Goal: Task Accomplishment & Management: Use online tool/utility

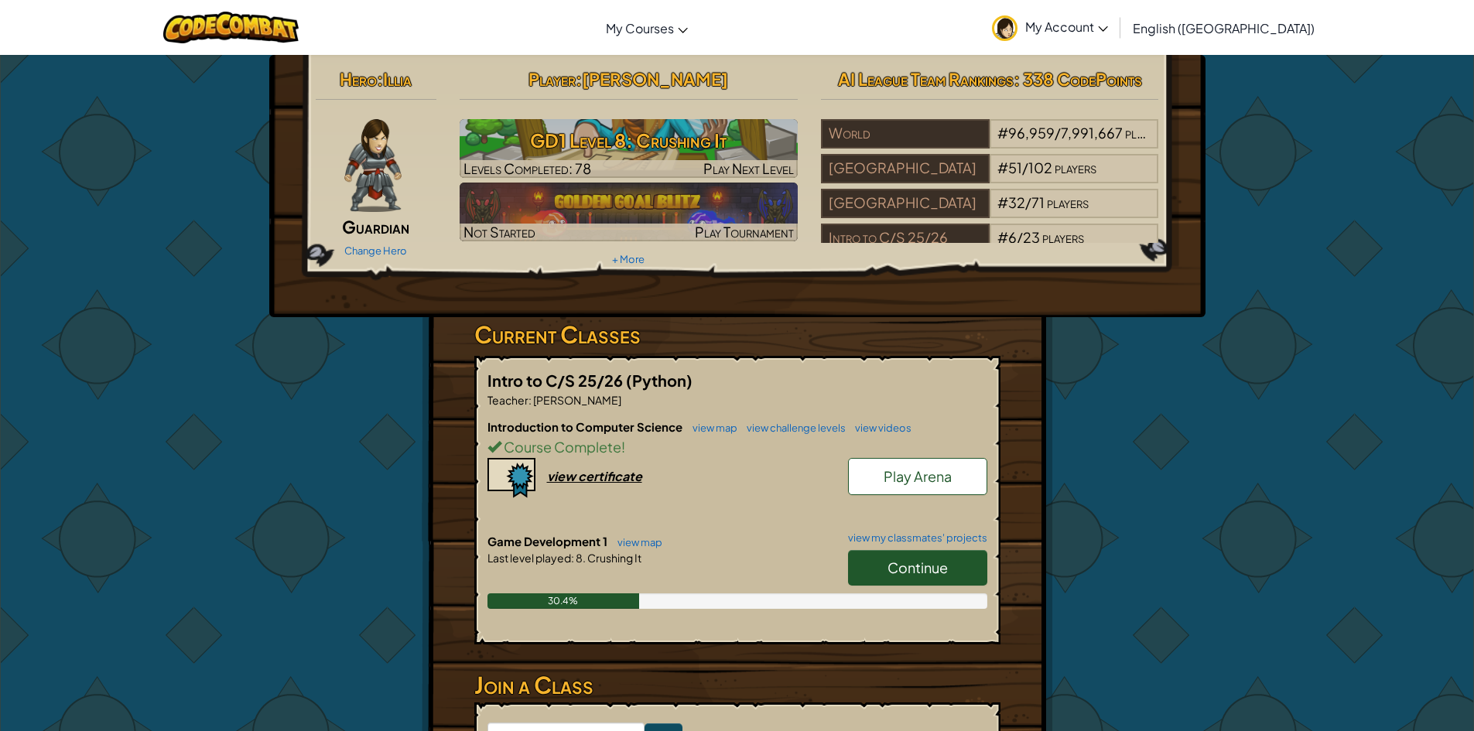
click at [885, 573] on link "Continue" at bounding box center [917, 568] width 139 height 36
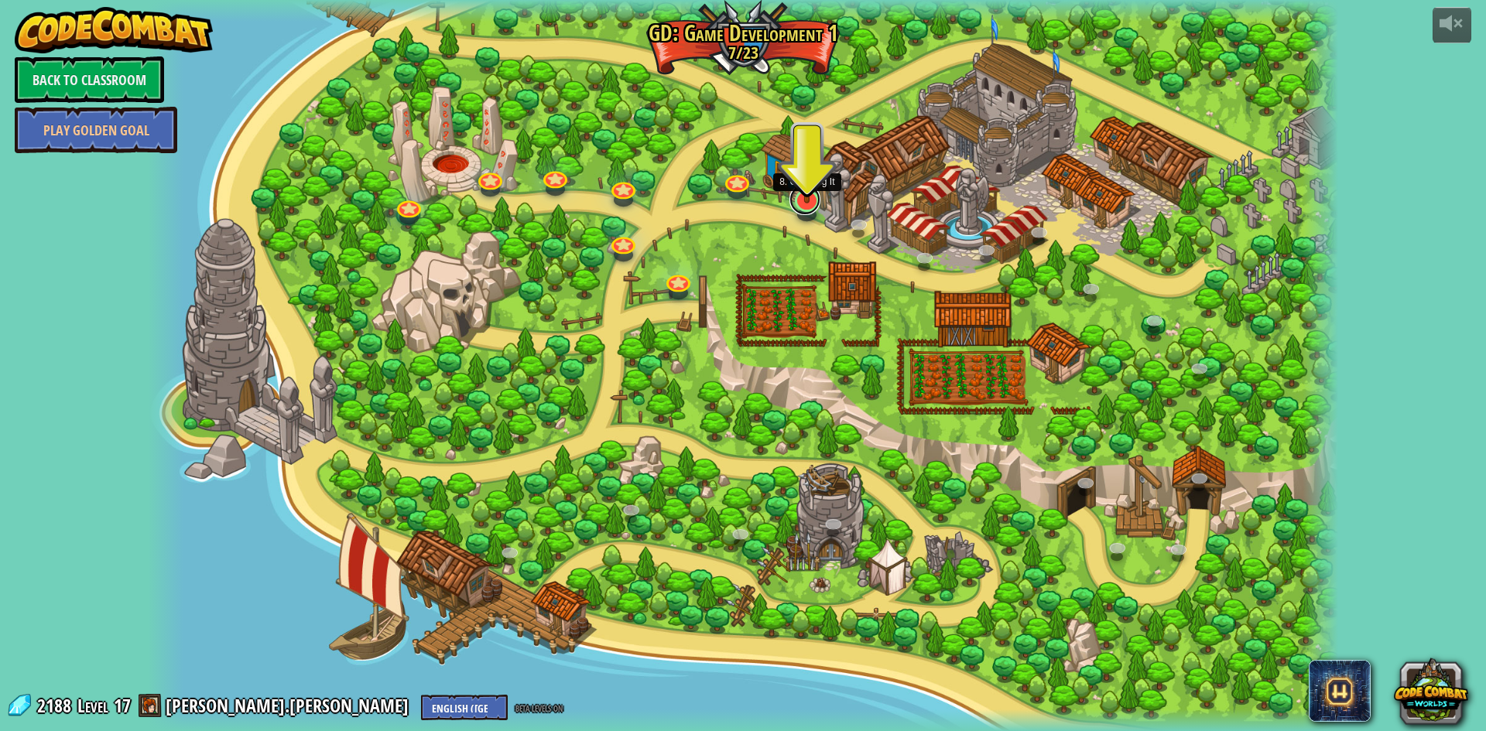
click at [817, 203] on link at bounding box center [804, 199] width 31 height 31
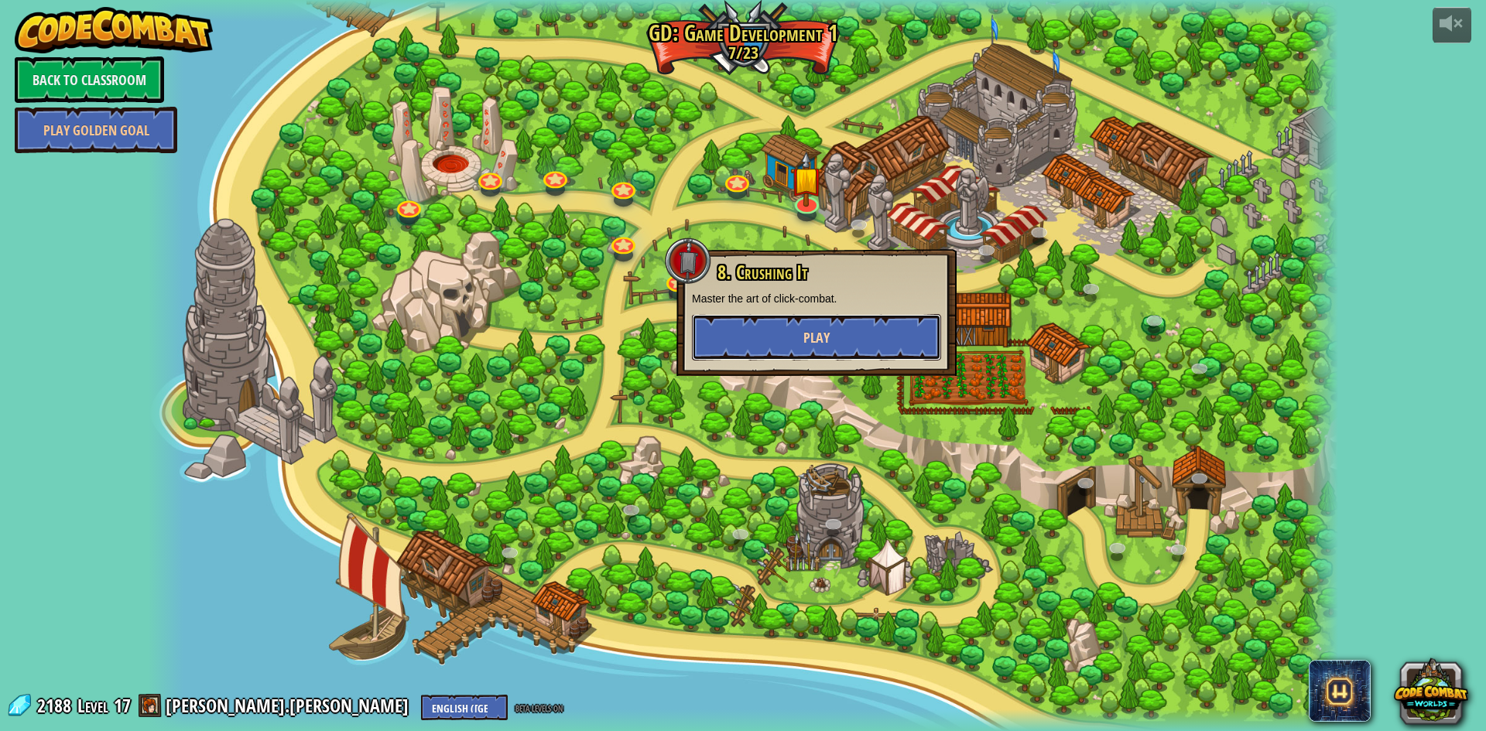
click at [832, 351] on button "Play" at bounding box center [816, 337] width 249 height 46
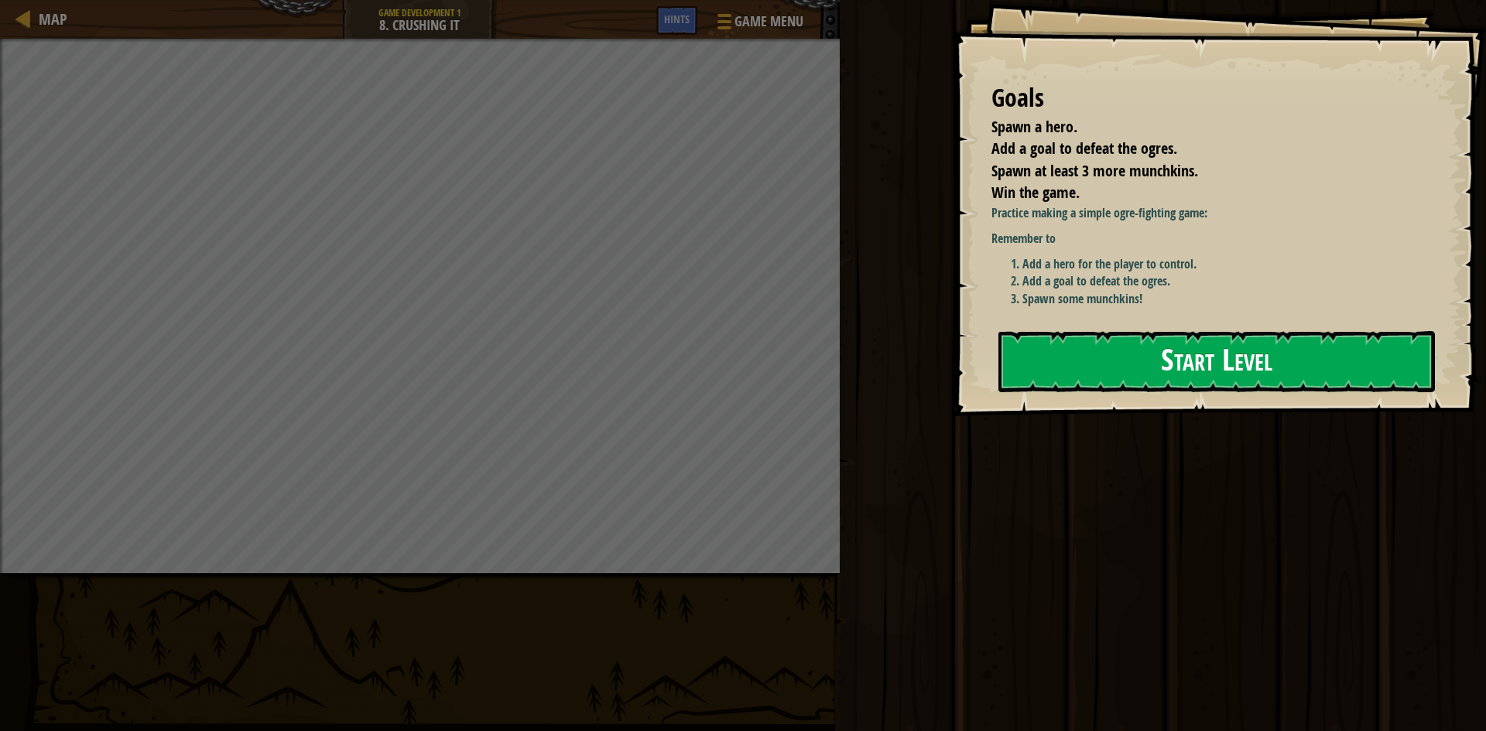
click at [1159, 337] on button "Start Level" at bounding box center [1216, 361] width 437 height 61
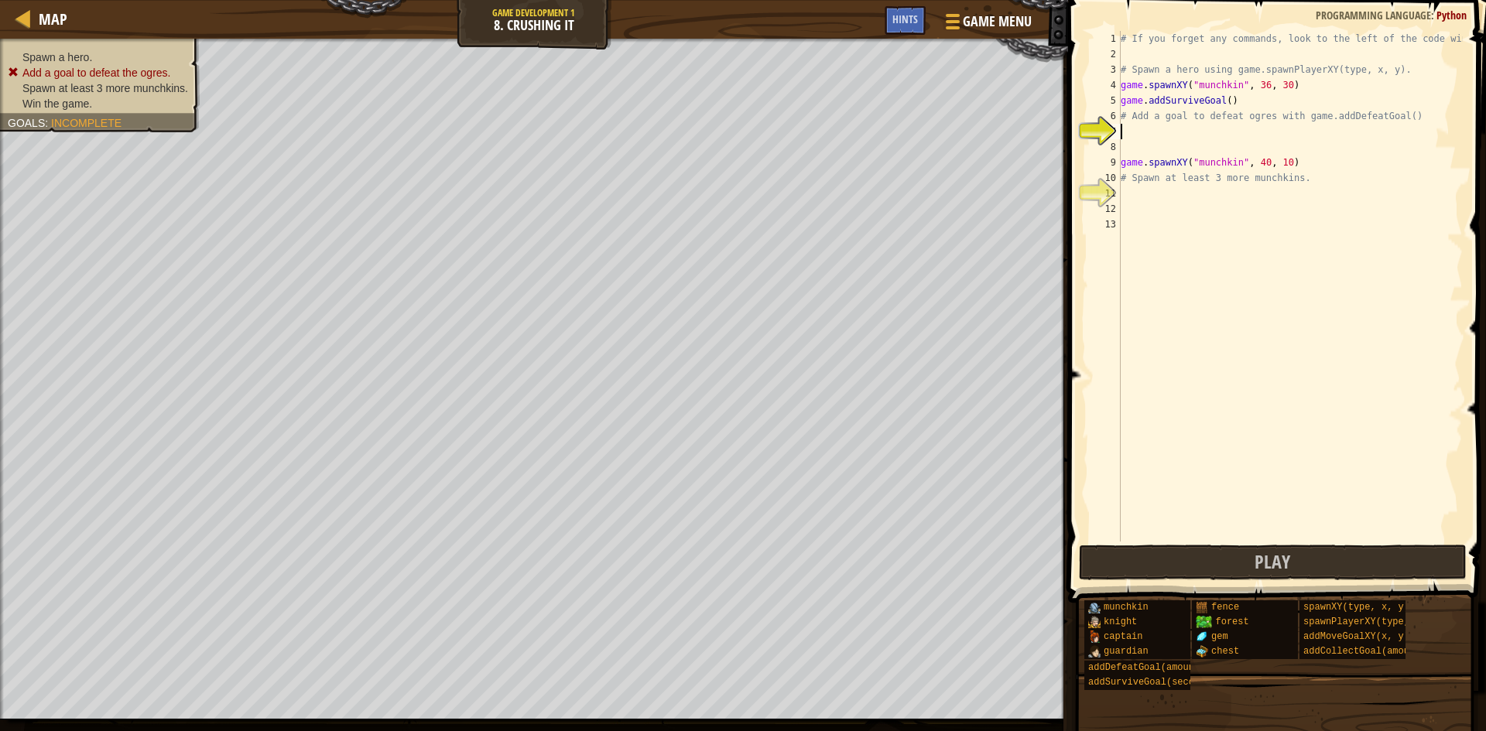
click at [1152, 138] on div "# If you forget any commands, look to the left of the code window! # Spawn a he…" at bounding box center [1290, 302] width 345 height 542
click at [995, 29] on span "Game Menu" at bounding box center [997, 21] width 72 height 21
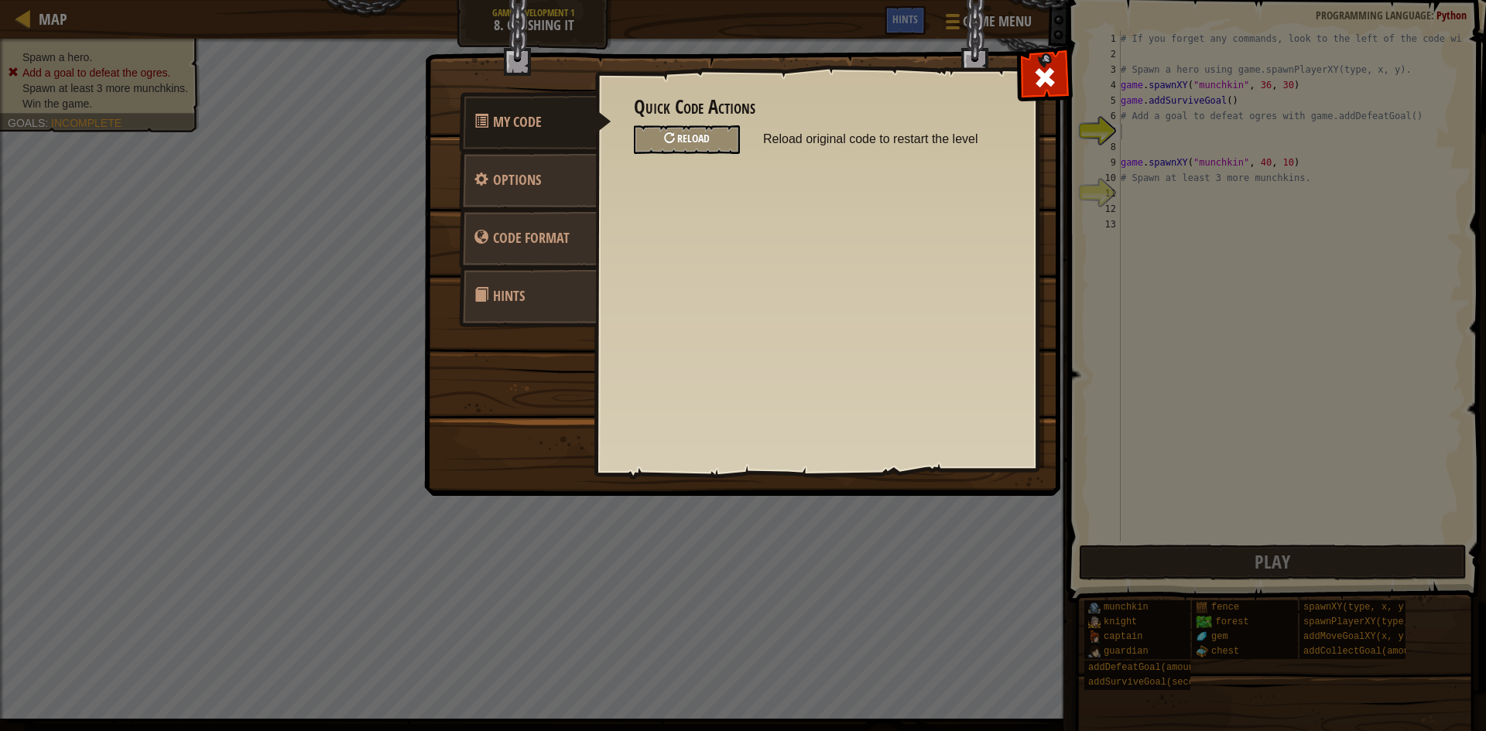
click at [662, 140] on div "Reload" at bounding box center [687, 139] width 106 height 29
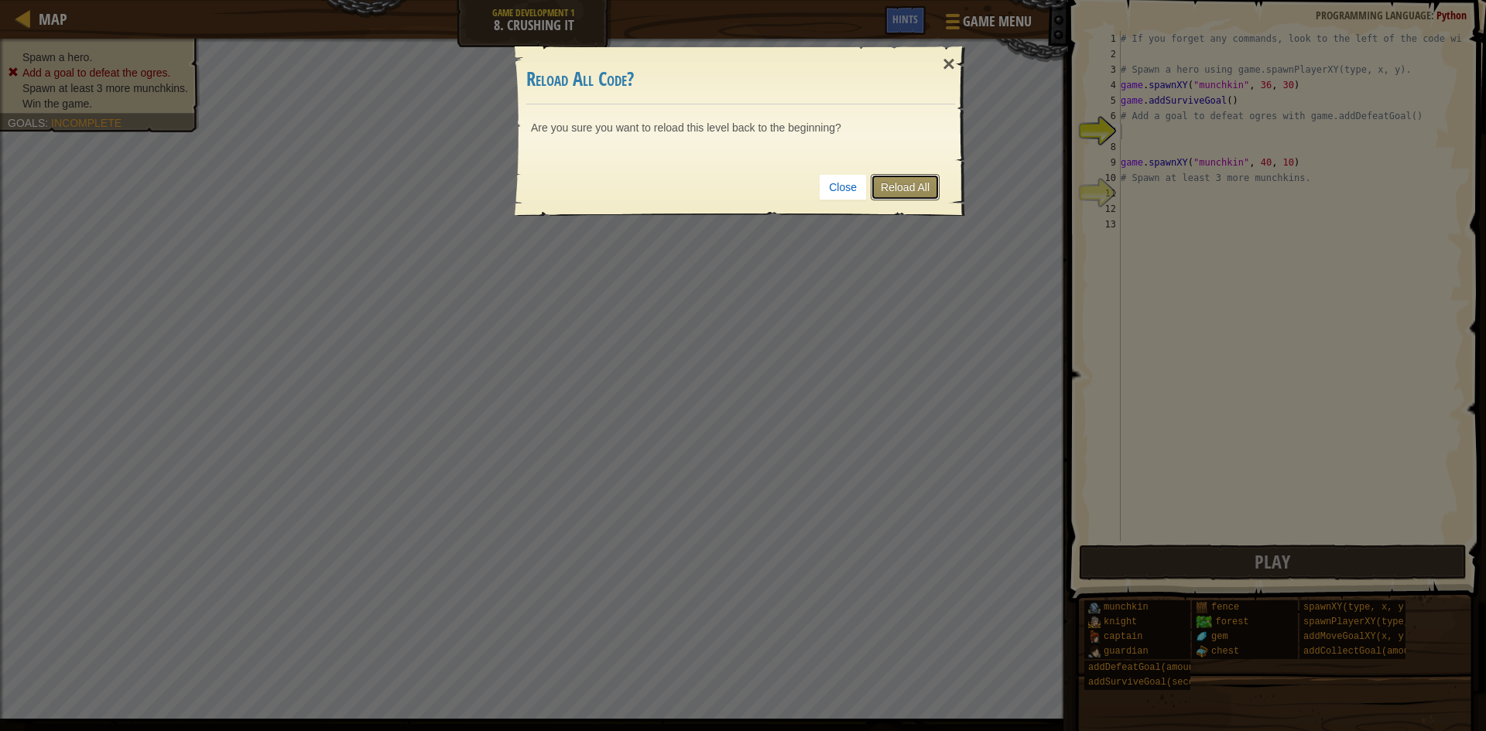
click at [872, 183] on link "Reload All" at bounding box center [905, 187] width 69 height 26
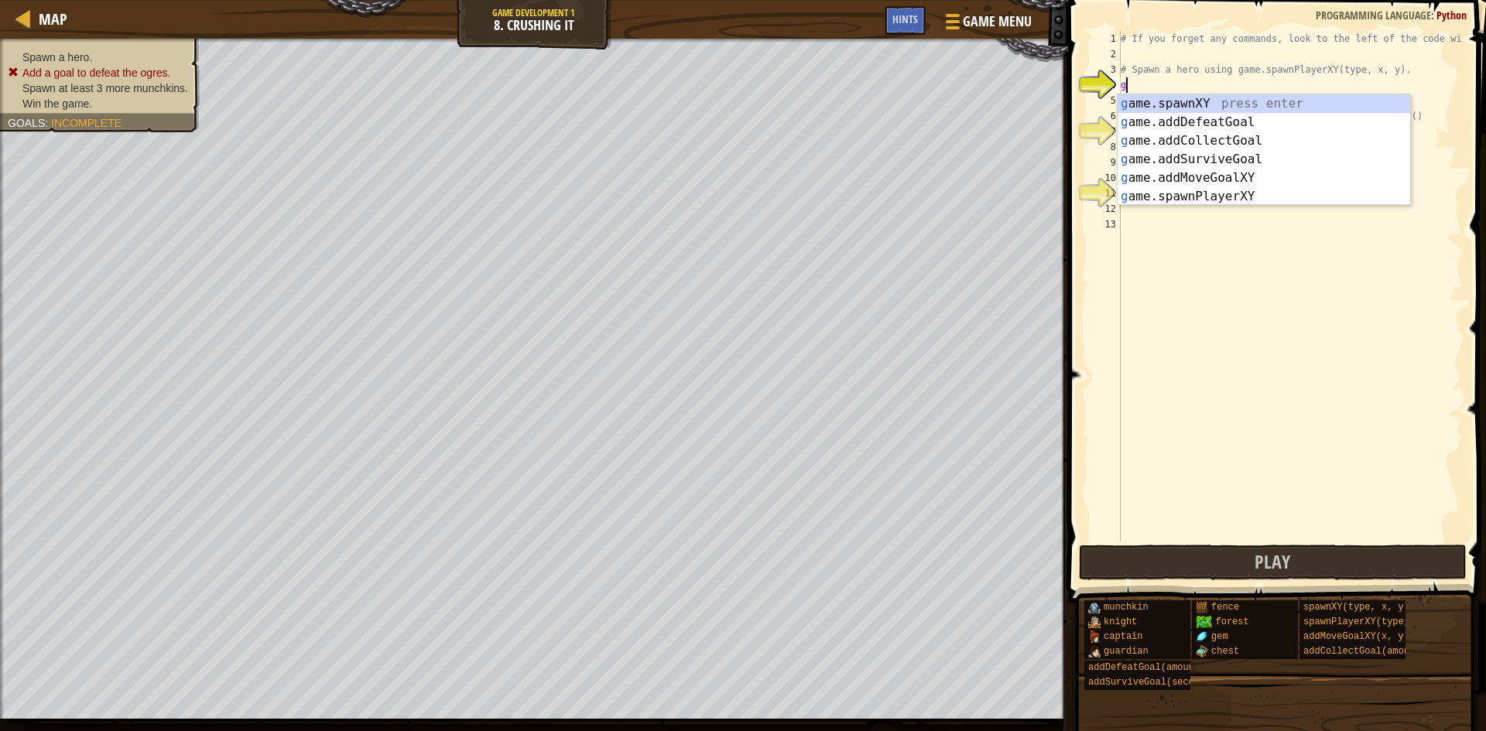
scroll to position [7, 0]
click at [1221, 102] on div "g ame.spawnXY press enter g ame.addDefeatGoal press enter g ame.addCollectGoal …" at bounding box center [1264, 168] width 293 height 149
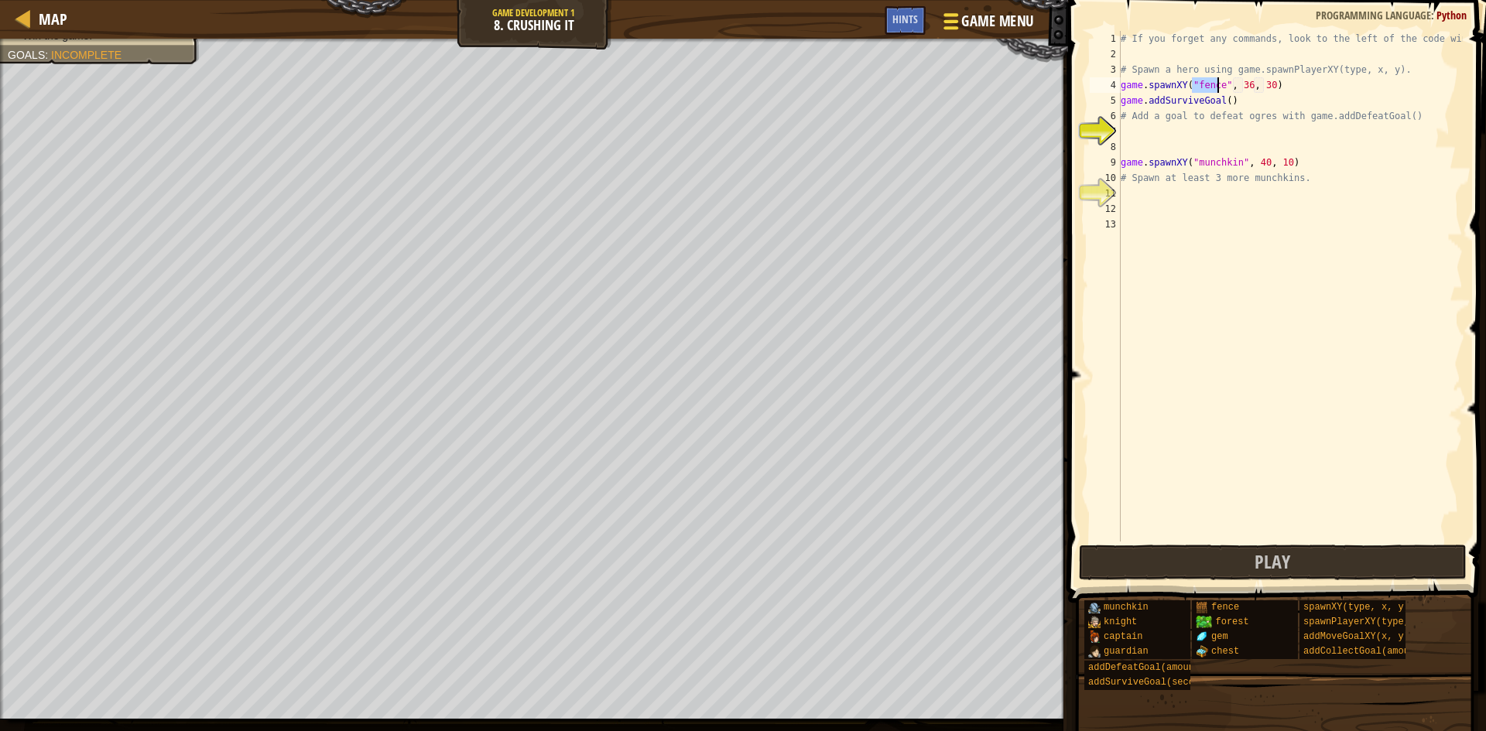
type textarea "game.spawnXY("fence", 36, 30)"
click at [999, 26] on span "Game Menu" at bounding box center [997, 21] width 72 height 21
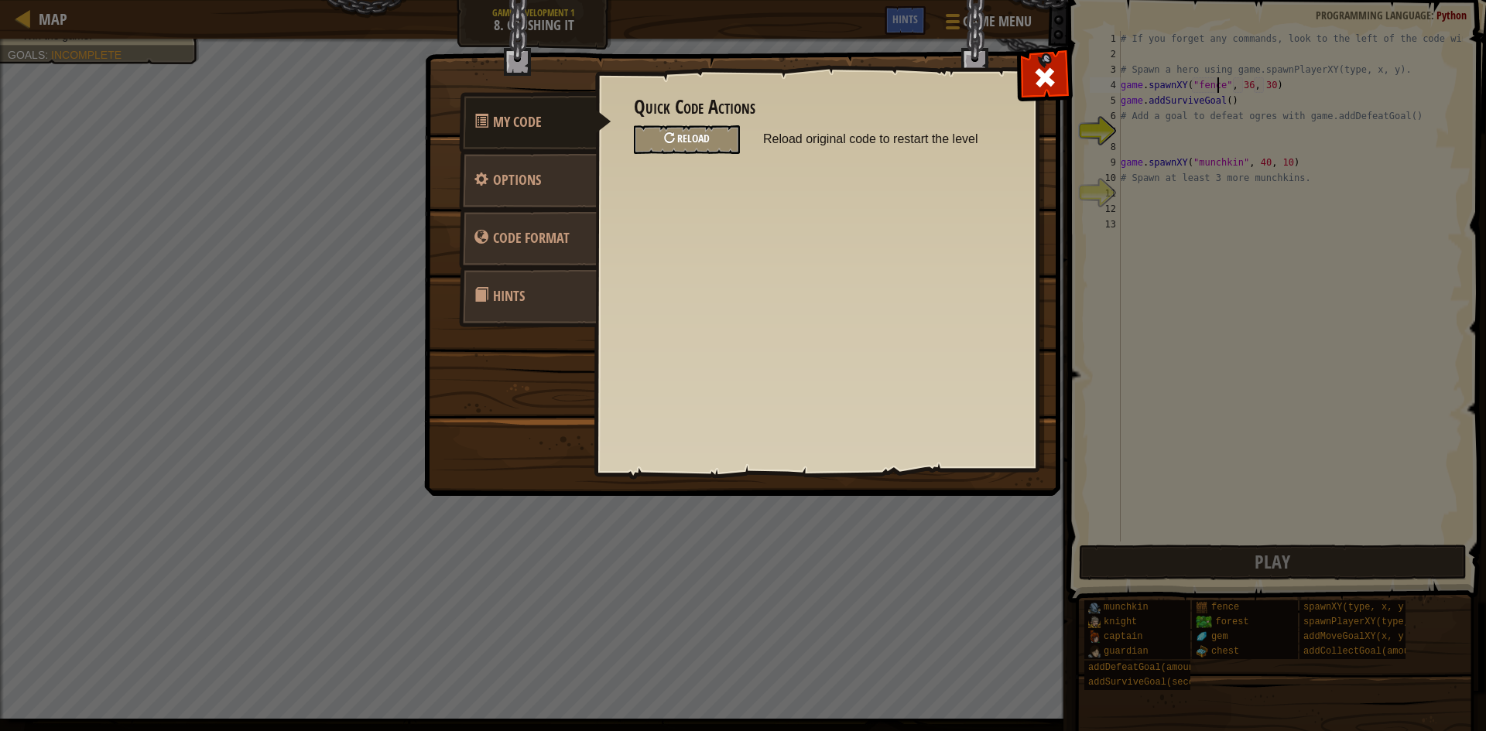
click at [713, 132] on div "Reload" at bounding box center [687, 139] width 106 height 29
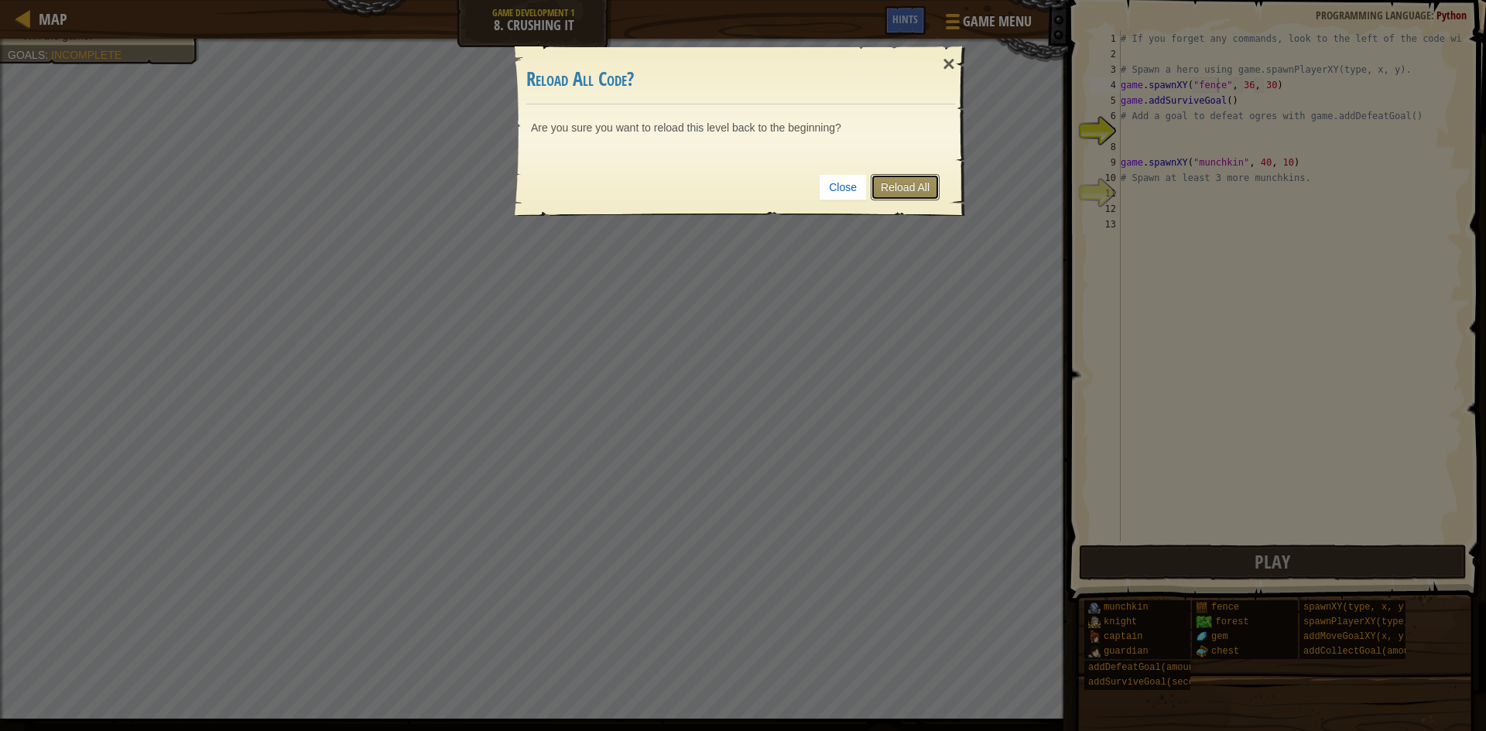
click at [910, 187] on link "Reload All" at bounding box center [905, 187] width 69 height 26
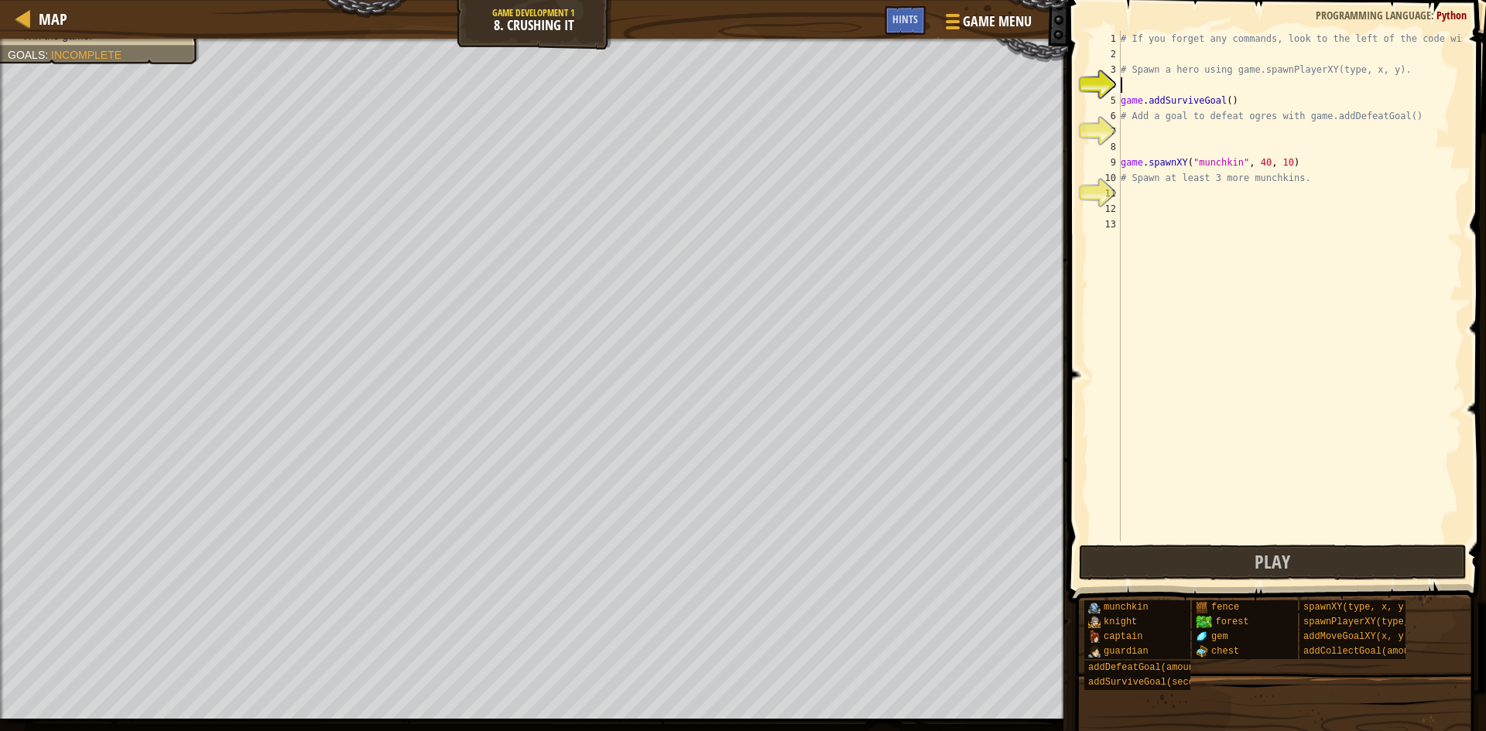
type textarea "h"
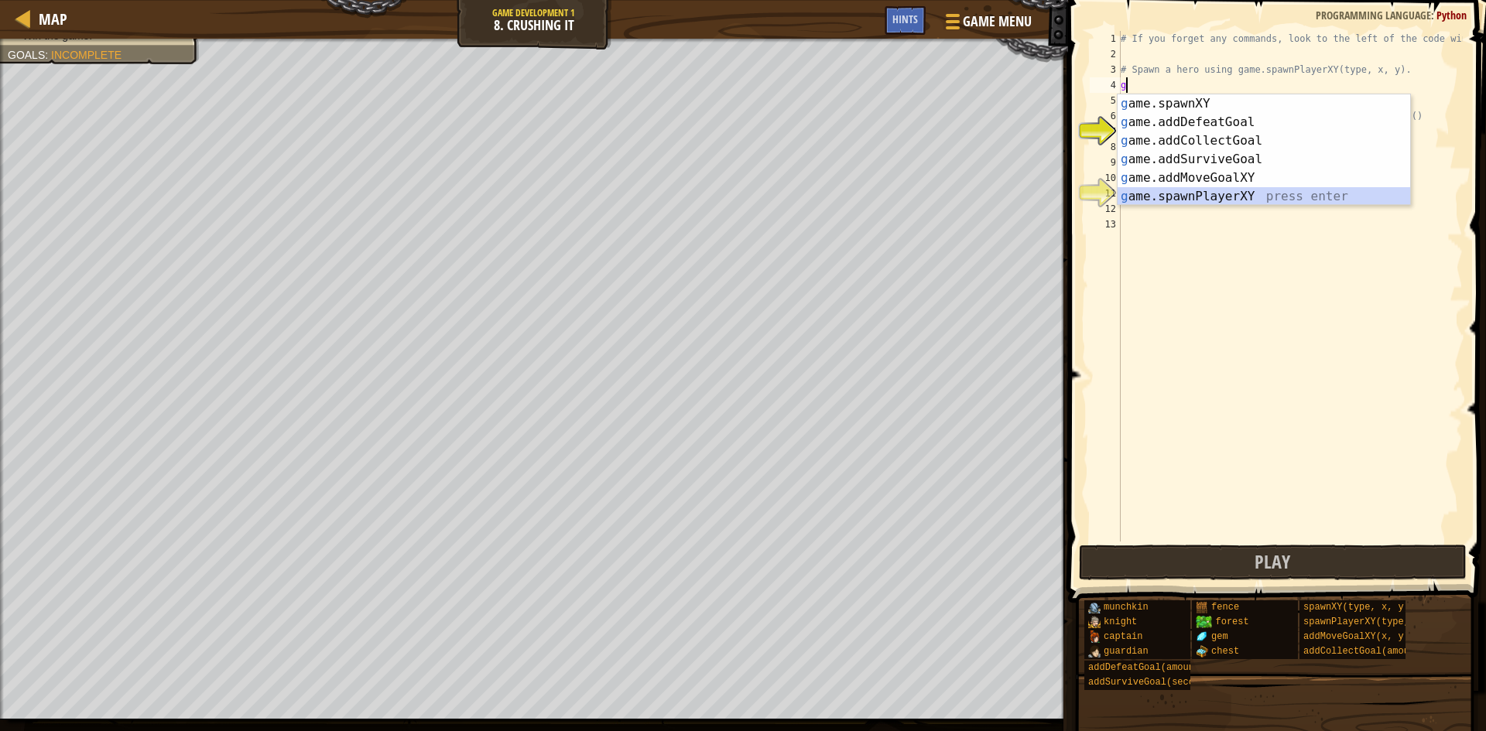
click at [1153, 189] on div "g ame.spawnXY press enter g ame.addDefeatGoal press enter g ame.addCollectGoal …" at bounding box center [1264, 168] width 293 height 149
type textarea "player = game.spawnPlayerXY("captain", 36, 30)"
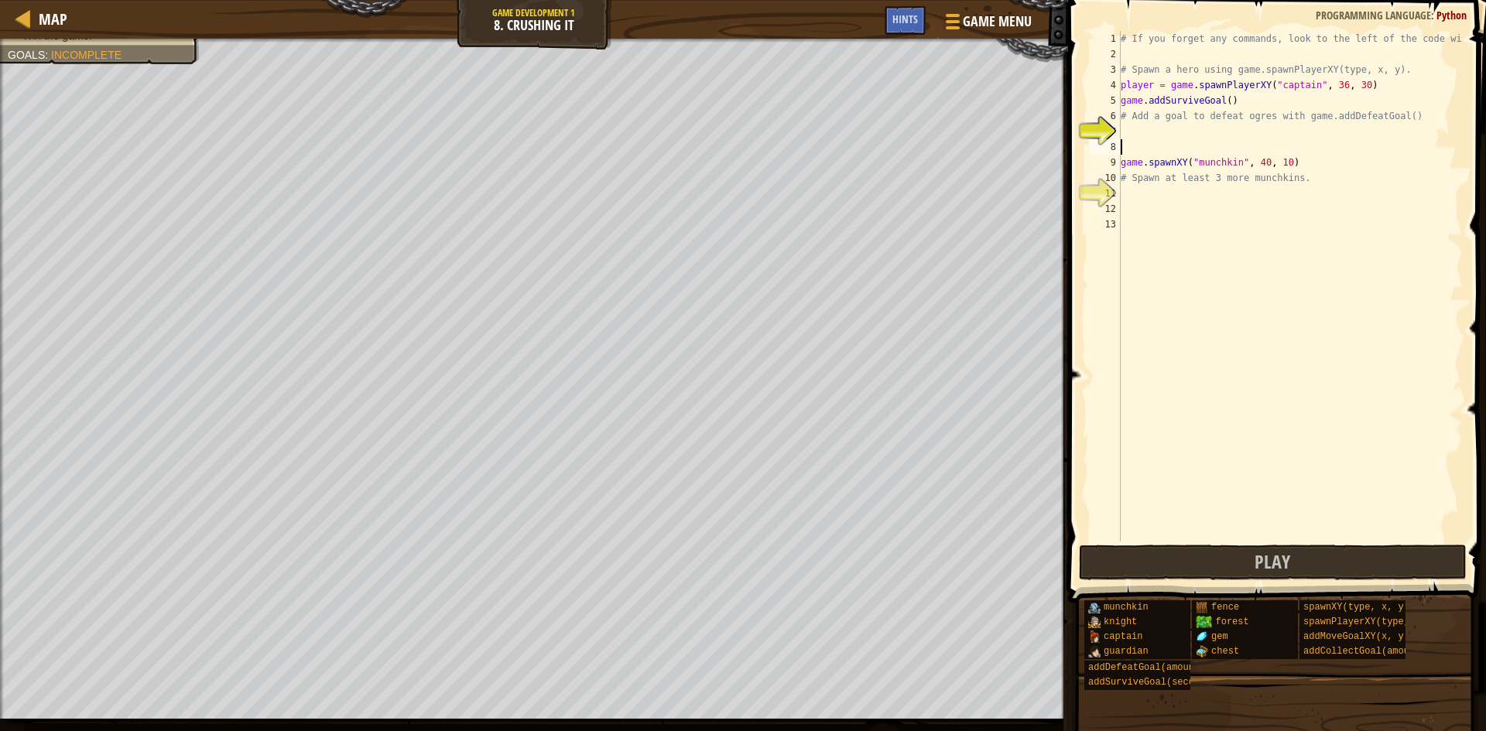
click at [1237, 146] on div "# If you forget any commands, look to the left of the code window! # Spawn a he…" at bounding box center [1290, 302] width 345 height 542
click at [1202, 140] on div "# If you forget any commands, look to the left of the code window! # Spawn a he…" at bounding box center [1290, 302] width 345 height 542
click at [1211, 125] on div "# If you forget any commands, look to the left of the code window! # Spawn a he…" at bounding box center [1290, 302] width 345 height 542
type textarea "g"
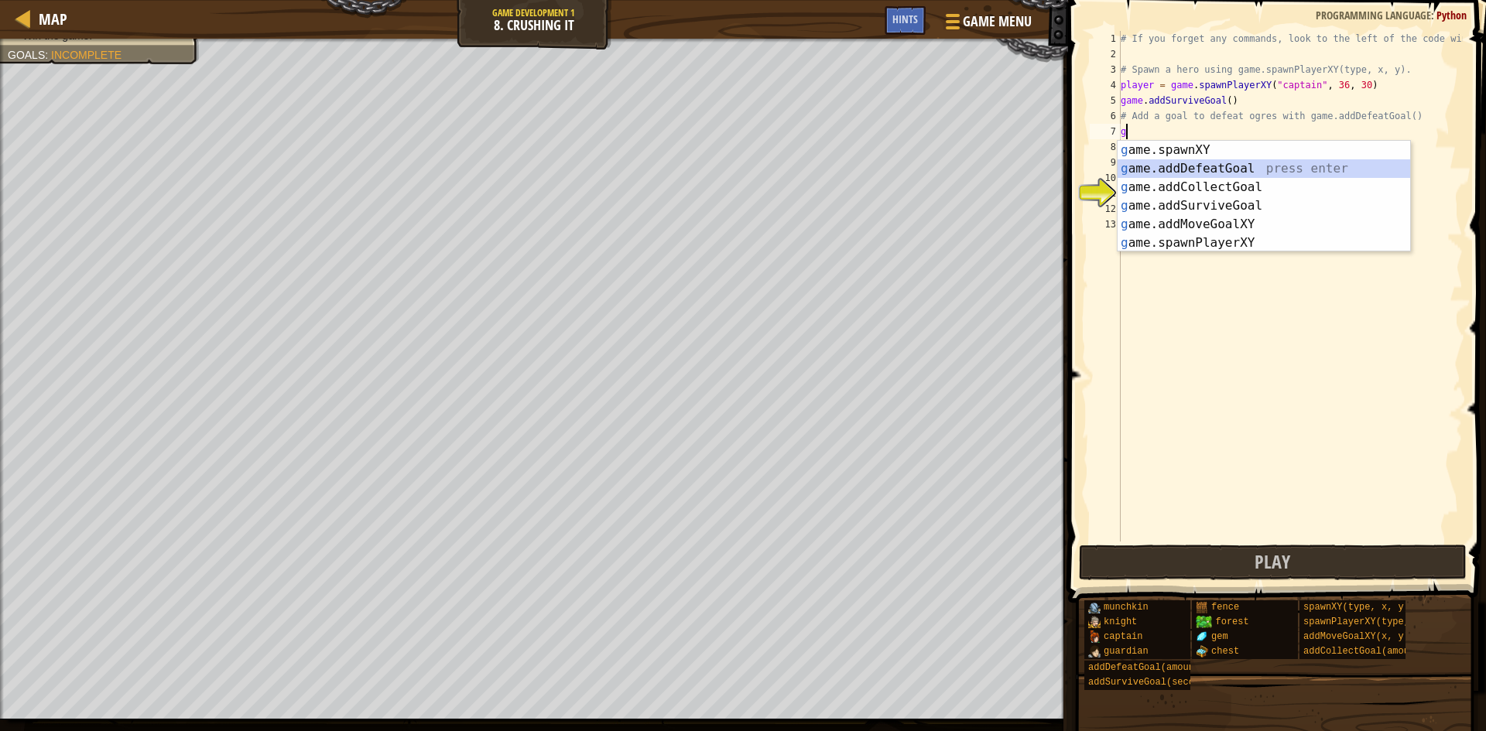
click at [1248, 168] on div "g ame.spawnXY press enter g ame.addDefeatGoal press enter g ame.addCollectGoal …" at bounding box center [1264, 215] width 293 height 149
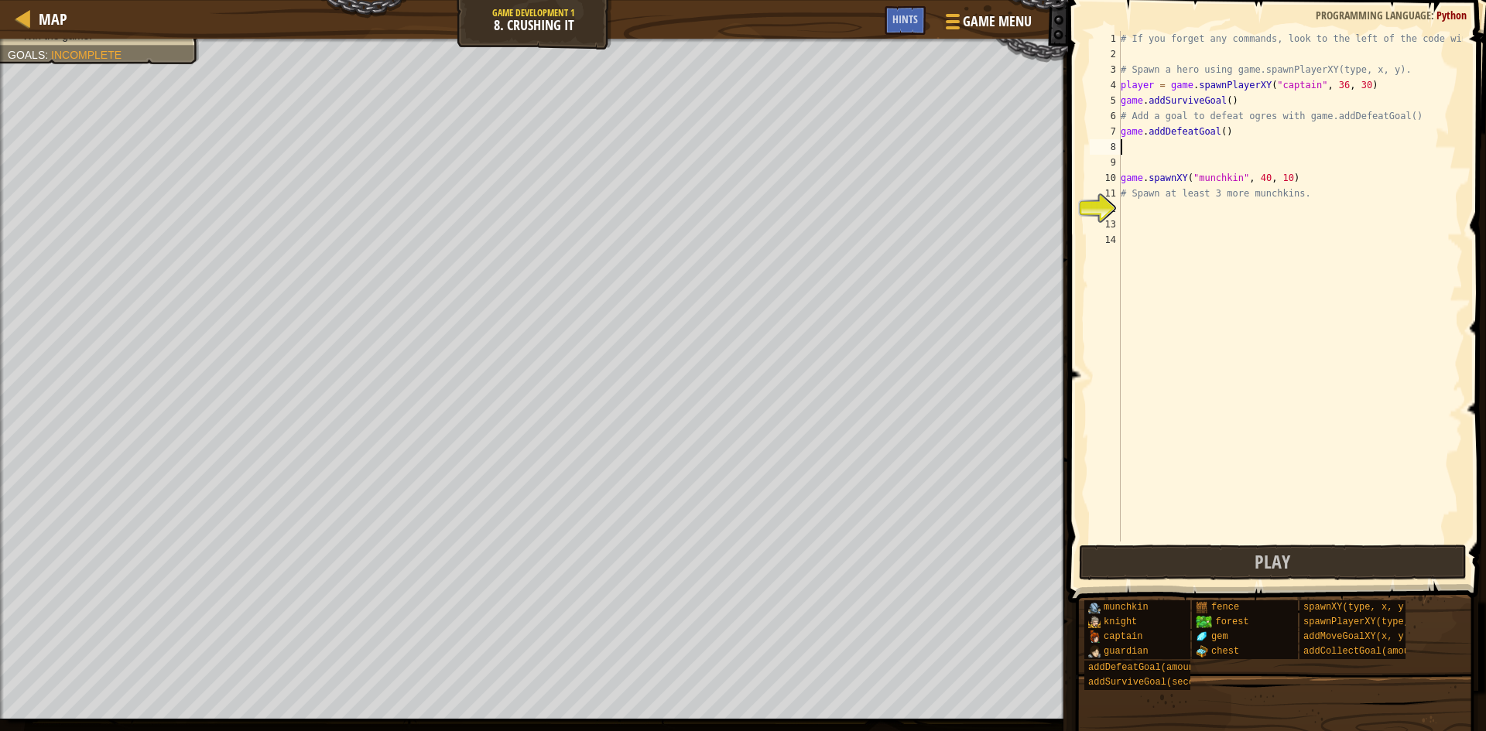
click at [1170, 206] on div "# If you forget any commands, look to the left of the code window! # Spawn a he…" at bounding box center [1290, 302] width 345 height 542
type textarea "g"
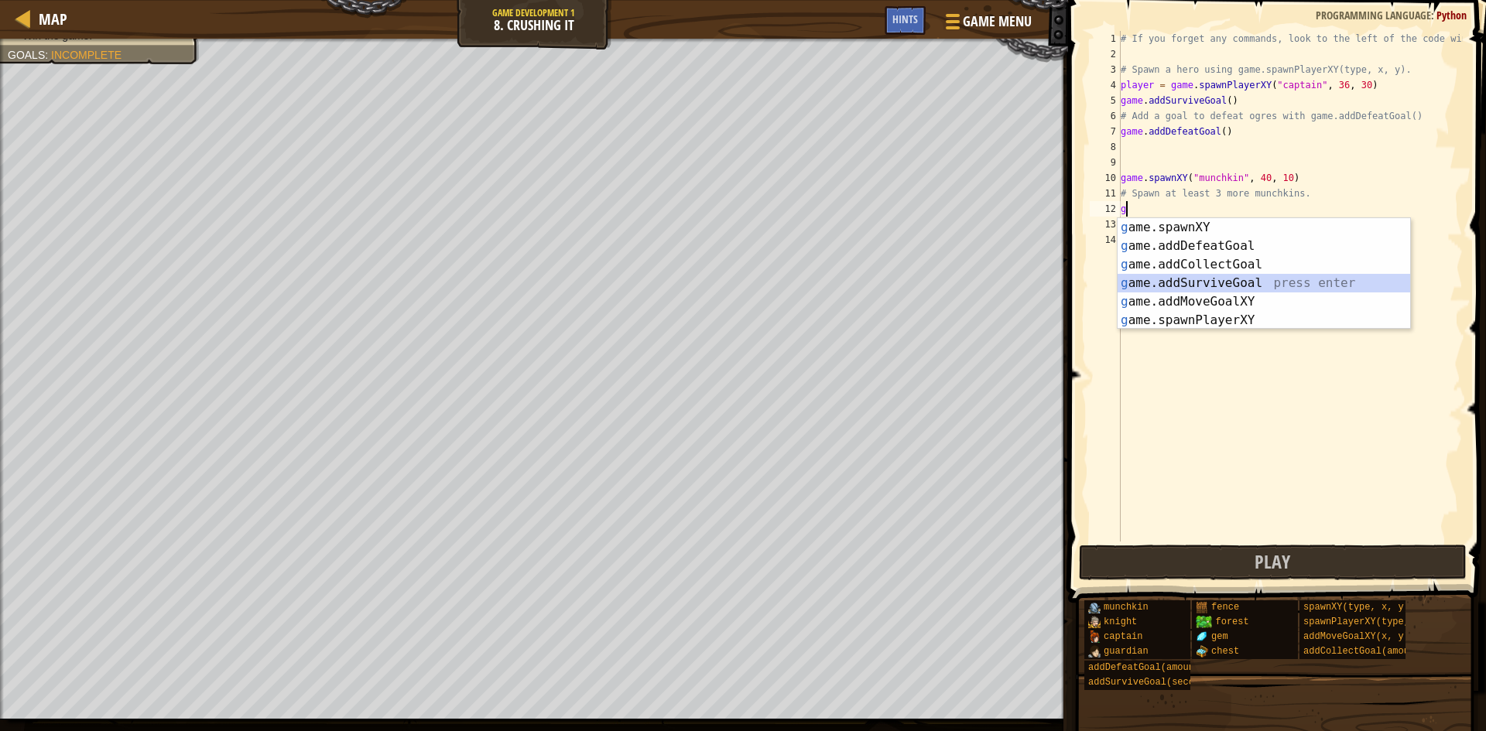
click at [1192, 283] on div "g ame.spawnXY press enter g ame.addDefeatGoal press enter g ame.addCollectGoal …" at bounding box center [1264, 292] width 293 height 149
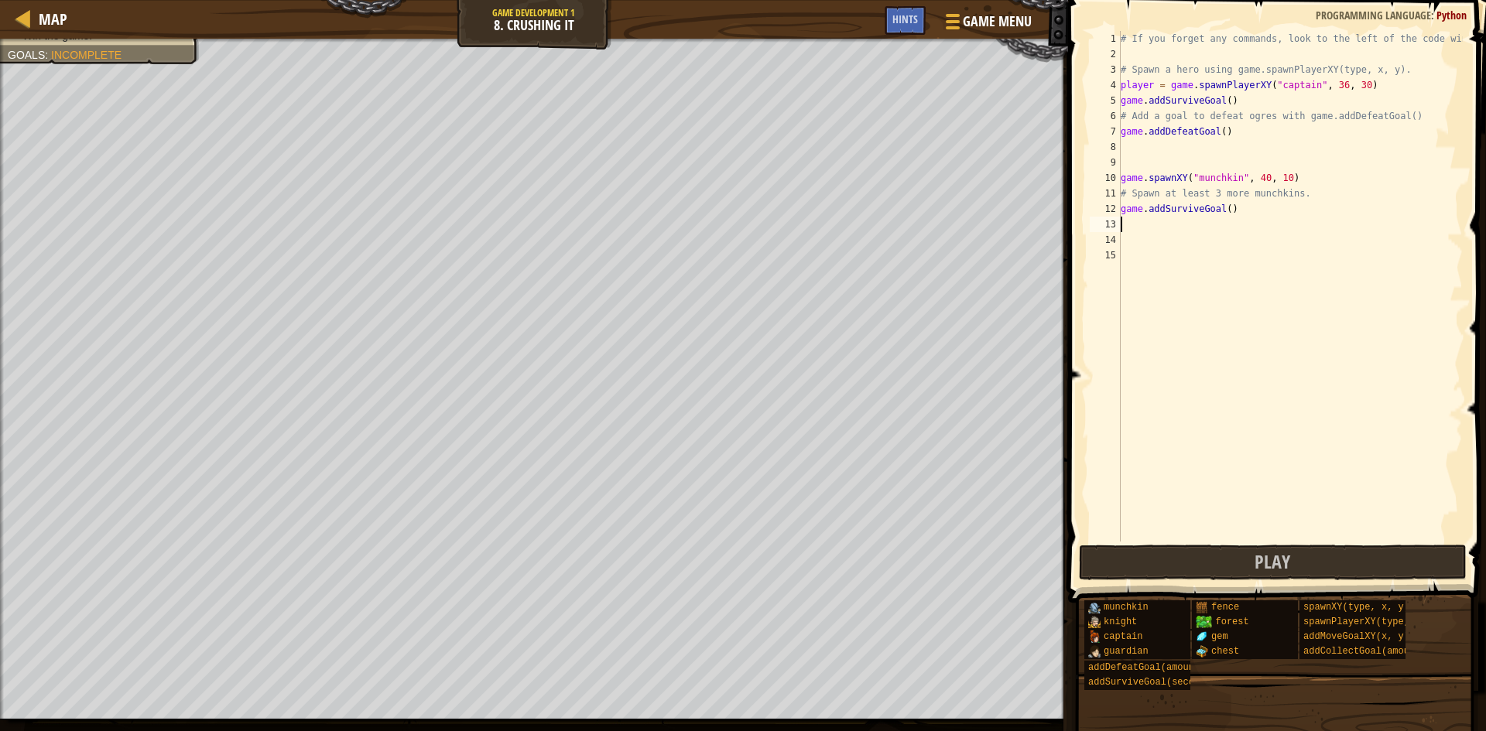
click at [1228, 211] on div "# If you forget any commands, look to the left of the code window! # Spawn a he…" at bounding box center [1290, 302] width 345 height 542
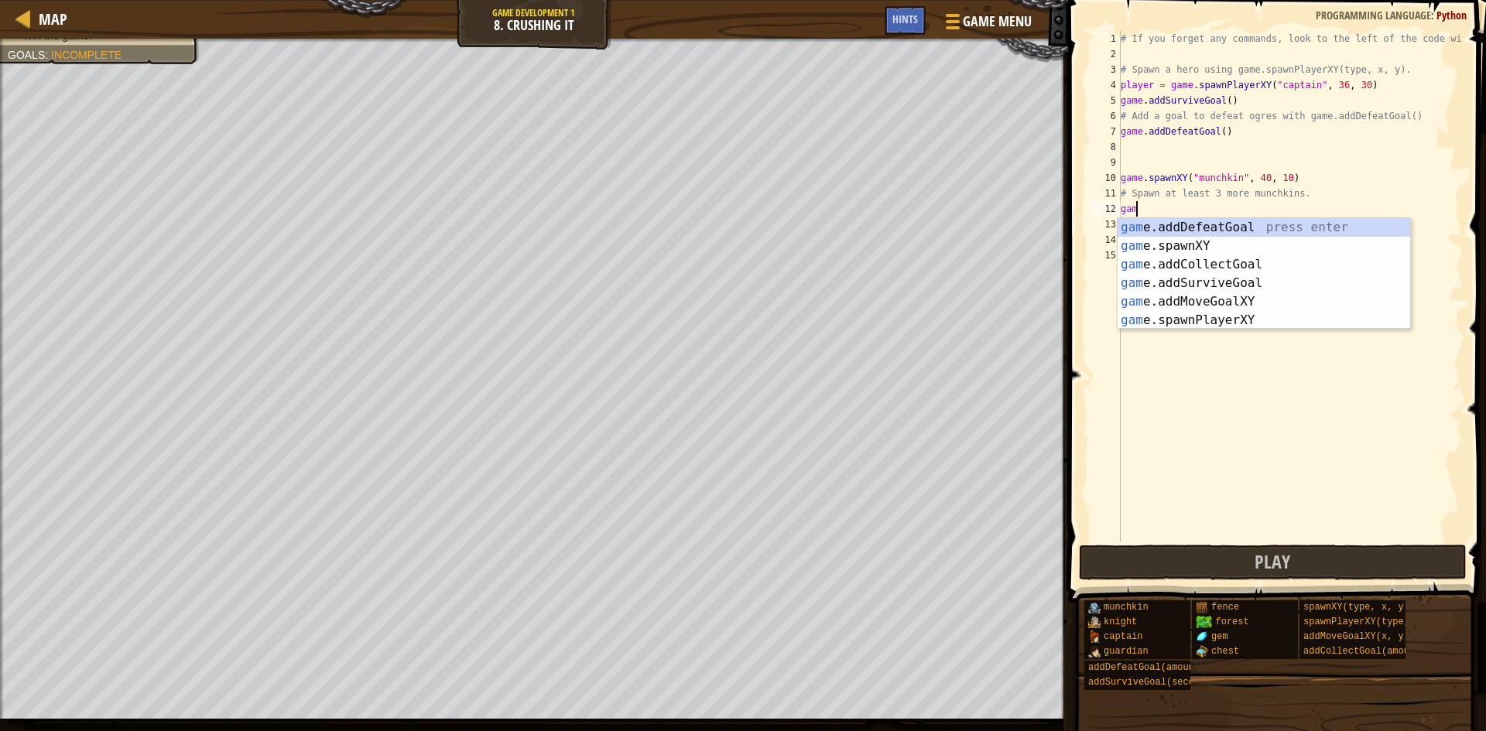
type textarea "g"
click at [1236, 228] on div "g ame.spawnXY press enter g ame.addDefeatGoal press enter g ame.addCollectGoal …" at bounding box center [1264, 292] width 293 height 149
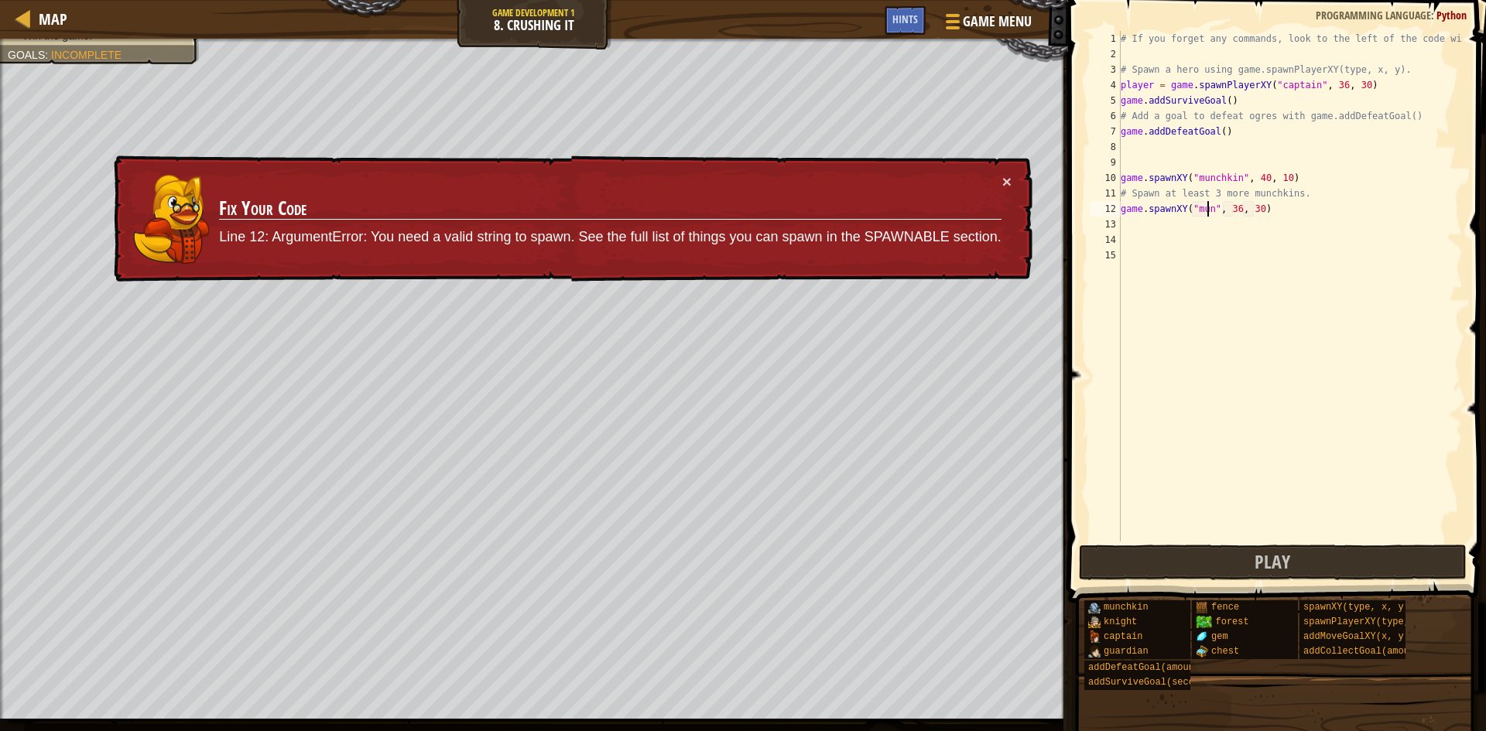
scroll to position [7, 7]
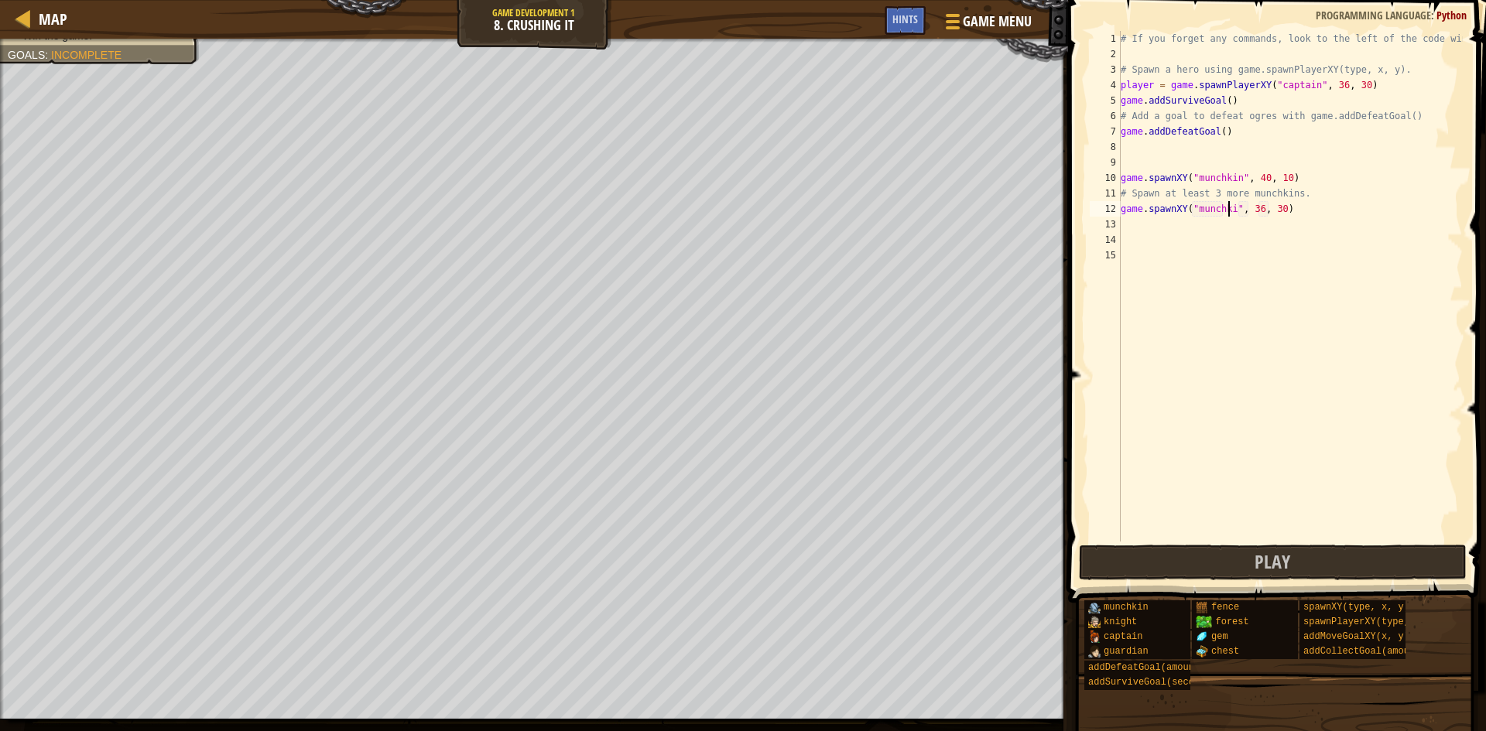
type textarea "game.spawnXY("munchkin", 36, 30)"
click at [1159, 238] on div "# If you forget any commands, look to the left of the code window! # Spawn a he…" at bounding box center [1290, 302] width 345 height 542
click at [1153, 220] on div "# If you forget any commands, look to the left of the code window! # Spawn a he…" at bounding box center [1290, 302] width 345 height 542
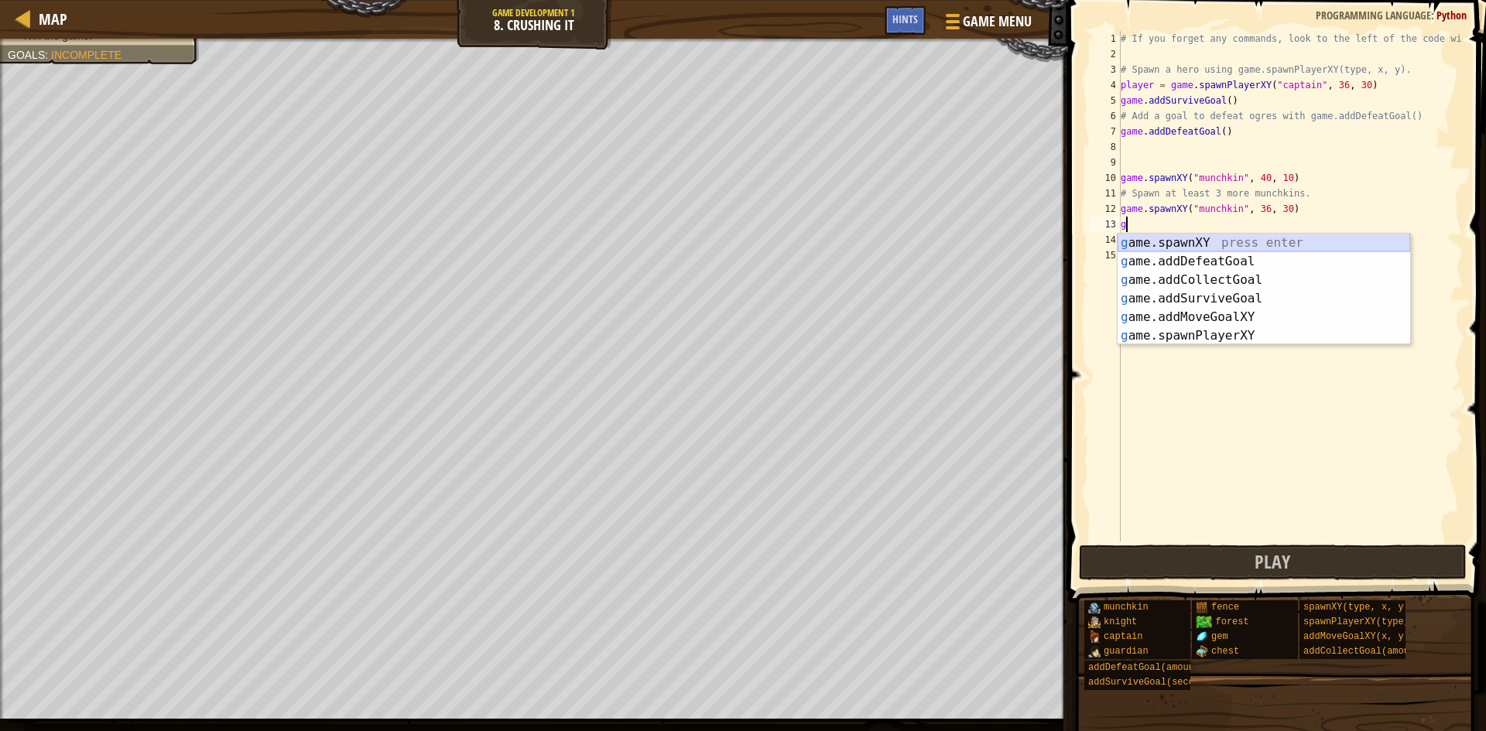
click at [1183, 237] on div "g ame.spawnXY press enter g ame.addDefeatGoal press enter g ame.addCollectGoal …" at bounding box center [1264, 308] width 293 height 149
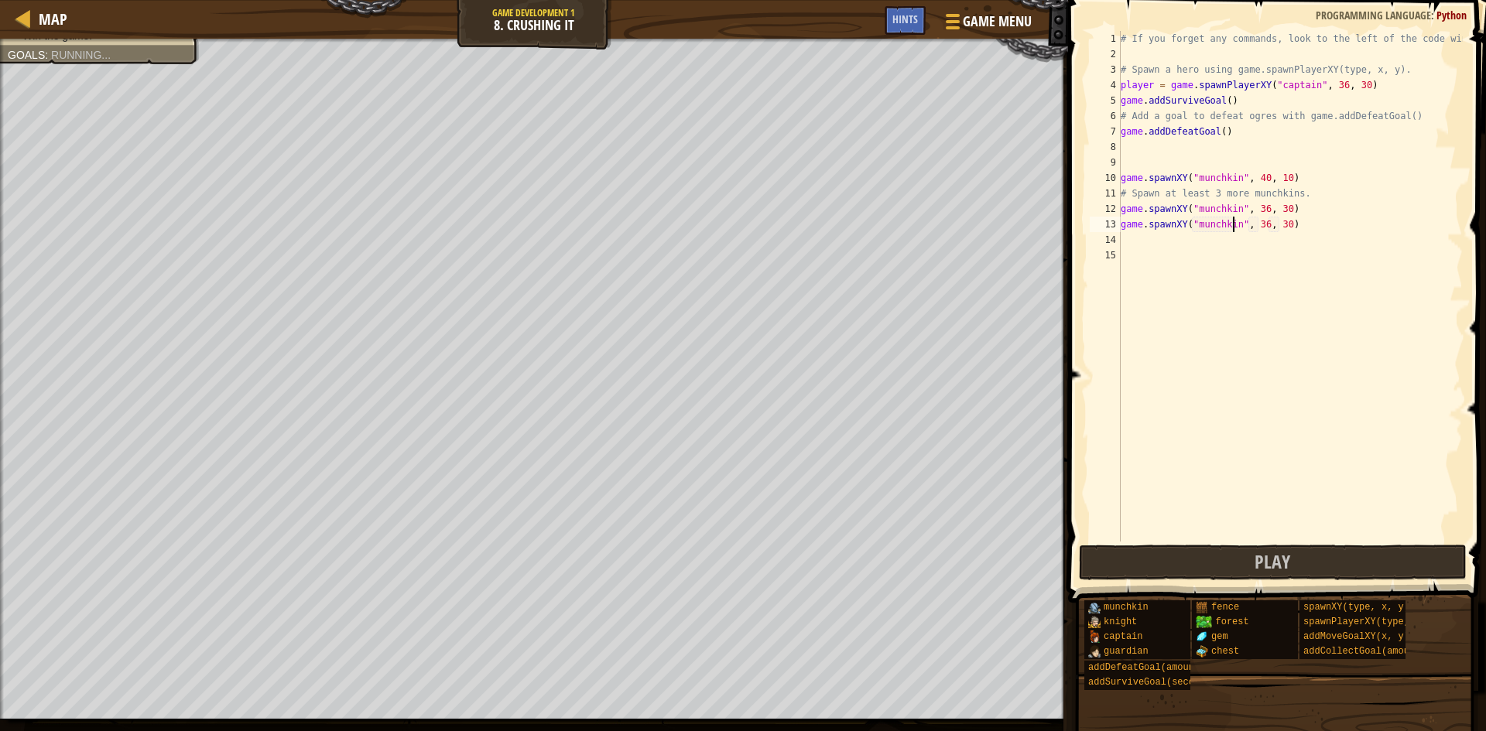
scroll to position [7, 9]
type textarea "game.spawnXY("munchkin", 36, 30)"
click at [1293, 556] on button "Play" at bounding box center [1273, 563] width 388 height 36
click at [1170, 249] on div "# If you forget any commands, look to the left of the code window! # Spawn a he…" at bounding box center [1290, 302] width 345 height 542
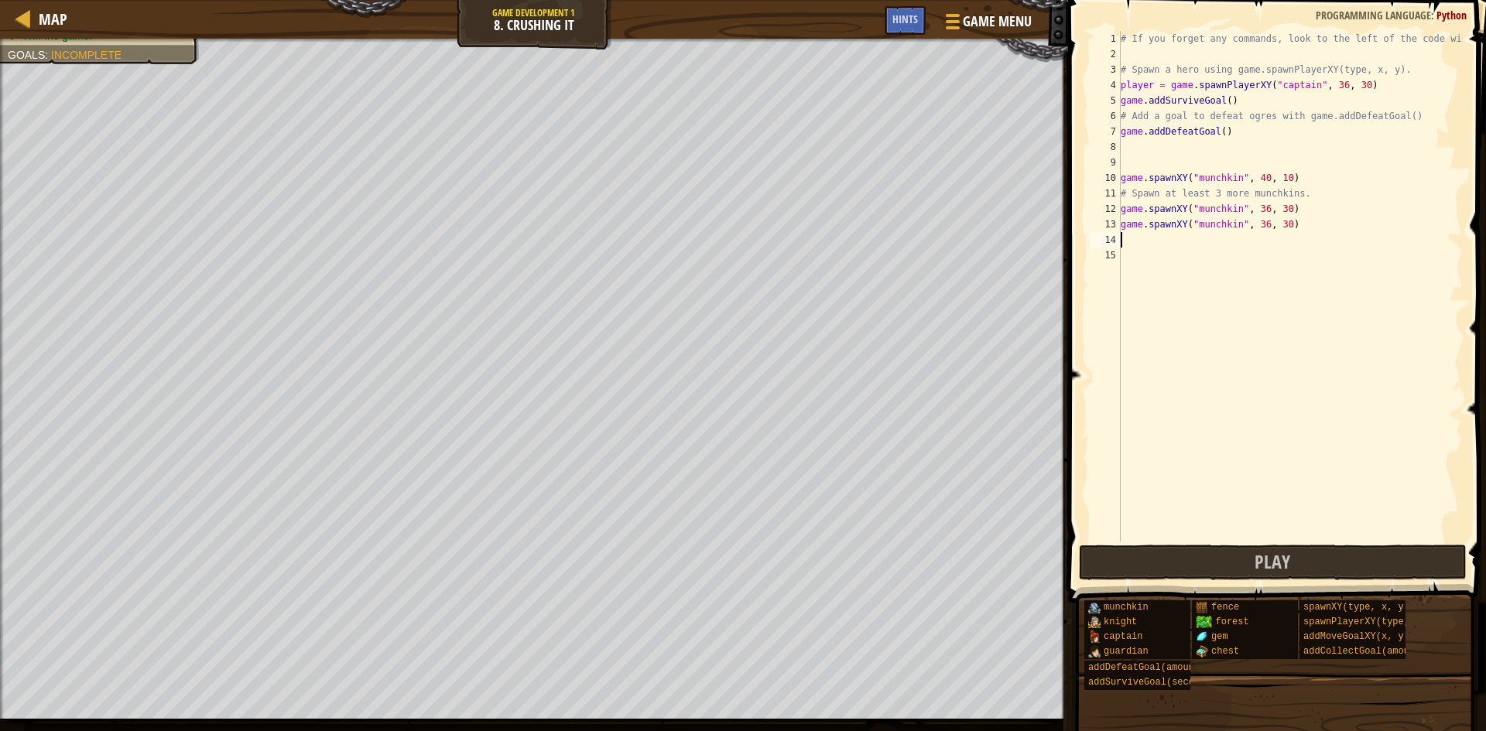
click at [1164, 238] on div "# If you forget any commands, look to the left of the code window! # Spawn a he…" at bounding box center [1290, 302] width 345 height 542
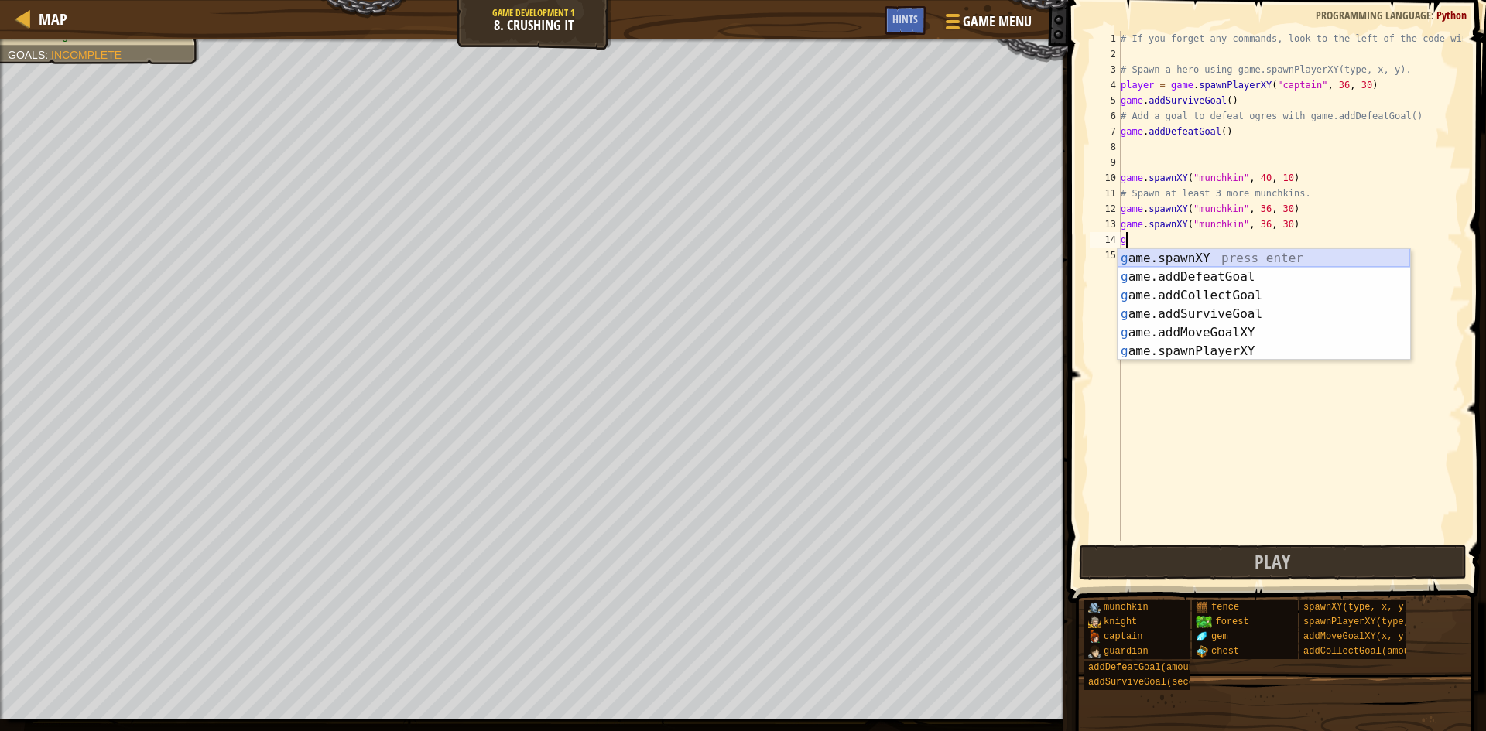
click at [1169, 260] on div "g ame.spawnXY press enter g ame.addDefeatGoal press enter g ame.addCollectGoal …" at bounding box center [1264, 323] width 293 height 149
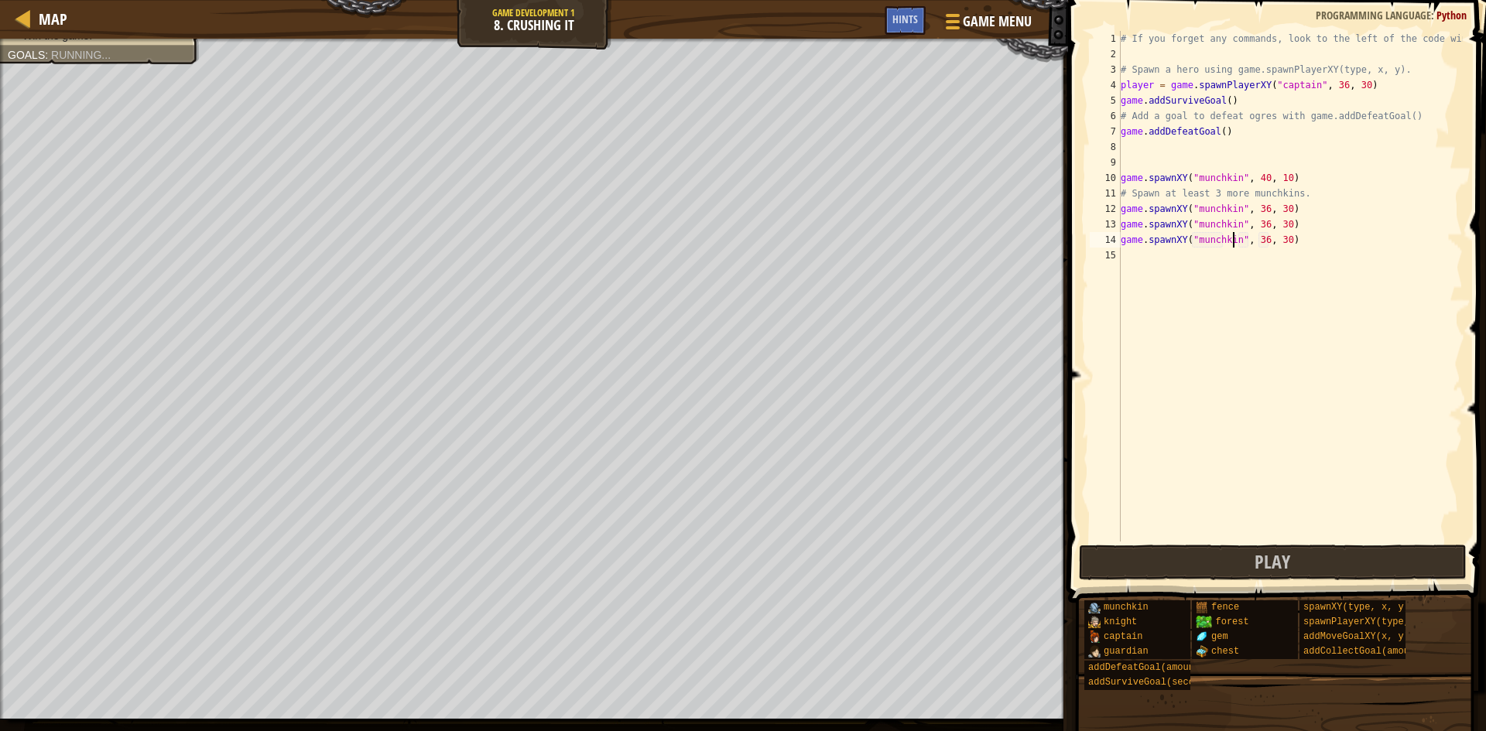
scroll to position [7, 9]
type textarea "game.spawnXY("munchkin", 36, 30)"
click at [1216, 561] on button "Play" at bounding box center [1273, 563] width 388 height 36
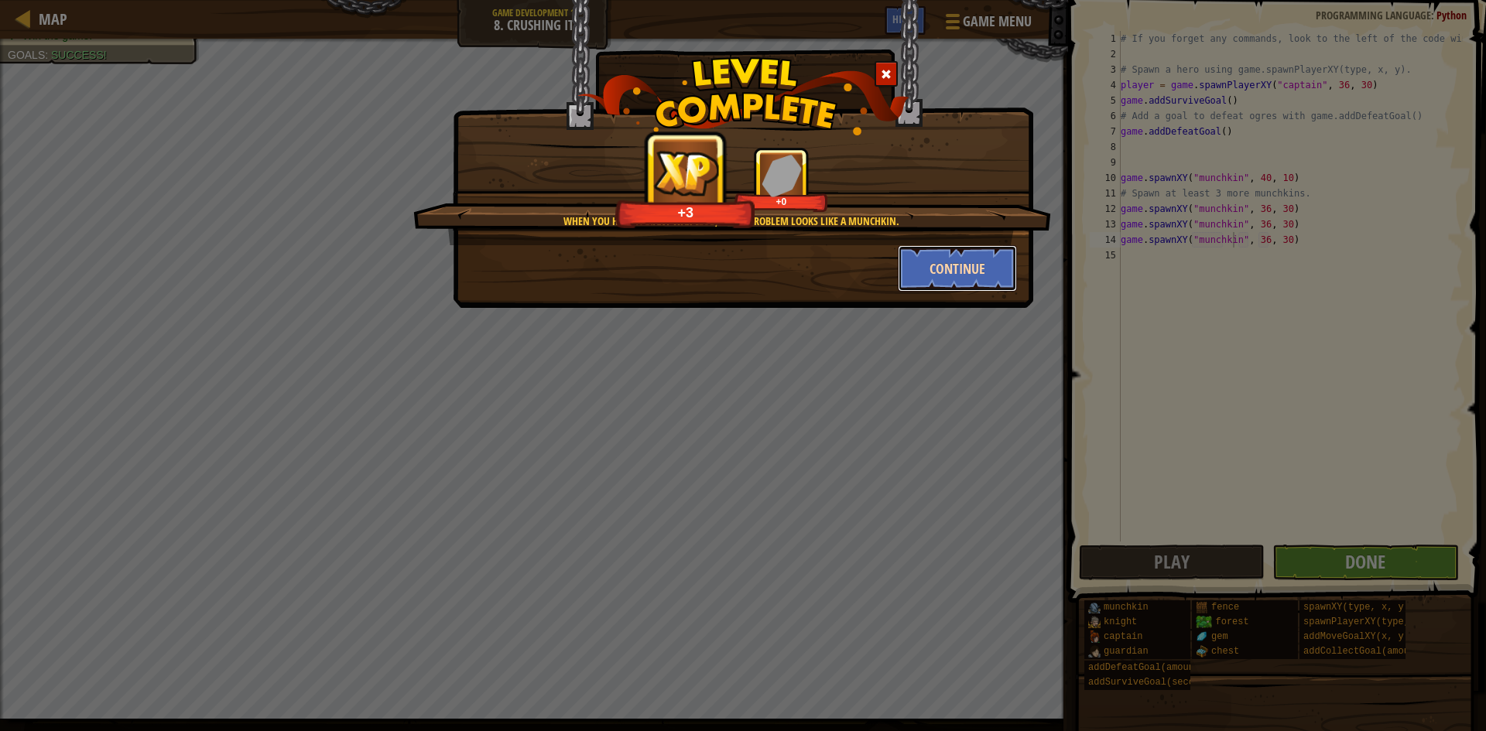
click at [917, 283] on button "Continue" at bounding box center [958, 268] width 120 height 46
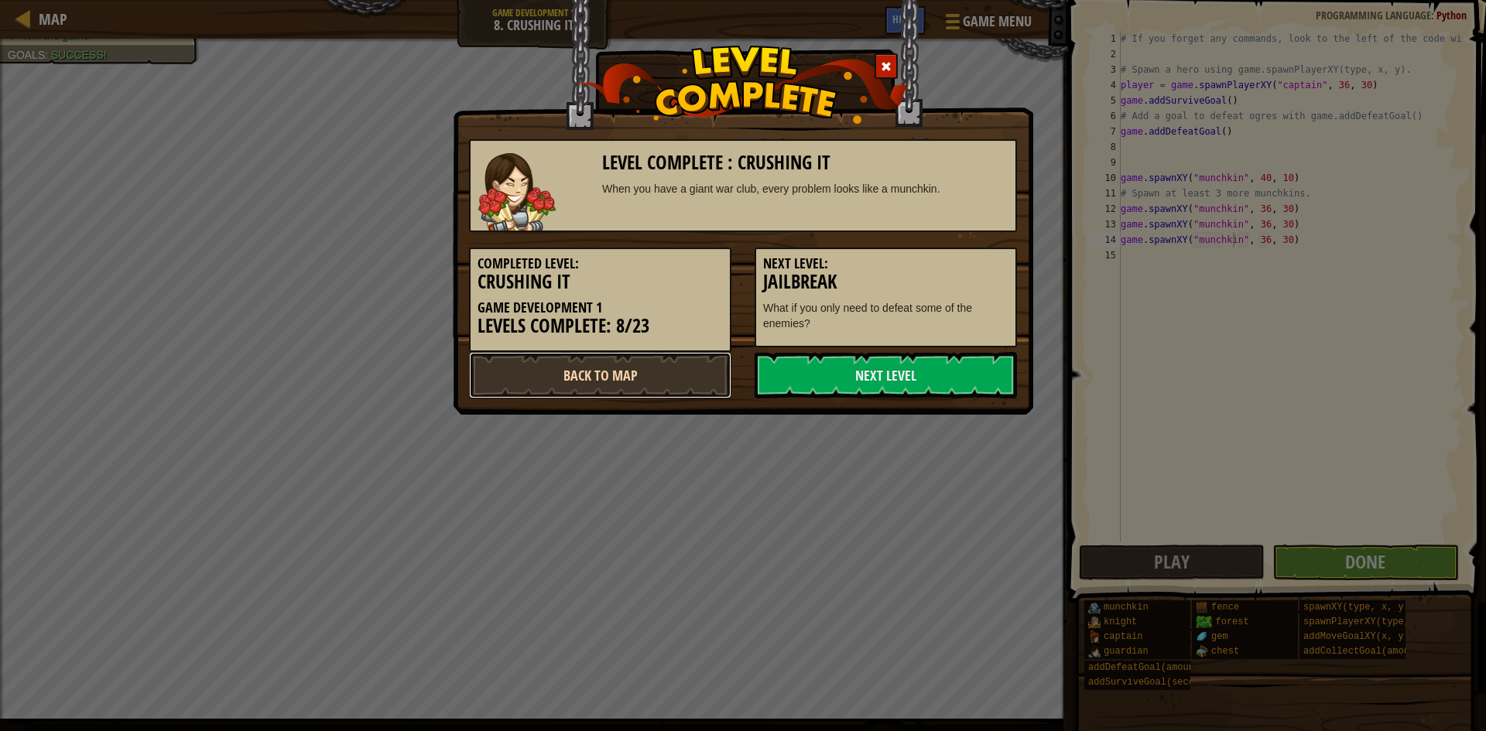
click at [703, 373] on link "Back to Map" at bounding box center [600, 375] width 262 height 46
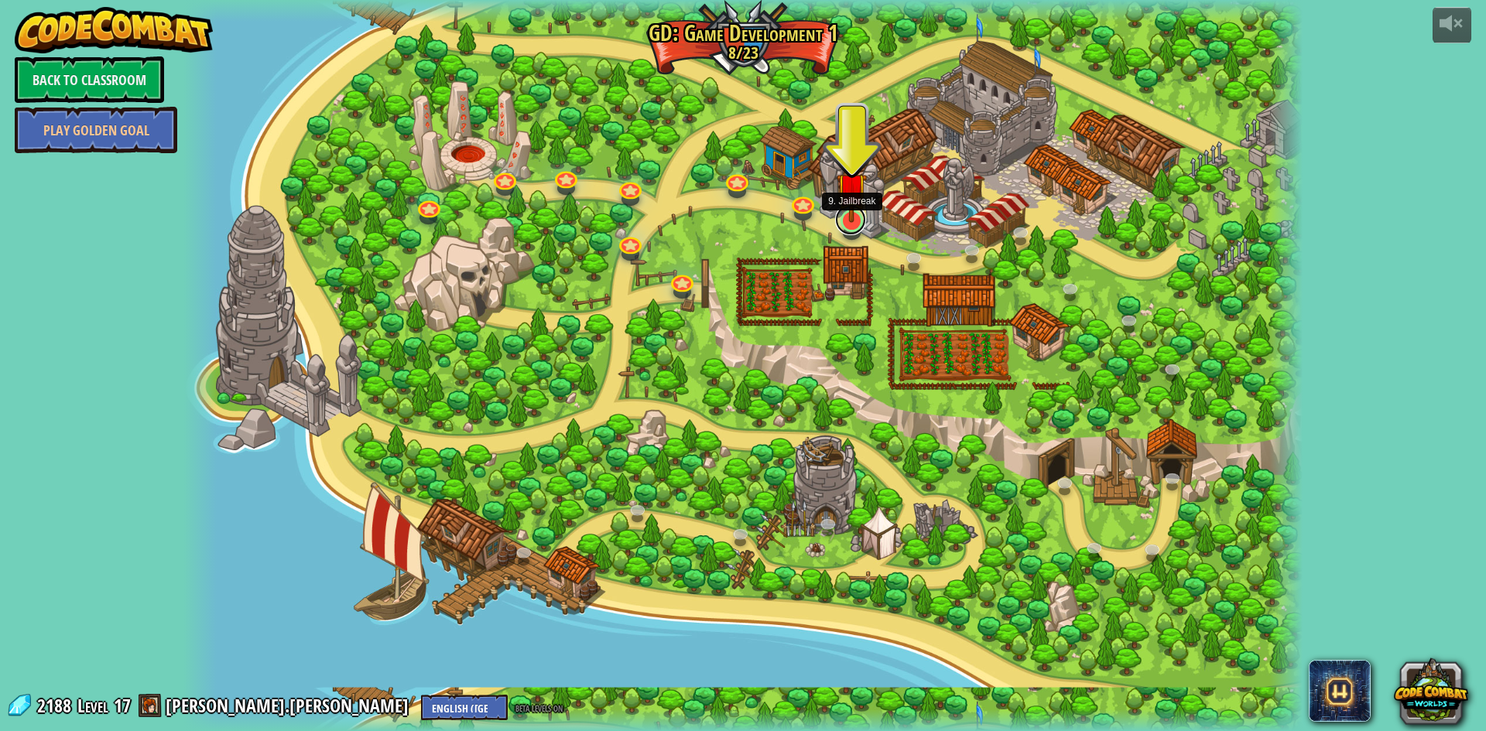
click at [844, 227] on link at bounding box center [850, 219] width 31 height 31
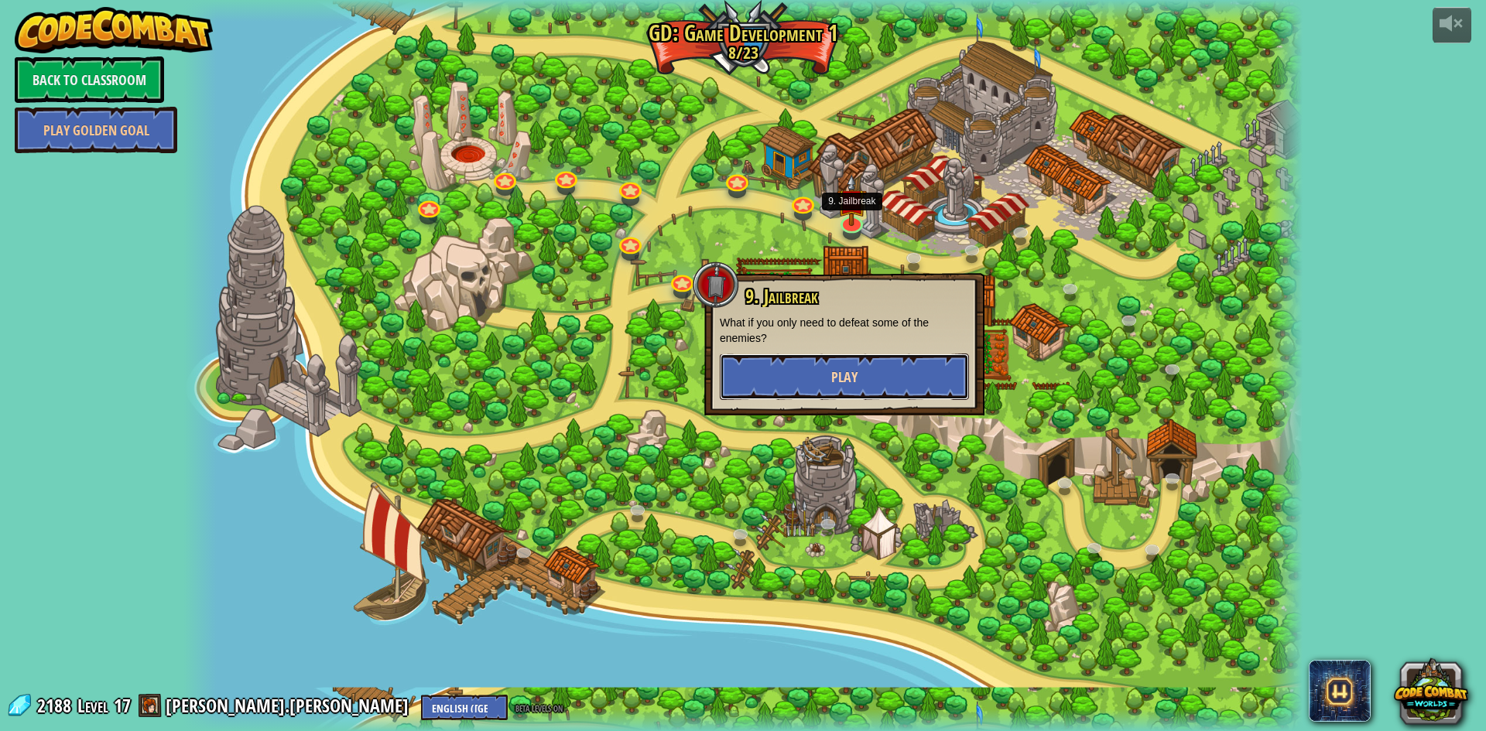
click at [854, 374] on span "Play" at bounding box center [844, 377] width 26 height 19
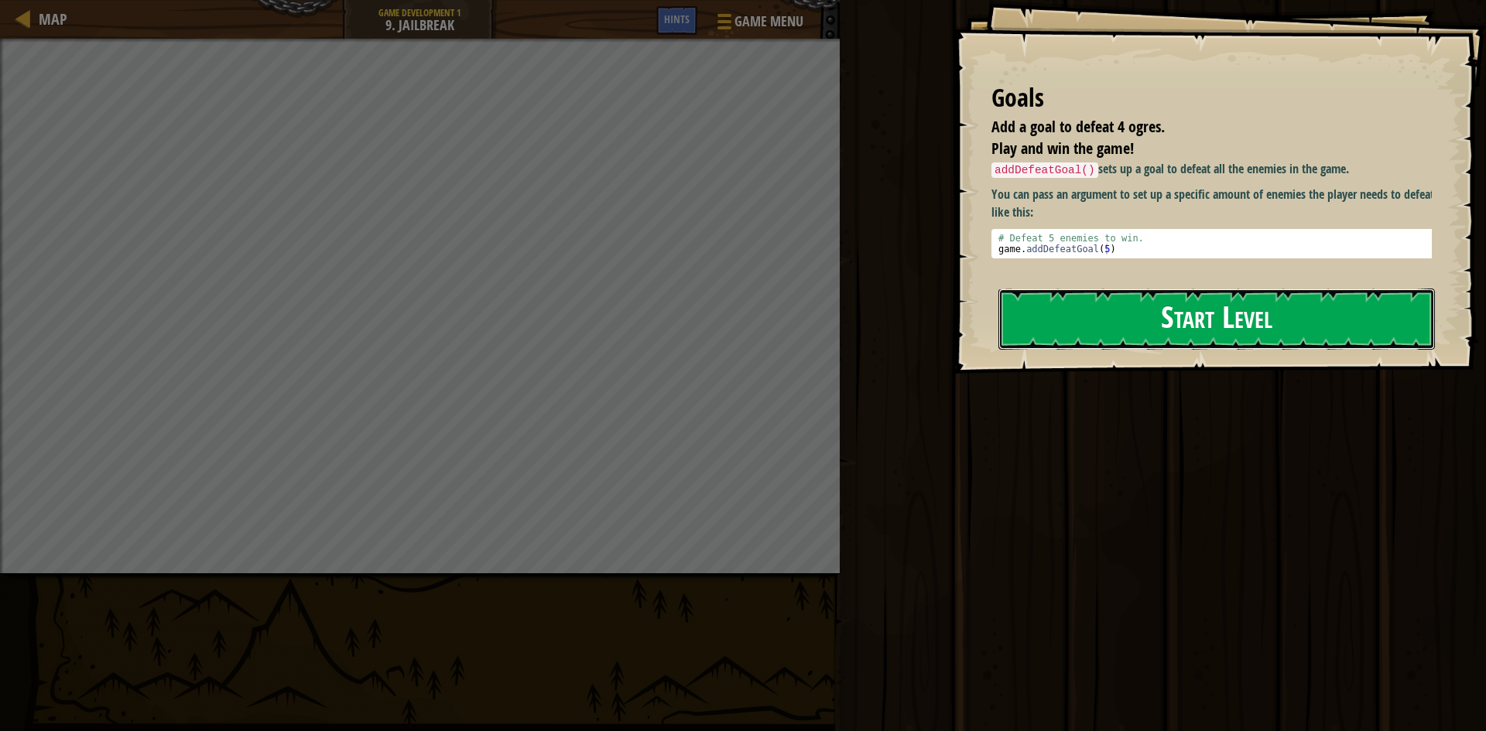
click at [1255, 325] on button "Start Level" at bounding box center [1216, 319] width 437 height 61
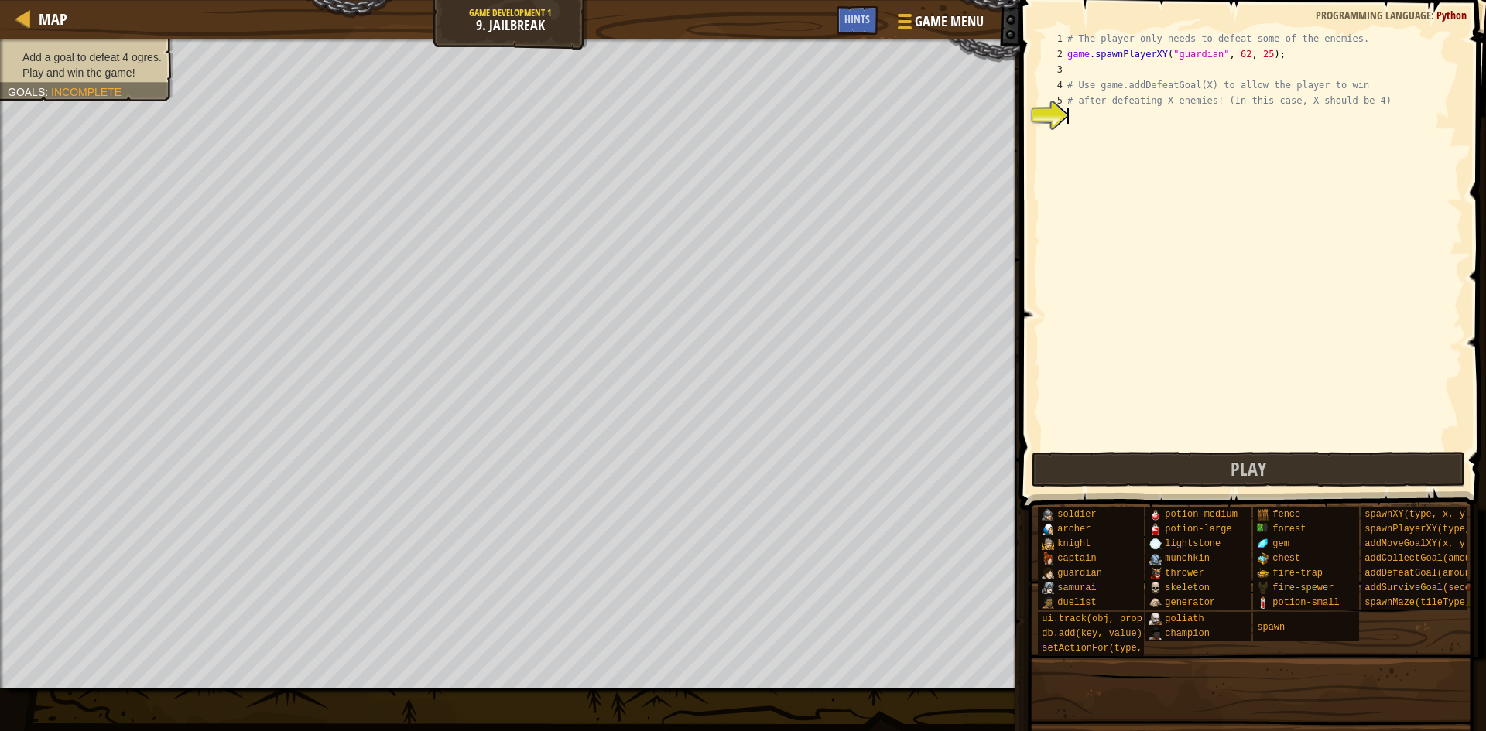
type textarea "g"
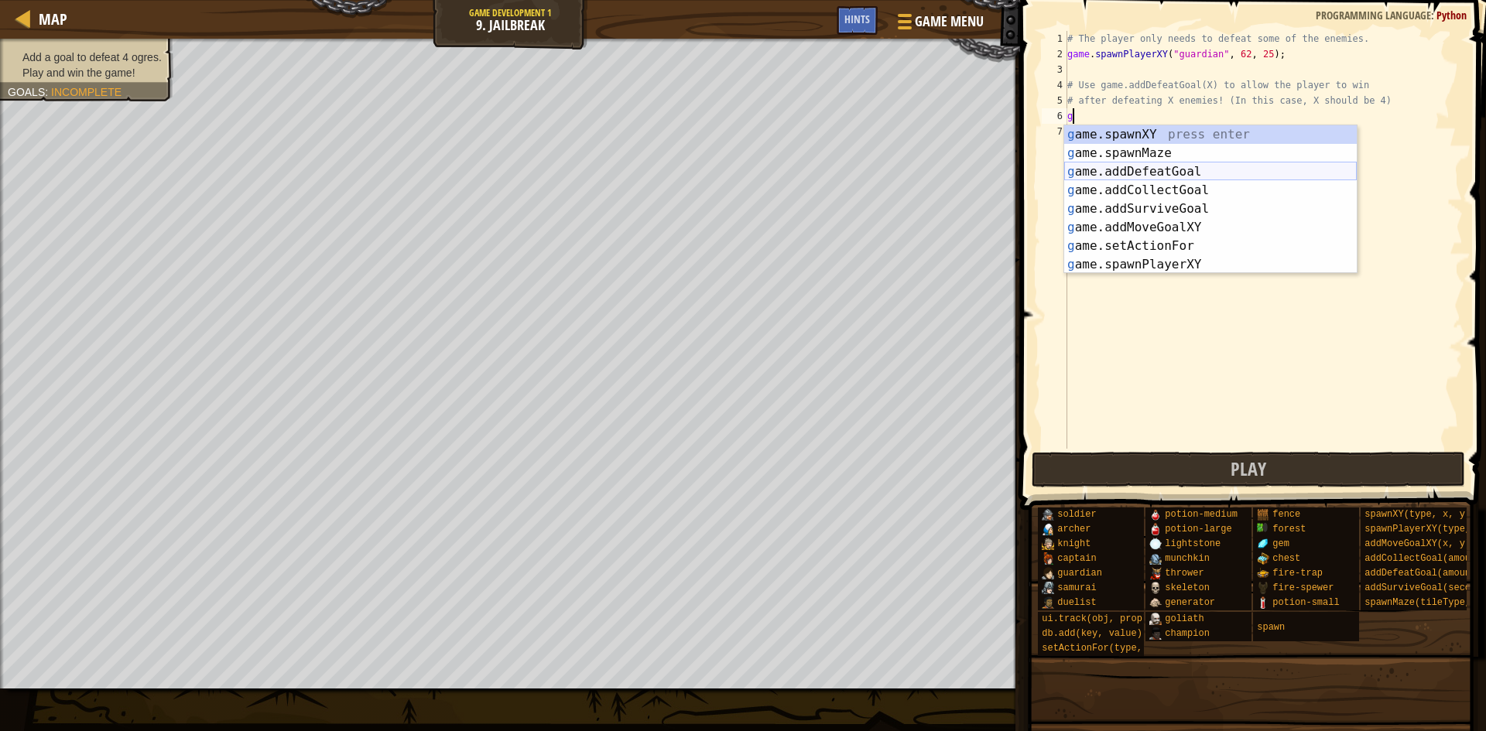
click at [1108, 164] on div "g ame.spawnXY press enter g ame.spawnMaze press enter g ame.addDefeatGoal press…" at bounding box center [1210, 218] width 293 height 186
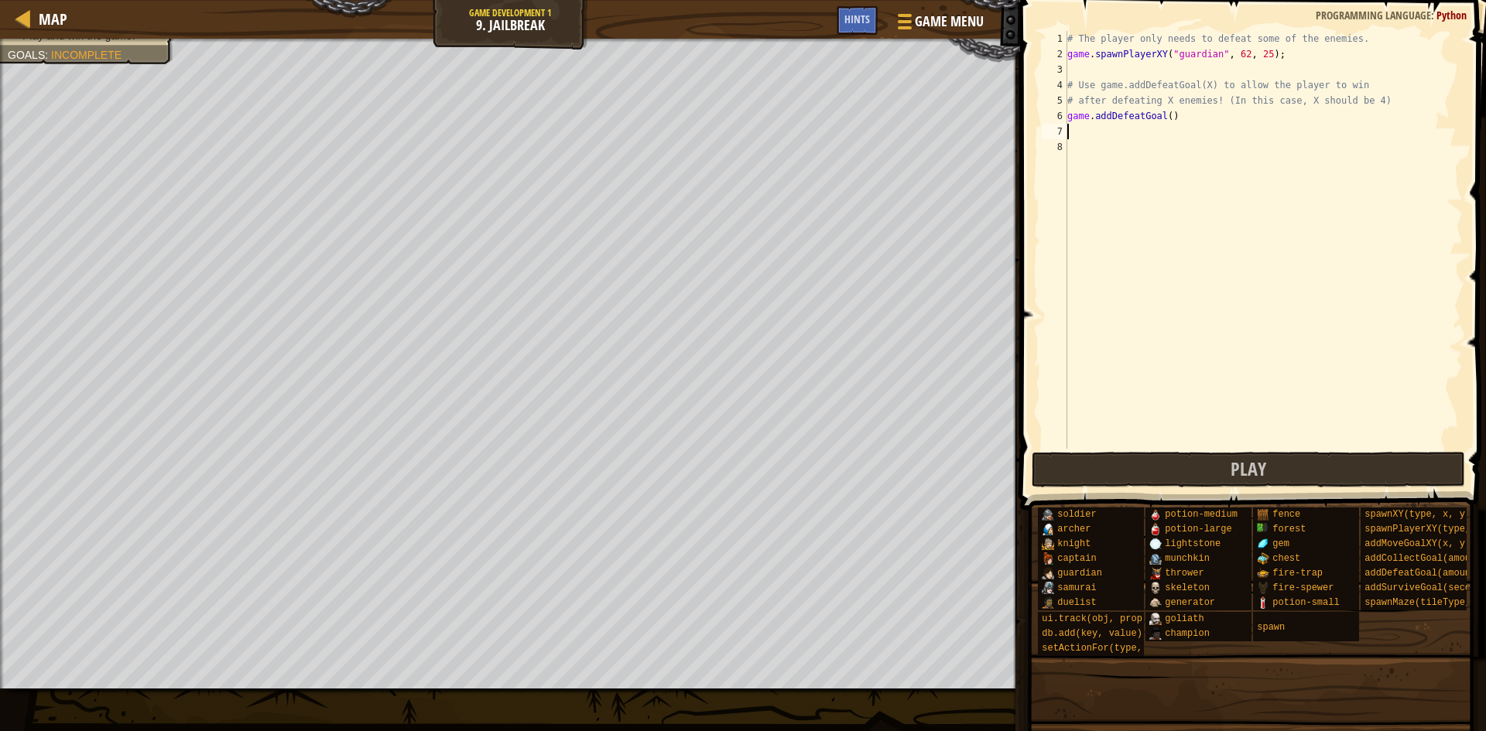
click at [1162, 122] on div "# The player only needs to defeat some of the enemies. game . spawnPlayerXY ( "…" at bounding box center [1263, 255] width 399 height 449
click at [1170, 111] on div "# The player only needs to defeat some of the enemies. game . spawnPlayerXY ( "…" at bounding box center [1263, 255] width 399 height 449
click at [1163, 113] on div "# The player only needs to defeat some of the enemies. game . spawnPlayerXY ( "…" at bounding box center [1263, 255] width 399 height 449
type textarea "game.addDefeatGoal(4)"
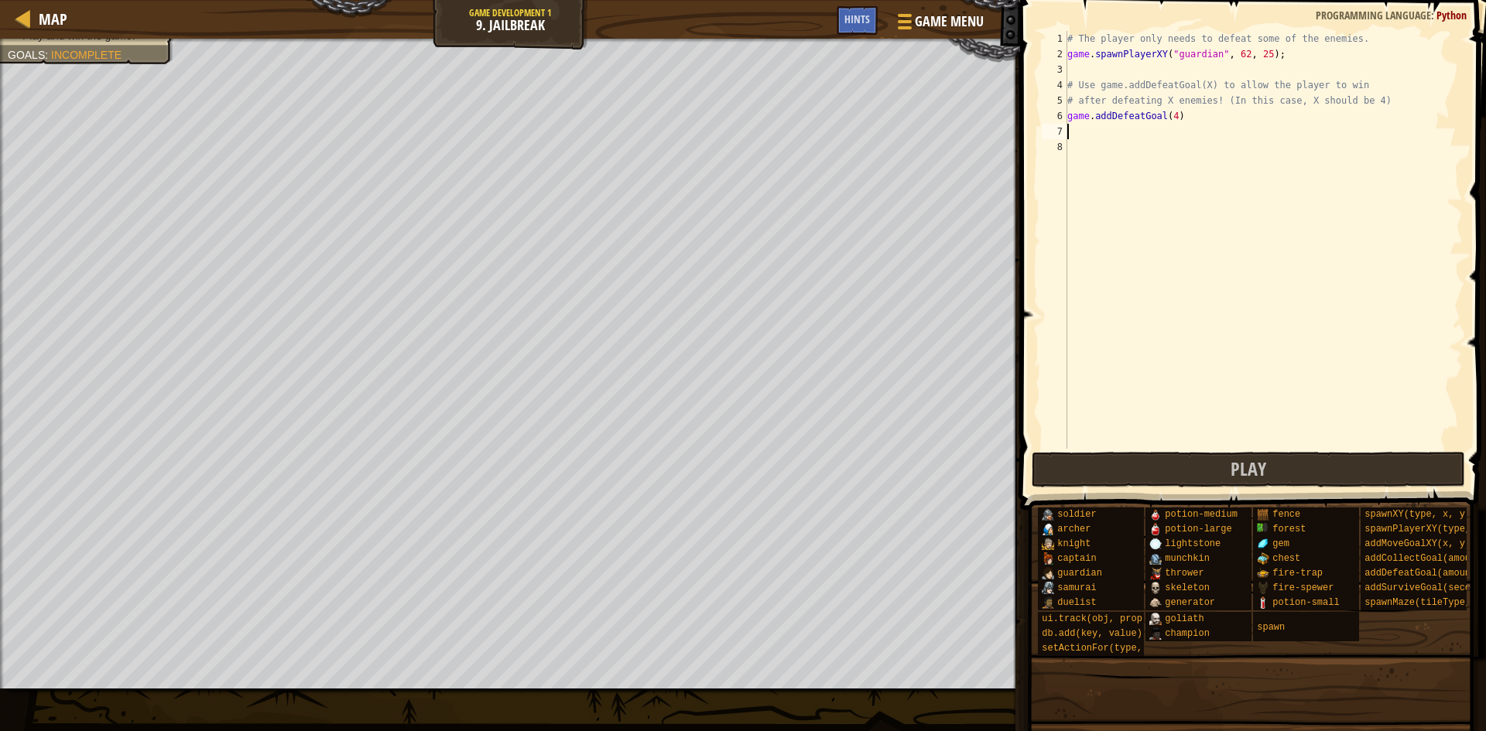
click at [1149, 135] on div "# The player only needs to defeat some of the enemies. game . spawnPlayerXY ( "…" at bounding box center [1263, 255] width 399 height 449
click at [1059, 471] on button "Play" at bounding box center [1249, 470] width 434 height 36
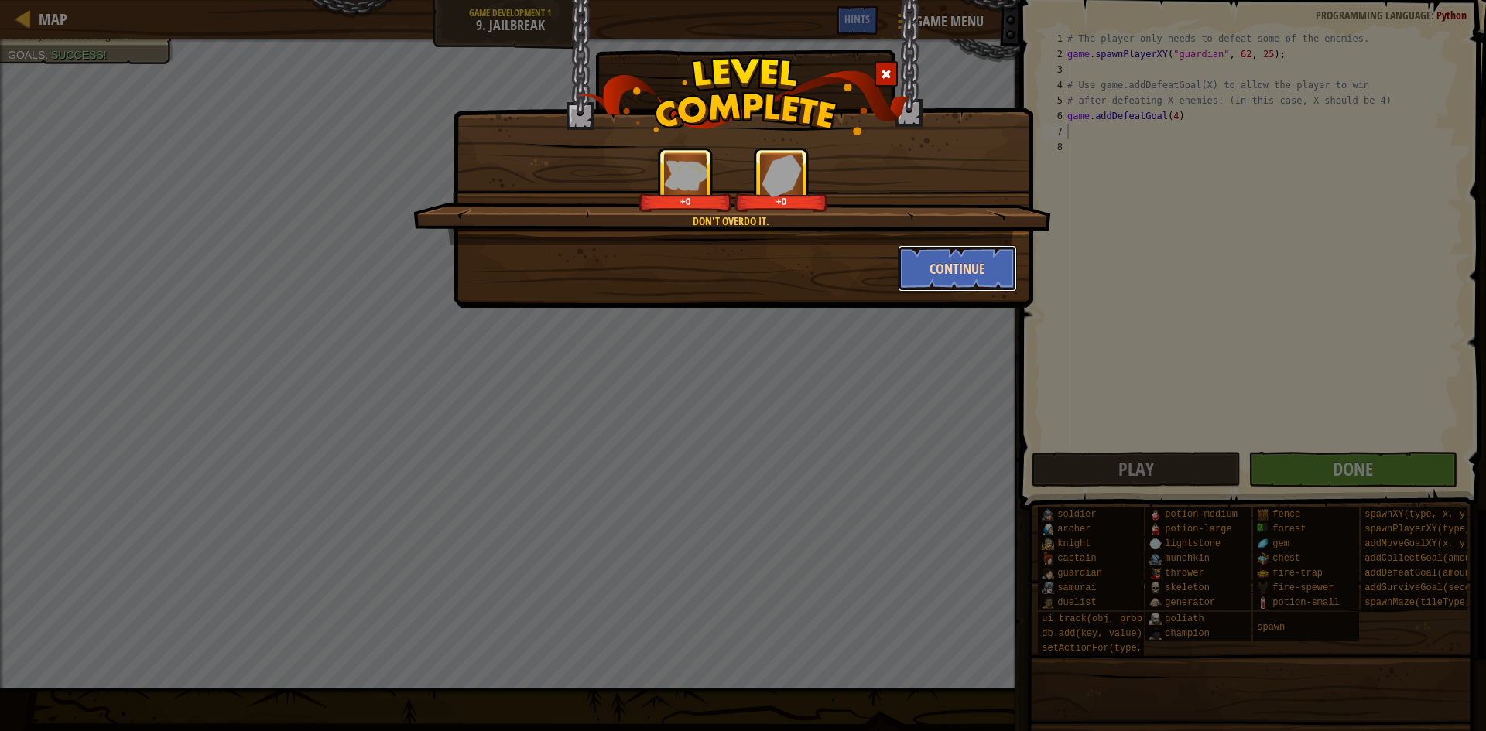
click at [926, 275] on button "Continue" at bounding box center [958, 268] width 120 height 46
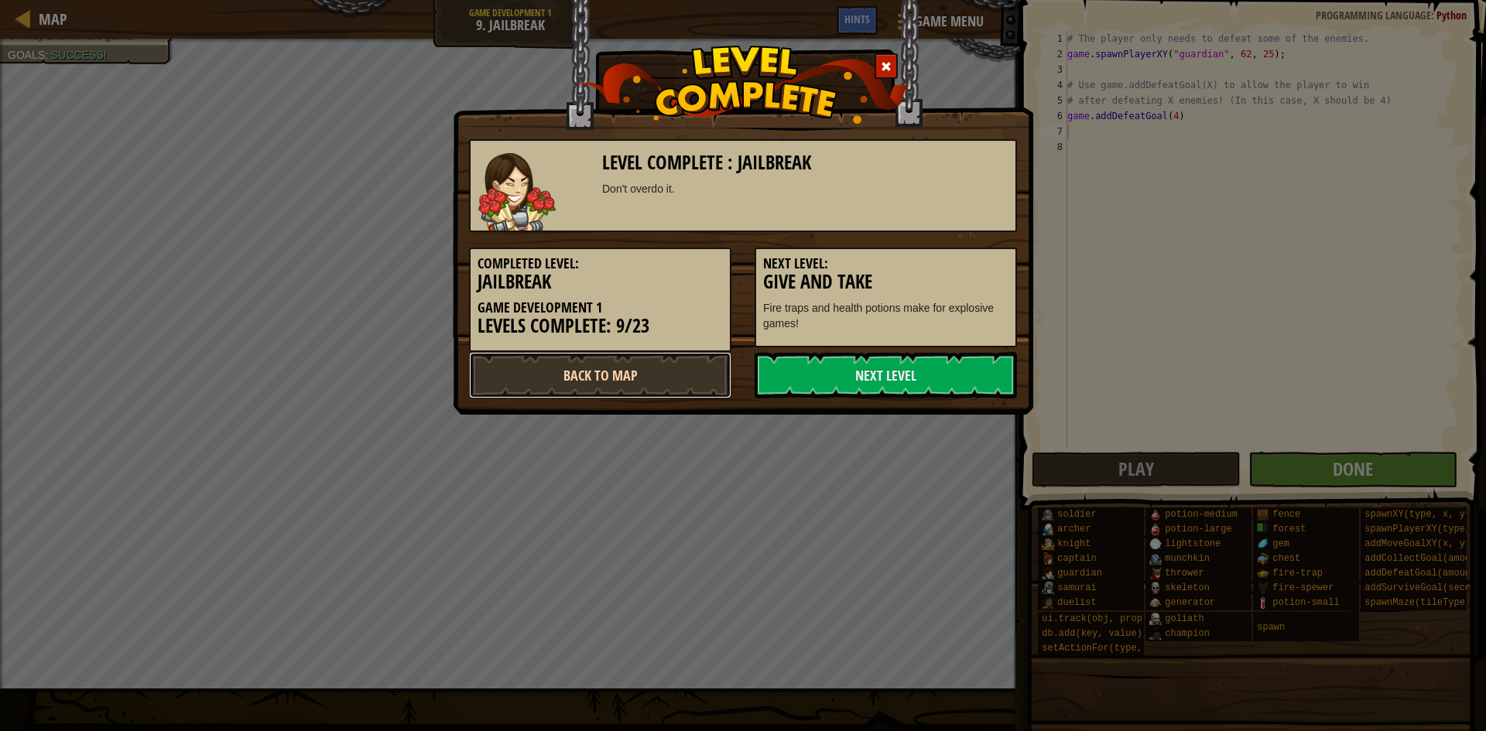
click at [688, 364] on link "Back to Map" at bounding box center [600, 375] width 262 height 46
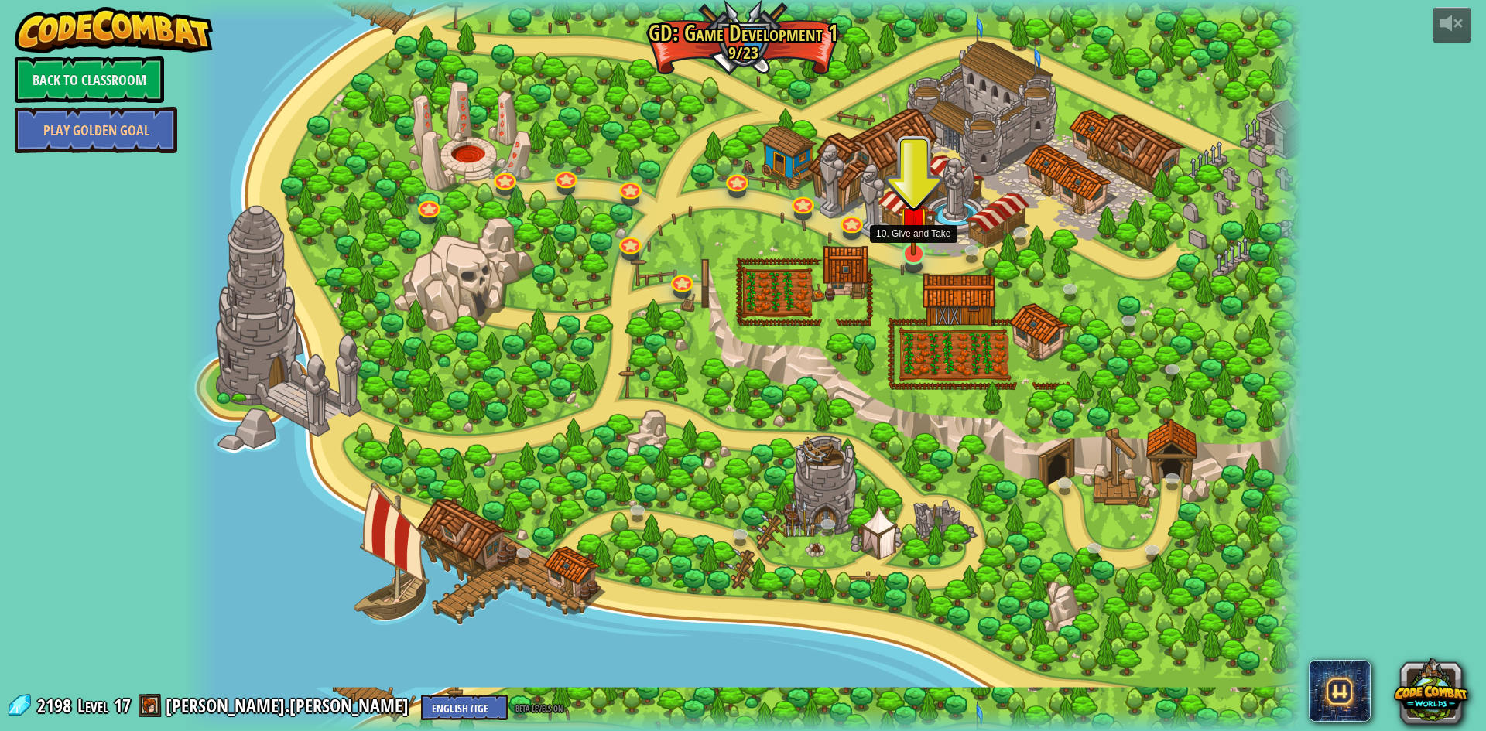
click at [907, 244] on img at bounding box center [914, 221] width 30 height 69
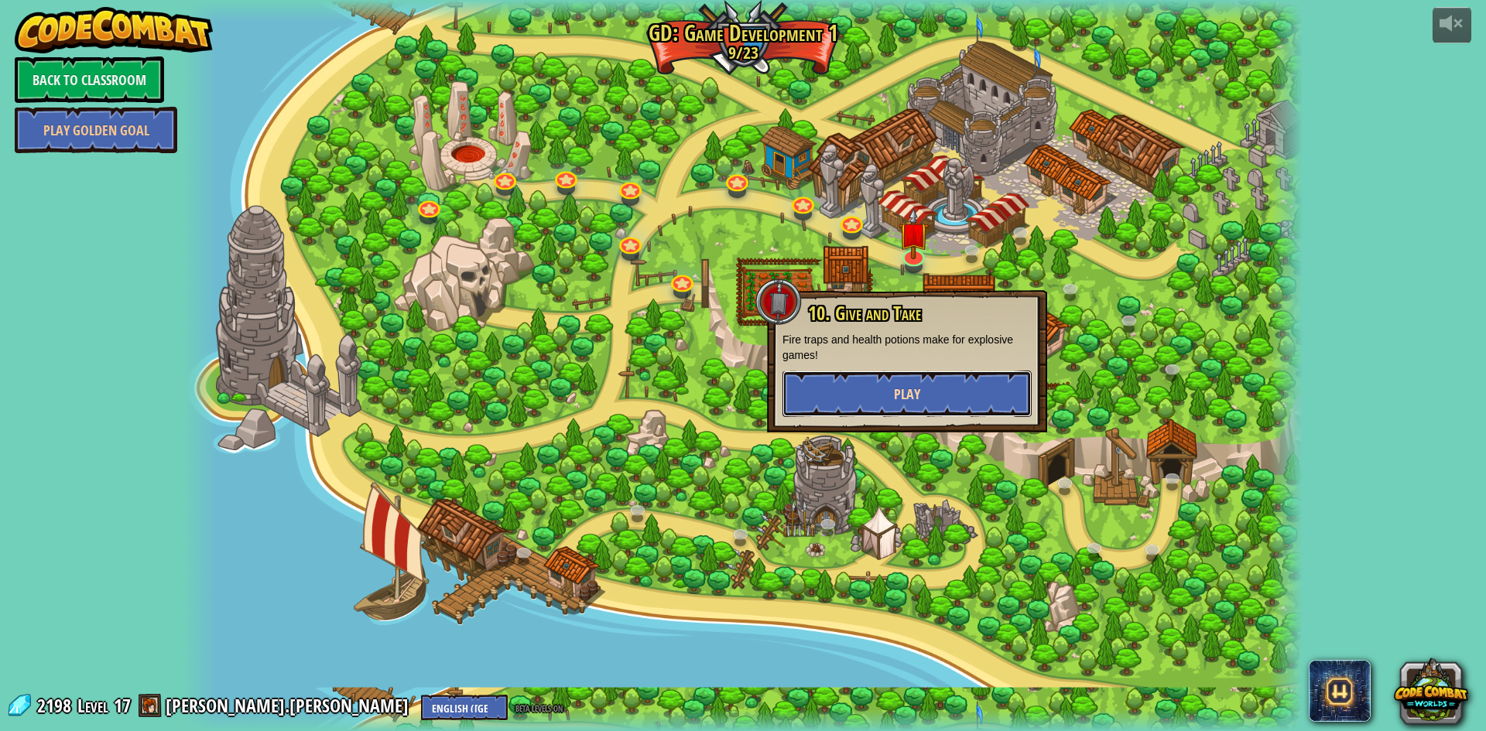
click at [950, 378] on button "Play" at bounding box center [907, 394] width 249 height 46
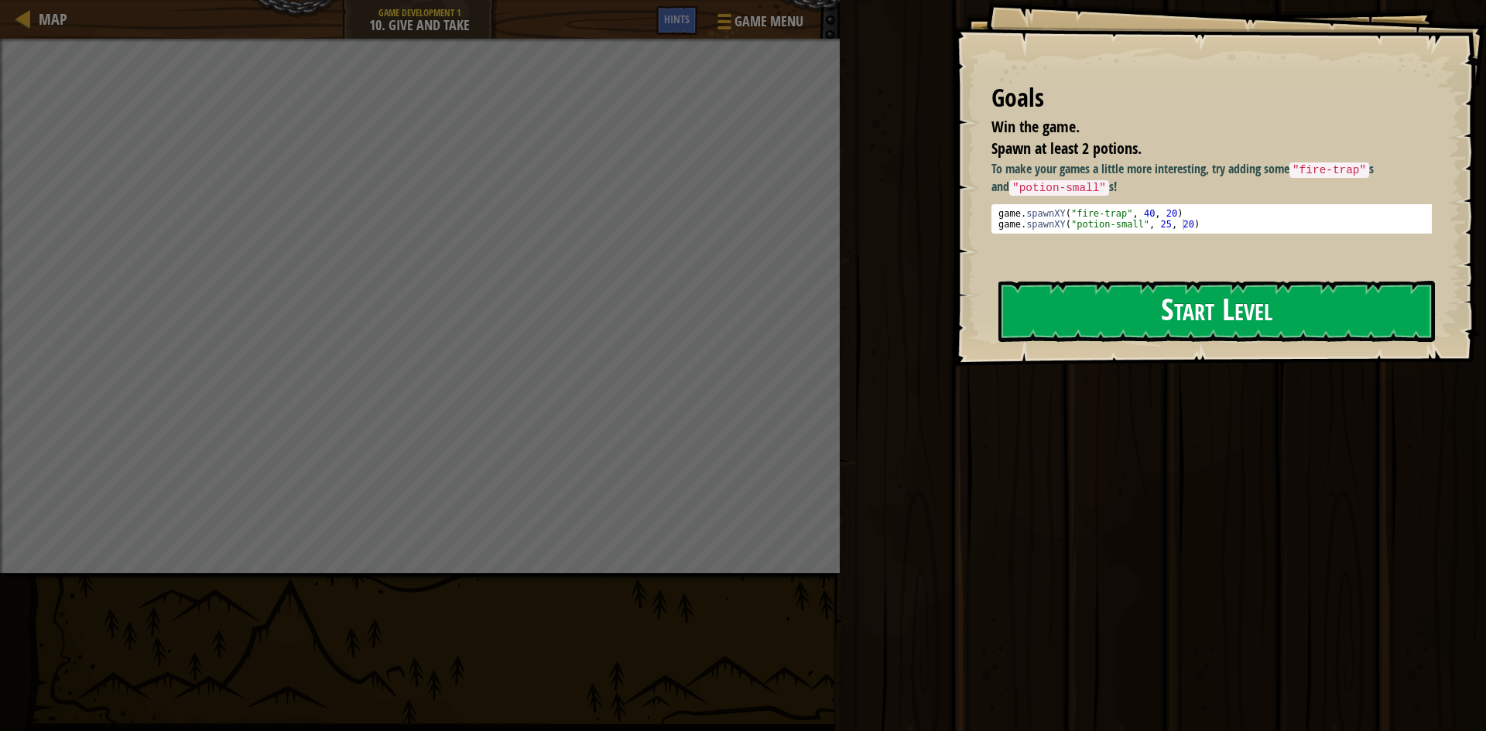
click at [1141, 304] on button "Start Level" at bounding box center [1216, 311] width 437 height 61
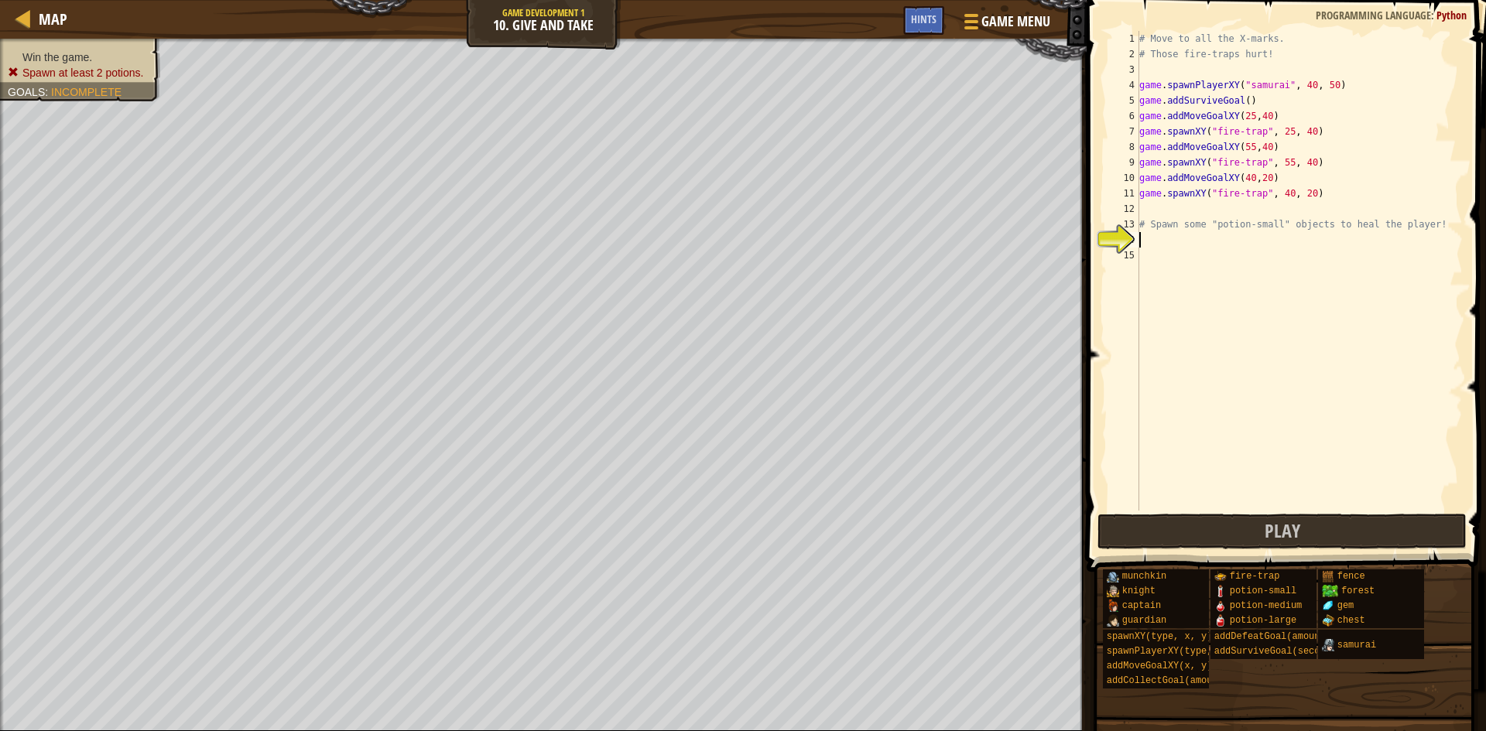
scroll to position [7, 0]
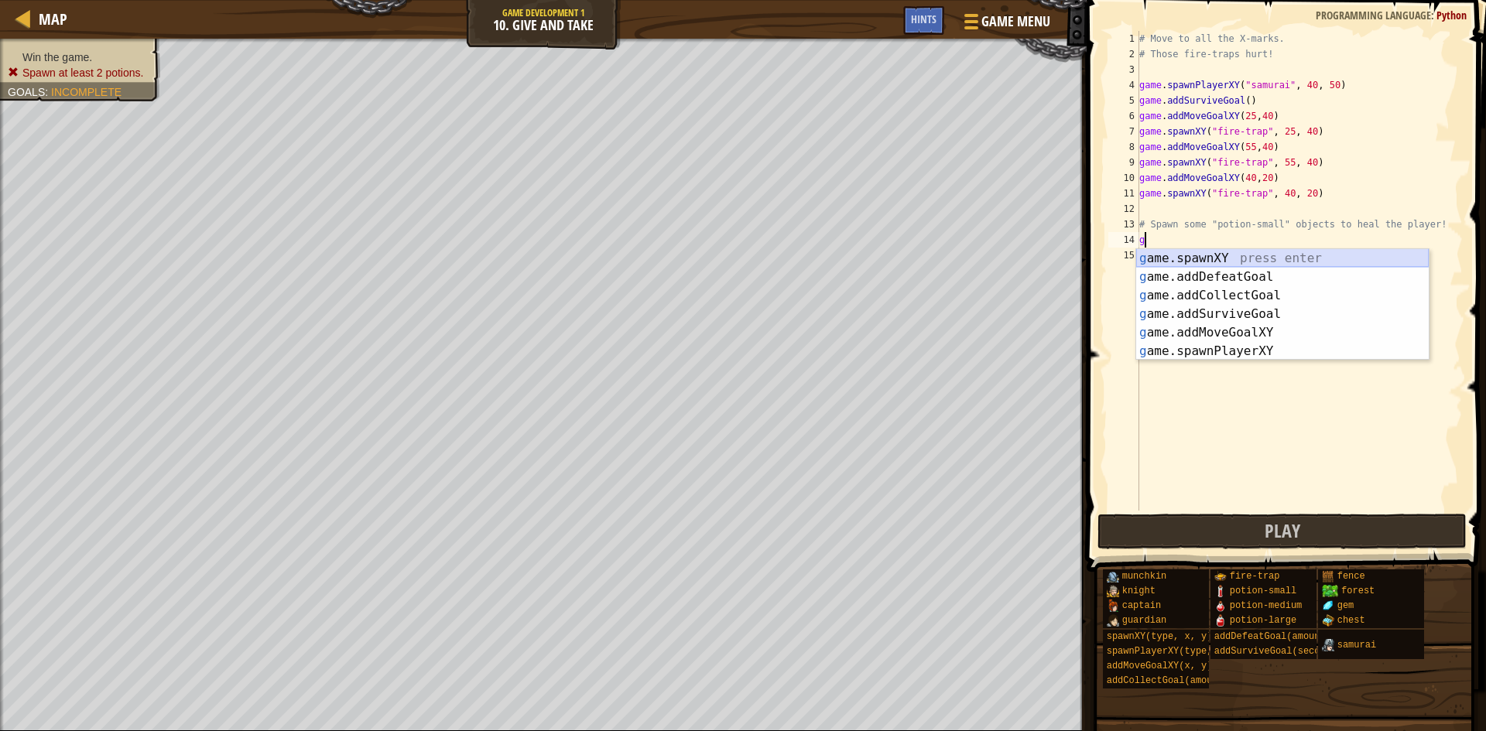
click at [1257, 254] on div "g ame.spawnXY press enter g ame.addDefeatGoal press enter g ame.addCollectGoal …" at bounding box center [1282, 323] width 293 height 149
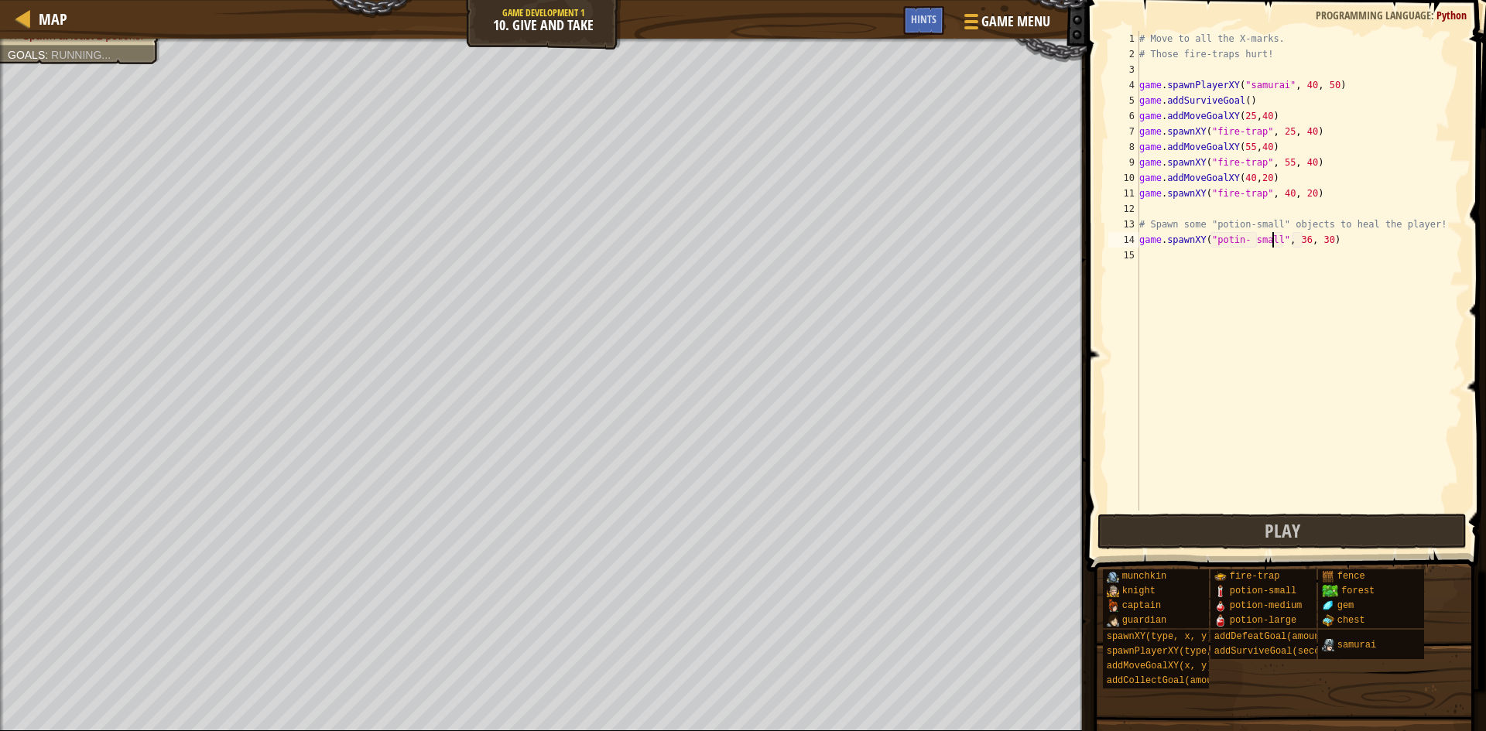
scroll to position [7, 12]
type textarea "game.spawnXY("potin", 36, 30)"
click at [1290, 316] on div "# Move to all the X-marks. # Those fire-traps hurt! game . spawnPlayerXY ( "sam…" at bounding box center [1299, 286] width 327 height 511
drag, startPoint x: 1303, startPoint y: 230, endPoint x: 1128, endPoint y: 248, distance: 175.9
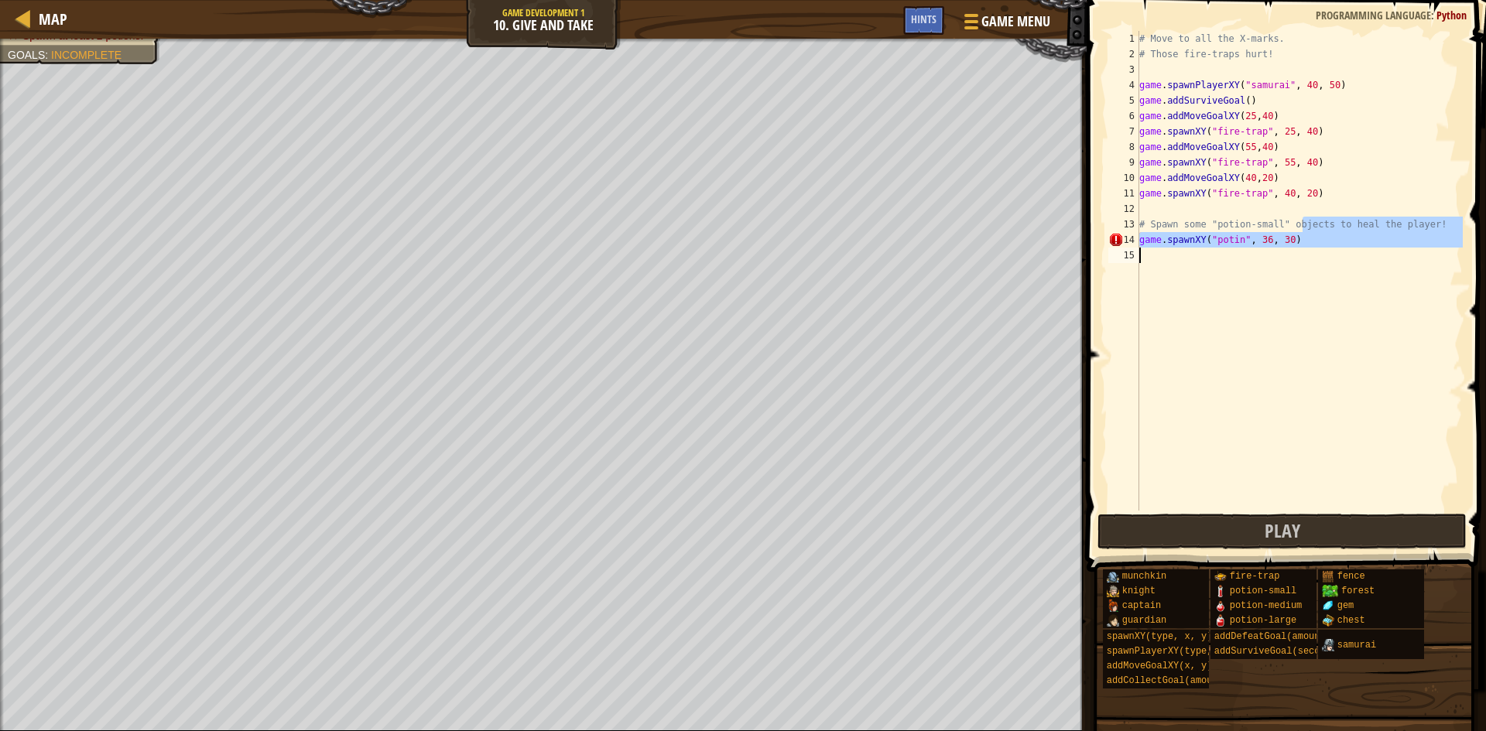
click at [1128, 248] on div "1 2 3 4 5 6 7 8 9 10 11 12 13 14 15 # Move to all the X-marks. # Those fire-tra…" at bounding box center [1284, 271] width 358 height 480
type textarea "game.spawnXY("potin", 36, 30)"
click at [1185, 287] on div "# Move to all the X-marks. # Those fire-traps hurt! game . spawnPlayerXY ( "sam…" at bounding box center [1299, 286] width 327 height 511
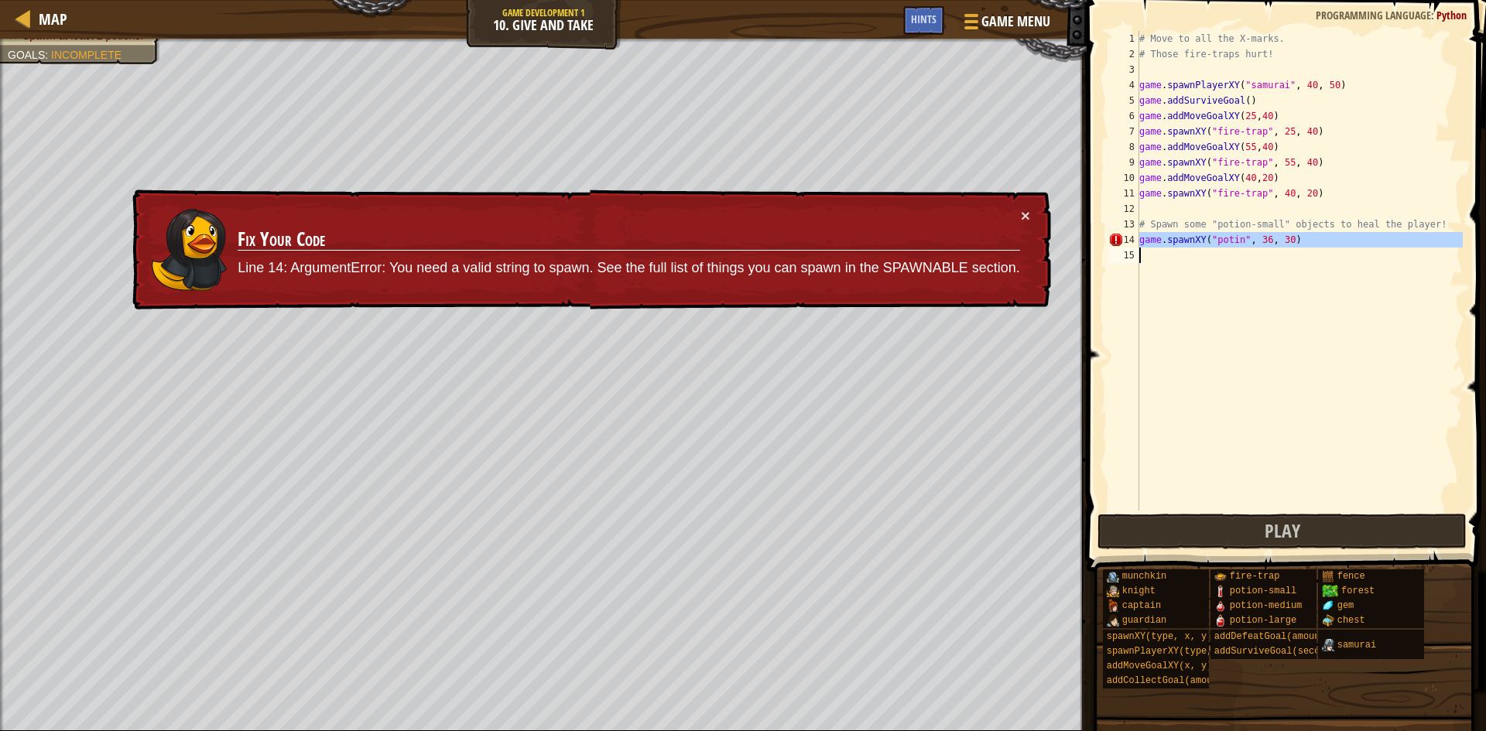
drag, startPoint x: 1136, startPoint y: 238, endPoint x: 1297, endPoint y: 238, distance: 161.0
click at [1297, 238] on div "1 2 3 4 5 6 7 8 9 10 11 12 13 14 15 # Move to all the X-marks. # Those fire-tra…" at bounding box center [1284, 271] width 358 height 480
click at [1297, 238] on div "# Move to all the X-marks. # Those fire-traps hurt! game . spawnPlayerXY ( "sam…" at bounding box center [1299, 286] width 327 height 511
drag, startPoint x: 1297, startPoint y: 238, endPoint x: 1140, endPoint y: 242, distance: 157.2
click at [1140, 242] on div "# Move to all the X-marks. # Those fire-traps hurt! game . spawnPlayerXY ( "sam…" at bounding box center [1299, 286] width 327 height 511
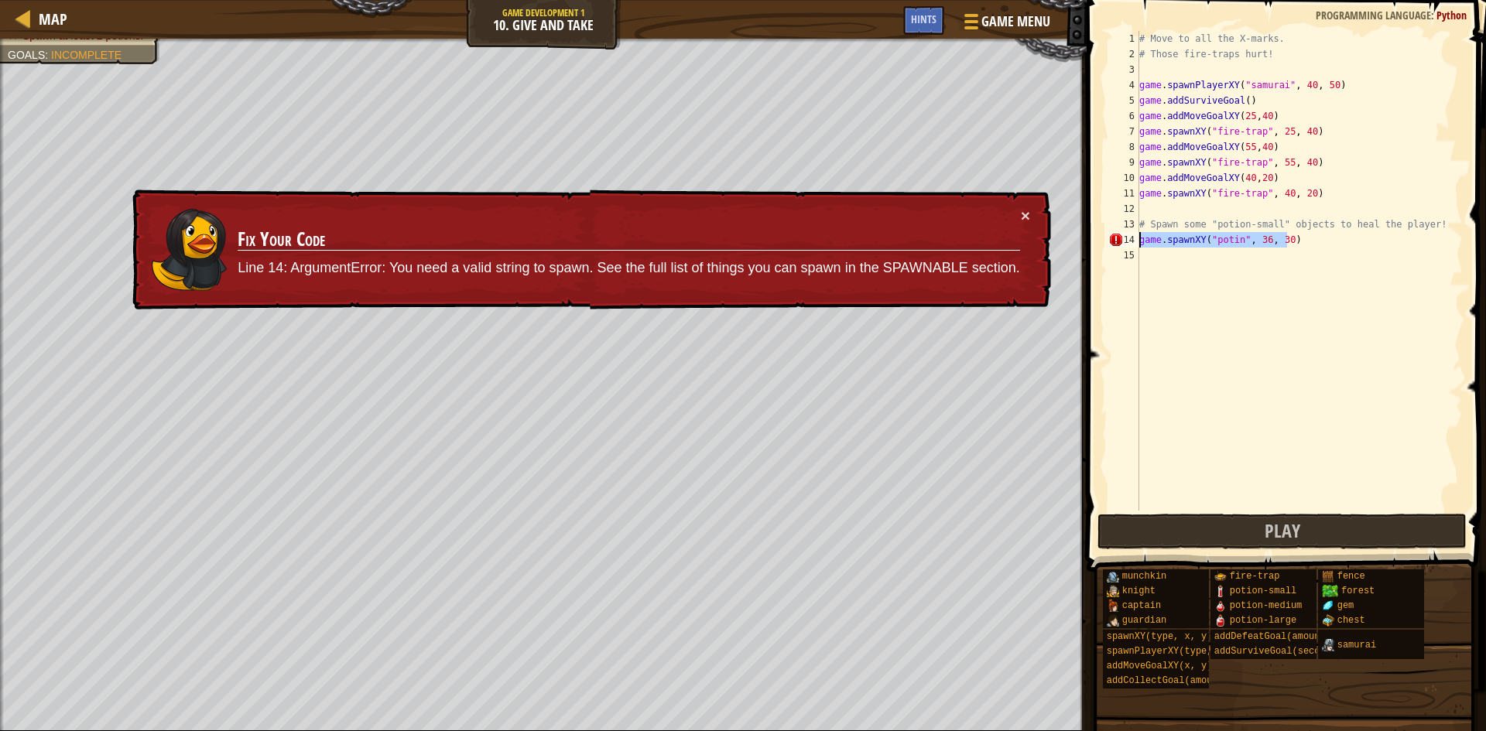
type textarea "\"
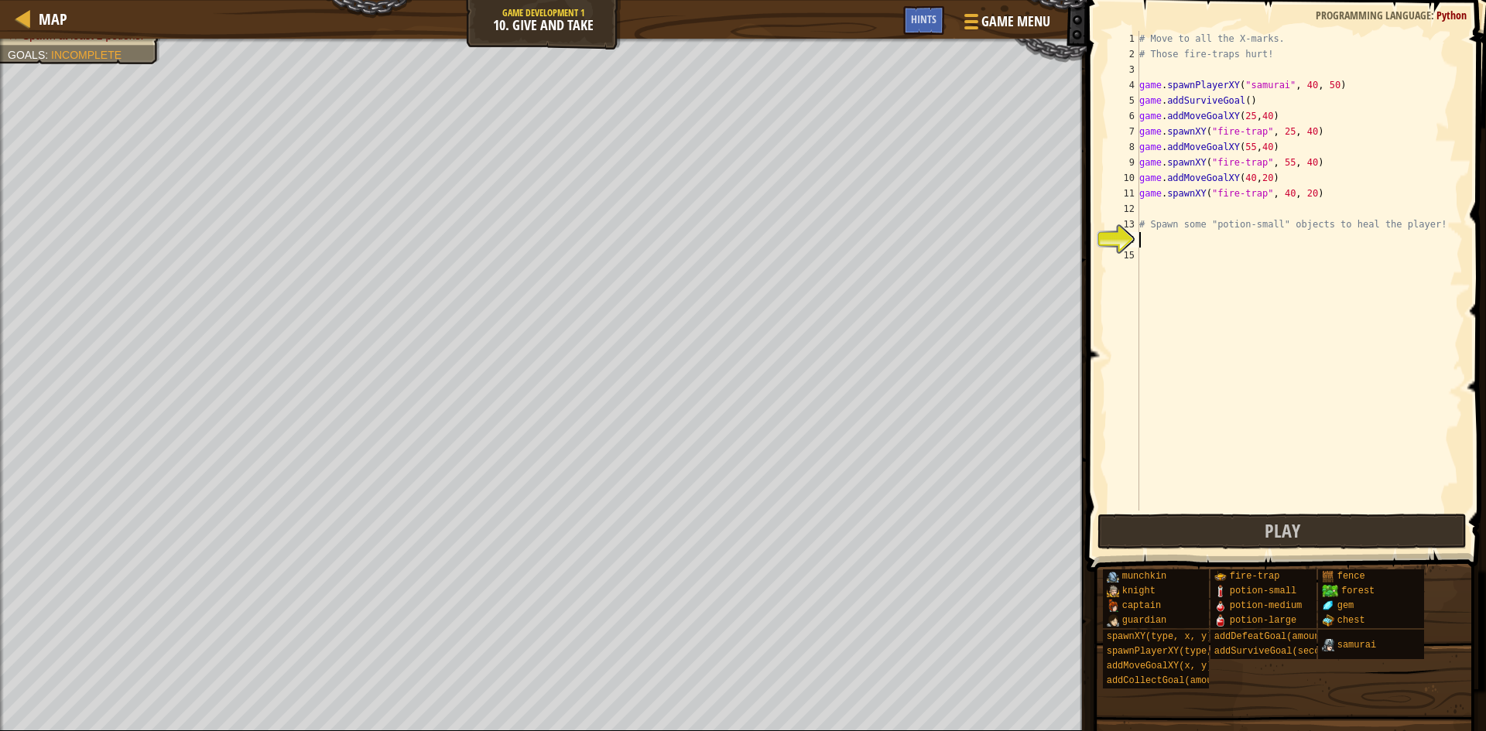
type textarea "# Spawn some "potion-small" objects to heal the player!"
click at [1160, 242] on div "# Move to all the X-marks. # Those fire-traps hurt! game . spawnPlayerXY ( "sam…" at bounding box center [1299, 286] width 327 height 511
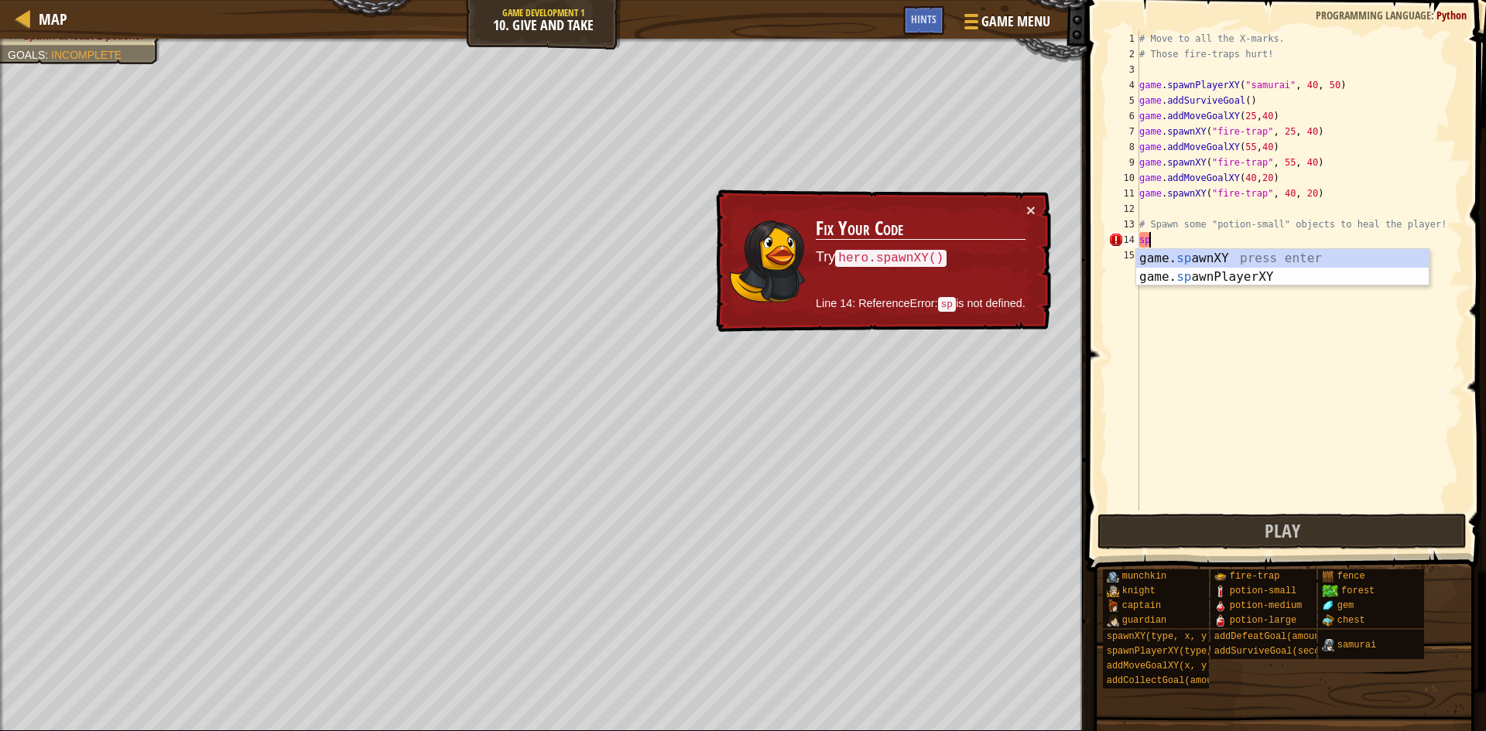
type textarea "s"
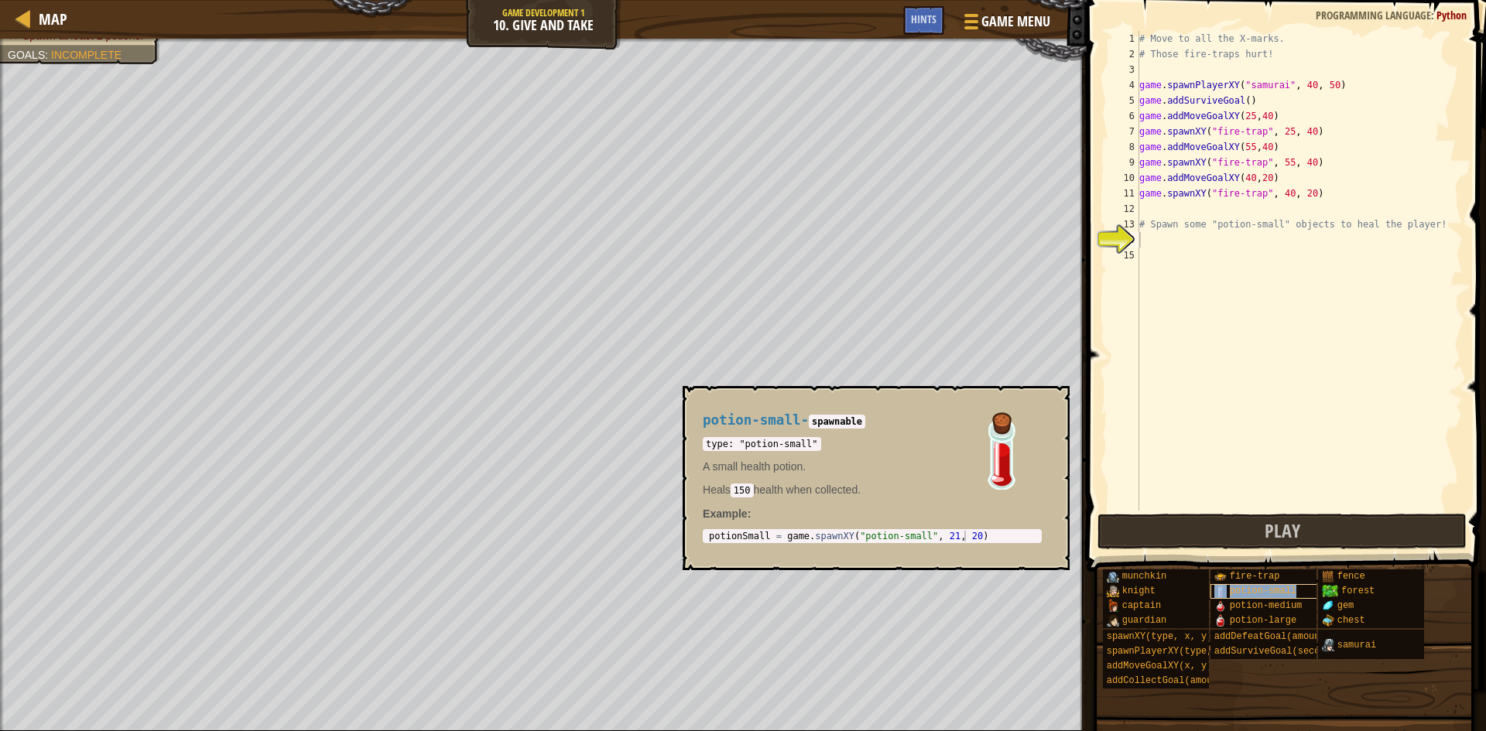
click at [1247, 594] on span "potion-small" at bounding box center [1263, 591] width 67 height 11
type textarea "p"
type textarea "g"
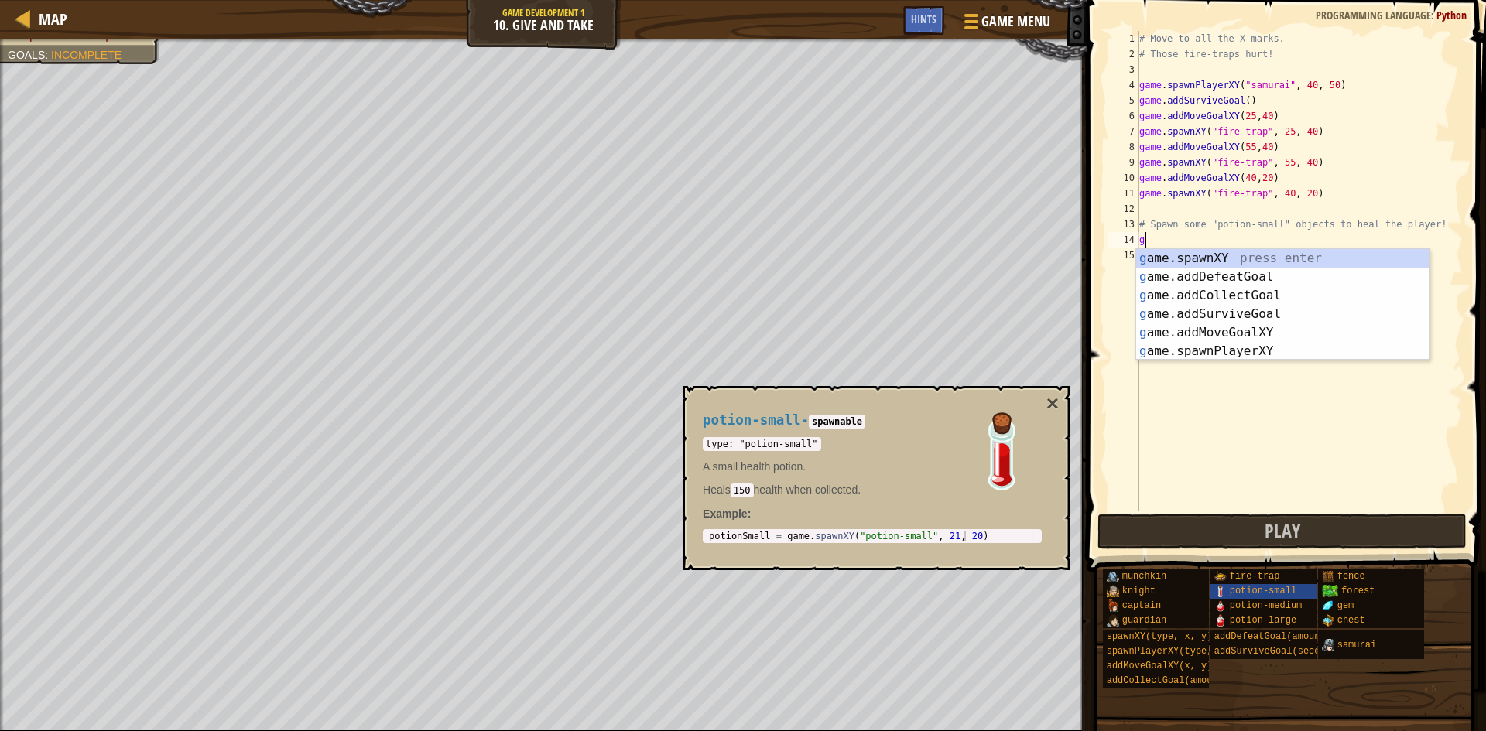
click at [1153, 248] on div "# Move to all the X-marks. # Those fire-traps hurt! game . spawnPlayerXY ( "sam…" at bounding box center [1299, 286] width 327 height 511
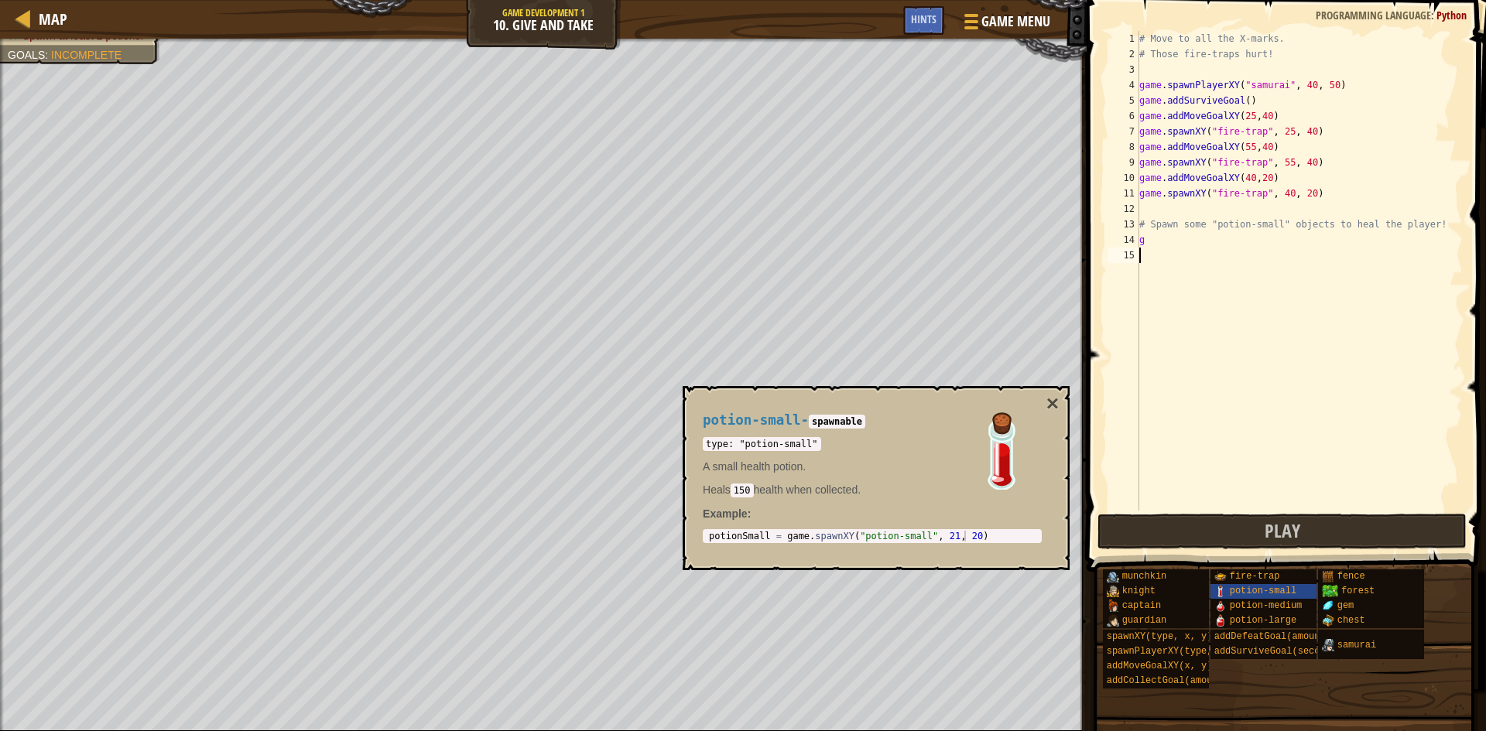
click at [1147, 248] on div "# Move to all the X-marks. # Those fire-traps hurt! game . spawnPlayerXY ( "sam…" at bounding box center [1299, 286] width 327 height 511
click at [1156, 245] on div "# Move to all the X-marks. # Those fire-traps hurt! game . spawnPlayerXY ( "sam…" at bounding box center [1299, 286] width 327 height 511
type textarea "g"
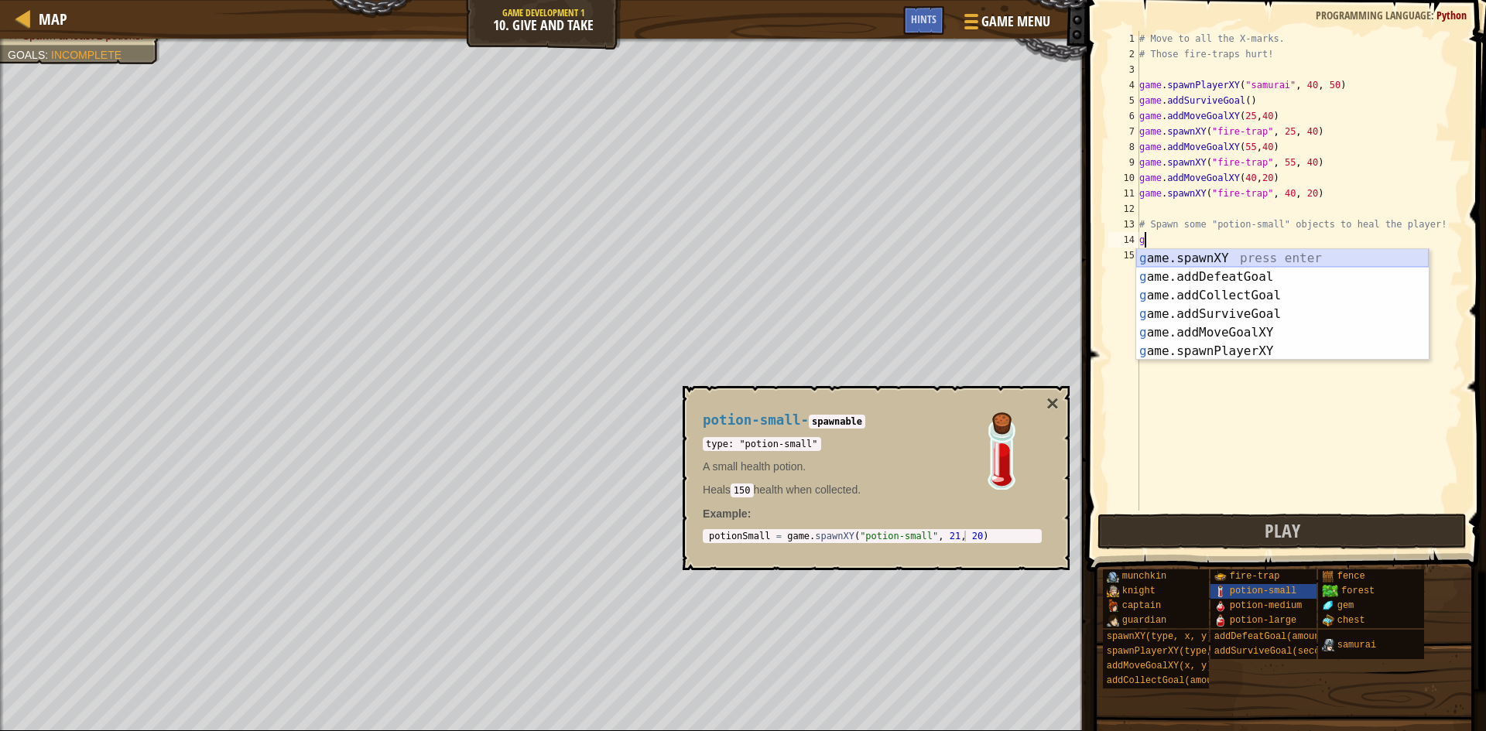
click at [1177, 254] on div "g ame.spawnXY press enter g ame.addDefeatGoal press enter g ame.addCollectGoal …" at bounding box center [1282, 323] width 293 height 149
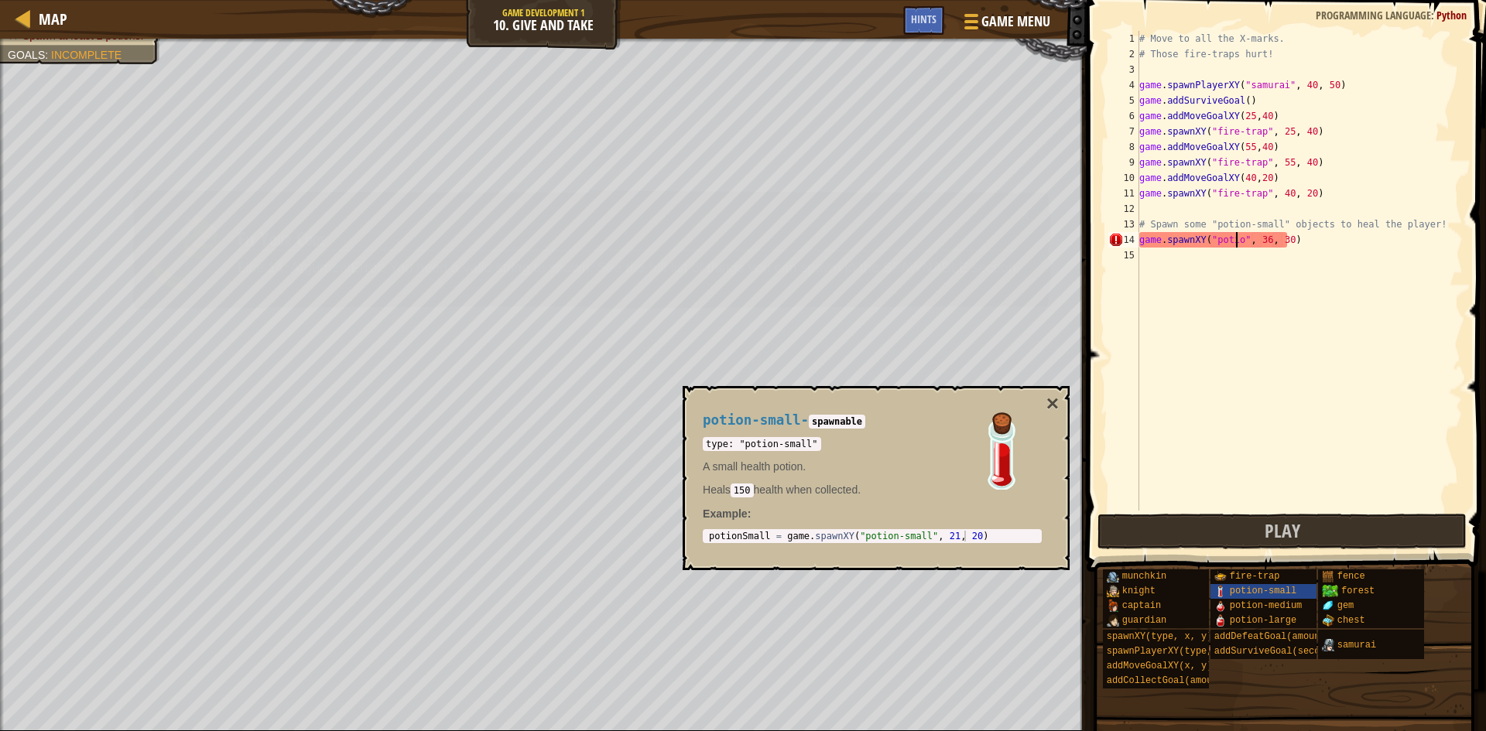
scroll to position [7, 9]
type textarea "game.spawnXY("potion-small", 36, 30)"
click at [1199, 262] on div "# Move to all the X-marks. # Those fire-traps hurt! game . spawnPlayerXY ( "sam…" at bounding box center [1299, 286] width 327 height 511
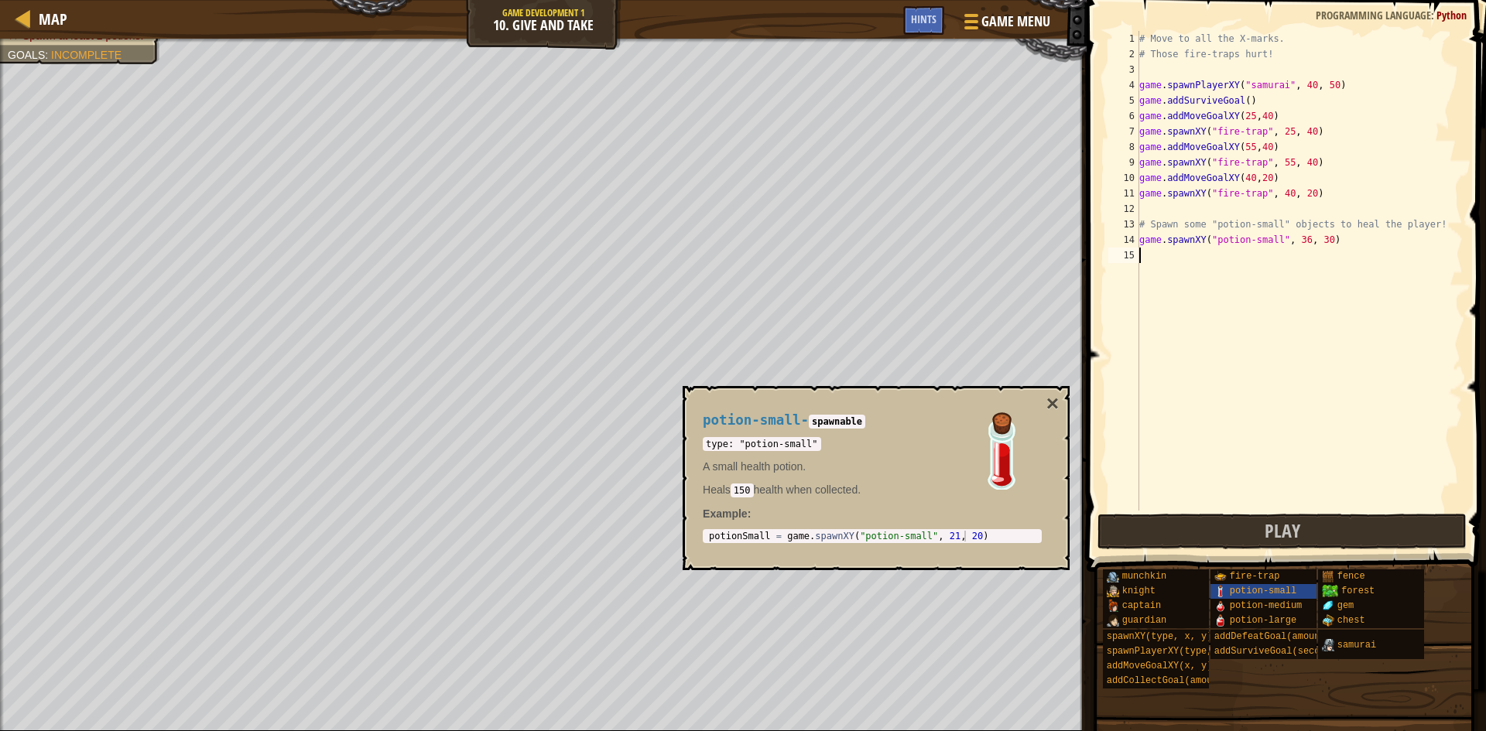
type textarea "h"
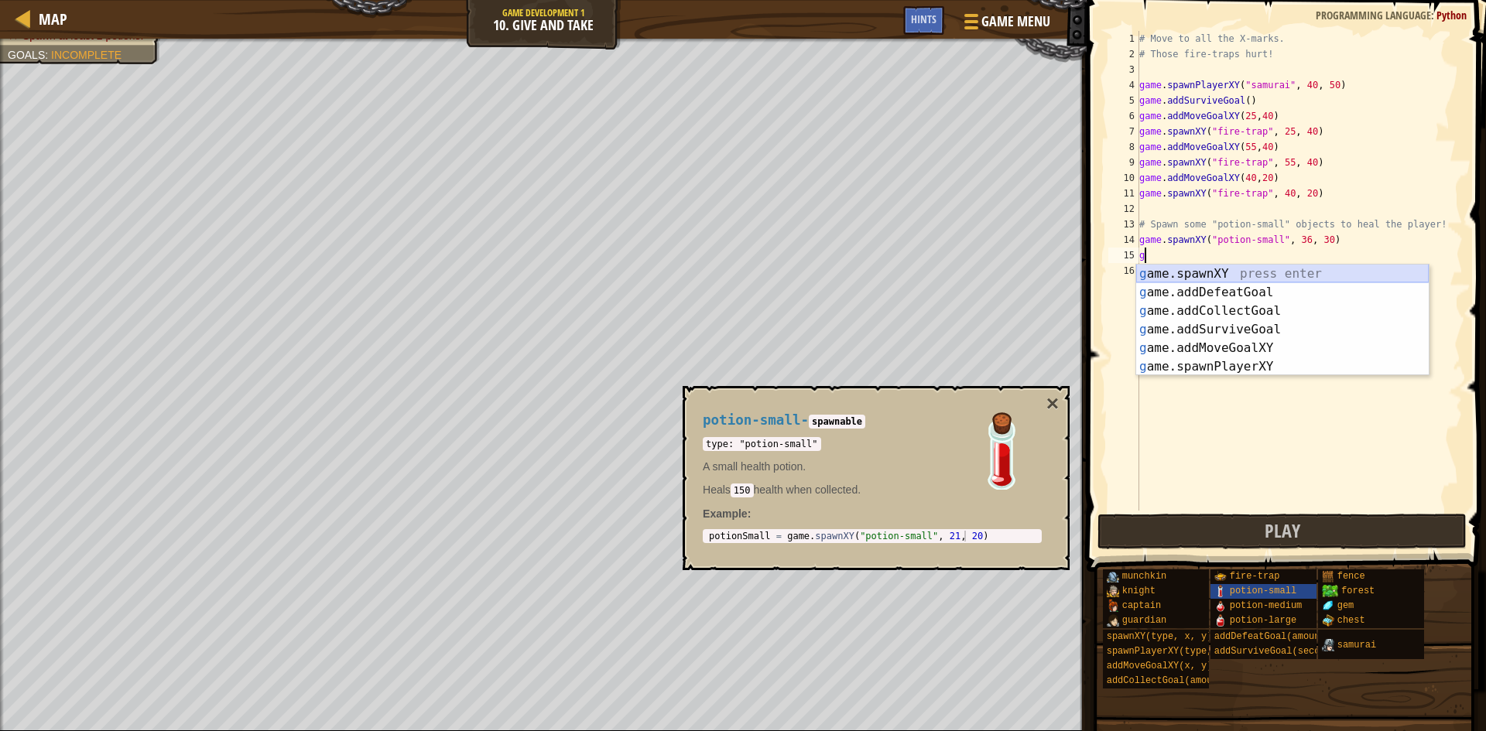
click at [1175, 275] on div "g ame.spawnXY press enter g ame.addDefeatGoal press enter g ame.addCollectGoal …" at bounding box center [1282, 339] width 293 height 149
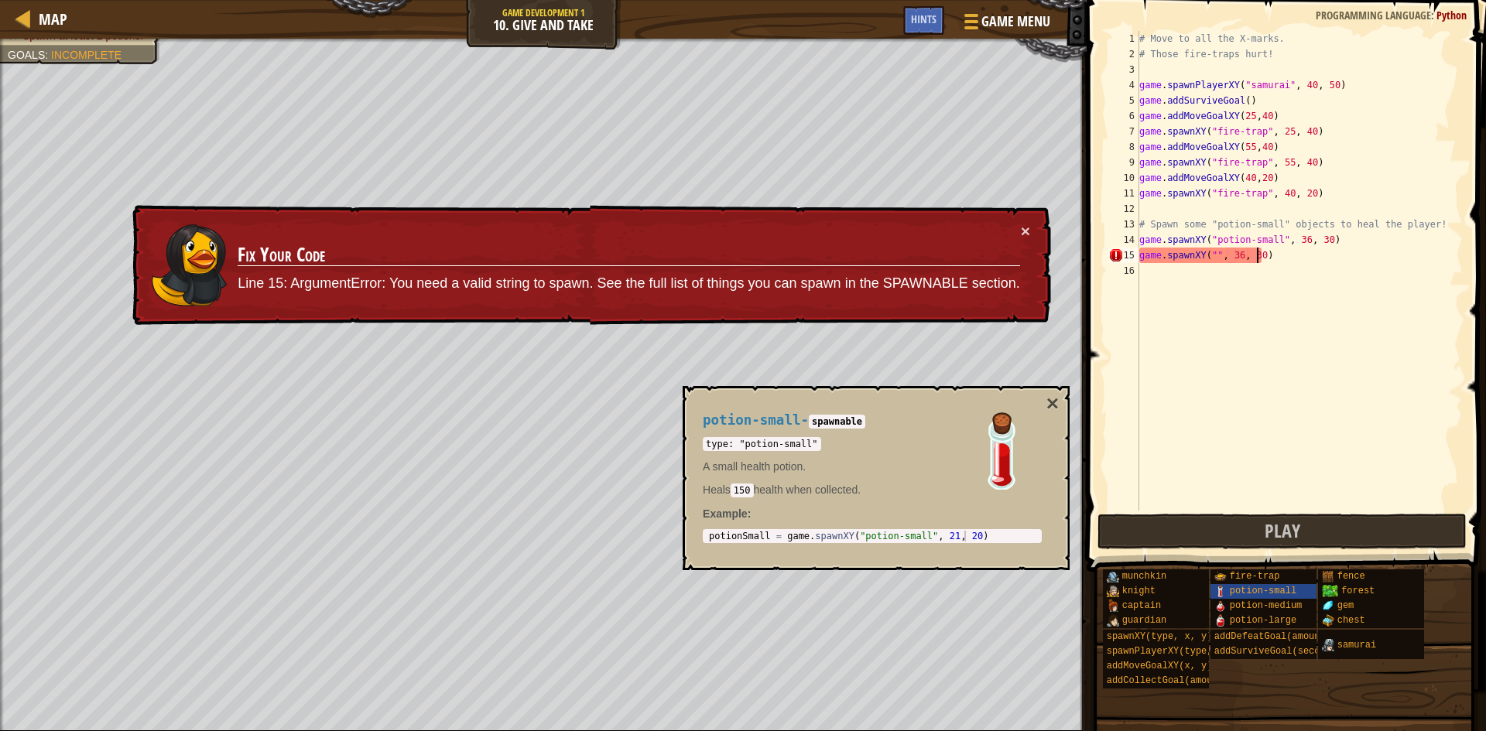
click at [1256, 259] on div "# Move to all the X-marks. # Those fire-traps hurt! game . spawnPlayerXY ( "sam…" at bounding box center [1299, 286] width 327 height 511
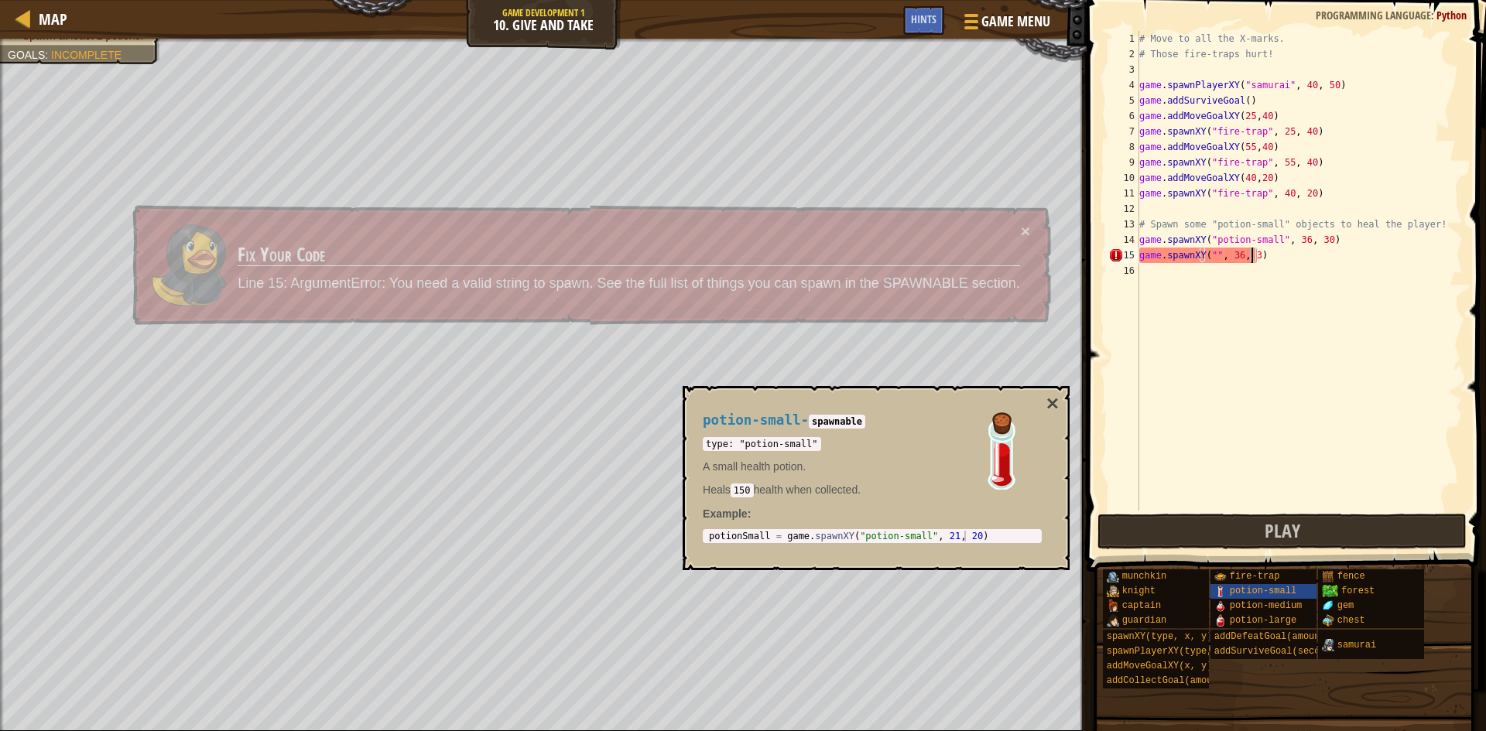
scroll to position [7, 9]
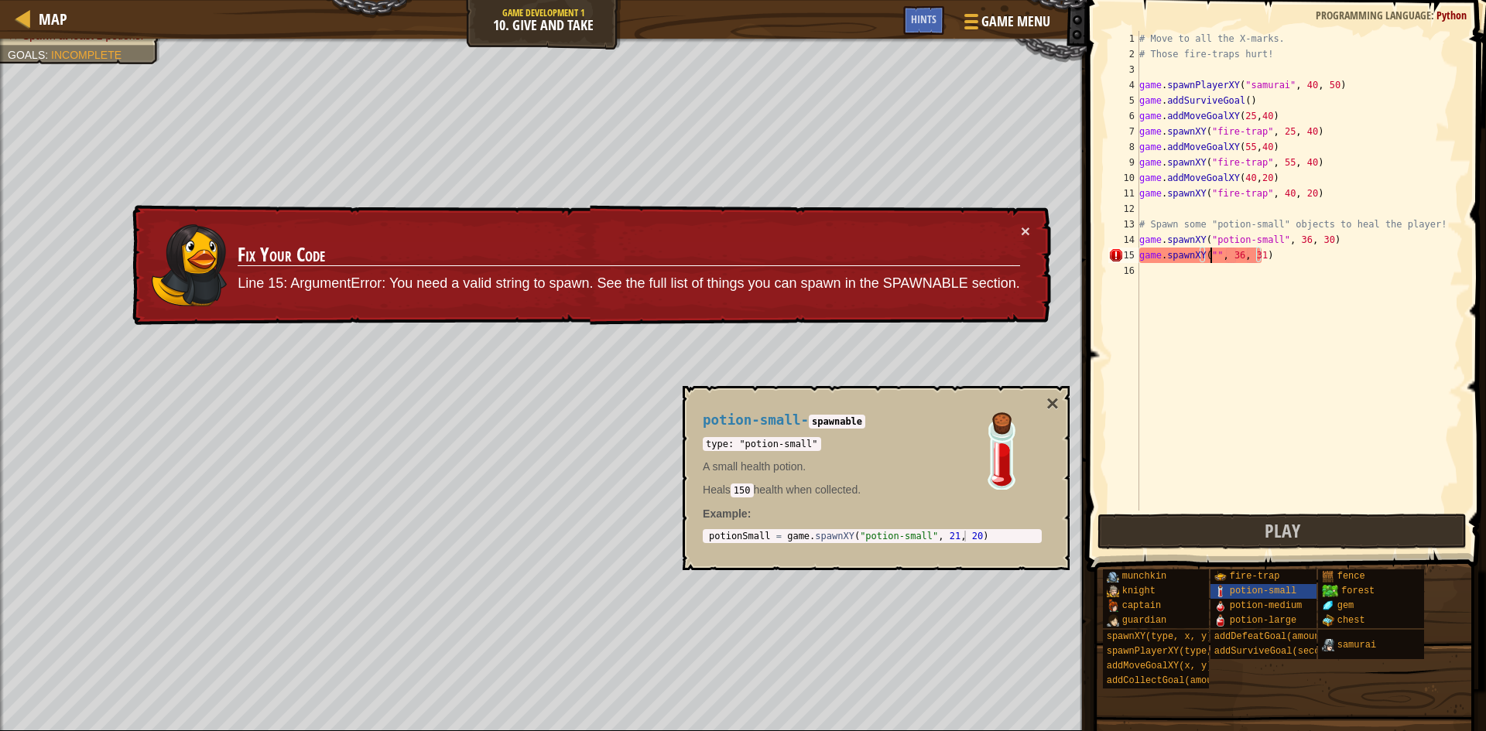
click at [1213, 258] on div "# Move to all the X-marks. # Those fire-traps hurt! game . spawnPlayerXY ( "sam…" at bounding box center [1299, 286] width 327 height 511
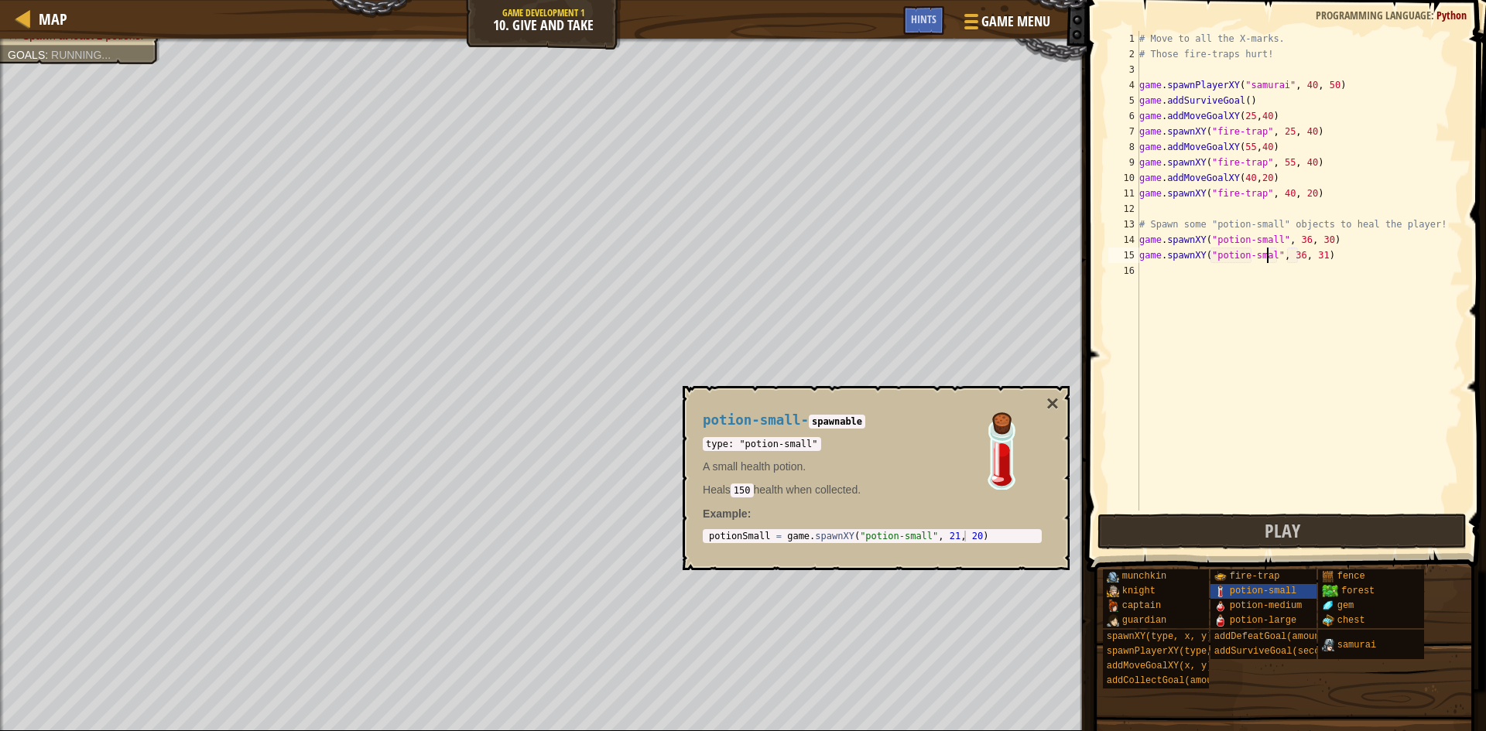
scroll to position [7, 12]
type textarea "game.spawnXY("potion-small", 36, 31)"
click at [1218, 540] on button "Play" at bounding box center [1282, 532] width 369 height 36
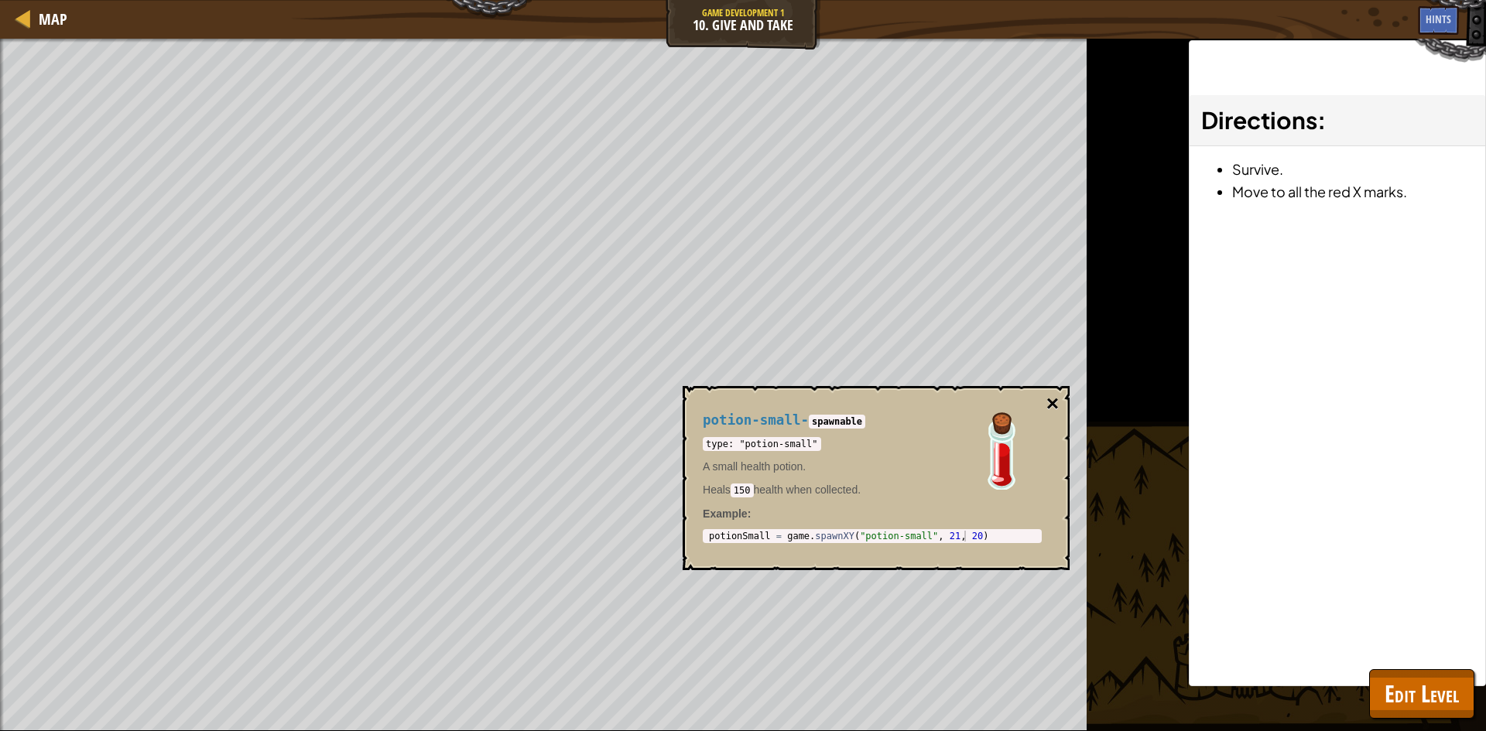
click at [1051, 403] on button "×" at bounding box center [1052, 404] width 12 height 22
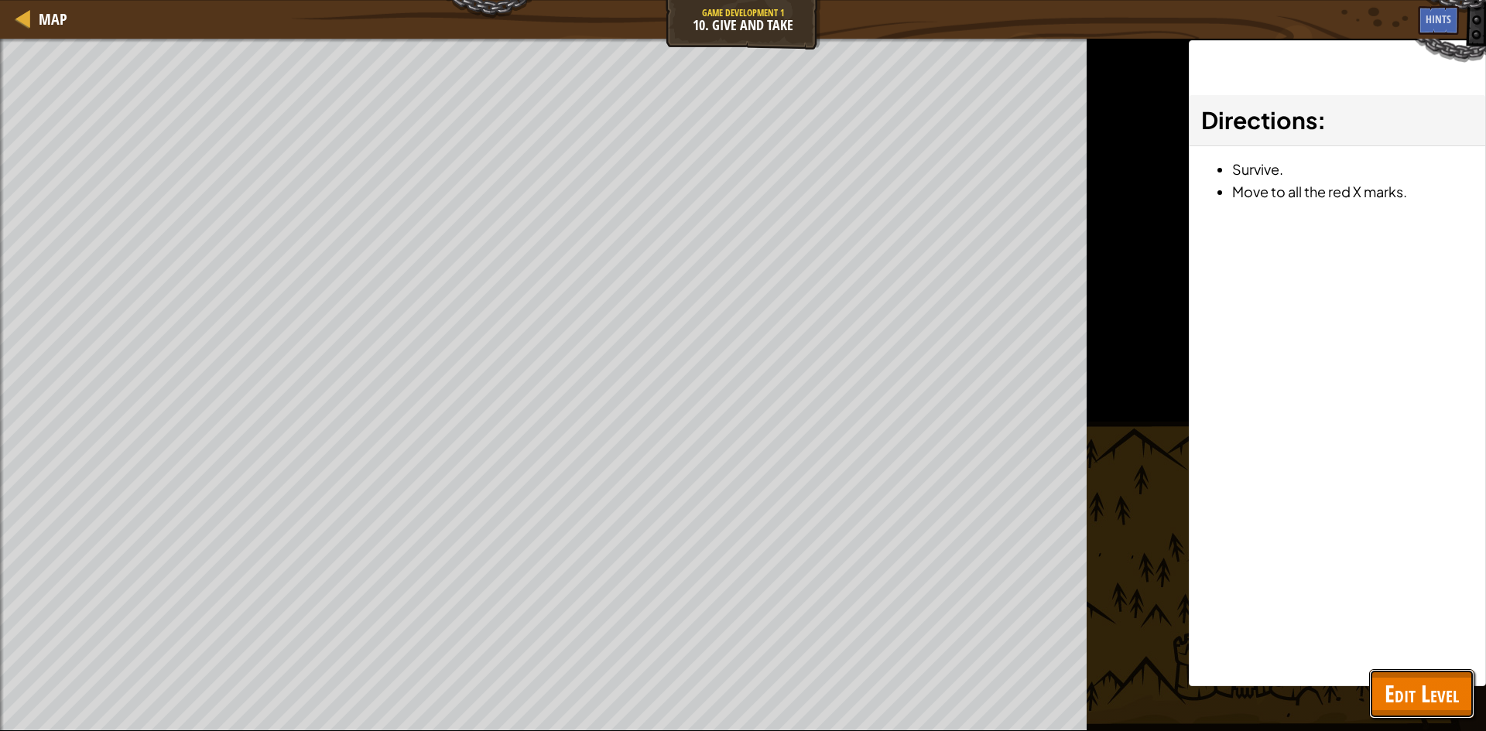
click at [1444, 681] on span "Edit Level" at bounding box center [1422, 694] width 74 height 32
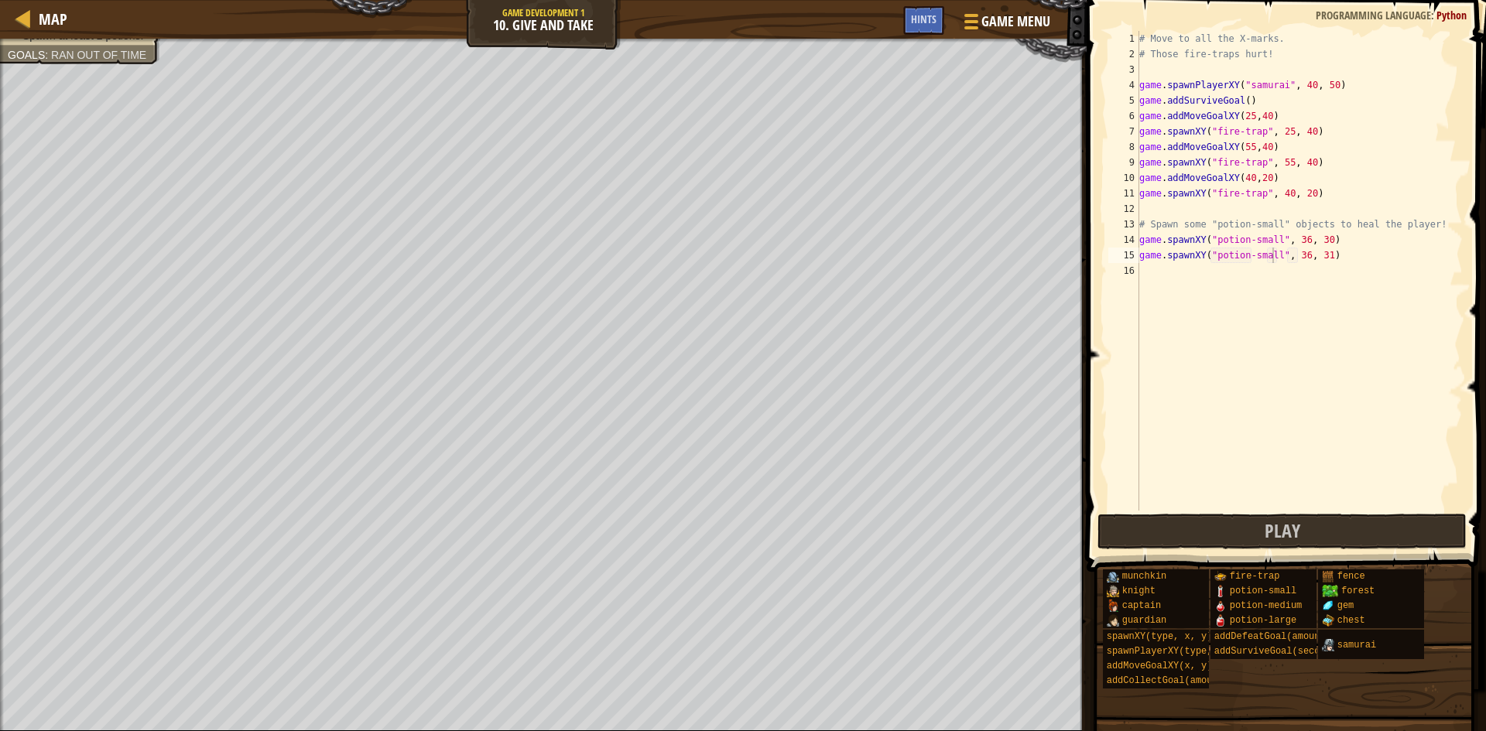
scroll to position [7, 0]
click at [1166, 276] on div "# Move to all the X-marks. # Those fire-traps hurt! game . spawnPlayerXY ( "sam…" at bounding box center [1299, 286] width 327 height 511
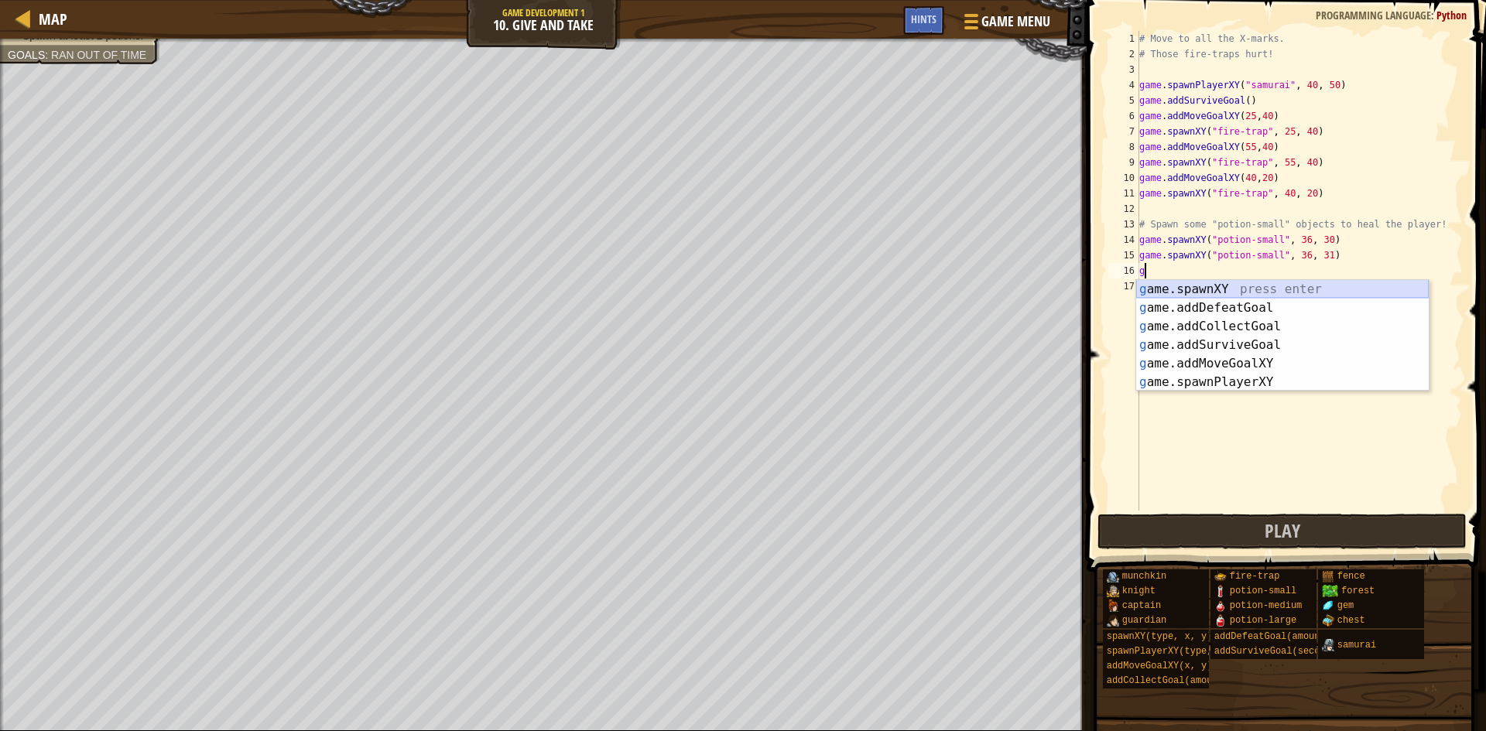
click at [1204, 286] on div "g ame.spawnXY press enter g ame.addDefeatGoal press enter g ame.addCollectGoal …" at bounding box center [1282, 354] width 293 height 149
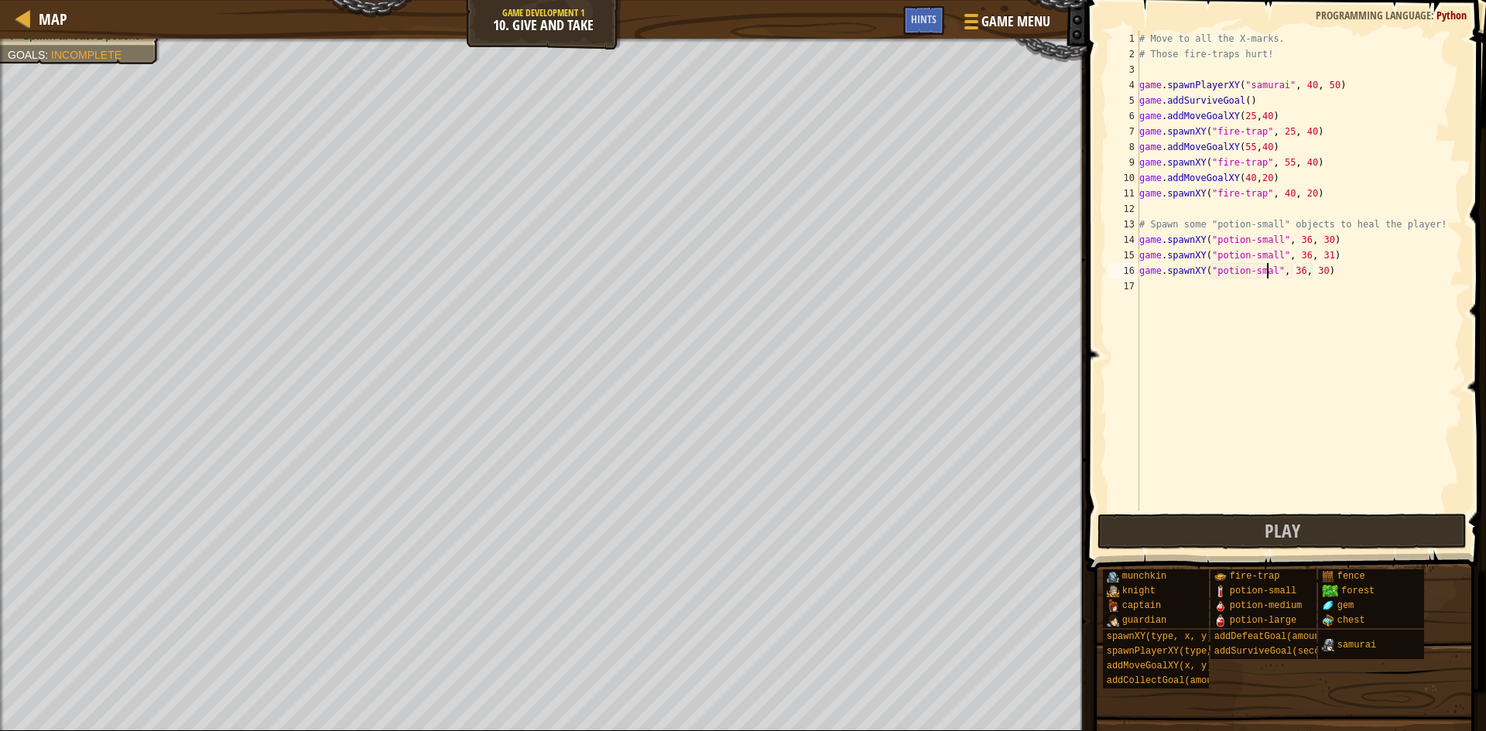
scroll to position [7, 12]
click at [1320, 275] on div "# Move to all the X-marks. # Those fire-traps hurt! game . spawnPlayerXY ( "sam…" at bounding box center [1299, 286] width 327 height 511
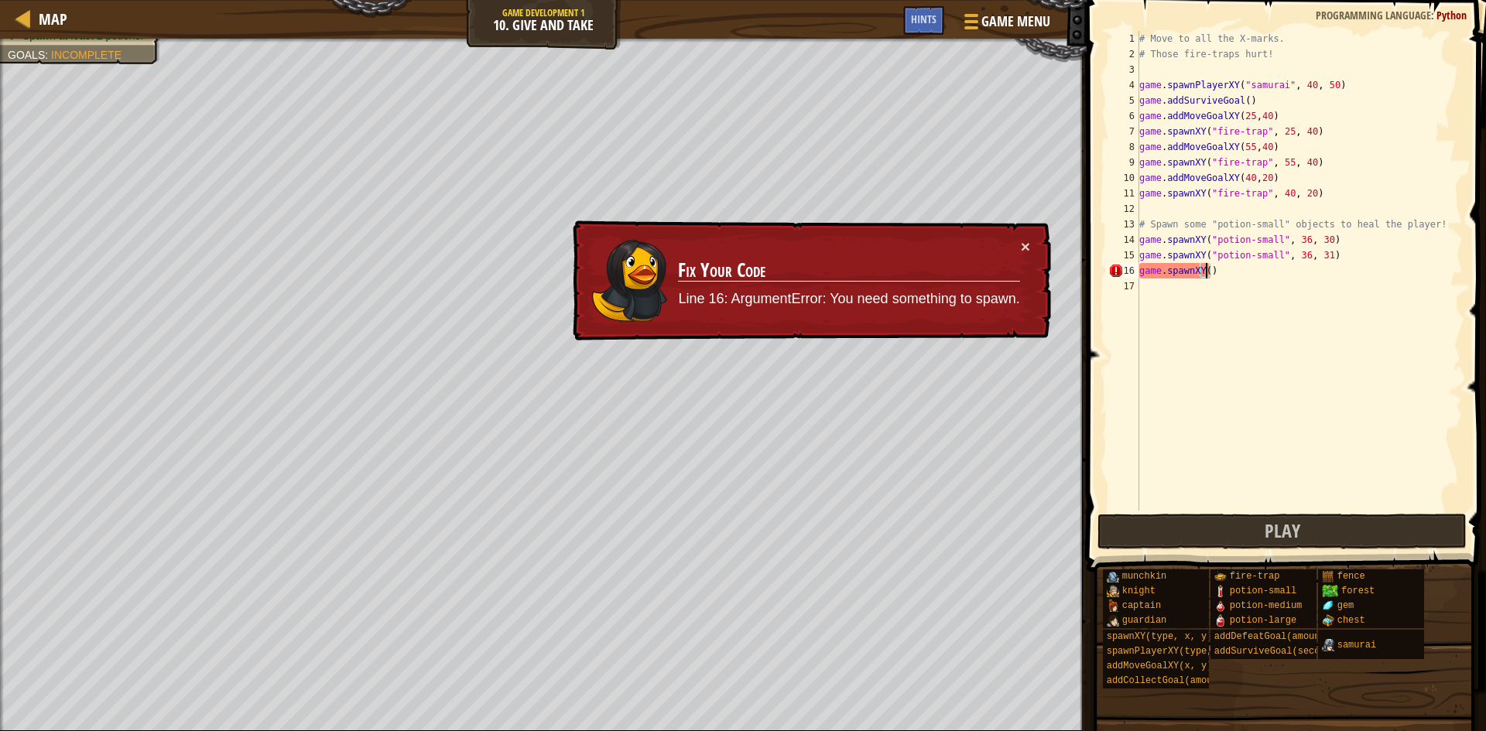
click at [1251, 269] on div "# Move to all the X-marks. # Those fire-traps hurt! game . spawnPlayerXY ( "sam…" at bounding box center [1299, 286] width 327 height 511
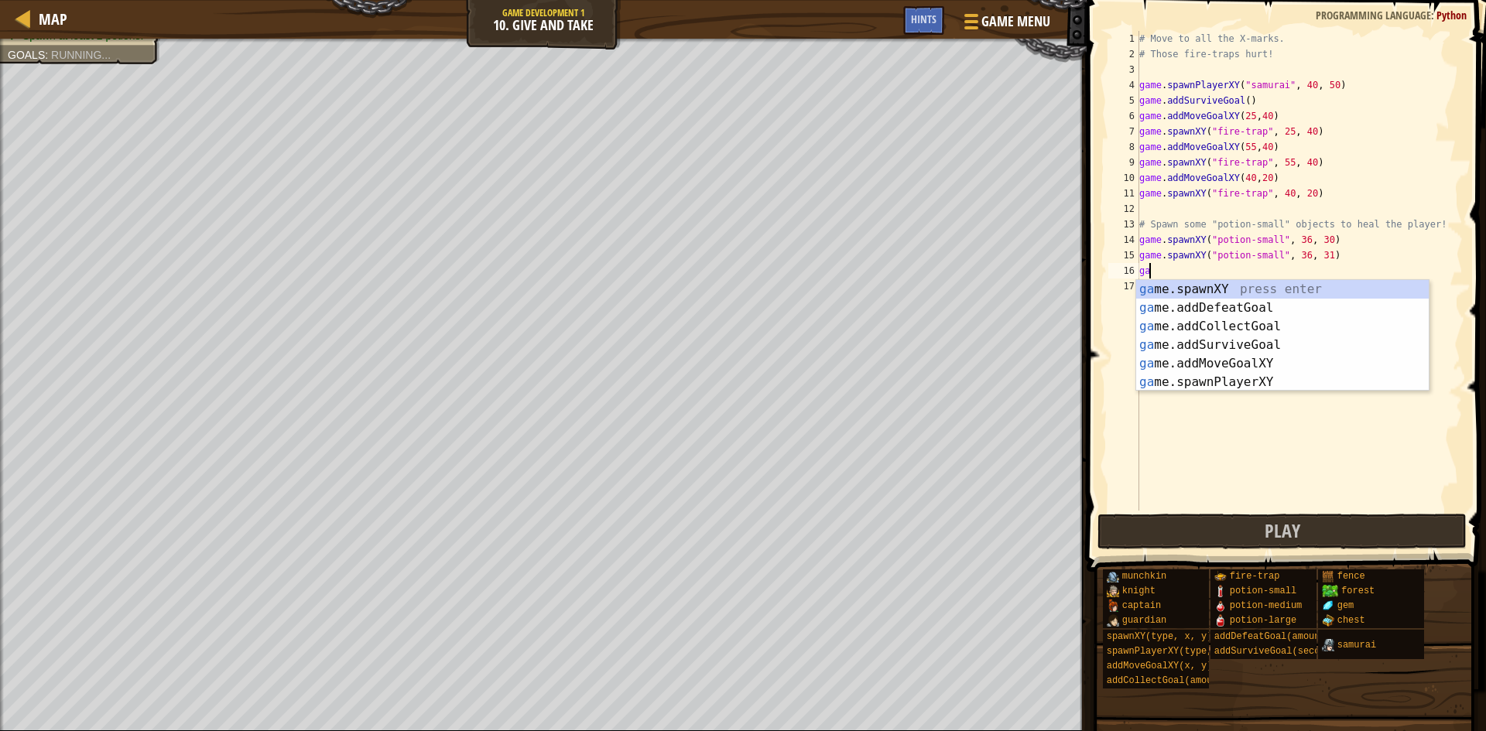
scroll to position [7, 0]
type textarea "g"
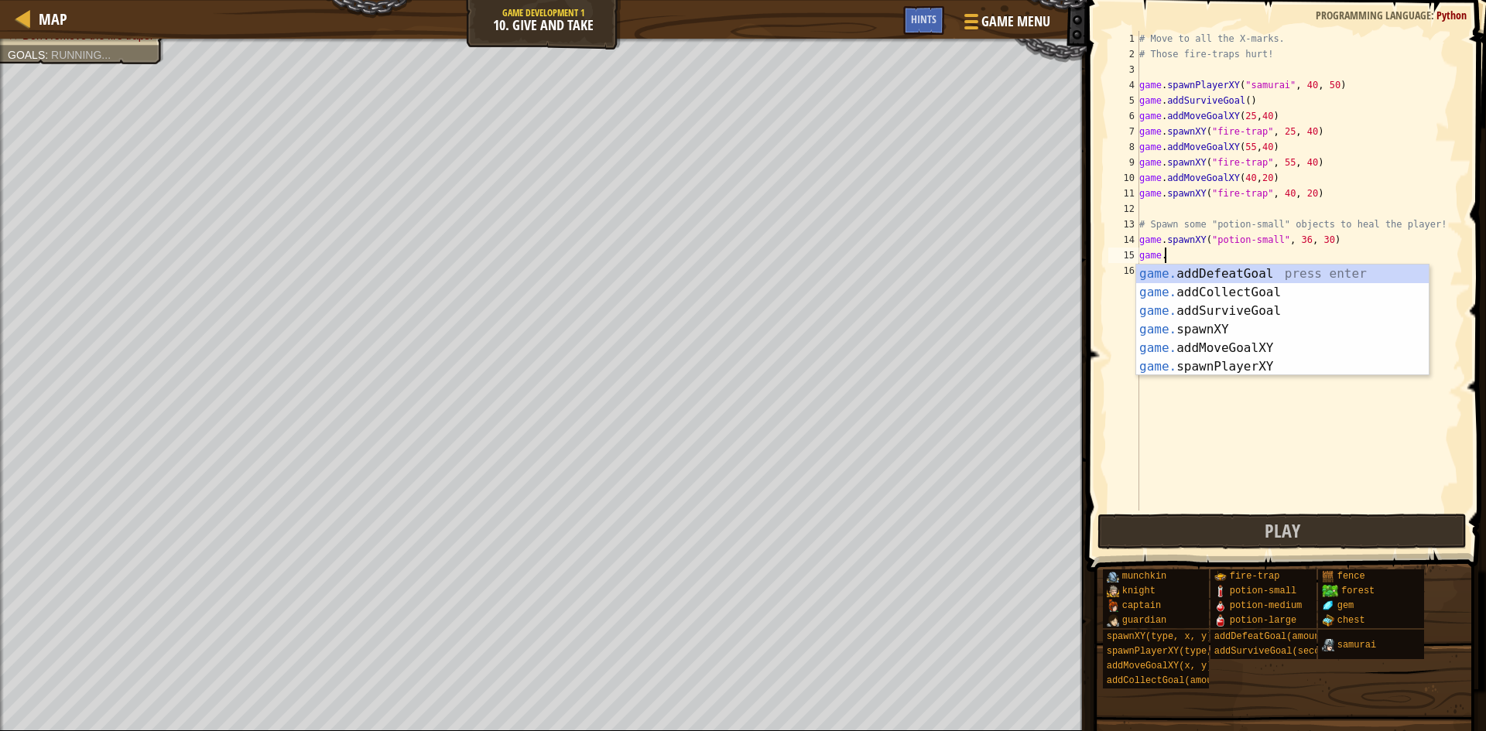
scroll to position [7, 1]
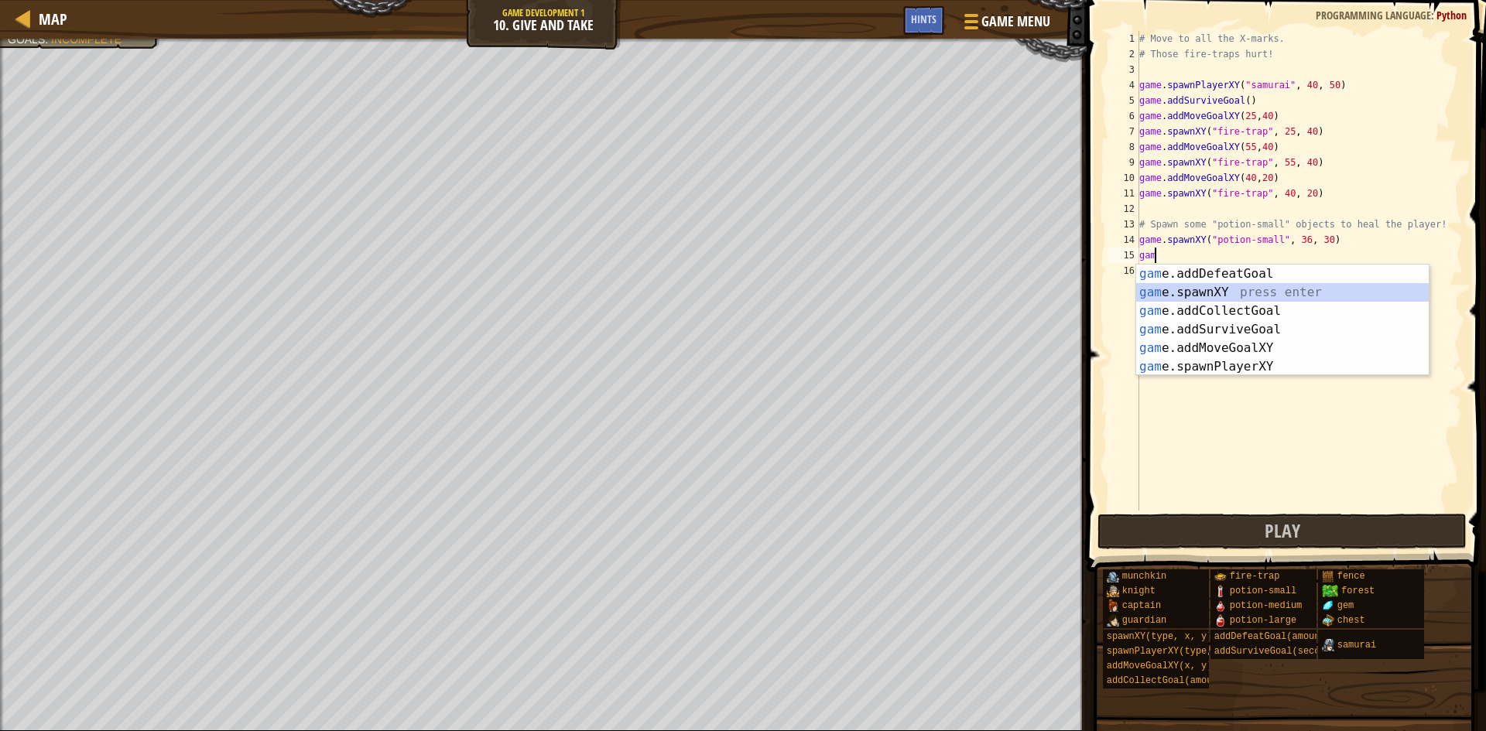
click at [1225, 296] on div "gam e.addDefeatGoal press enter gam e.spawnXY press enter gam e.addCollectGoal …" at bounding box center [1282, 339] width 293 height 149
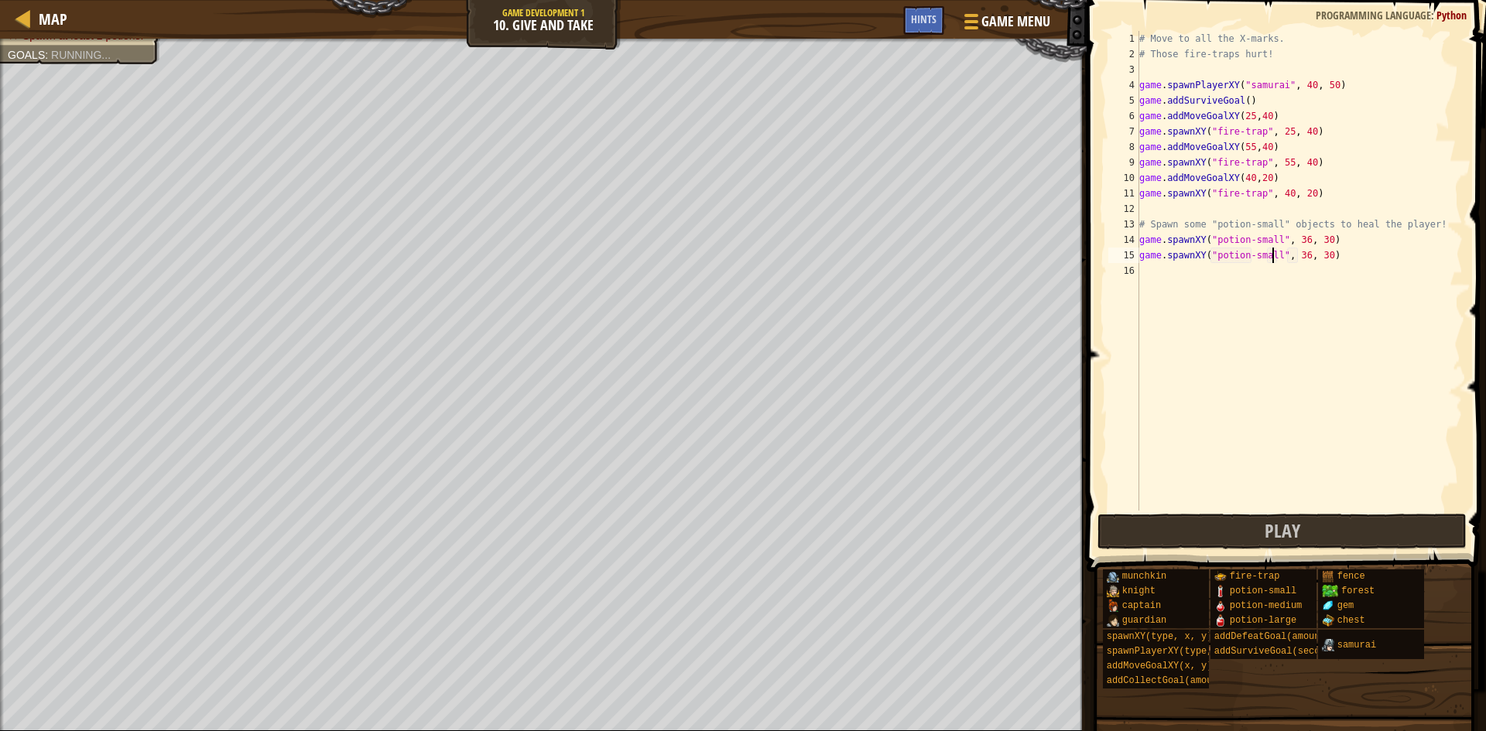
scroll to position [7, 12]
click at [1316, 260] on div "# Move to all the X-marks. # Those fire-traps hurt! game . spawnPlayerXY ( "sam…" at bounding box center [1299, 286] width 327 height 511
type textarea "game.spawnXY("potion-small", 36, 31)"
click at [1221, 276] on div "# Move to all the X-marks. # Those fire-traps hurt! game . spawnPlayerXY ( "sam…" at bounding box center [1299, 286] width 327 height 511
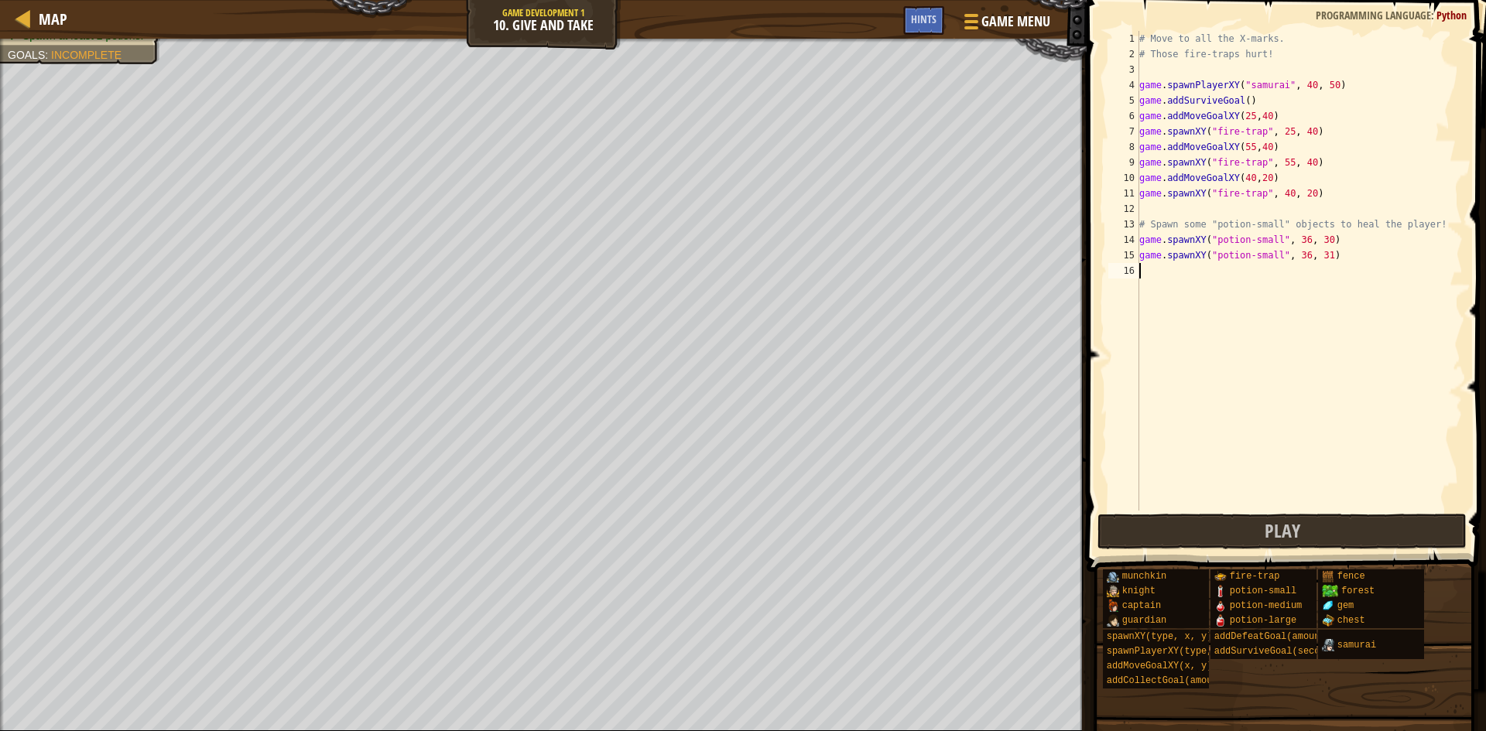
scroll to position [7, 0]
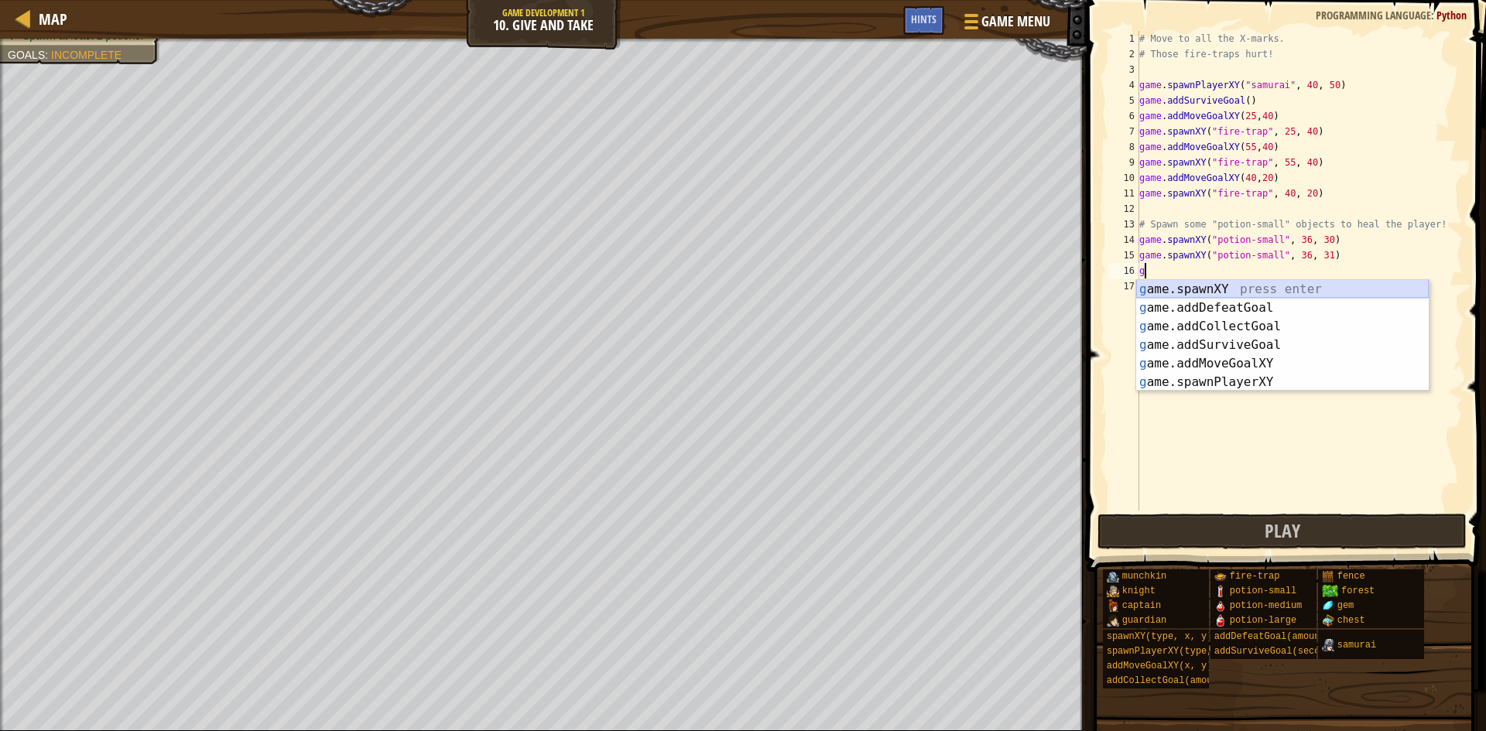
click at [1222, 280] on div "g ame.spawnXY press enter g ame.addDefeatGoal press enter g ame.addCollectGoal …" at bounding box center [1282, 354] width 293 height 149
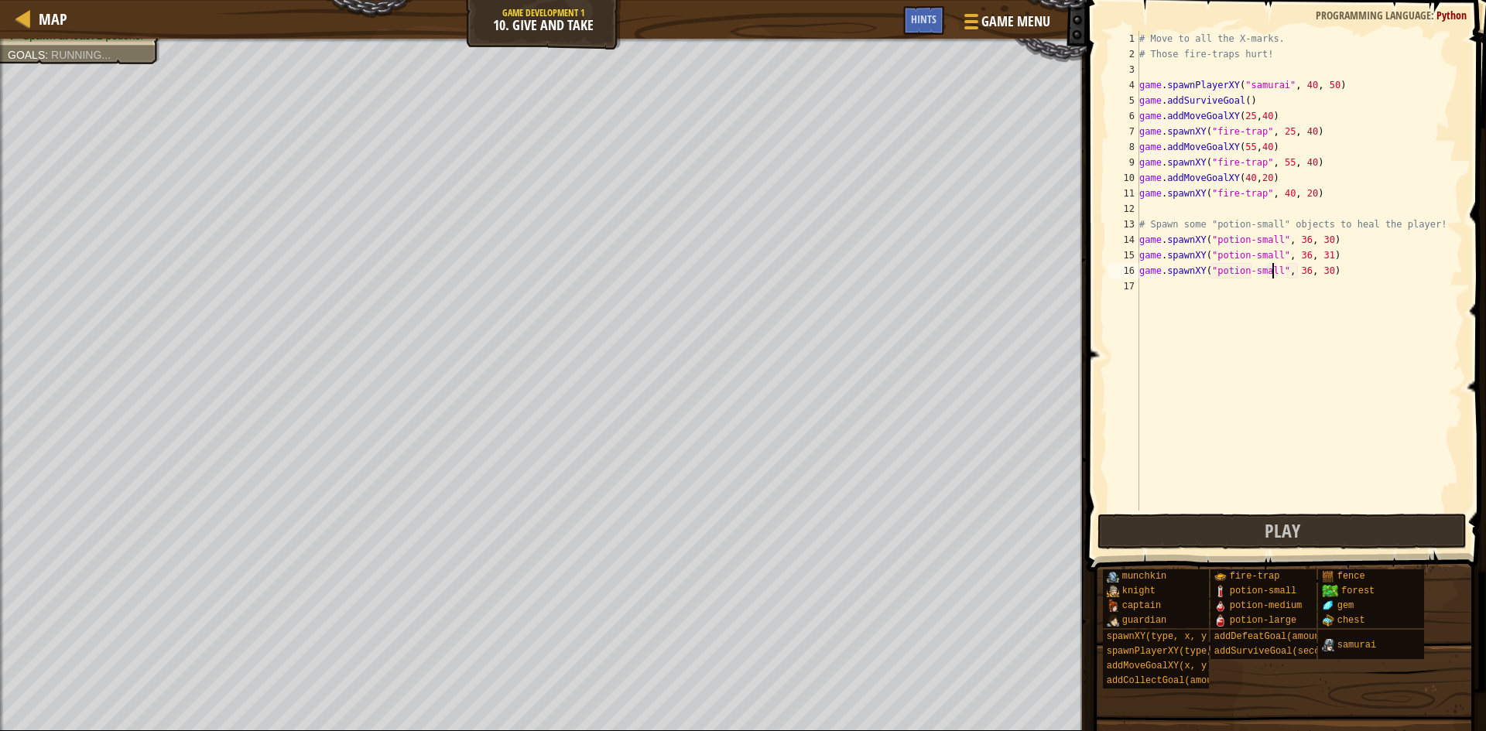
scroll to position [7, 12]
click at [1318, 273] on div "# Move to all the X-marks. # Those fire-traps hurt! game . spawnPlayerXY ( "sam…" at bounding box center [1299, 286] width 327 height 511
type textarea "game.spawnXY("potion-small", 36, 32)"
click at [1256, 300] on div "# Move to all the X-marks. # Those fire-traps hurt! game . spawnPlayerXY ( "sam…" at bounding box center [1299, 286] width 327 height 511
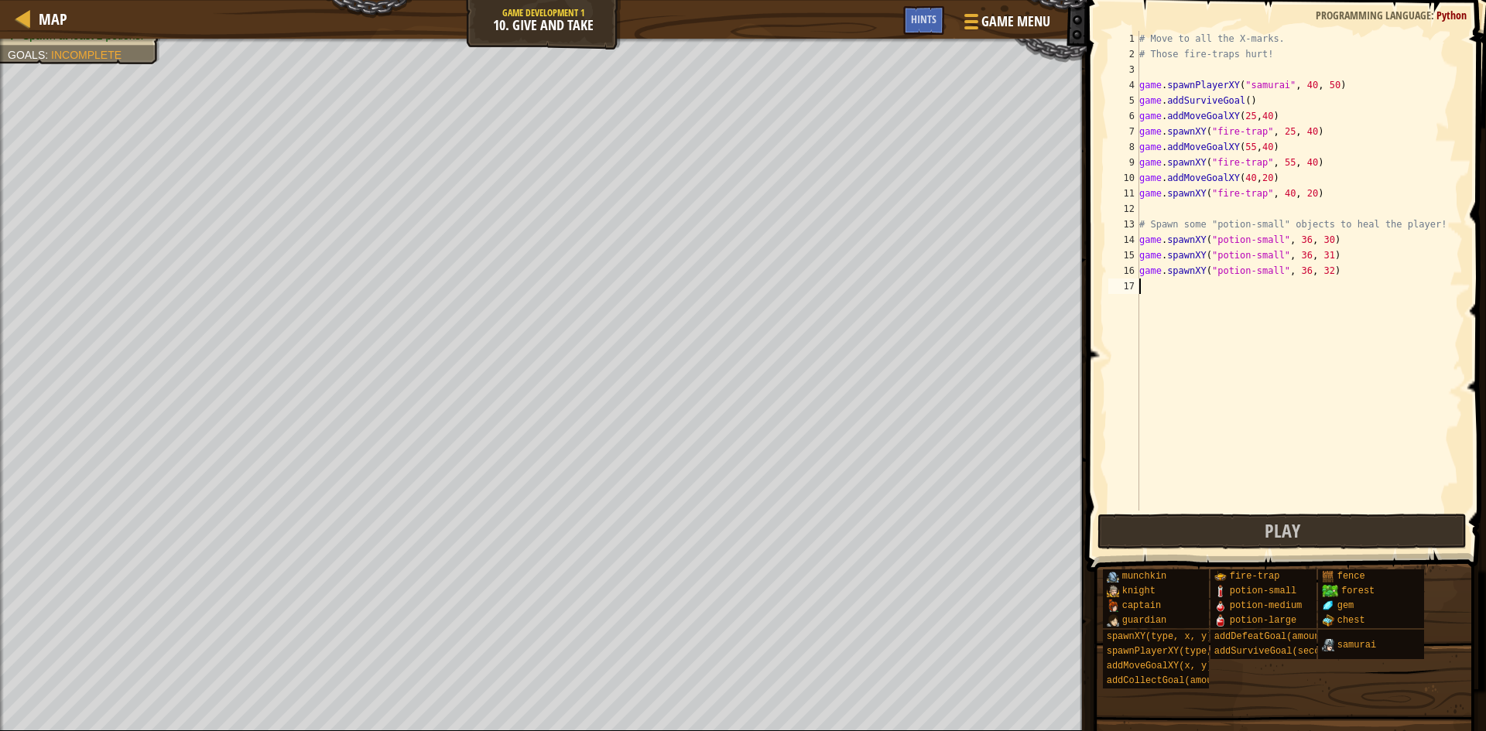
scroll to position [7, 0]
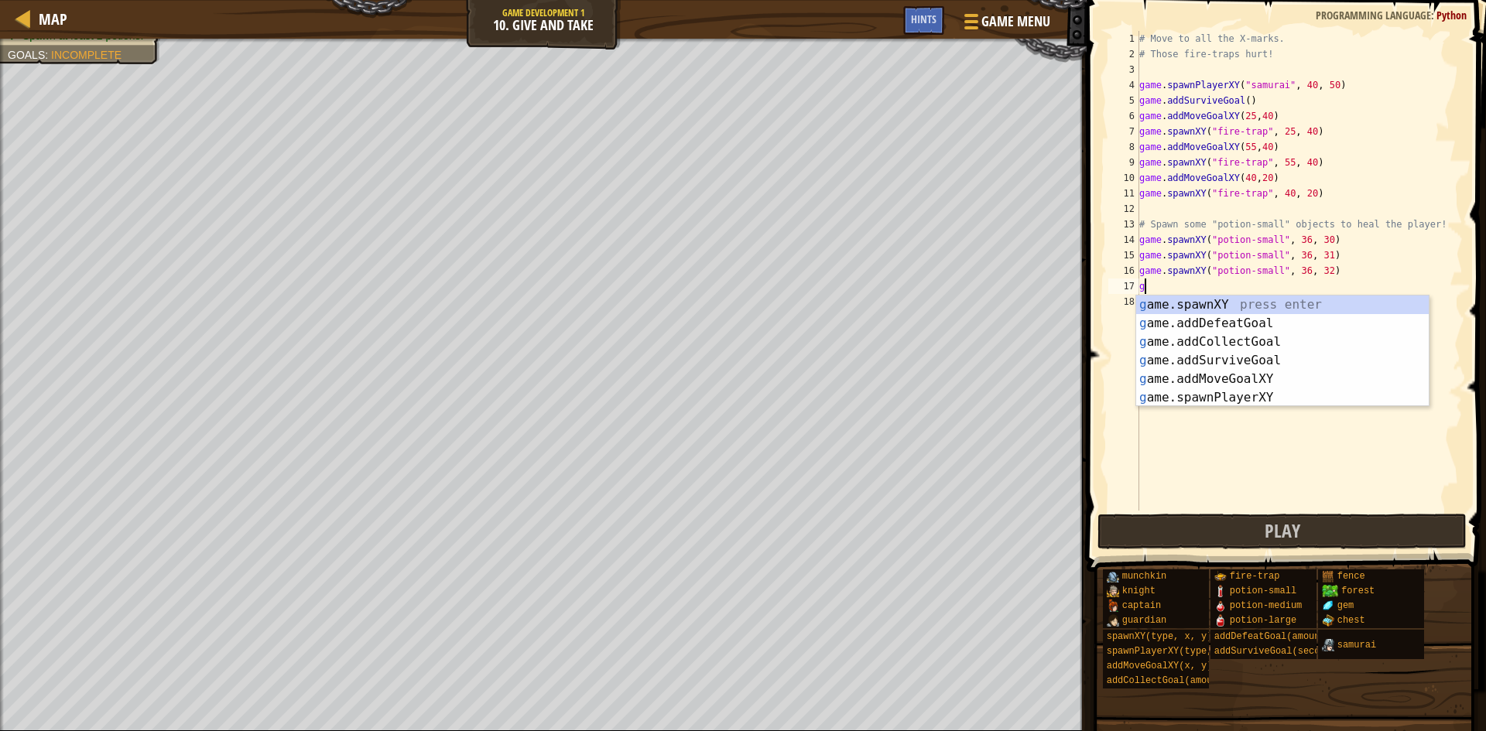
click at [1255, 300] on div "g ame.spawnXY press enter g ame.addDefeatGoal press enter g ame.addCollectGoal …" at bounding box center [1282, 370] width 293 height 149
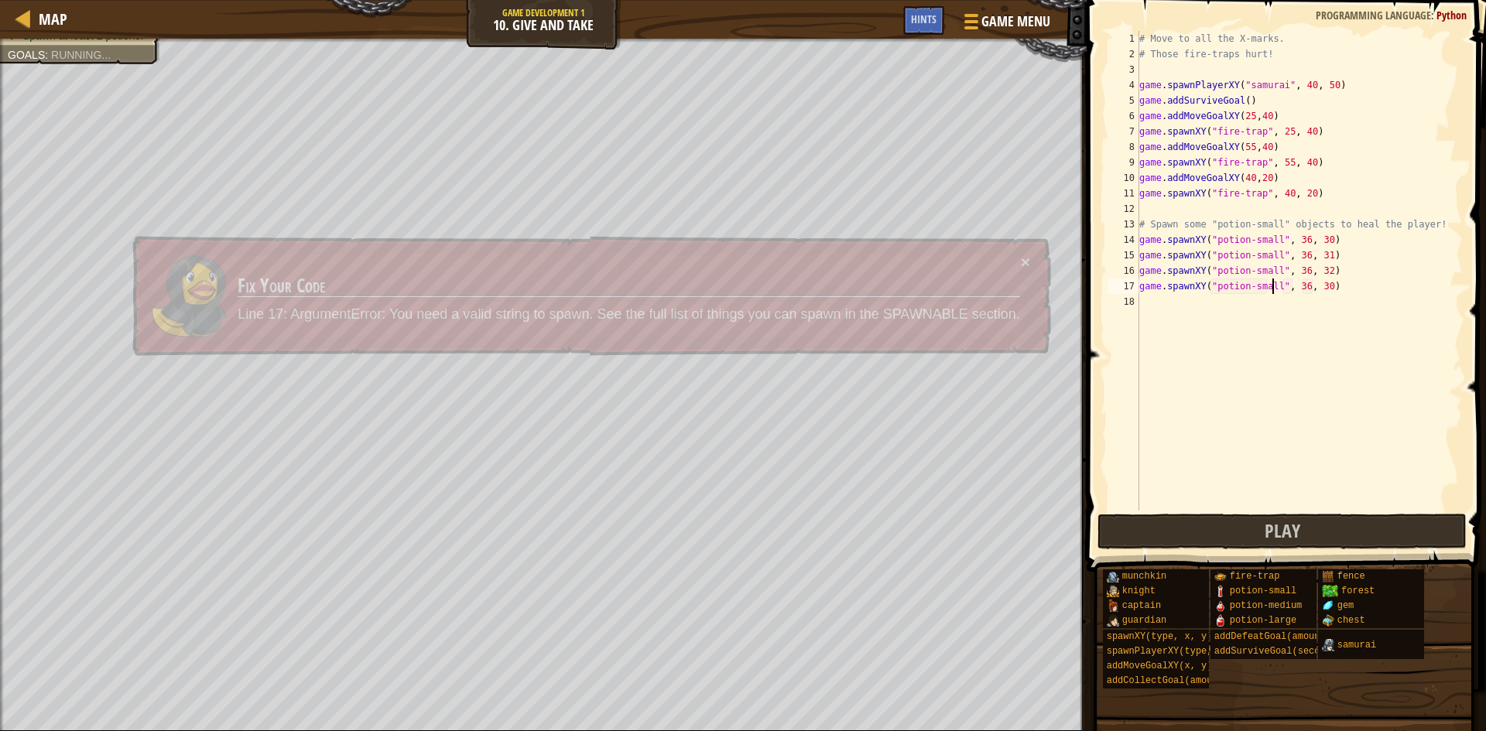
scroll to position [7, 12]
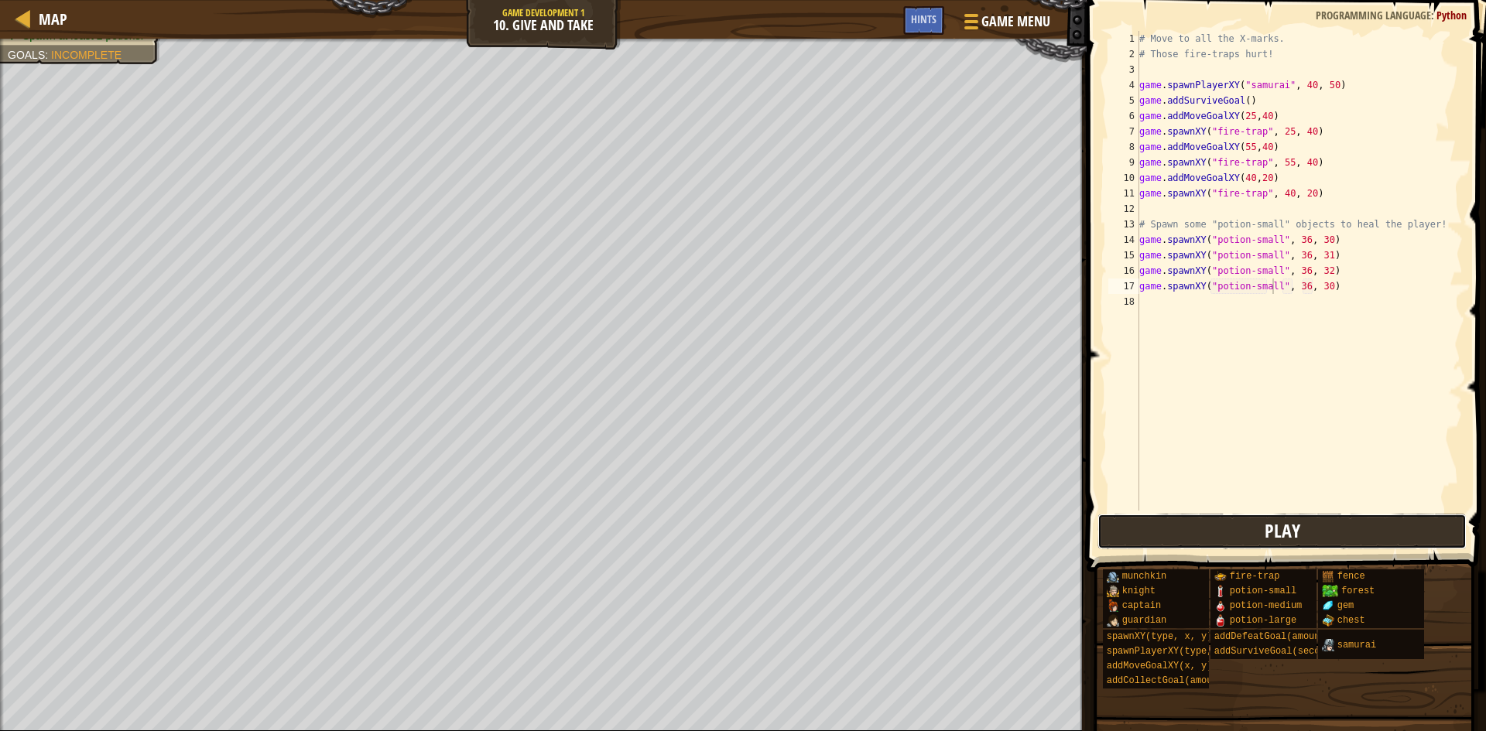
click at [1324, 515] on button "Play" at bounding box center [1282, 532] width 369 height 36
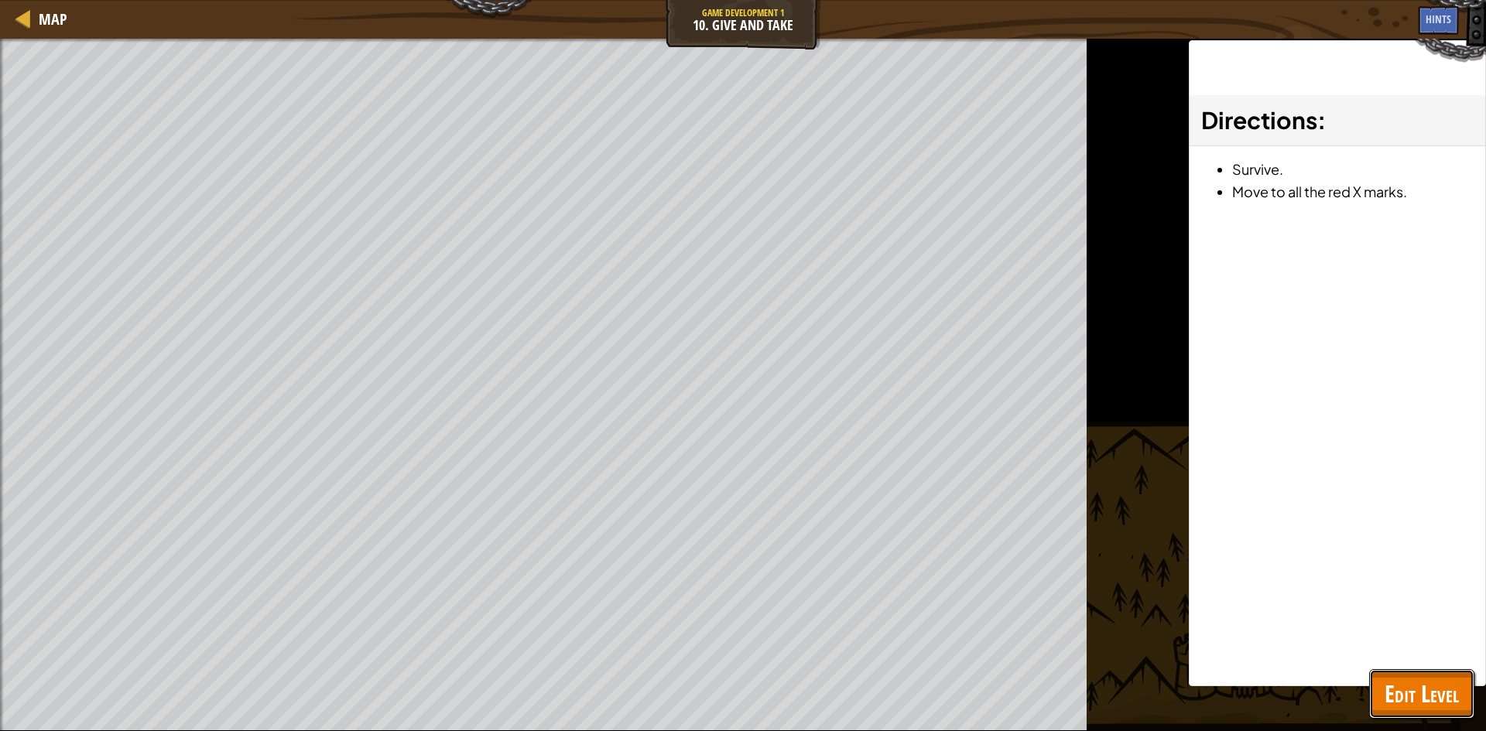
click at [1404, 670] on button "Edit Level" at bounding box center [1421, 695] width 105 height 50
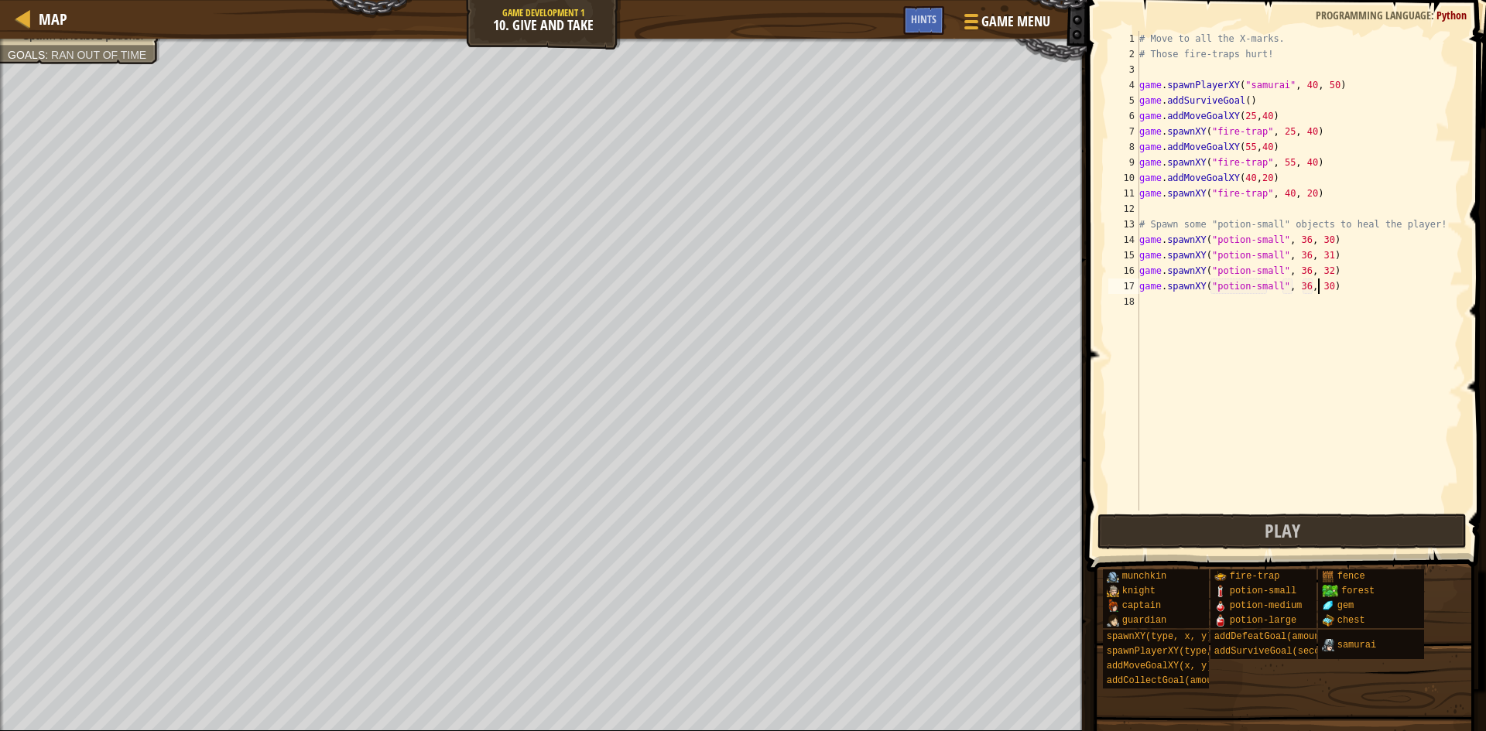
click at [1320, 289] on div "# Move to all the X-marks. # Those fire-traps hurt! game . spawnPlayerXY ( "sam…" at bounding box center [1299, 286] width 327 height 511
click at [1327, 533] on button "Play" at bounding box center [1282, 532] width 369 height 36
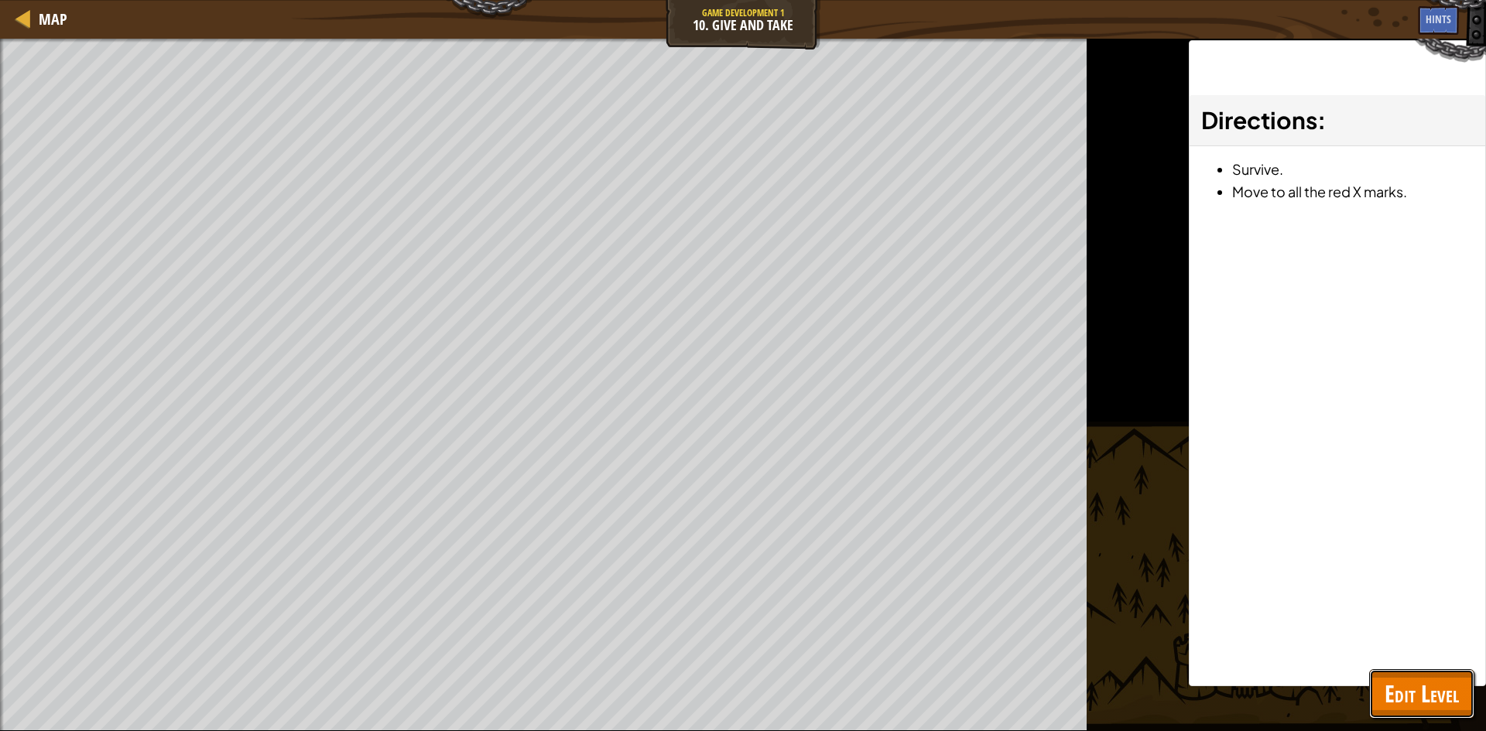
click at [1406, 670] on button "Edit Level" at bounding box center [1421, 695] width 105 height 50
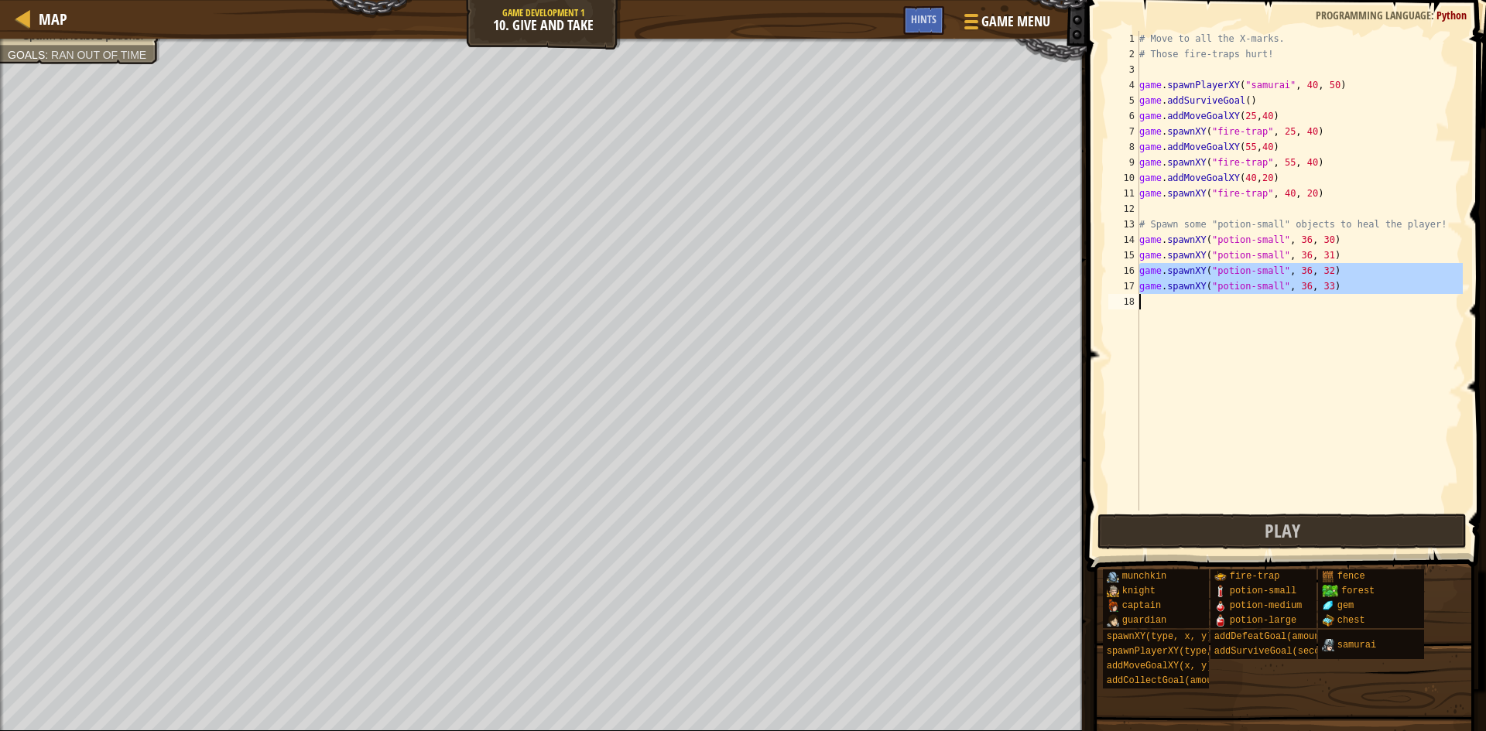
drag, startPoint x: 1140, startPoint y: 274, endPoint x: 1173, endPoint y: 310, distance: 49.3
click at [1173, 310] on div "# Move to all the X-marks. # Those fire-traps hurt! game . spawnPlayerXY ( "sam…" at bounding box center [1299, 286] width 327 height 511
type textarea "game.spawnXY("potion-small", 36, 33)"
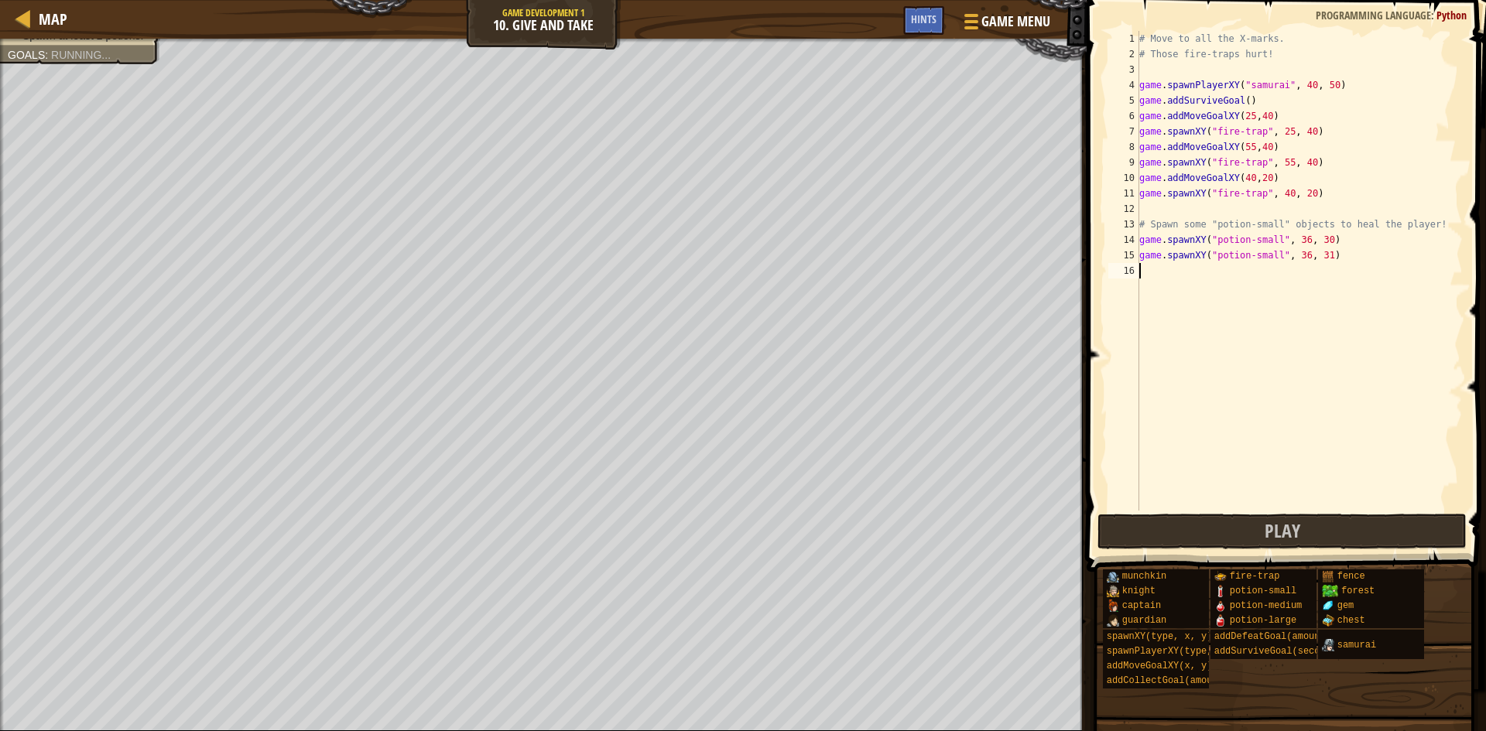
scroll to position [7, 0]
click at [1313, 523] on button "Play" at bounding box center [1282, 532] width 369 height 36
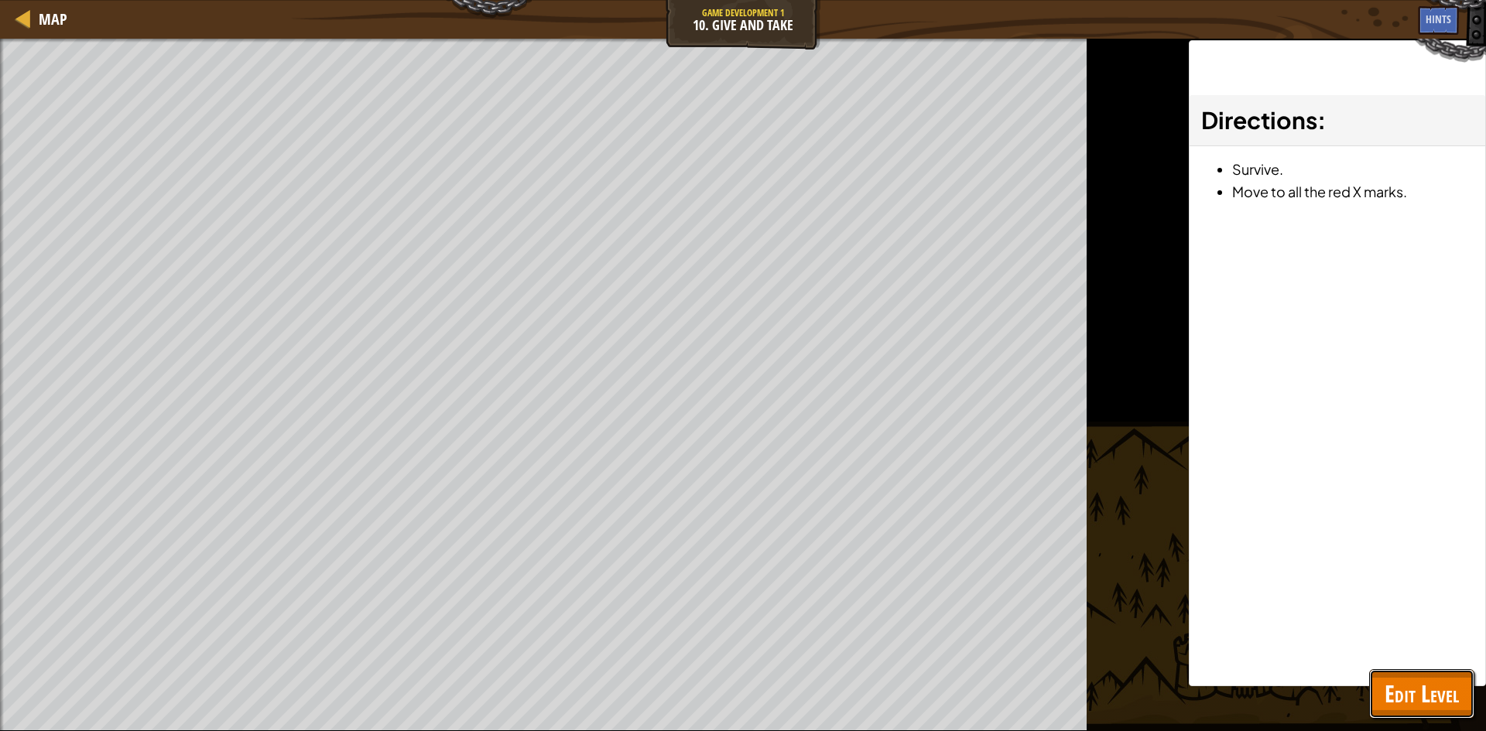
click at [1442, 680] on span "Edit Level" at bounding box center [1422, 694] width 74 height 32
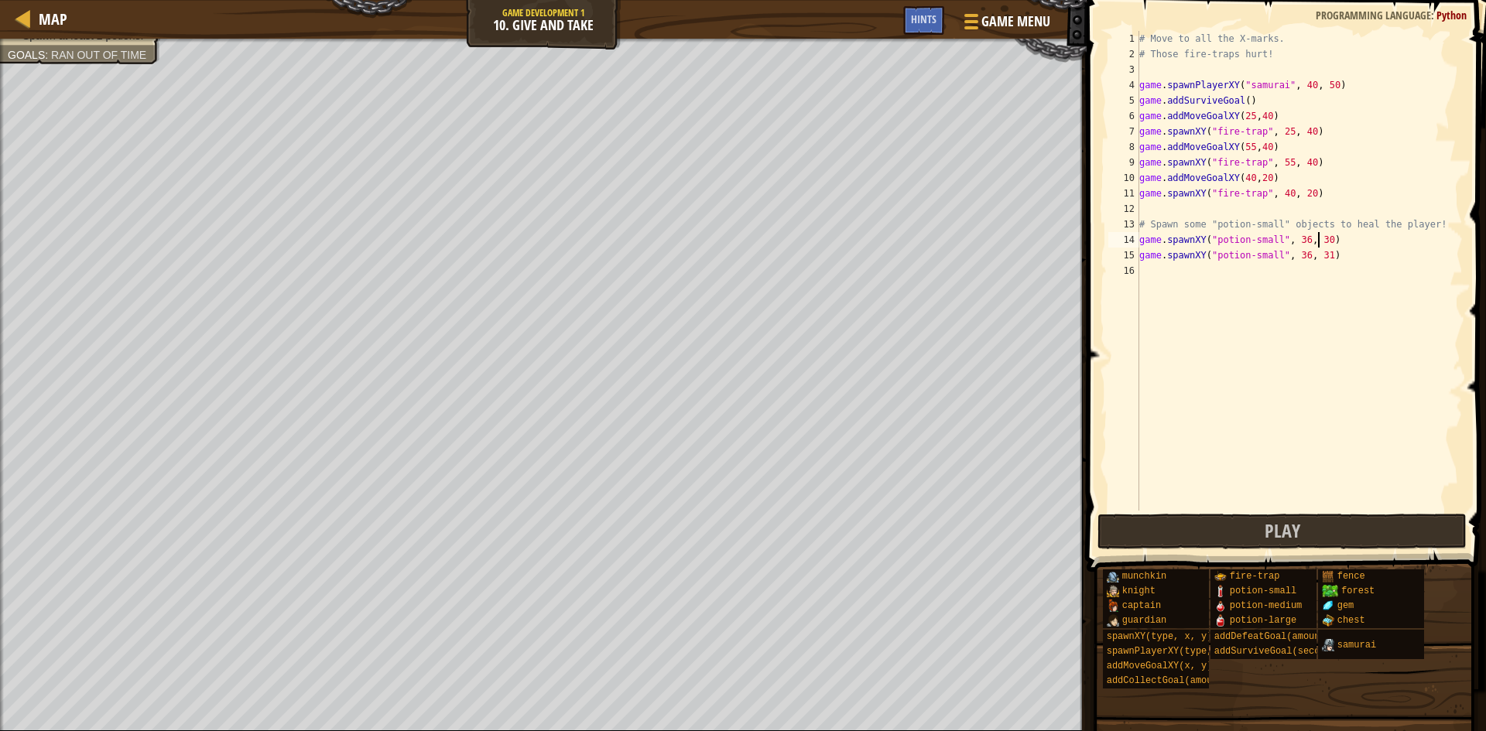
click at [1318, 240] on div "# Move to all the X-marks. # Those fire-traps hurt! game . spawnPlayerXY ( "sam…" at bounding box center [1299, 286] width 327 height 511
type textarea "game.spawnXY("potion-small", 36, 34)"
click at [1126, 526] on button "Play" at bounding box center [1282, 532] width 369 height 36
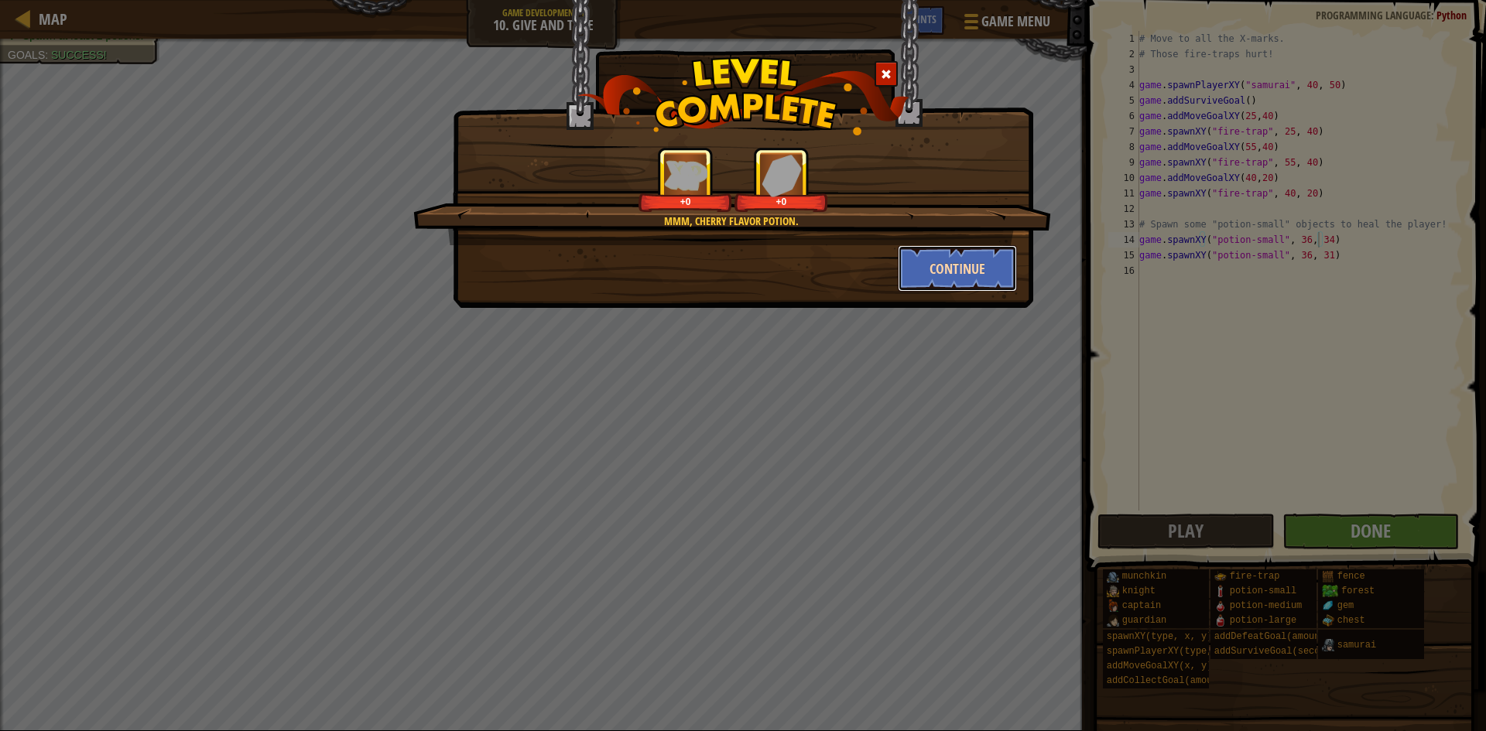
click at [916, 265] on button "Continue" at bounding box center [958, 268] width 120 height 46
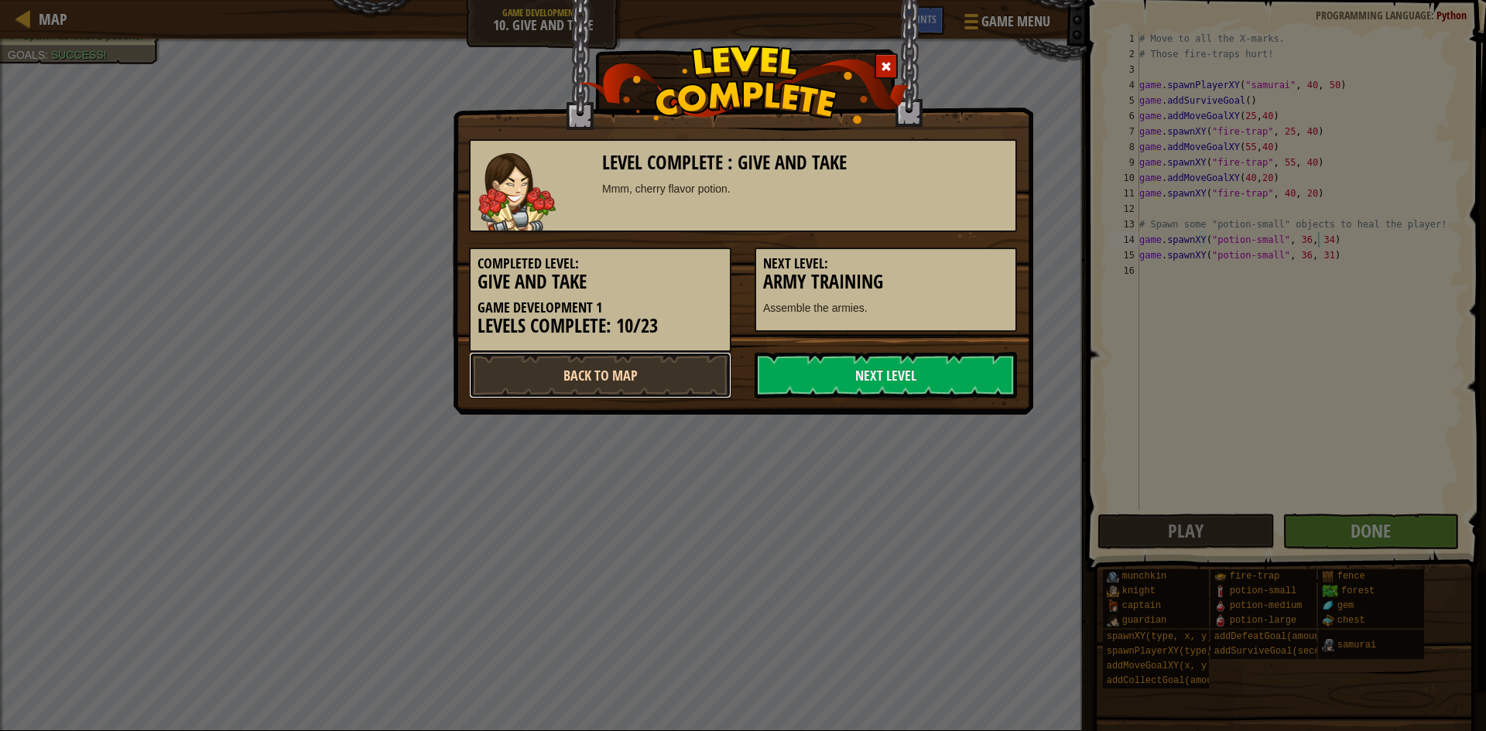
click at [697, 371] on link "Back to Map" at bounding box center [600, 375] width 262 height 46
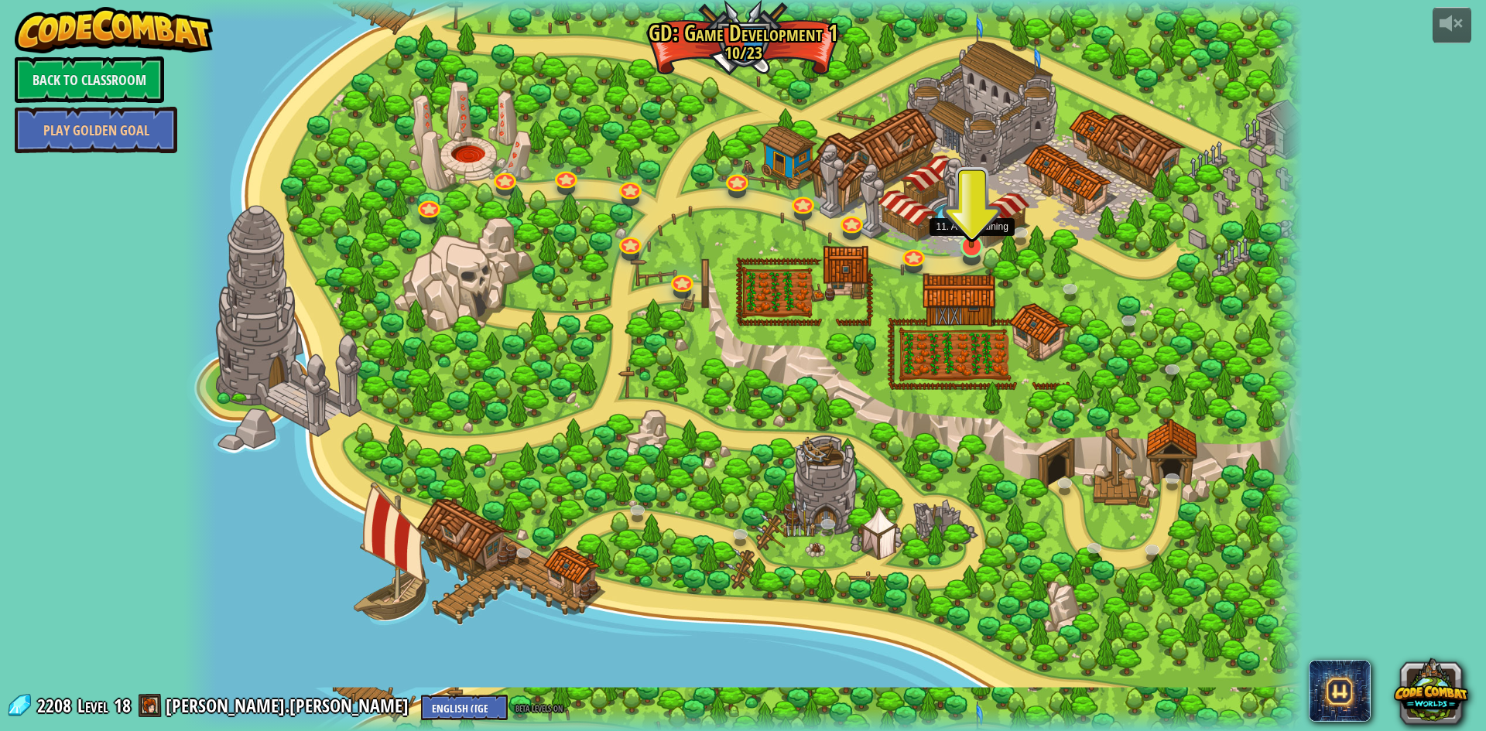
click at [971, 235] on img at bounding box center [972, 214] width 30 height 69
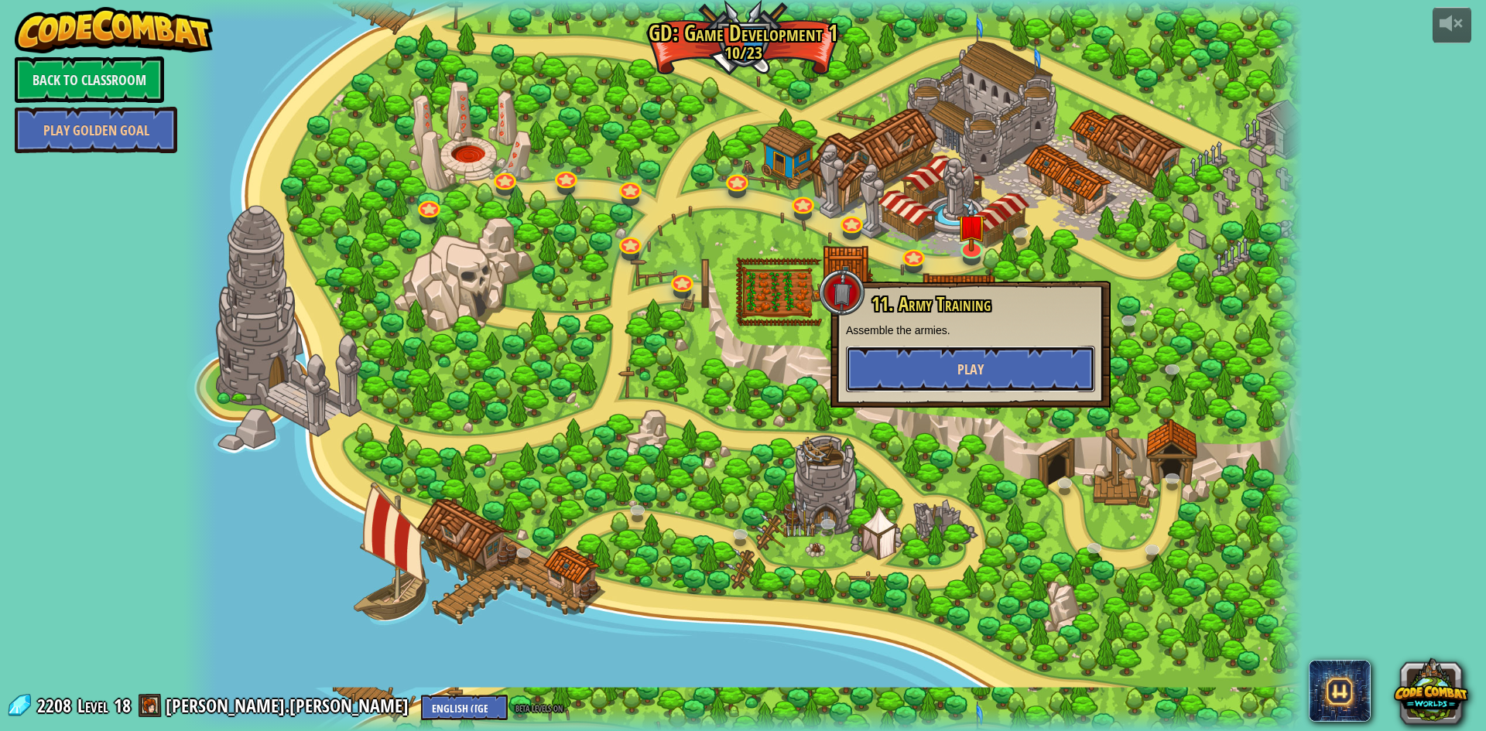
click at [999, 365] on button "Play" at bounding box center [970, 369] width 249 height 46
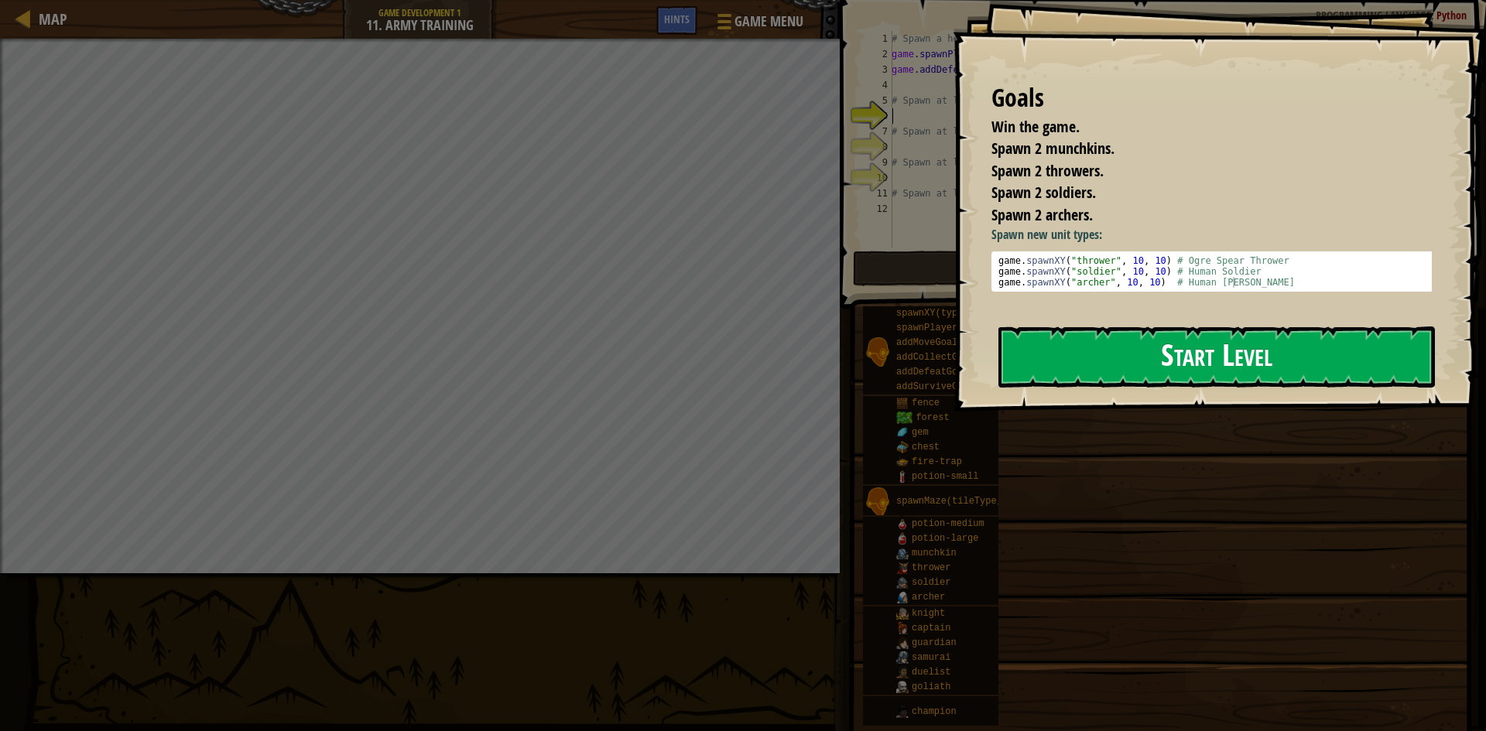
click at [1108, 345] on button "Start Level" at bounding box center [1216, 357] width 437 height 61
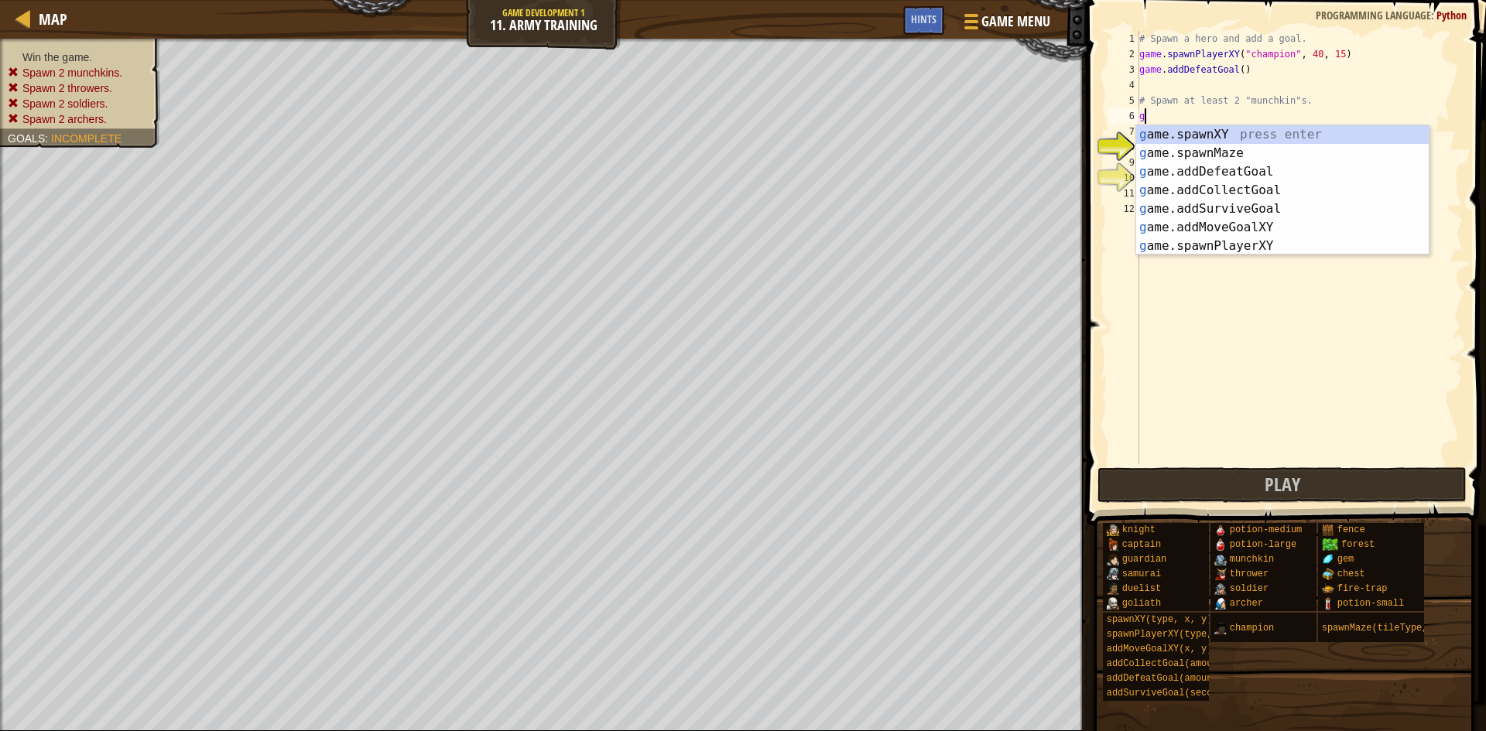
scroll to position [7, 0]
click at [1192, 135] on div "g ame.spawnXY press enter g ame.spawnMaze press enter g ame.addDefeatGoal press…" at bounding box center [1282, 208] width 293 height 167
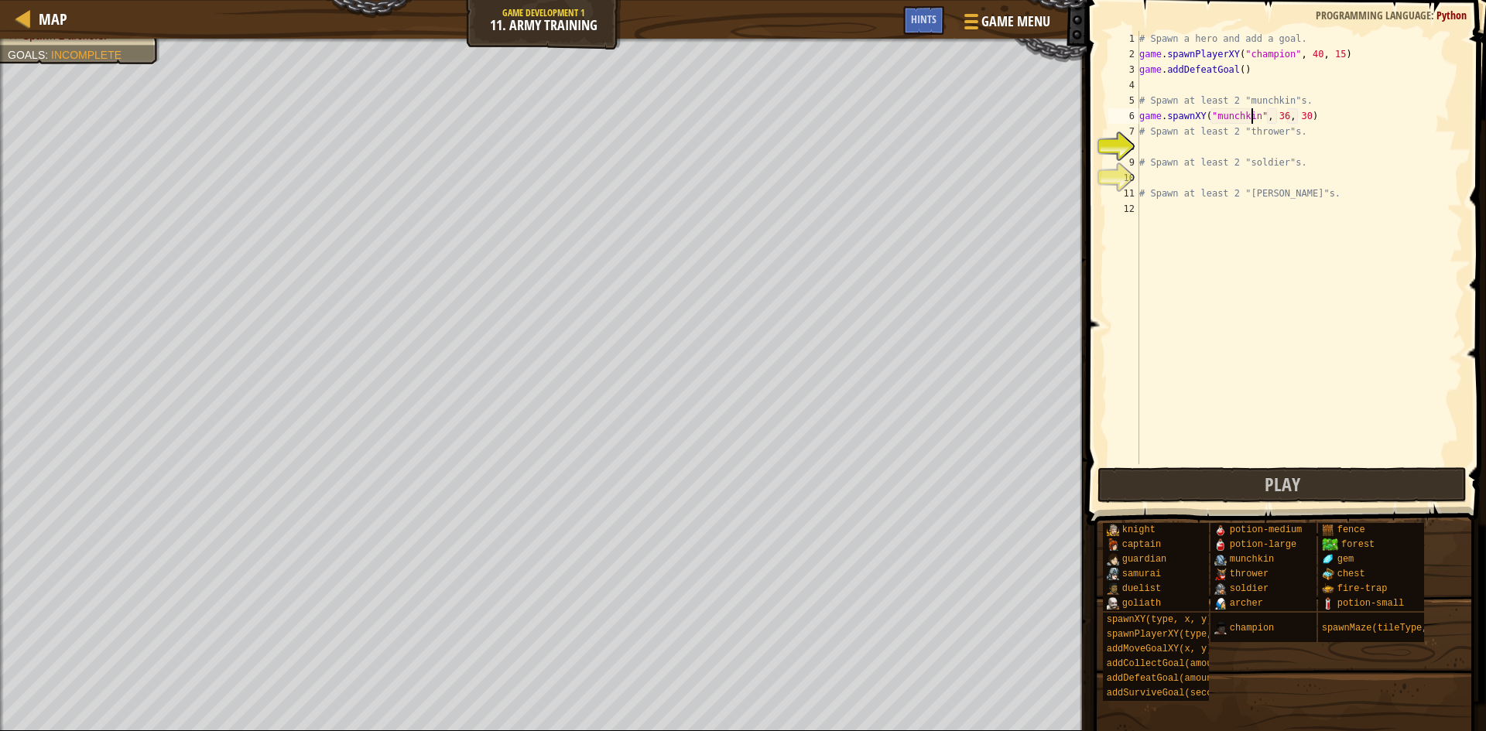
scroll to position [7, 4]
click at [1213, 129] on div ""munchkin press enter" at bounding box center [1339, 153] width 293 height 56
click at [1313, 119] on div "# Spawn a hero and add a goal. game . spawnPlayerXY ( "champion" , 40 , 15 ) ga…" at bounding box center [1299, 263] width 327 height 464
click at [1138, 123] on div "6" at bounding box center [1123, 115] width 31 height 15
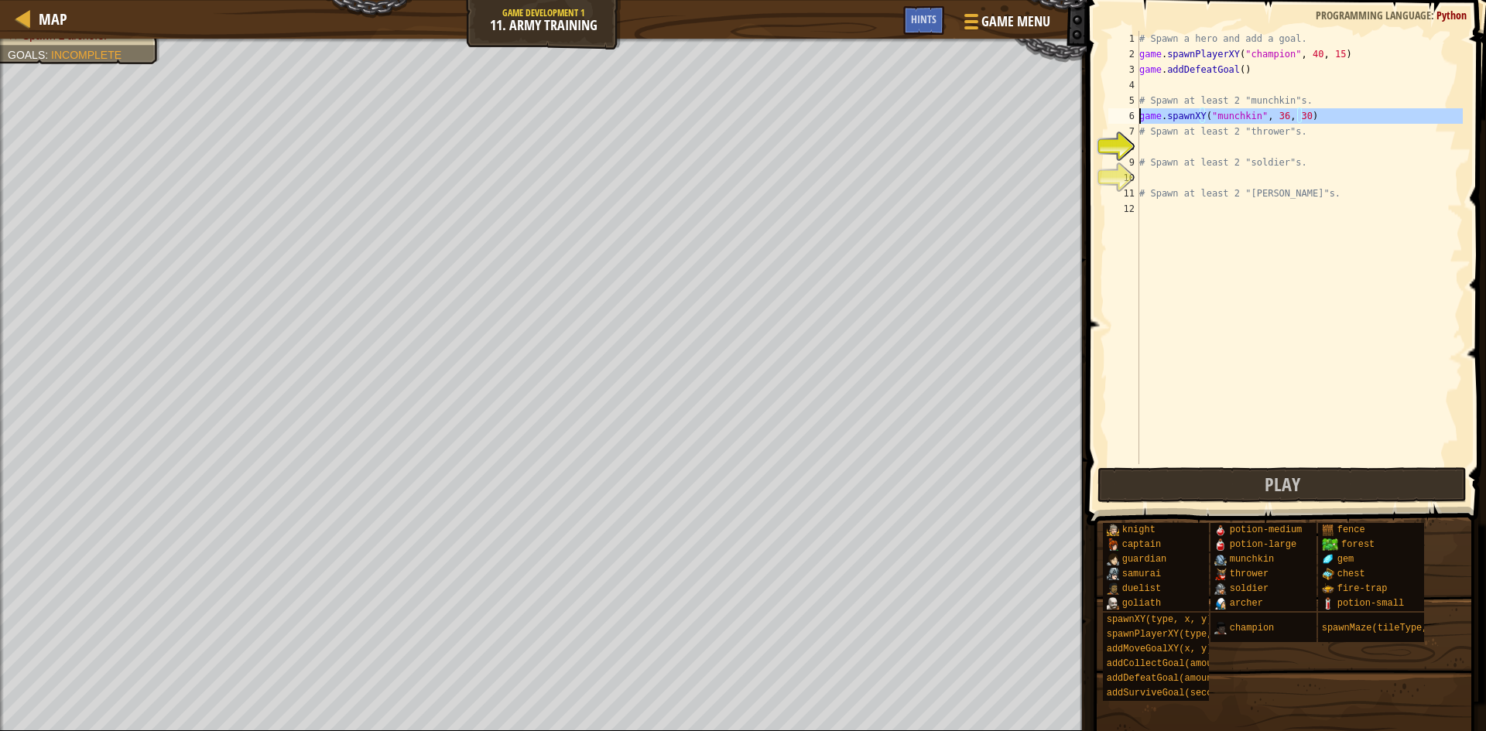
type textarea "game.spawnXY("munchkin", 36, 30)"
click at [1146, 149] on div "# Spawn a hero and add a goal. game . spawnPlayerXY ( "champion" , 40 , 15 ) ga…" at bounding box center [1299, 263] width 327 height 464
click at [1182, 87] on div "# Spawn a hero and add a goal. game . spawnPlayerXY ( "champion" , 40 , 15 ) ga…" at bounding box center [1299, 263] width 327 height 464
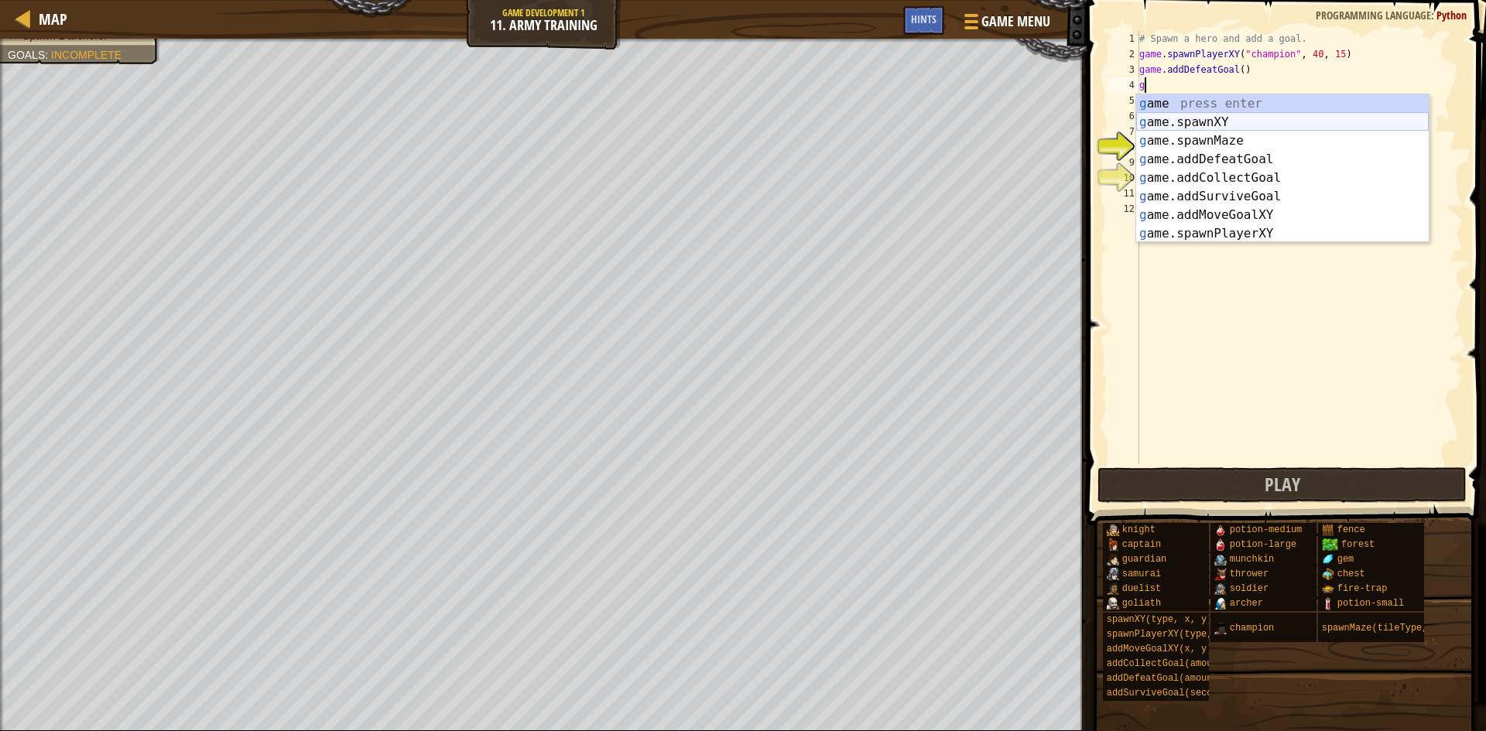
click at [1187, 120] on div "g ame press enter g ame.spawnXY press enter g ame.spawnMaze press enter g ame.a…" at bounding box center [1282, 187] width 293 height 186
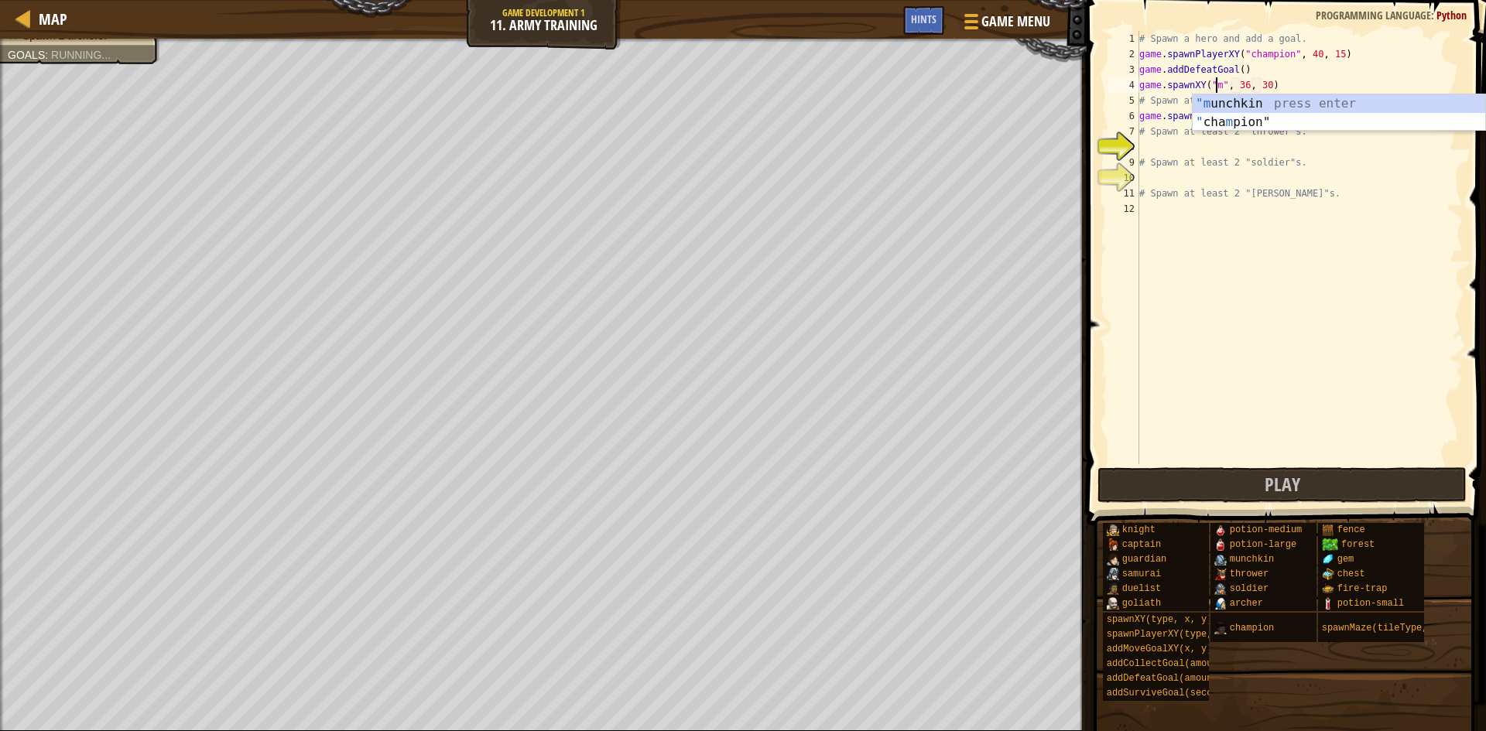
scroll to position [7, 7]
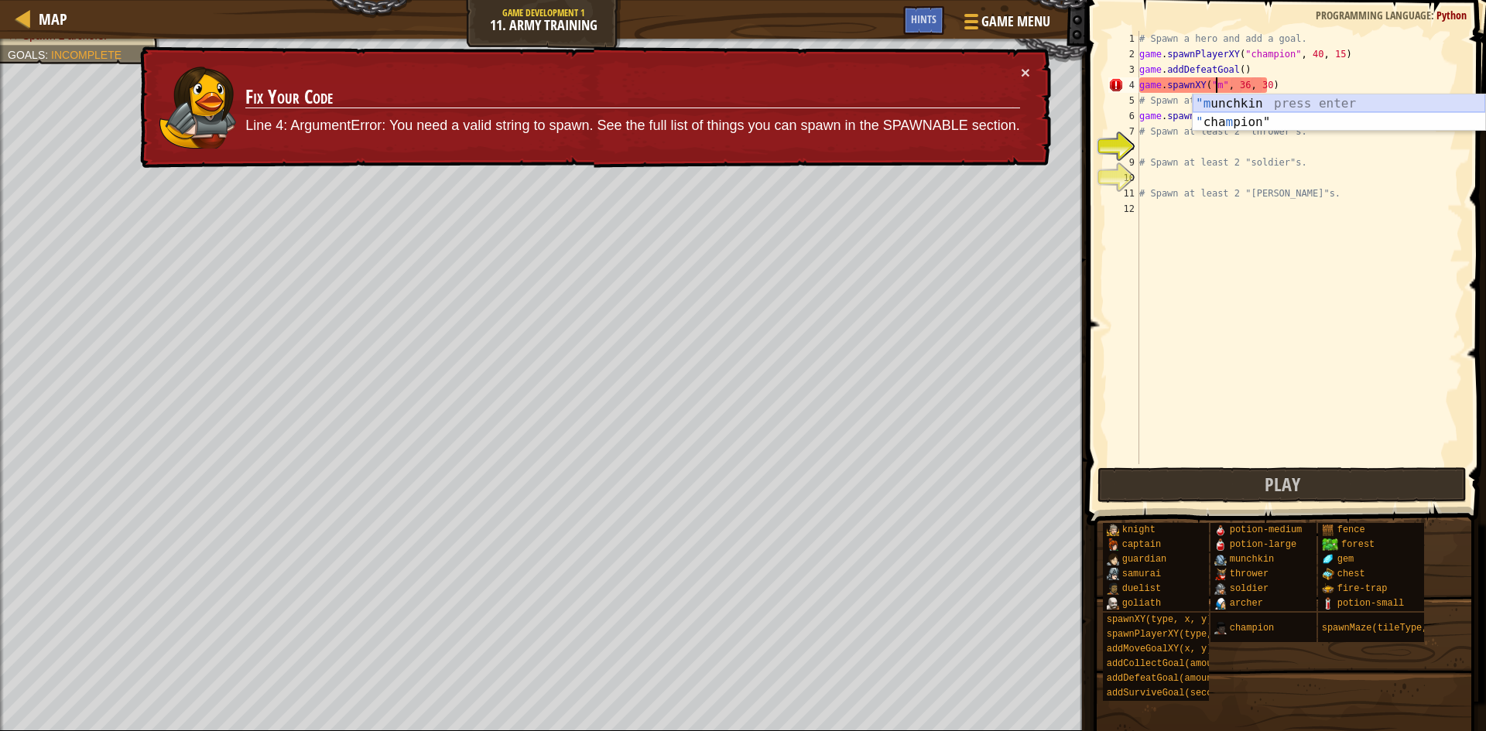
click at [1231, 104] on div ""m unchkin press enter " cha m pion" press enter" at bounding box center [1339, 131] width 293 height 74
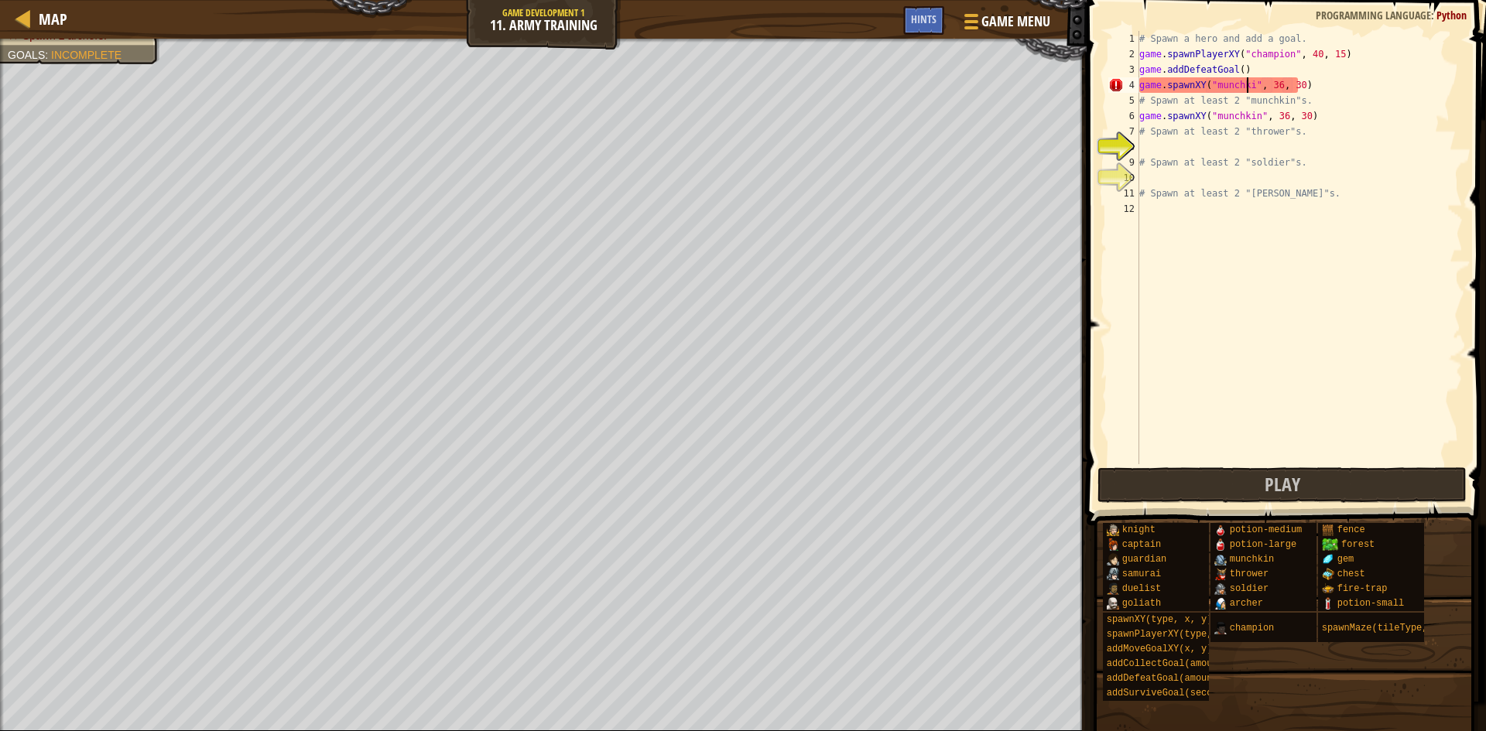
click at [1214, 132] on div "# Spawn a hero and add a goal. game . spawnPlayerXY ( "champion" , 40 , 15 ) ga…" at bounding box center [1299, 263] width 327 height 464
type textarea "# Spawn at least 2 "thrower"s."
click at [1016, 35] on button "Game Menu" at bounding box center [1006, 24] width 113 height 38
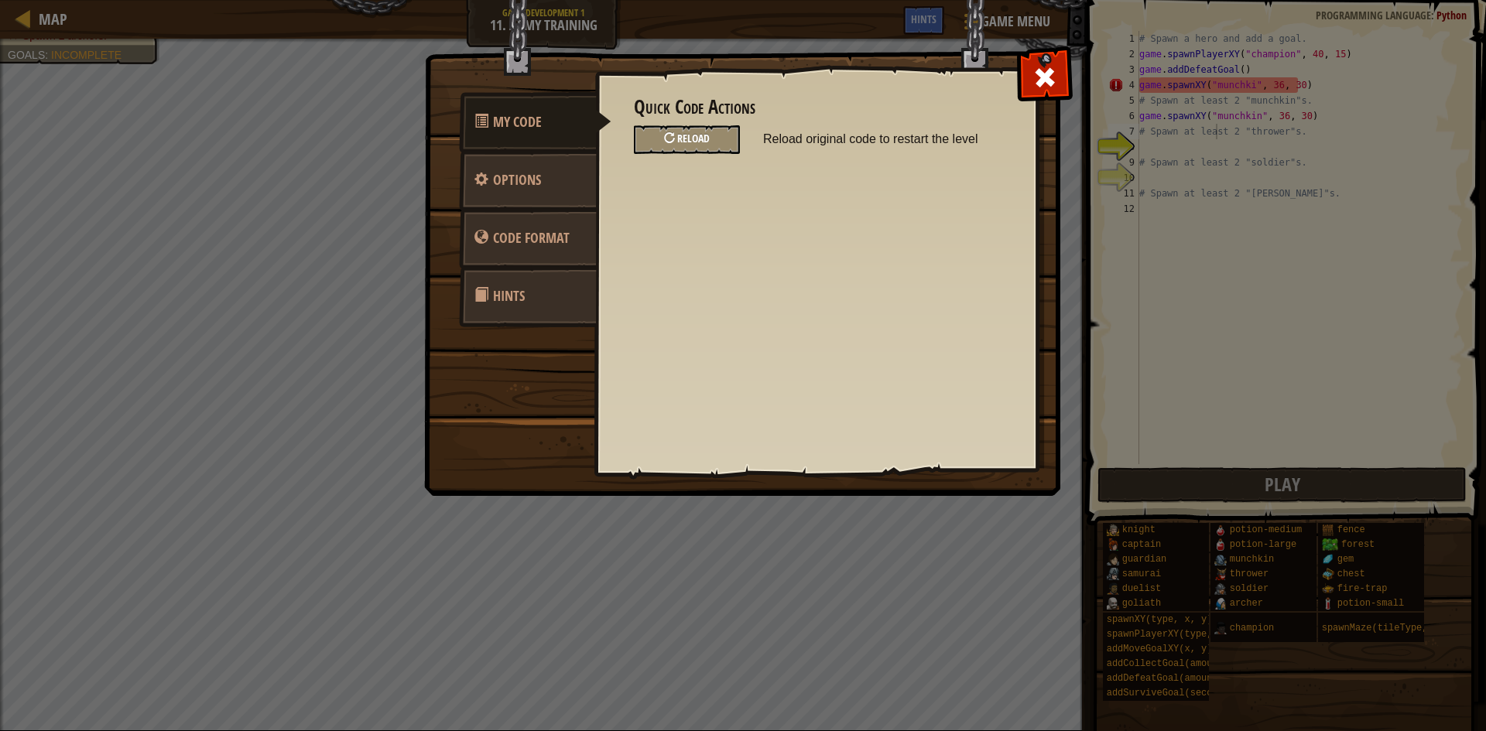
click at [719, 138] on div "Reload" at bounding box center [687, 139] width 106 height 29
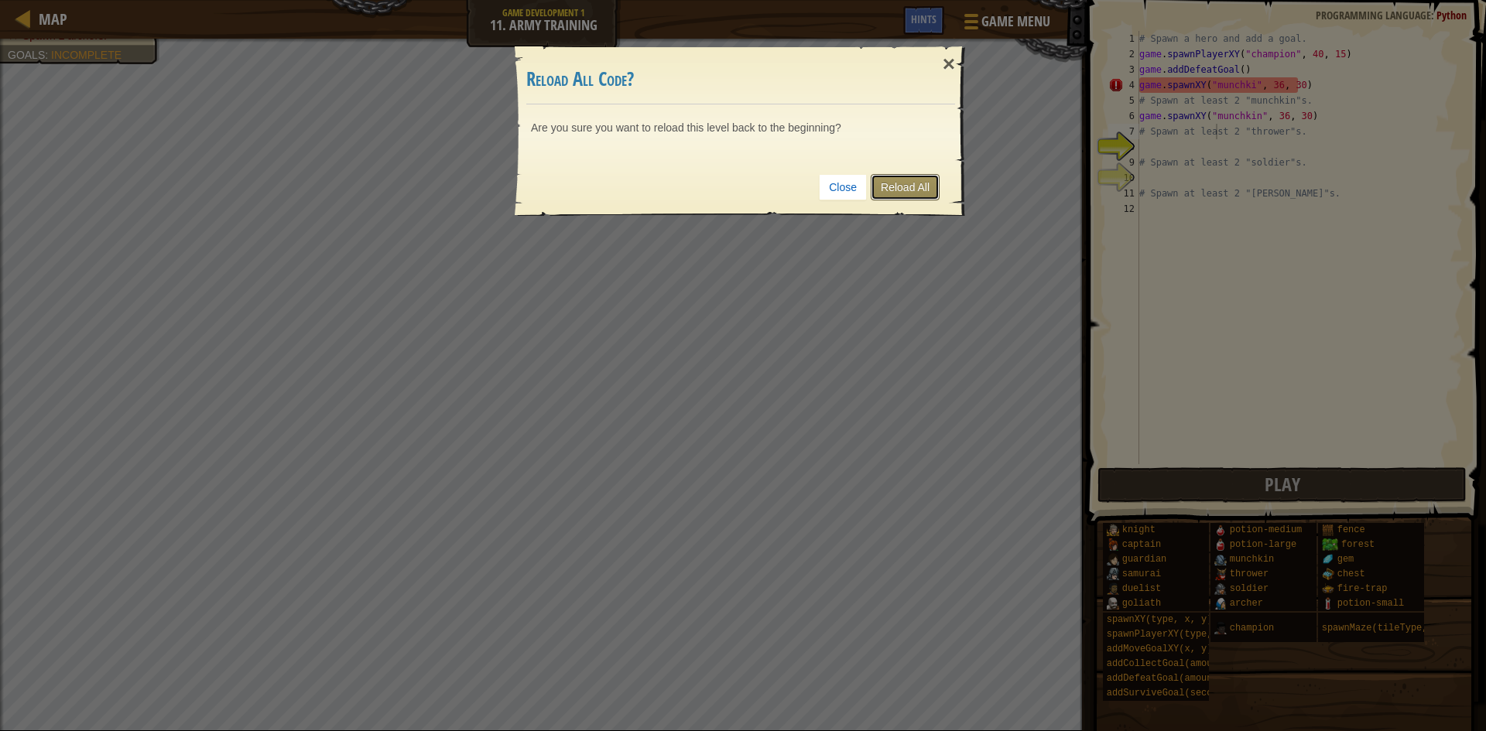
click at [901, 192] on link "Reload All" at bounding box center [905, 187] width 69 height 26
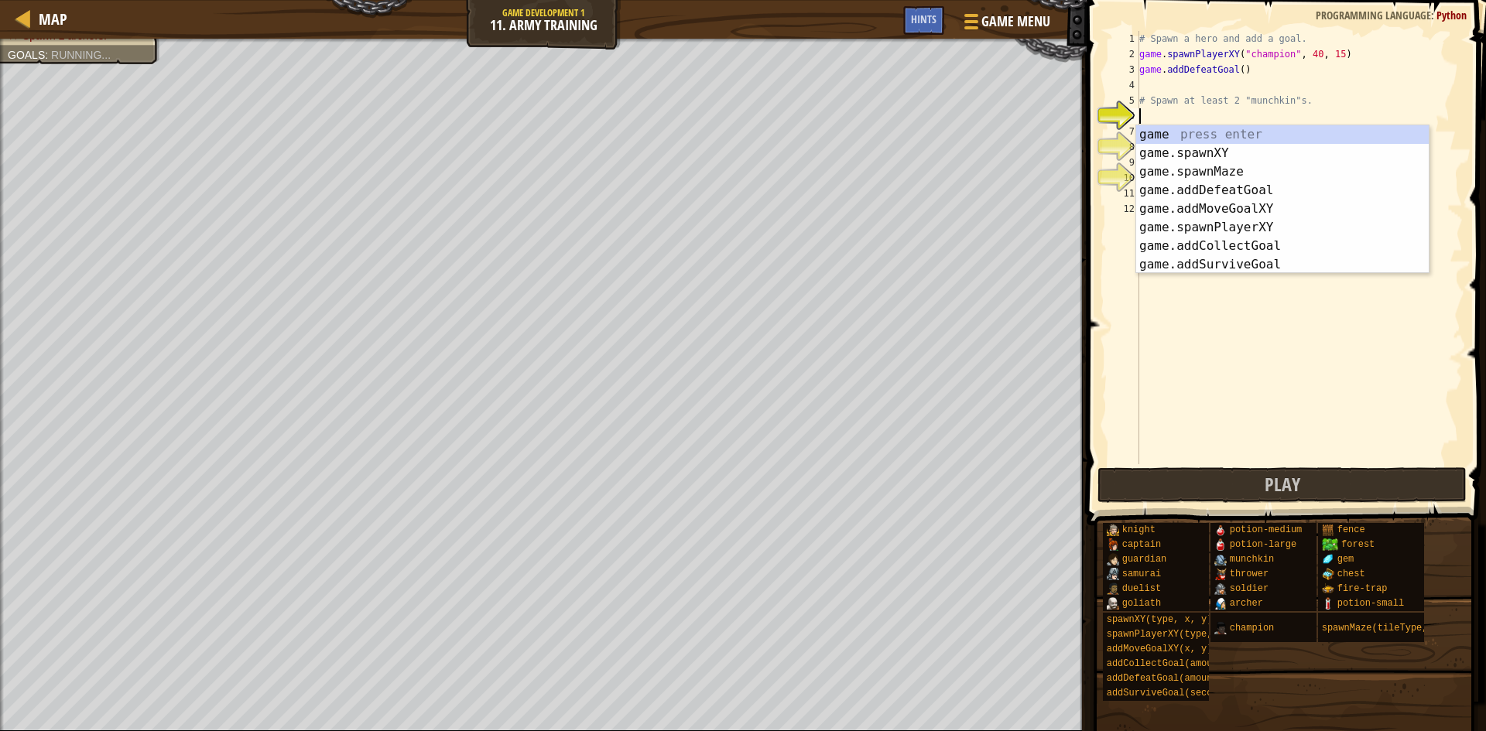
scroll to position [7, 0]
click at [1346, 100] on div "# Spawn a hero and add a goal. game . spawnPlayerXY ( "champion" , 40 , 15 ) ga…" at bounding box center [1299, 263] width 327 height 464
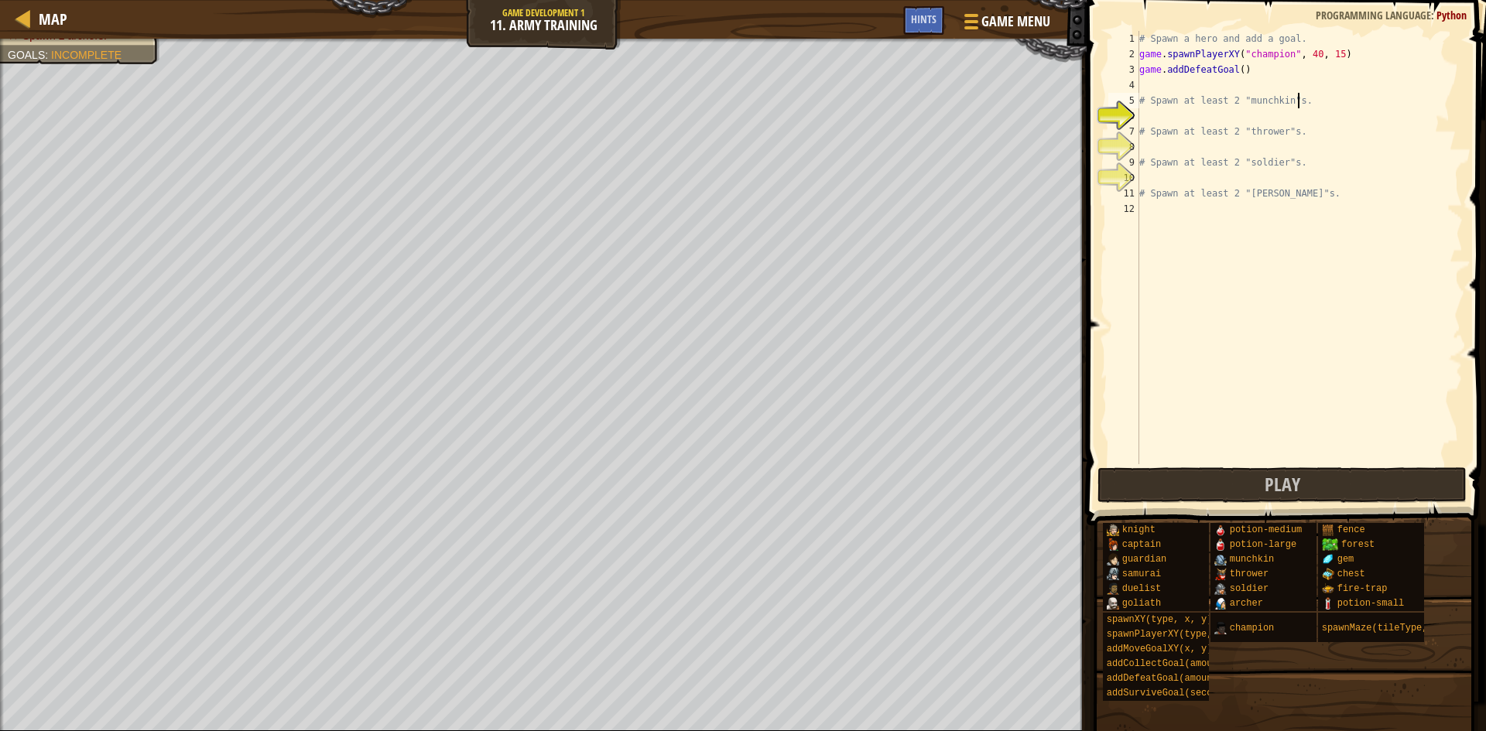
click at [1176, 170] on div "# Spawn a hero and add a goal. game . spawnPlayerXY ( "champion" , 40 , 15 ) ga…" at bounding box center [1299, 263] width 327 height 464
type textarea "# Spawn at least 2 "soldier"s."
click at [1161, 177] on div "# Spawn a hero and add a goal. game . spawnPlayerXY ( "champion" , 40 , 15 ) ga…" at bounding box center [1299, 263] width 327 height 464
click at [1160, 114] on div "# Spawn a hero and add a goal. game . spawnPlayerXY ( "champion" , 40 , 15 ) ga…" at bounding box center [1299, 263] width 327 height 464
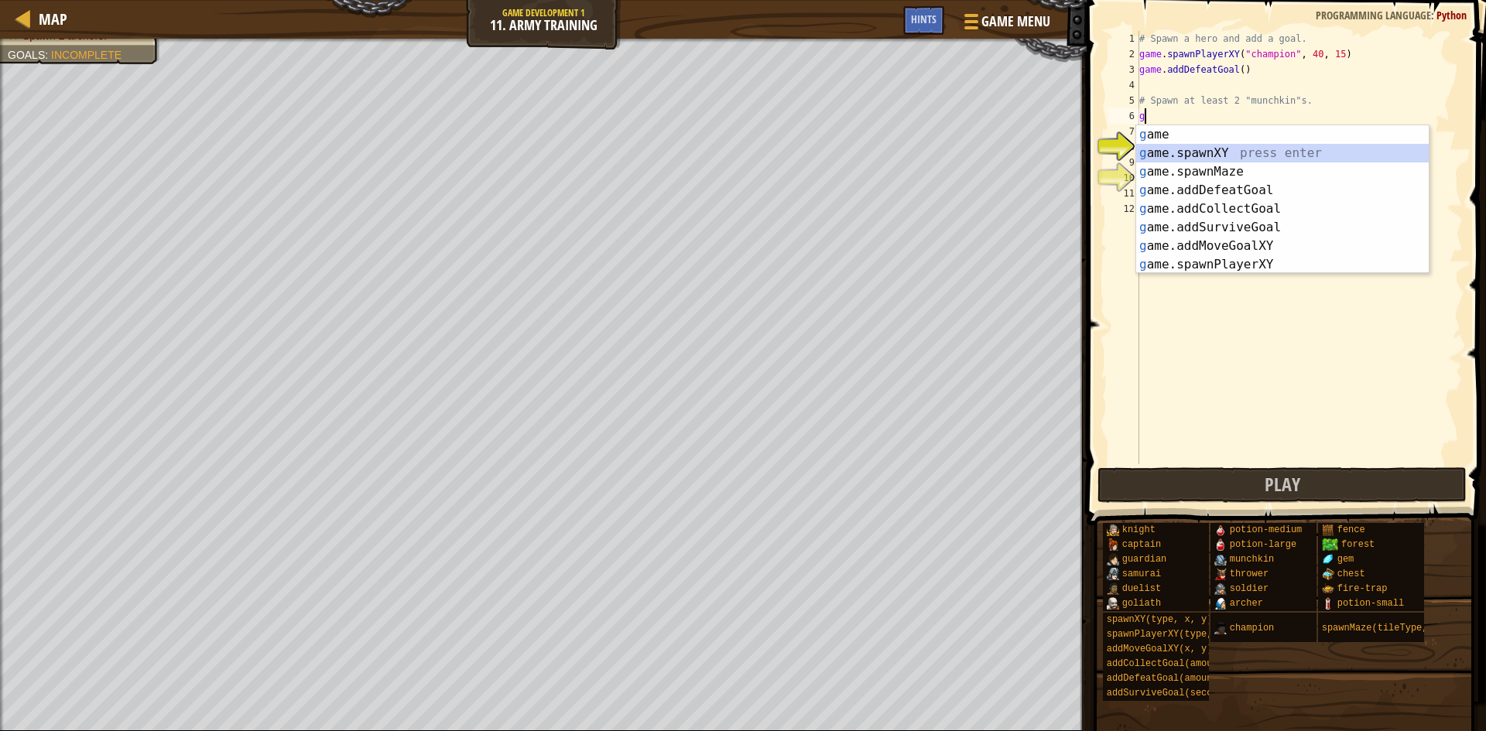
click at [1187, 150] on div "g ame press enter g ame.spawnXY press enter g ame.spawnMaze press enter g ame.a…" at bounding box center [1282, 218] width 293 height 186
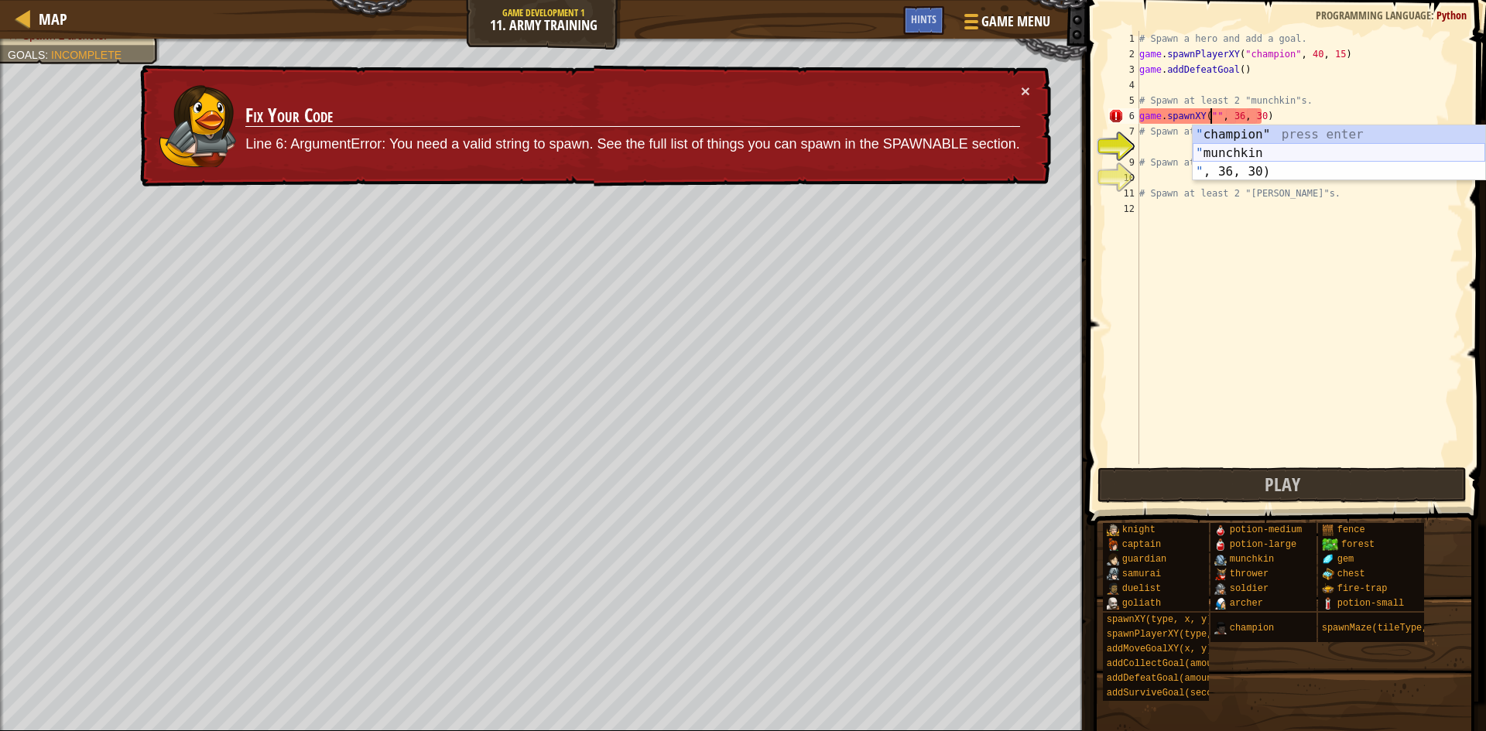
click at [1252, 149] on div "" champion" press enter " munchkin press enter " , 36, 30) press enter" at bounding box center [1339, 171] width 293 height 93
type textarea "game.spawnXY("munchki", 36, 30)"
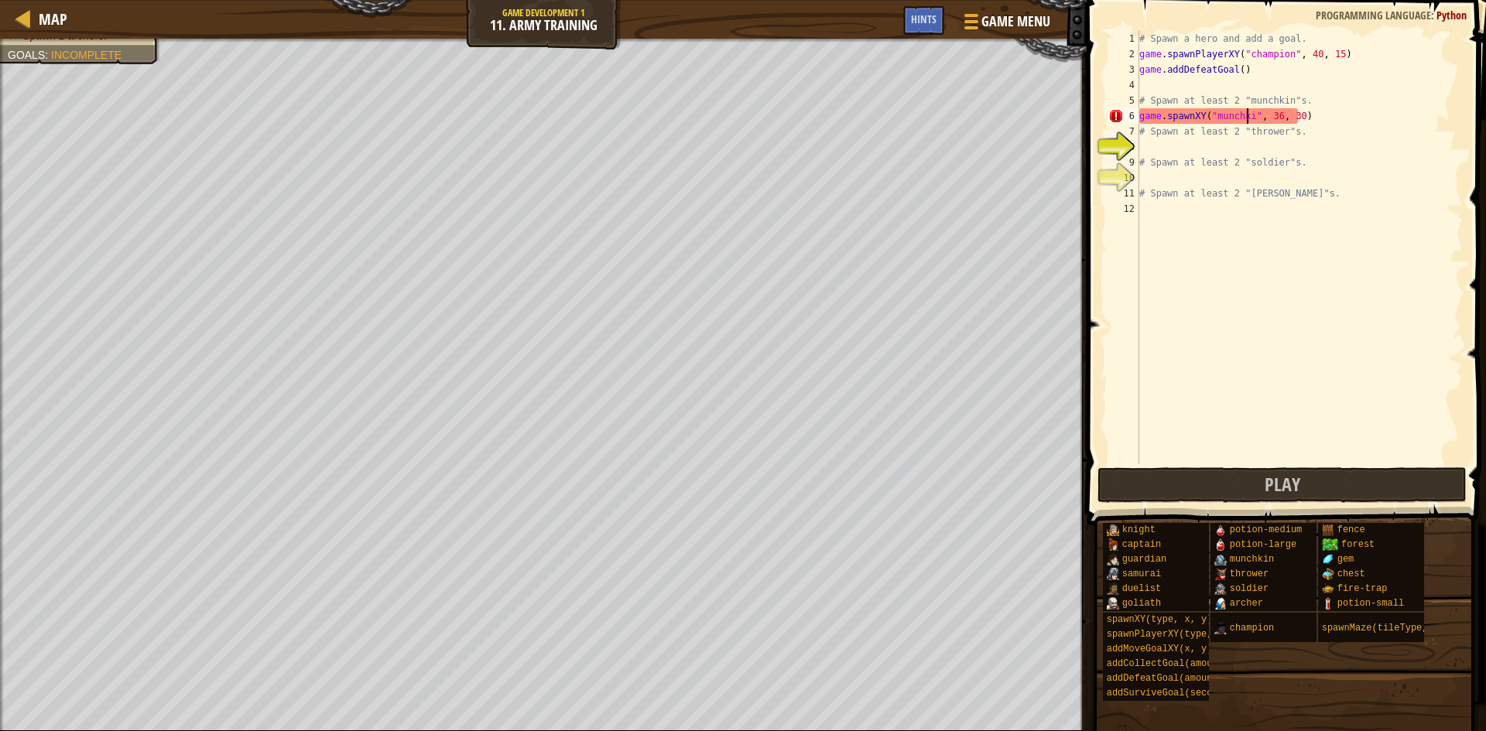
click at [1202, 149] on div "# Spawn a hero and add a goal. game . spawnPlayerXY ( "champion" , 40 , 15 ) ga…" at bounding box center [1299, 263] width 327 height 464
click at [1243, 111] on div "# Spawn a hero and add a goal. game . spawnPlayerXY ( "champion" , 40 , 15 ) ga…" at bounding box center [1299, 263] width 327 height 464
click at [1248, 115] on div "# Spawn a hero and add a goal. game . spawnPlayerXY ( "champion" , 40 , 15 ) ga…" at bounding box center [1299, 263] width 327 height 464
type textarea "game.spawnXY("munchkin", 36, 30)"
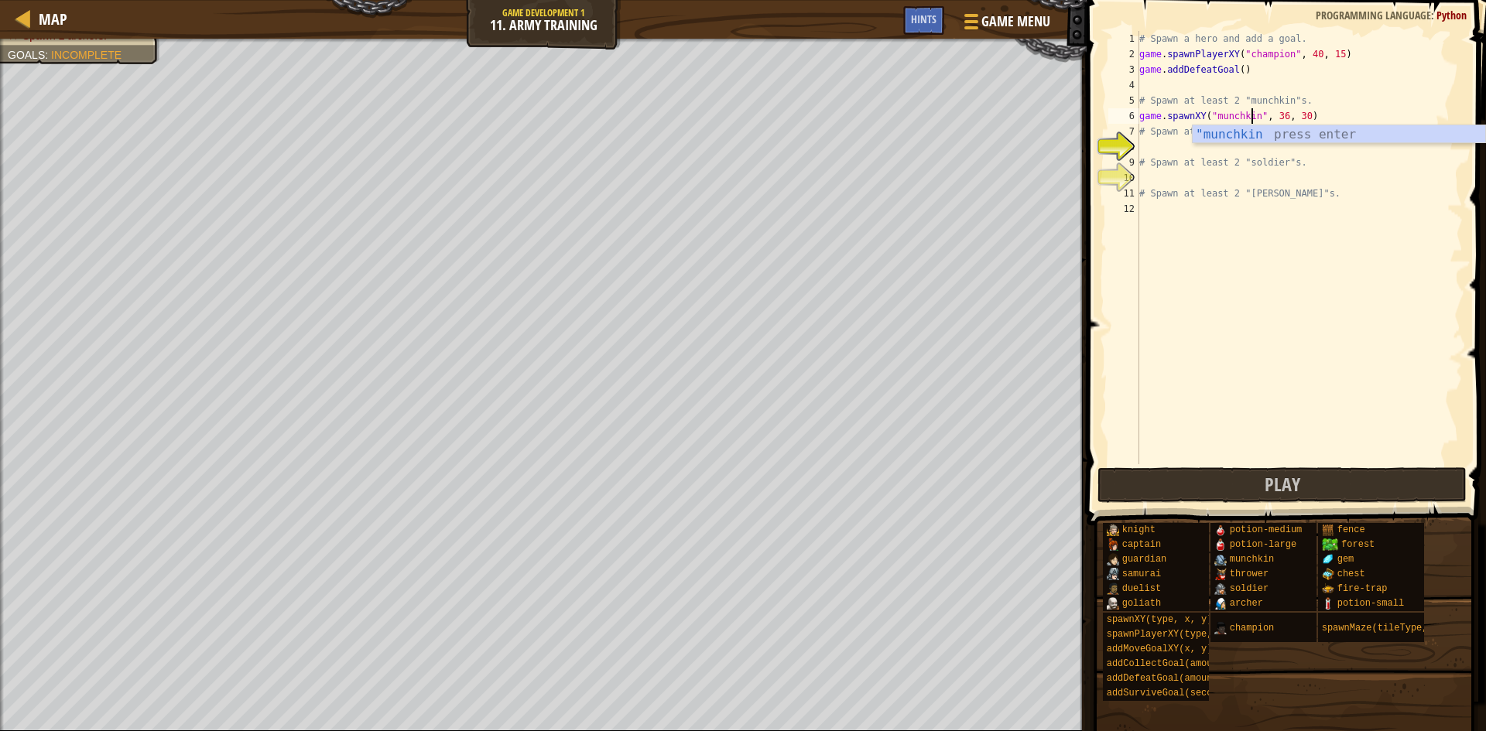
click at [1235, 152] on div "# Spawn a hero and add a goal. game . spawnPlayerXY ( "champion" , 40 , 15 ) ga…" at bounding box center [1299, 263] width 327 height 464
click at [1146, 142] on div "# Spawn a hero and add a goal. game . spawnPlayerXY ( "champion" , 40 , 15 ) ga…" at bounding box center [1299, 263] width 327 height 464
click at [1312, 108] on div "# Spawn a hero and add a goal. game . spawnPlayerXY ( "champion" , 40 , 15 ) ga…" at bounding box center [1299, 263] width 327 height 464
type textarea "game.spawnXY("munchkin", 36, 30)"
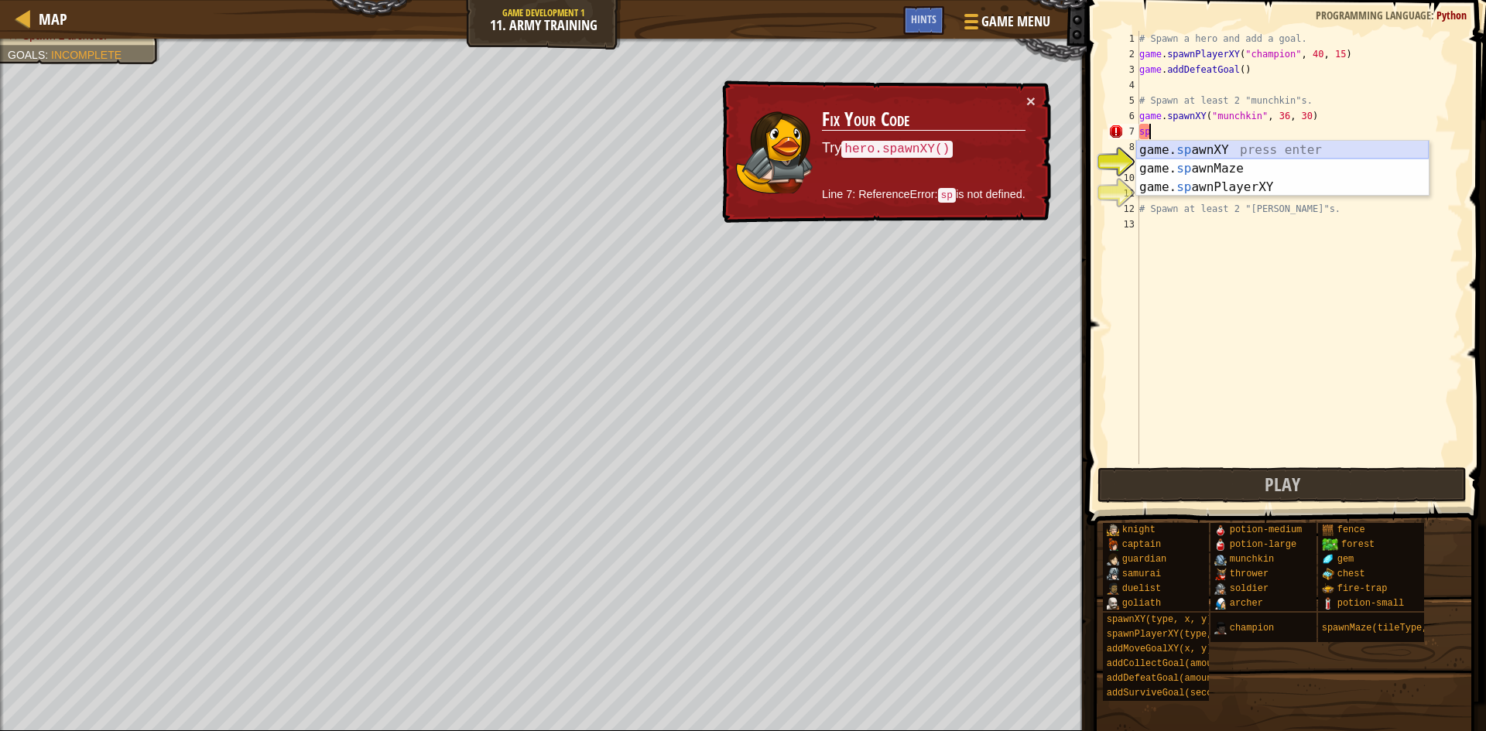
click at [1228, 151] on div "game. sp awnXY press enter game. sp awnMaze press enter game. sp awnPlayerXY pr…" at bounding box center [1282, 187] width 293 height 93
type textarea "game.spawnXY("fence", 36, 30)"
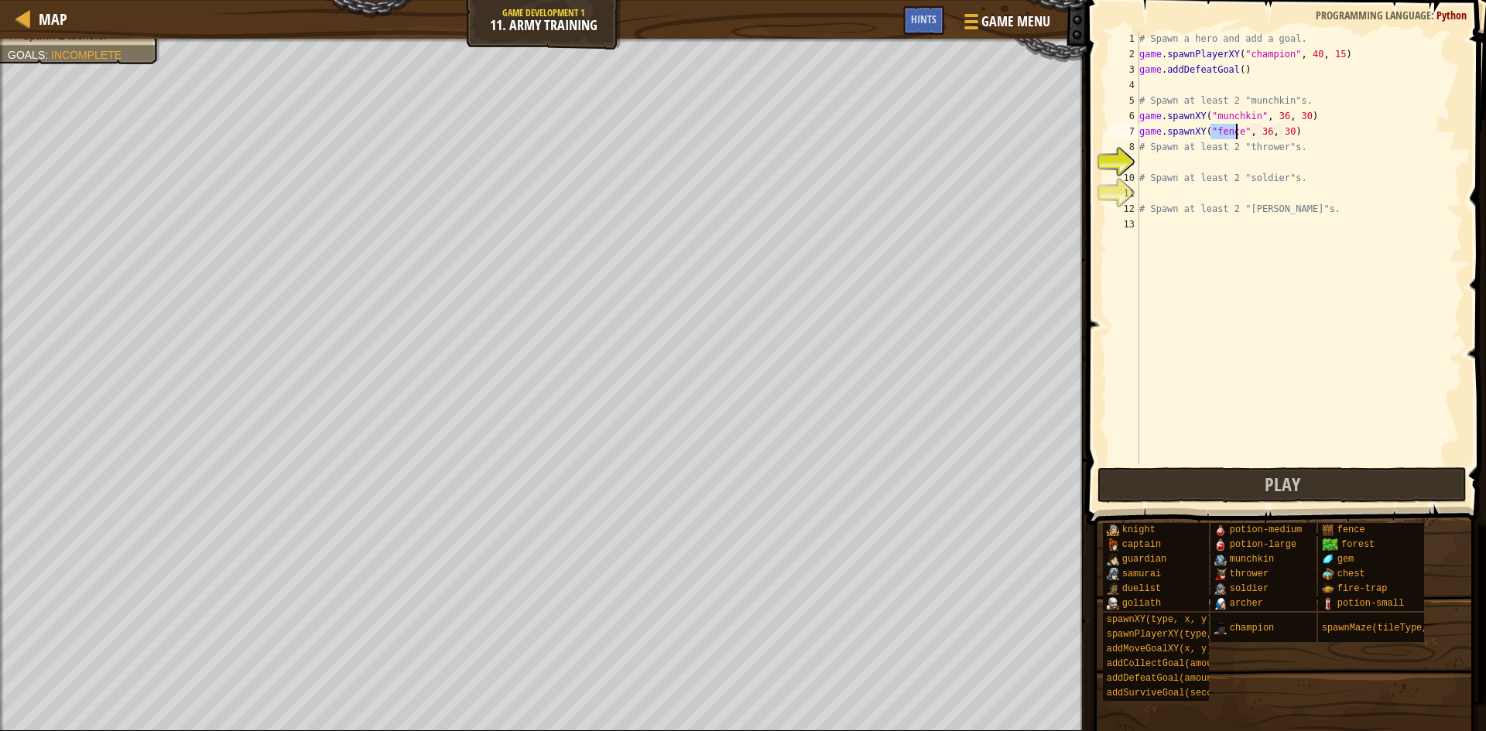
click at [1220, 166] on div "# Spawn a hero and add a goal. game . spawnPlayerXY ( "champion" , 40 , 15 ) ga…" at bounding box center [1299, 263] width 327 height 464
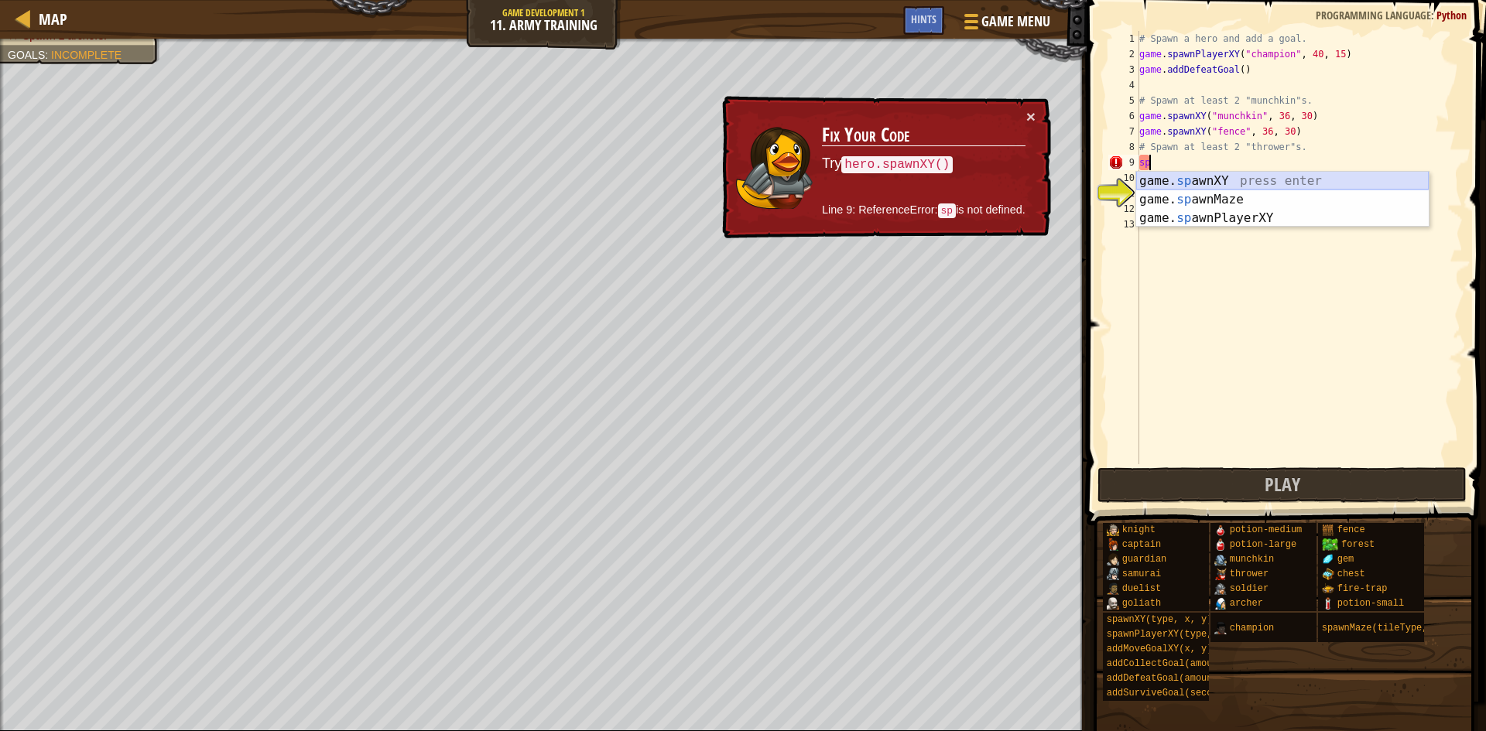
click at [1227, 185] on div "game. sp awnXY press enter game. sp awnMaze press enter game. sp awnPlayerXY pr…" at bounding box center [1282, 218] width 293 height 93
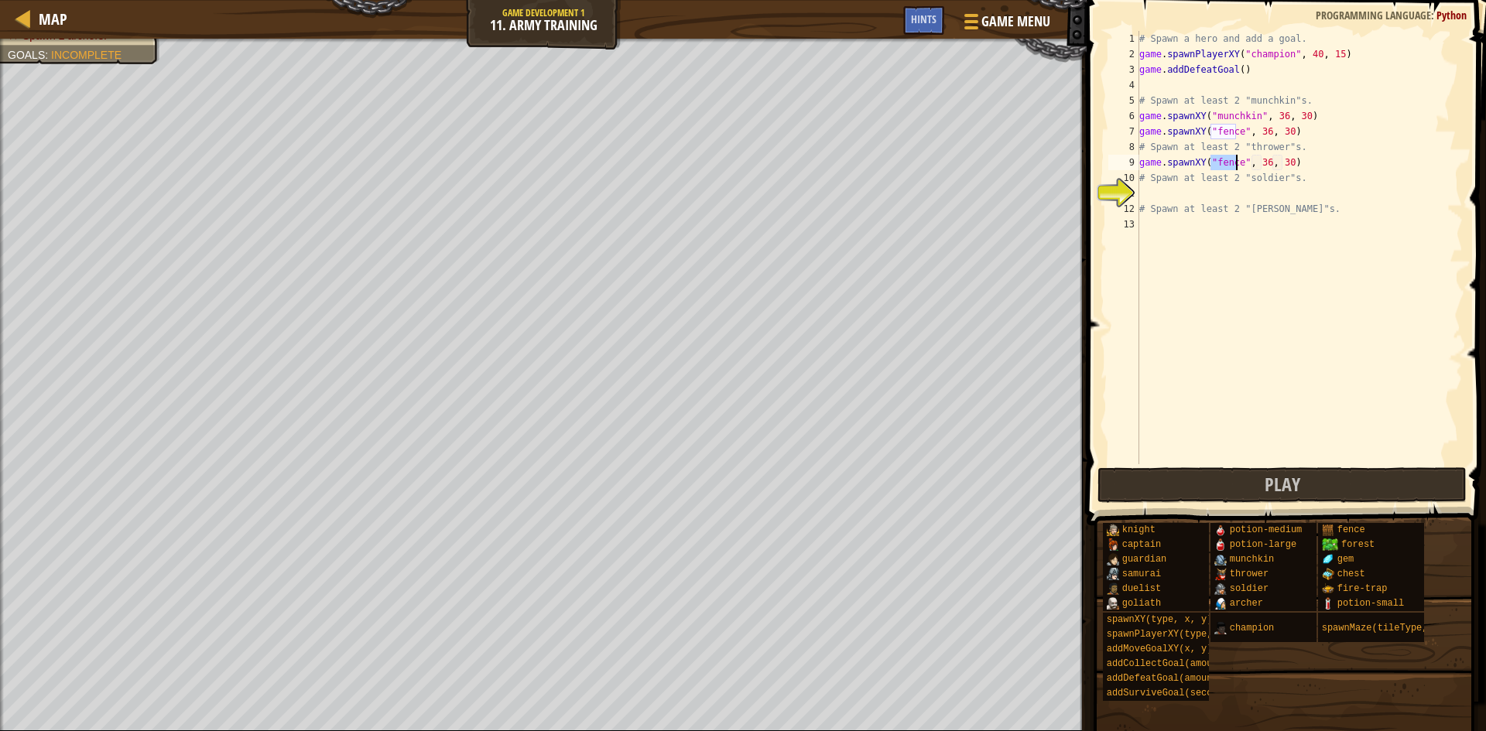
click at [1232, 129] on div "# Spawn a hero and add a goal. game . spawnPlayerXY ( "champion" , 40 , 15 ) ga…" at bounding box center [1299, 263] width 327 height 464
click at [1260, 127] on div "# Spawn a hero and add a goal. game . spawnPlayerXY ( "champion" , 40 , 15 ) ga…" at bounding box center [1299, 263] width 327 height 464
click at [1239, 133] on div "# Spawn a hero and add a goal. game . spawnPlayerXY ( "champion" , 40 , 15 ) ga…" at bounding box center [1299, 263] width 327 height 464
click at [1233, 135] on div "# Spawn a hero and add a goal. game . spawnPlayerXY ( "champion" , 40 , 15 ) ga…" at bounding box center [1299, 263] width 327 height 464
click at [1238, 134] on div "# Spawn a hero and add a goal. game . spawnPlayerXY ( "champion" , 40 , 15 ) ga…" at bounding box center [1299, 263] width 327 height 464
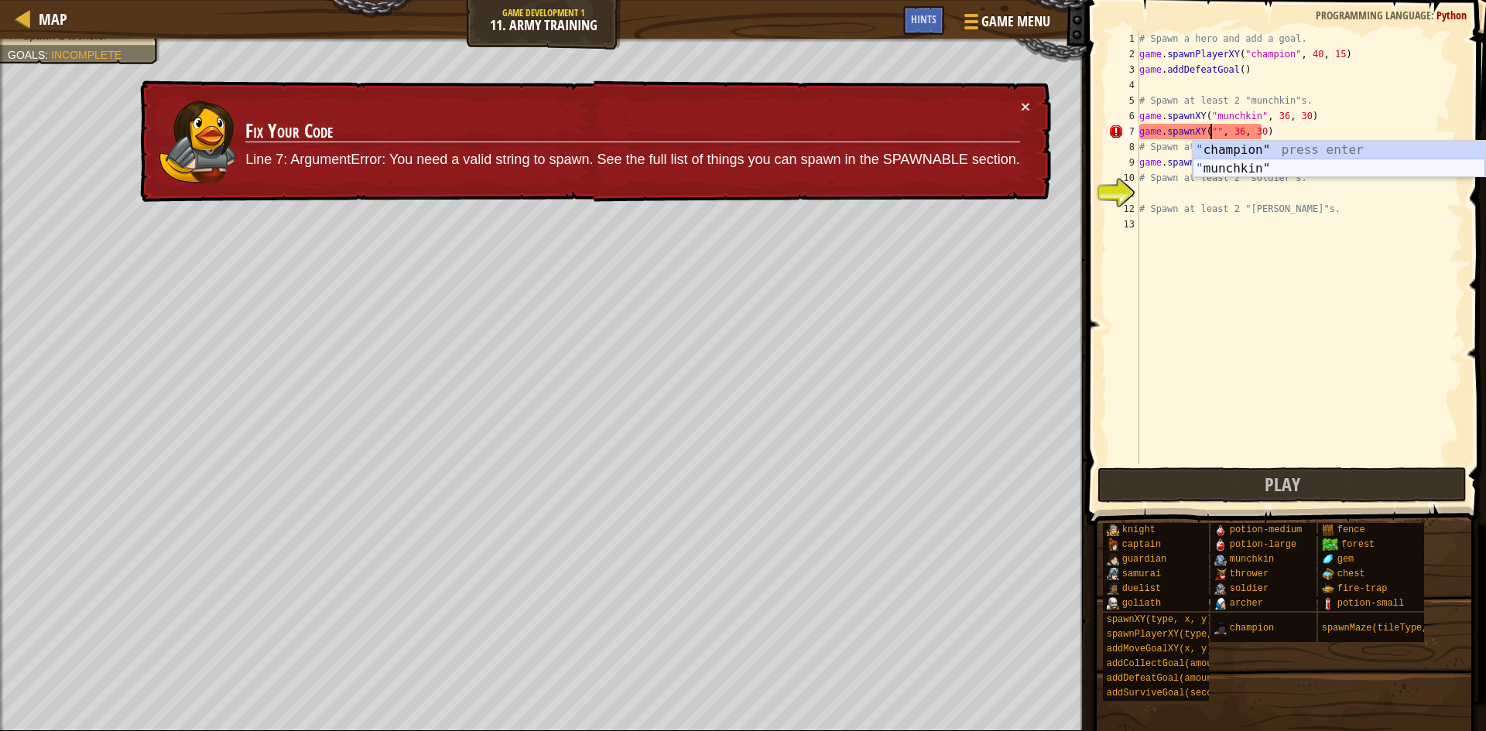
click at [1308, 168] on div "" champion" press enter " munchkin" press enter" at bounding box center [1339, 178] width 293 height 74
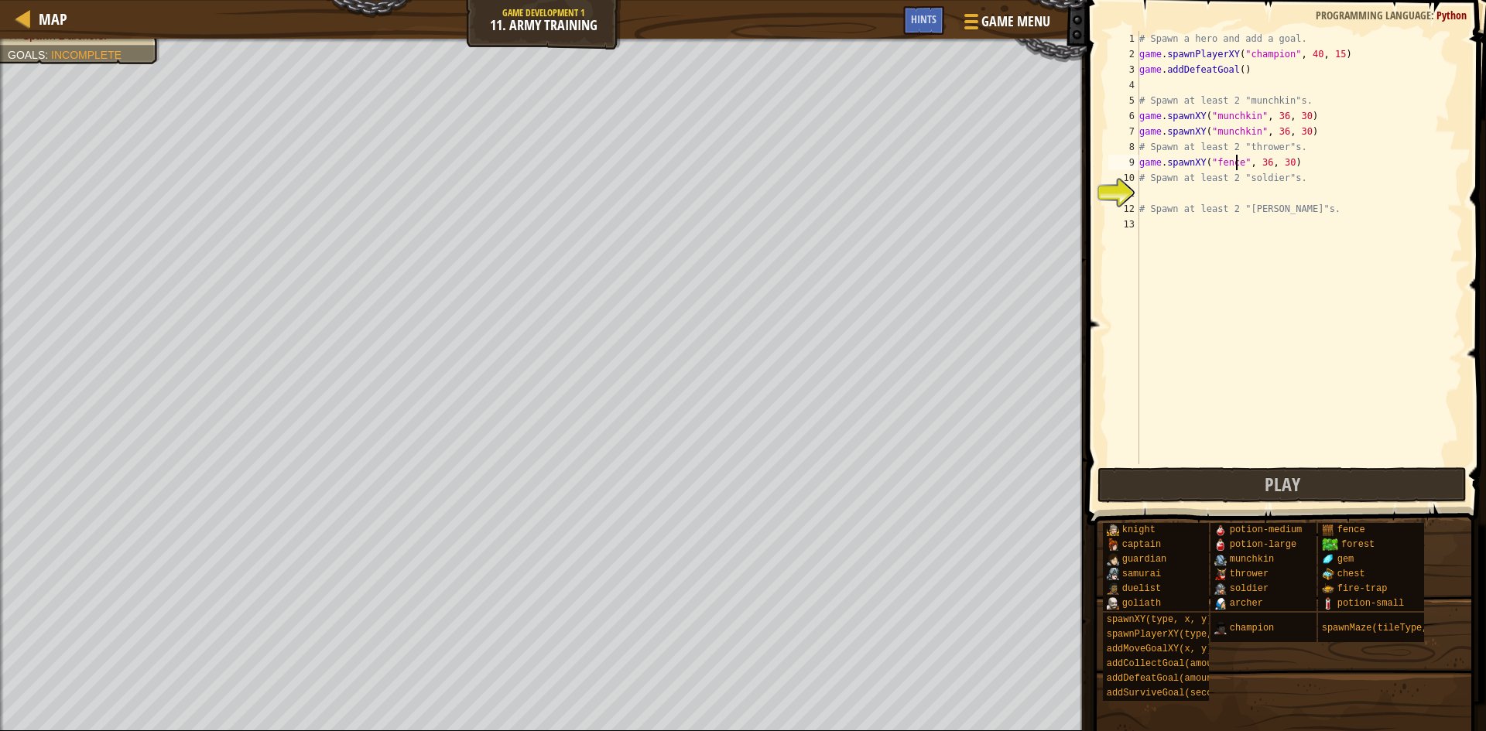
click at [1237, 164] on div "# Spawn a hero and add a goal. game . spawnPlayerXY ( "champion" , 40 , 15 ) ga…" at bounding box center [1299, 263] width 327 height 464
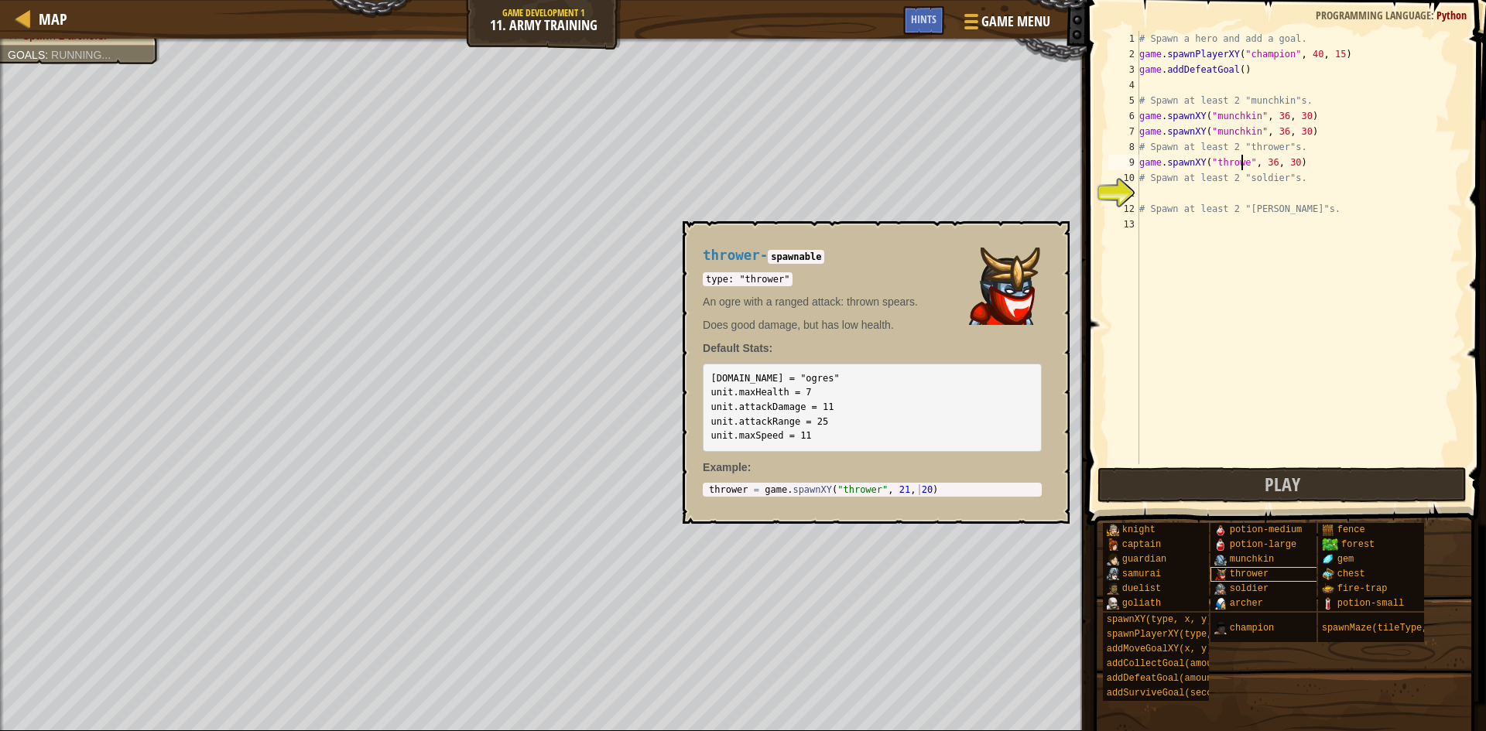
scroll to position [7, 9]
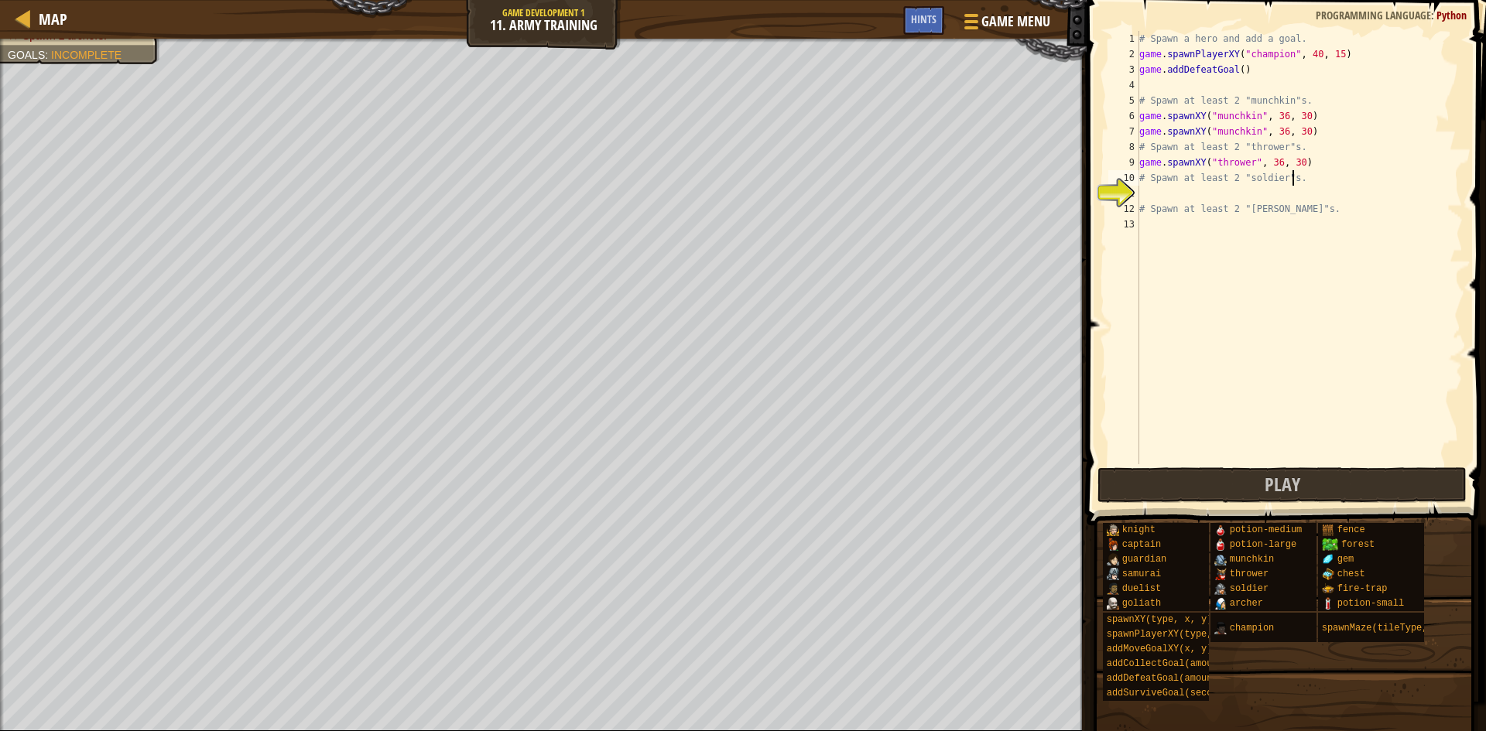
click at [1303, 175] on div "# Spawn a hero and add a goal. game . spawnPlayerXY ( "champion" , 40 , 15 ) ga…" at bounding box center [1299, 263] width 327 height 464
click at [1304, 159] on div "# Spawn a hero and add a goal. game . spawnPlayerXY ( "champion" , 40 , 15 ) ga…" at bounding box center [1299, 263] width 327 height 464
type textarea "game.spawnXY("thrower", 36, 30)"
click at [1298, 160] on div "# Spawn a hero and add a goal. game . spawnPlayerXY ( "champion" , 40 , 15 ) ga…" at bounding box center [1299, 263] width 327 height 464
click at [1313, 164] on div "# Spawn a hero and add a goal. game . spawnPlayerXY ( "champion" , 40 , 15 ) ga…" at bounding box center [1299, 263] width 327 height 464
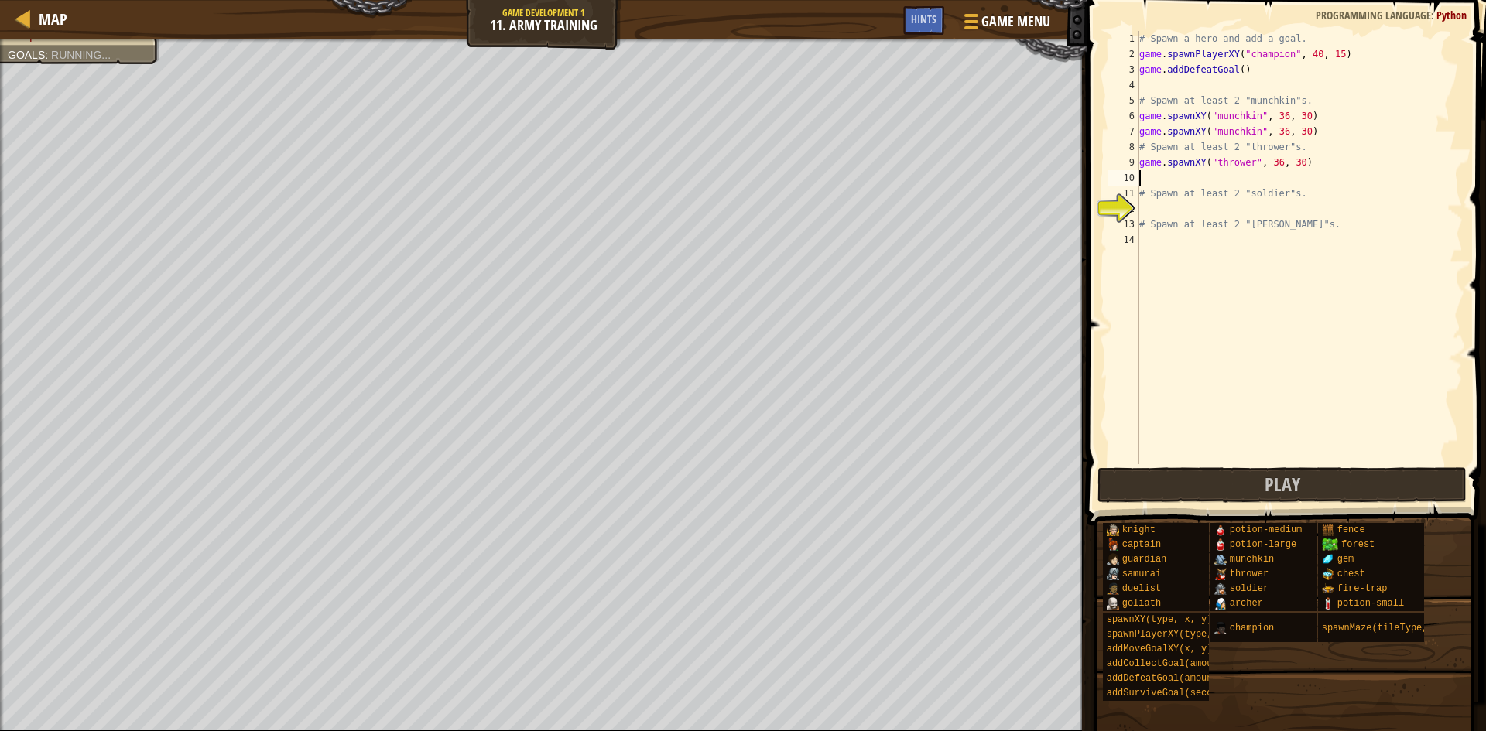
scroll to position [7, 0]
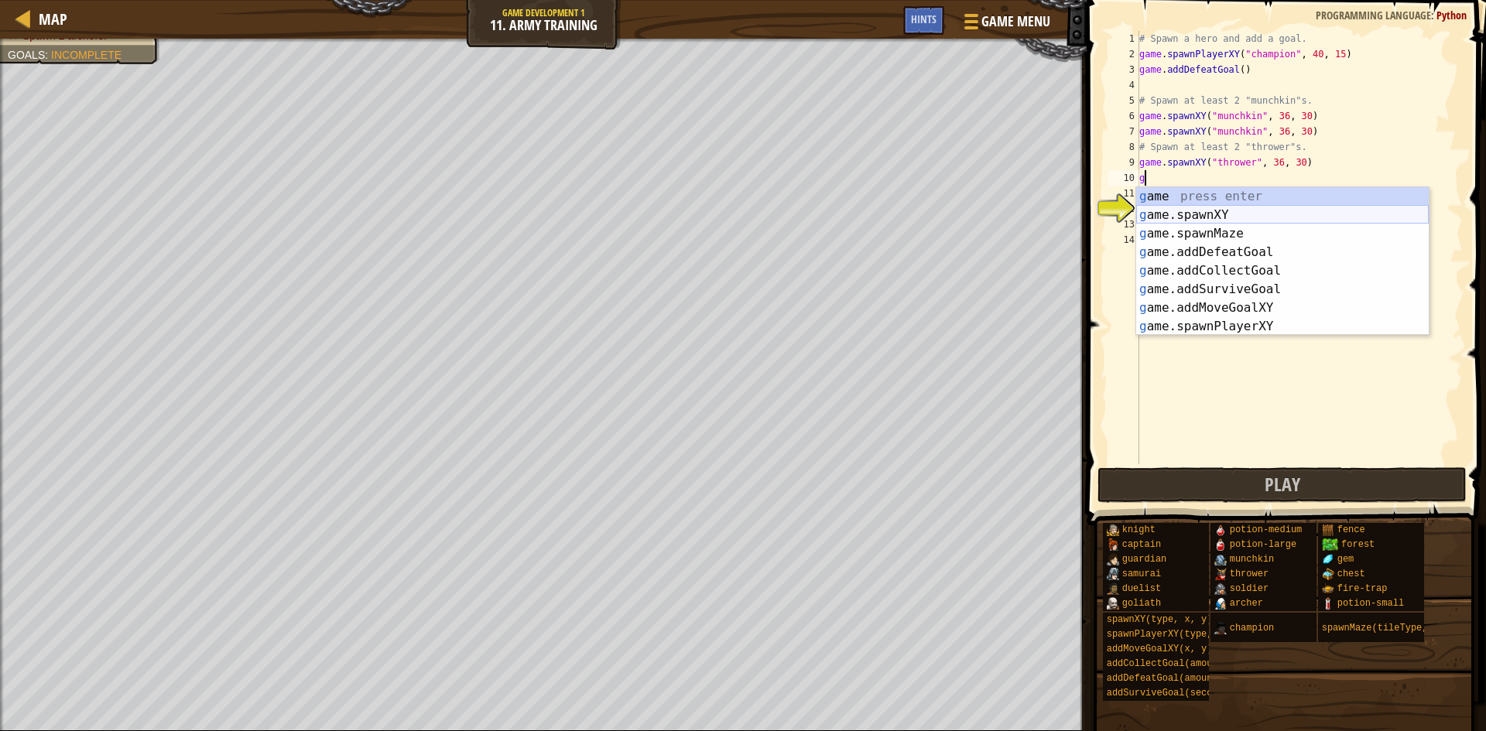
click at [1280, 207] on div "g ame press enter g ame.spawnXY press enter g ame.spawnMaze press enter g ame.a…" at bounding box center [1282, 280] width 293 height 186
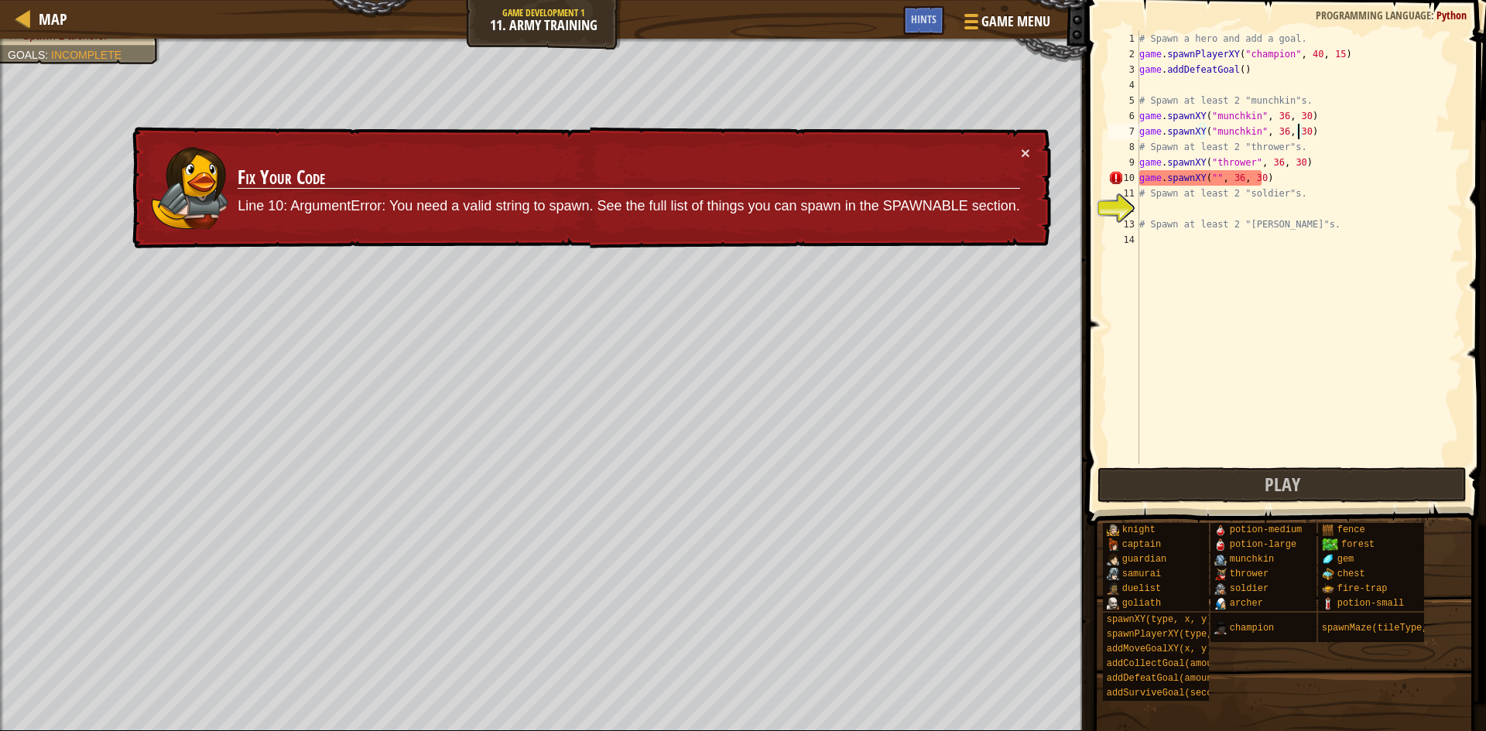
click at [1296, 129] on div "# Spawn a hero and add a goal. game . spawnPlayerXY ( "champion" , 40 , 15 ) ga…" at bounding box center [1299, 263] width 327 height 464
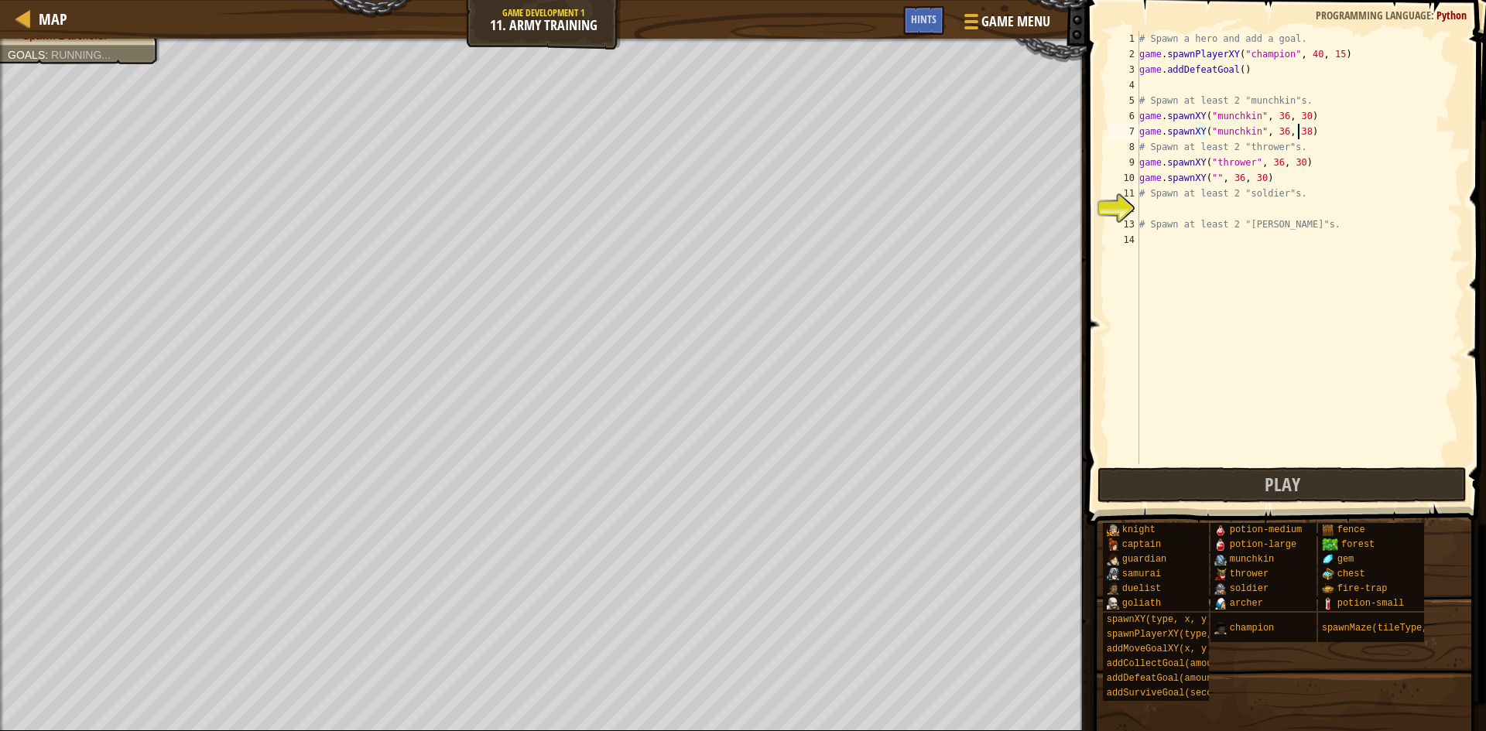
scroll to position [7, 13]
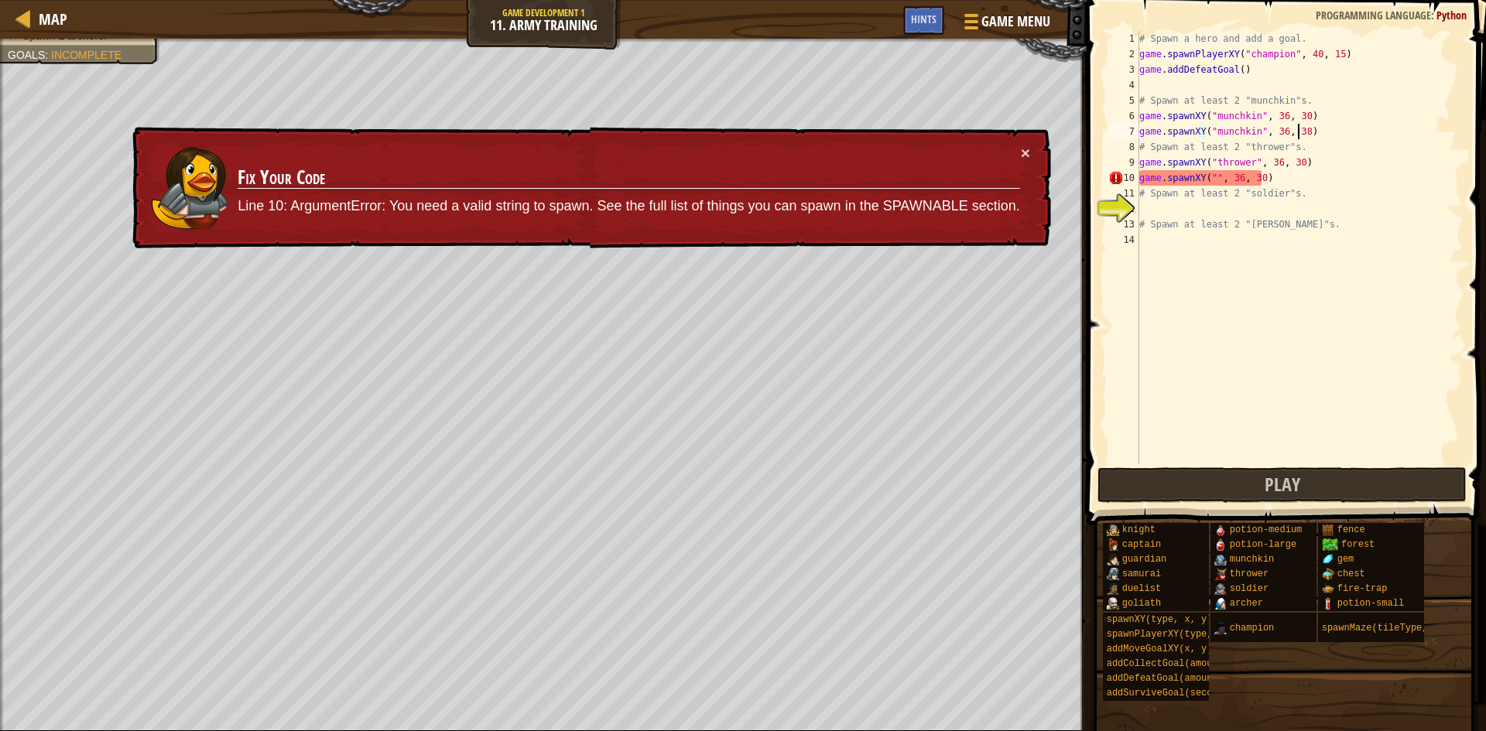
click at [1255, 174] on div "# Spawn a hero and add a goal. game . spawnPlayerXY ( "champion" , 40 , 15 ) ga…" at bounding box center [1299, 263] width 327 height 464
click at [1211, 179] on div "# Spawn a hero and add a goal. game . spawnPlayerXY ( "champion" , 40 , 15 ) ga…" at bounding box center [1299, 263] width 327 height 464
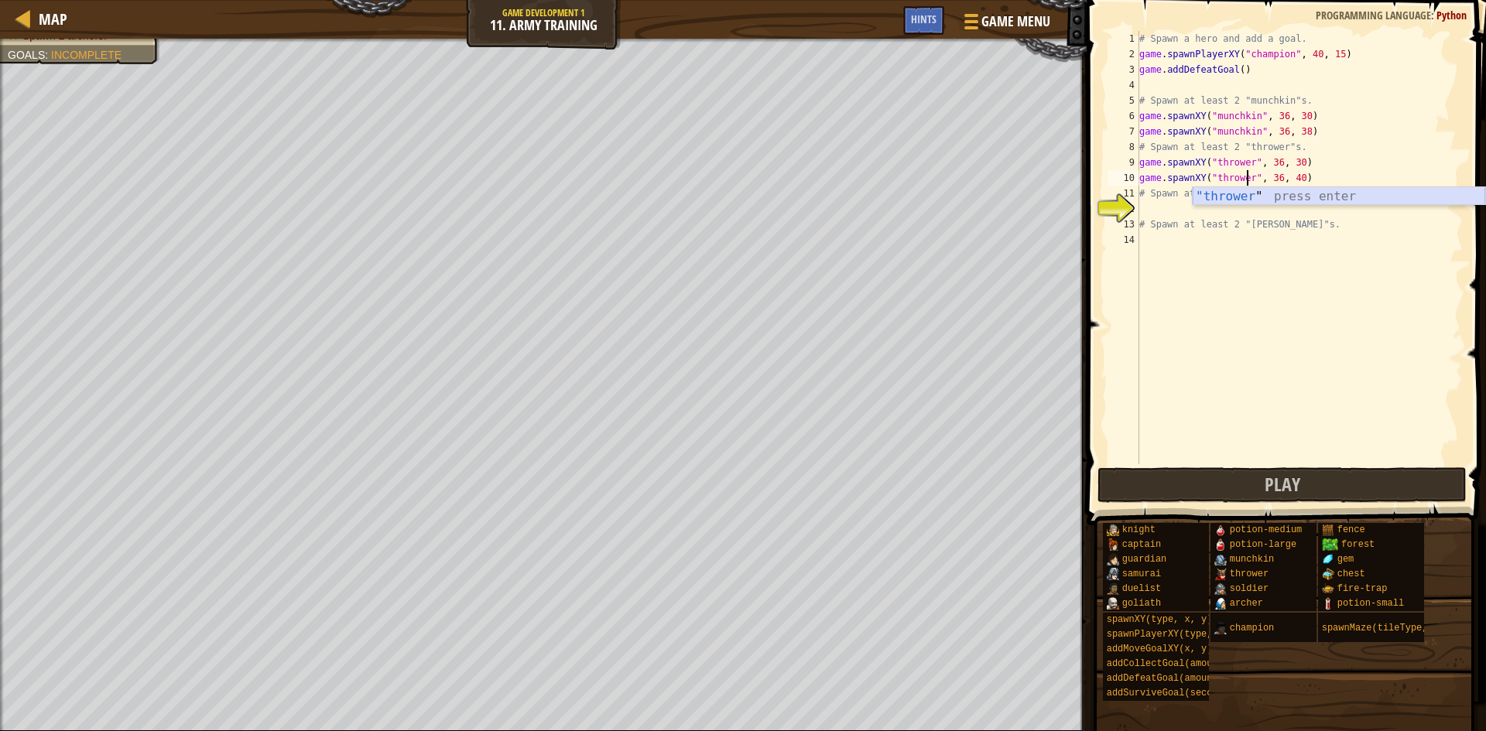
click at [1235, 197] on div ""thrower " press enter" at bounding box center [1339, 215] width 293 height 56
click at [1291, 178] on div "# Spawn a hero and add a goal. game . spawnPlayerXY ( "champion" , 40 , 15 ) ga…" at bounding box center [1299, 263] width 327 height 464
click at [1232, 217] on div "# Spawn a hero and add a goal. game . spawnPlayerXY ( "champion" , 40 , 15 ) ga…" at bounding box center [1299, 263] width 327 height 464
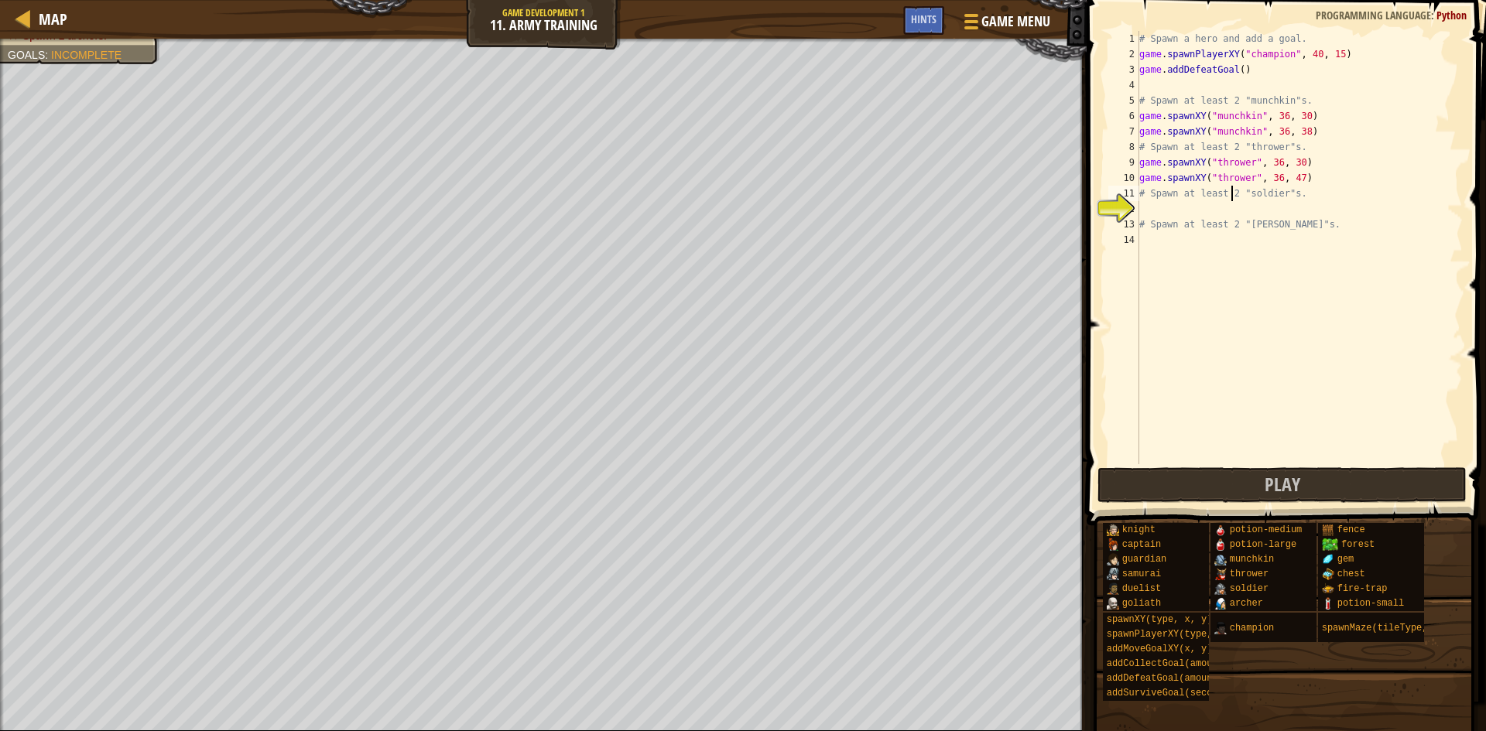
click at [1229, 197] on div "# Spawn a hero and add a goal. game . spawnPlayerXY ( "champion" , 40 , 15 ) ga…" at bounding box center [1299, 263] width 327 height 464
type textarea "# Spawn at least 2 "soldier"s."
click at [1184, 212] on div "# Spawn a hero and add a goal. game . spawnPlayerXY ( "champion" , 40 , 15 ) ga…" at bounding box center [1299, 263] width 327 height 464
type textarea "h"
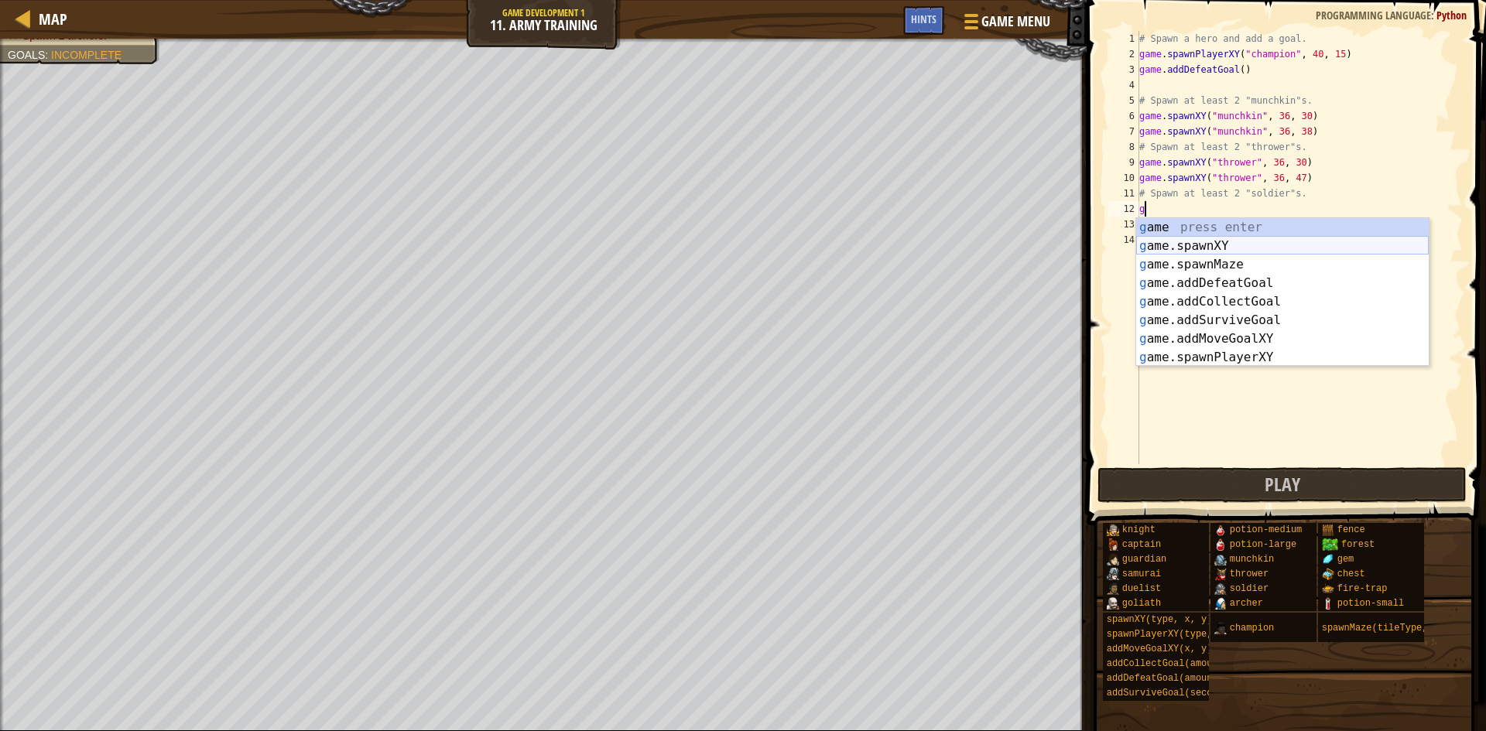
click at [1178, 238] on div "g ame press enter g ame.spawnXY press enter g ame.spawnMaze press enter g ame.a…" at bounding box center [1282, 311] width 293 height 186
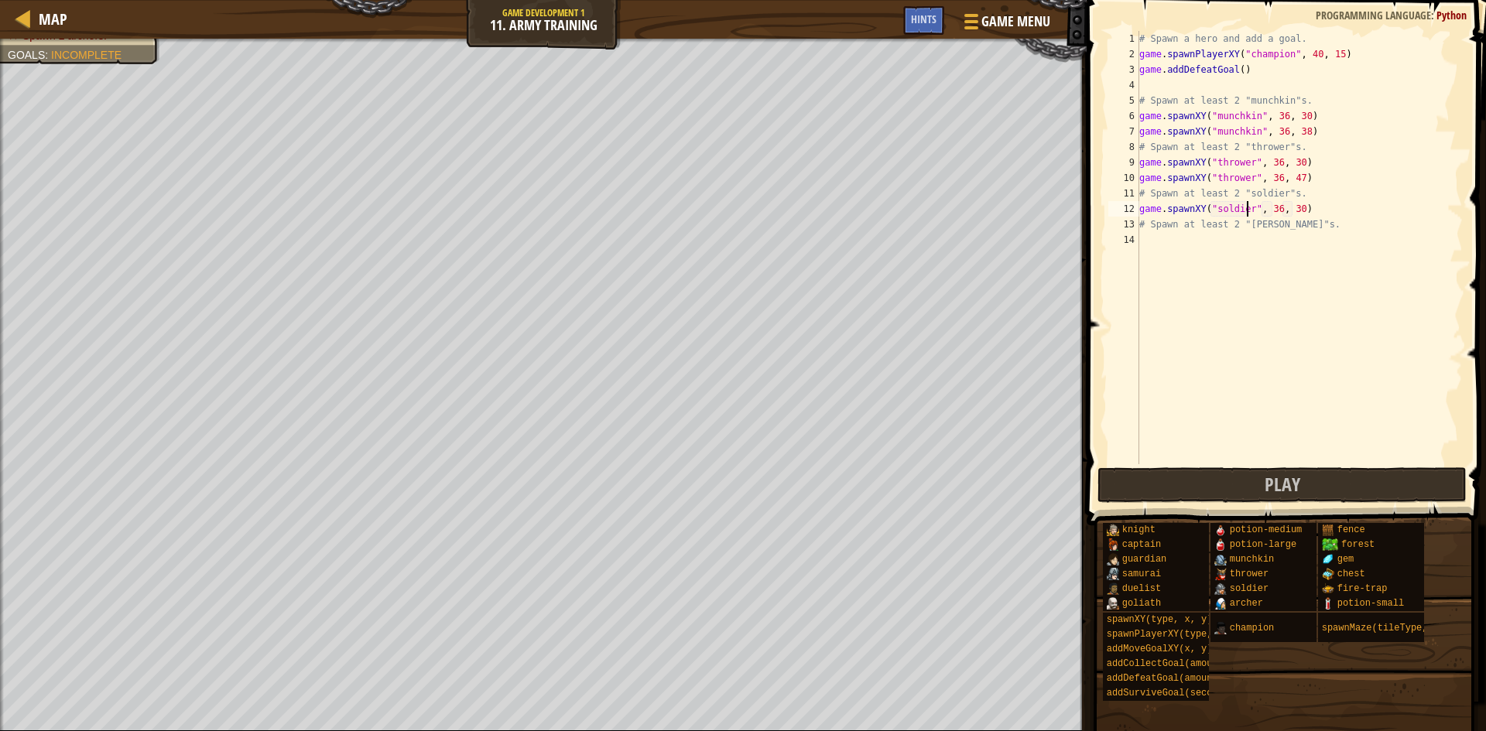
scroll to position [7, 9]
click at [1289, 213] on div "# Spawn a hero and add a goal. game . spawnPlayerXY ( "champion" , 40 , 15 ) ga…" at bounding box center [1299, 263] width 327 height 464
click at [1293, 211] on div "# Spawn a hero and add a goal. game . spawnPlayerXY ( "champion" , 40 , 15 ) ga…" at bounding box center [1299, 263] width 327 height 464
click at [1262, 209] on div "# Spawn a hero and add a goal. game . spawnPlayerXY ( "champion" , 40 , 15 ) ga…" at bounding box center [1299, 263] width 327 height 464
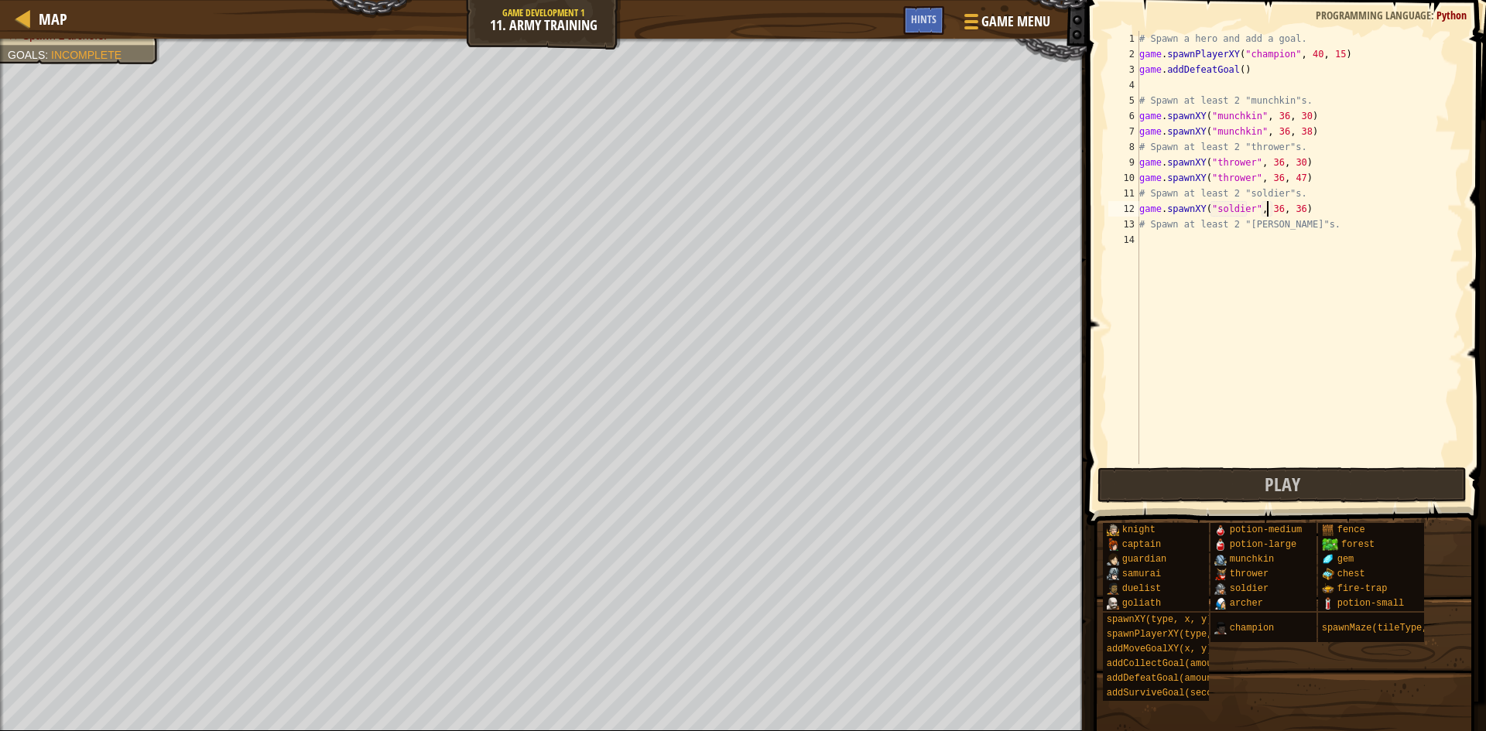
click at [1269, 208] on div "# Spawn a hero and add a goal. game . spawnPlayerXY ( "champion" , 40 , 15 ) ga…" at bounding box center [1299, 263] width 327 height 464
type textarea "game.spawnXY("soldier", 56, 36)"
click at [1310, 214] on div "# Spawn a hero and add a goal. game . spawnPlayerXY ( "champion" , 40 , 15 ) ga…" at bounding box center [1299, 263] width 327 height 464
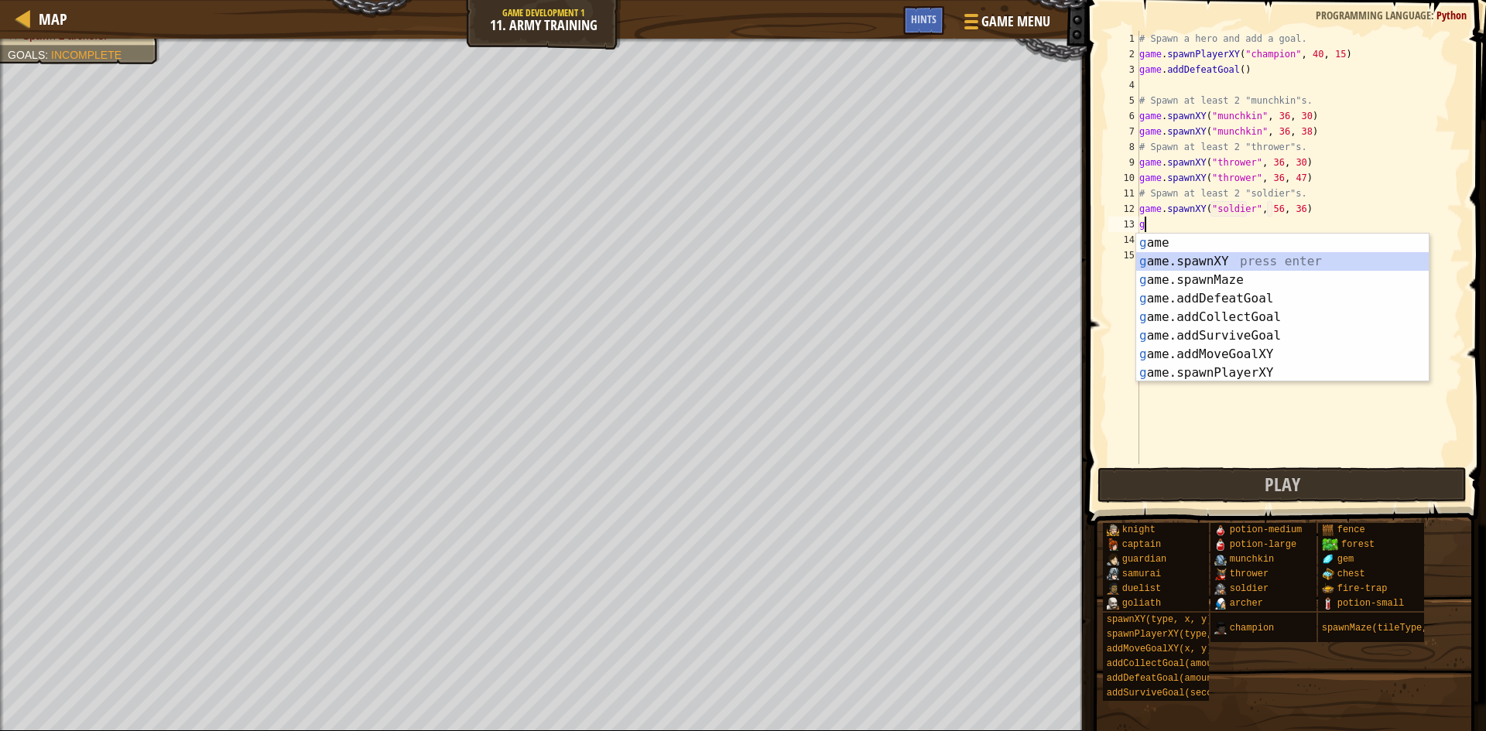
click at [1236, 262] on div "g ame press enter g ame.spawnXY press enter g ame.spawnMaze press enter g ame.a…" at bounding box center [1282, 327] width 293 height 186
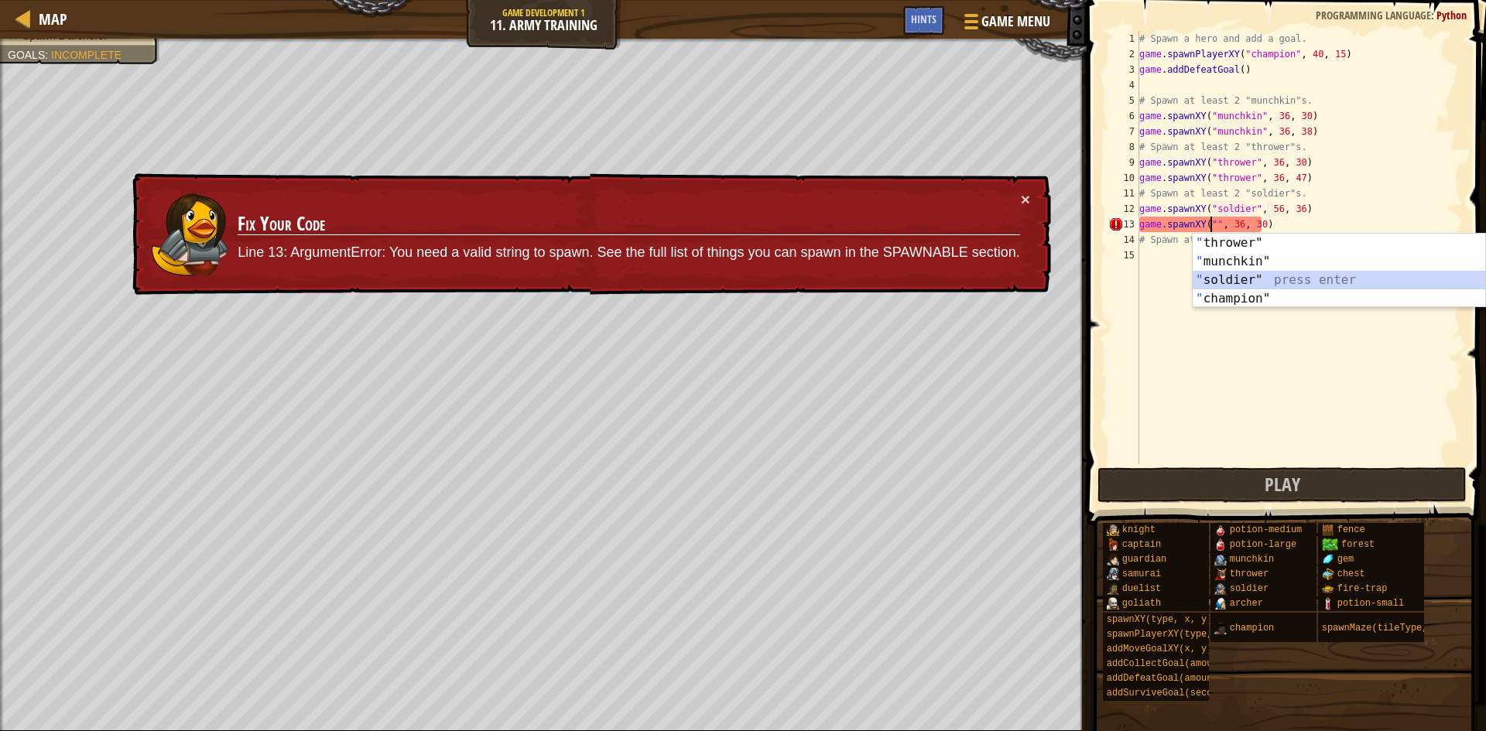
click at [1235, 276] on div "" thrower" press enter " munchkin" press enter " soldier" press enter " champio…" at bounding box center [1339, 289] width 293 height 111
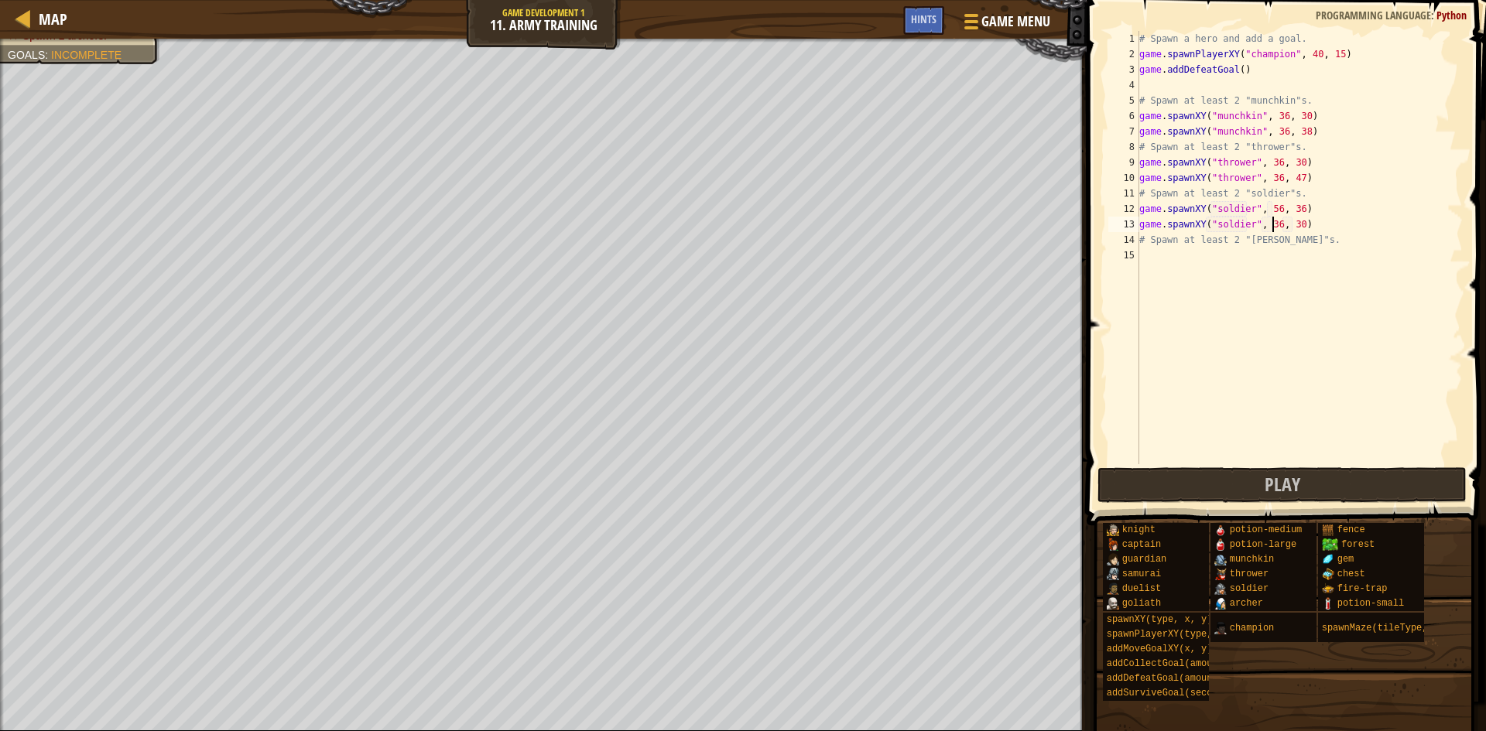
click at [1272, 225] on div "# Spawn a hero and add a goal. game . spawnPlayerXY ( "champion" , 40 , 15 ) ga…" at bounding box center [1299, 263] width 327 height 464
type textarea "game.spawnXY("soldier", 59, 30)"
click at [1197, 256] on div "# Spawn a hero and add a goal. game . spawnPlayerXY ( "champion" , 40 , 15 ) ga…" at bounding box center [1299, 263] width 327 height 464
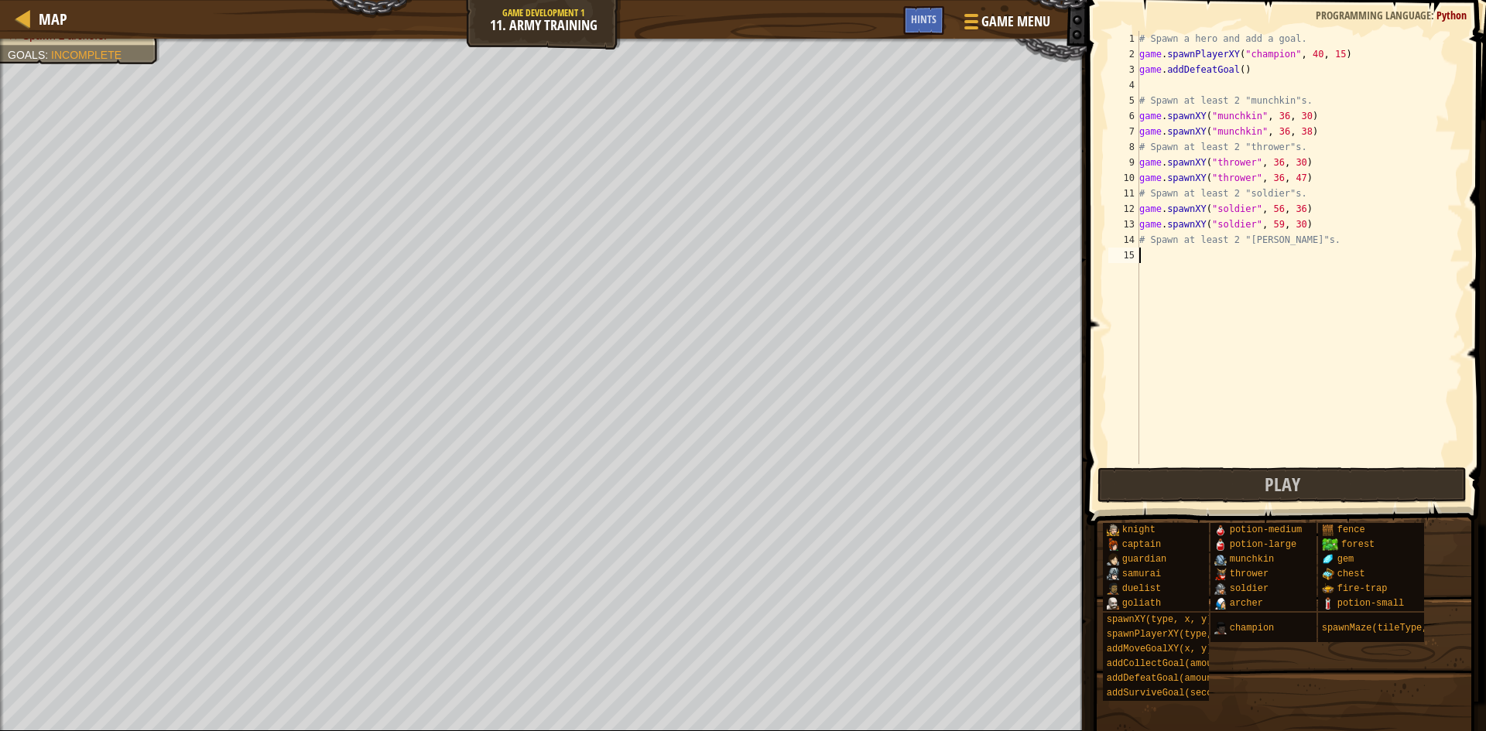
type textarea "h"
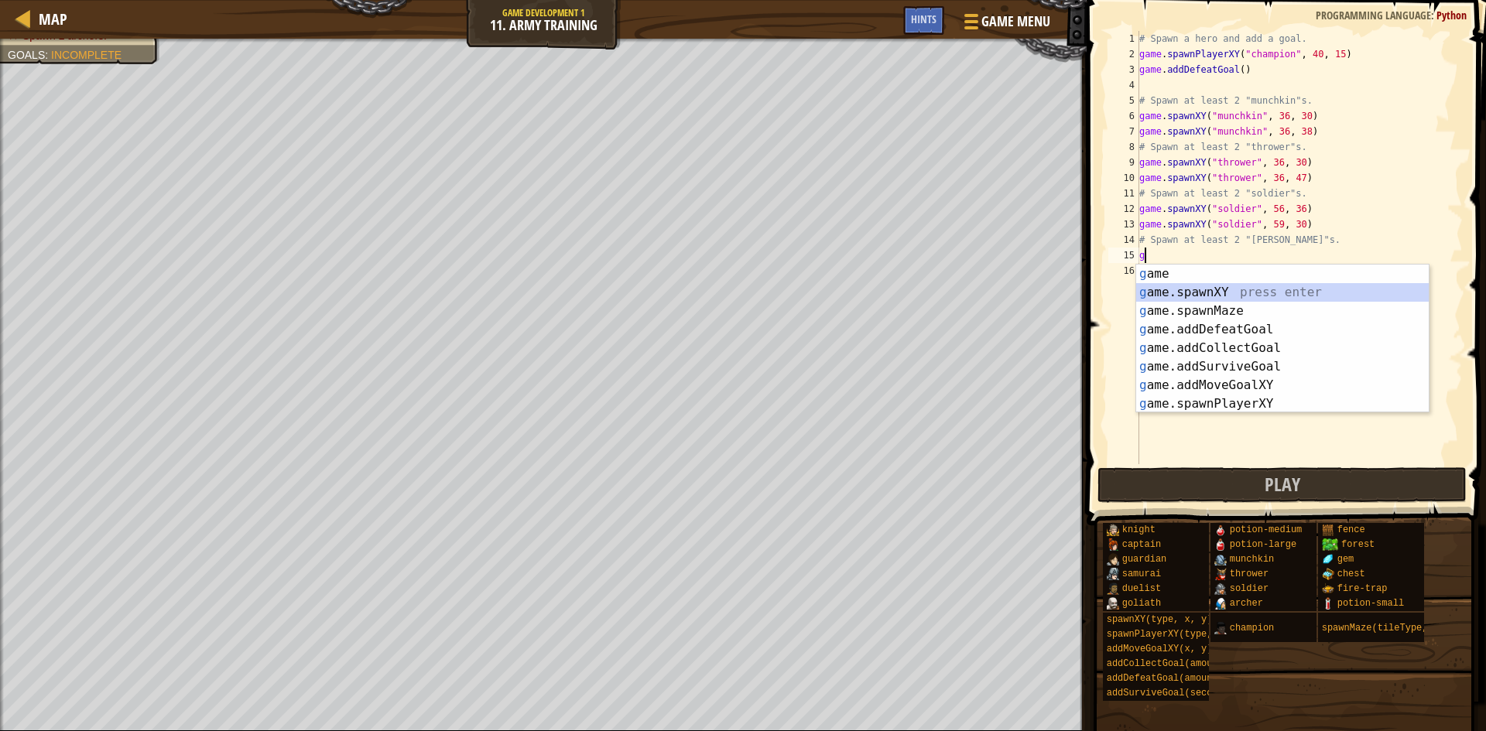
click at [1190, 289] on div "g ame press enter g ame.spawnXY press enter g ame.spawnMaze press enter g ame.a…" at bounding box center [1282, 358] width 293 height 186
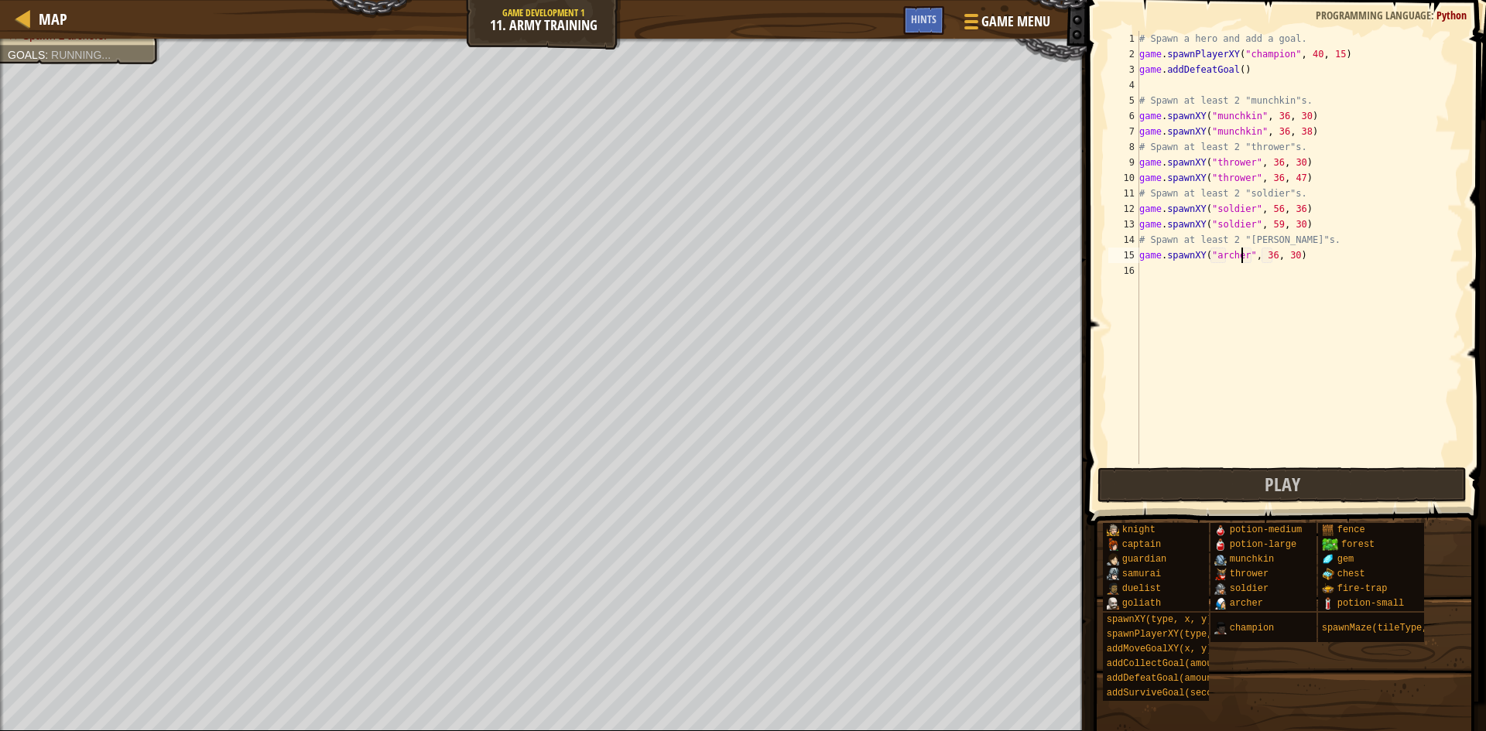
scroll to position [7, 9]
click at [1287, 258] on div "# Spawn a hero and add a goal. game . spawnPlayerXY ( "champion" , 40 , 15 ) ga…" at bounding box center [1299, 263] width 327 height 464
click at [1266, 257] on div "# Spawn a hero and add a goal. game . spawnPlayerXY ( "champion" , 40 , 15 ) ga…" at bounding box center [1299, 263] width 327 height 464
type textarea "game.spawnXY("[PERSON_NAME]", 50, 30)"
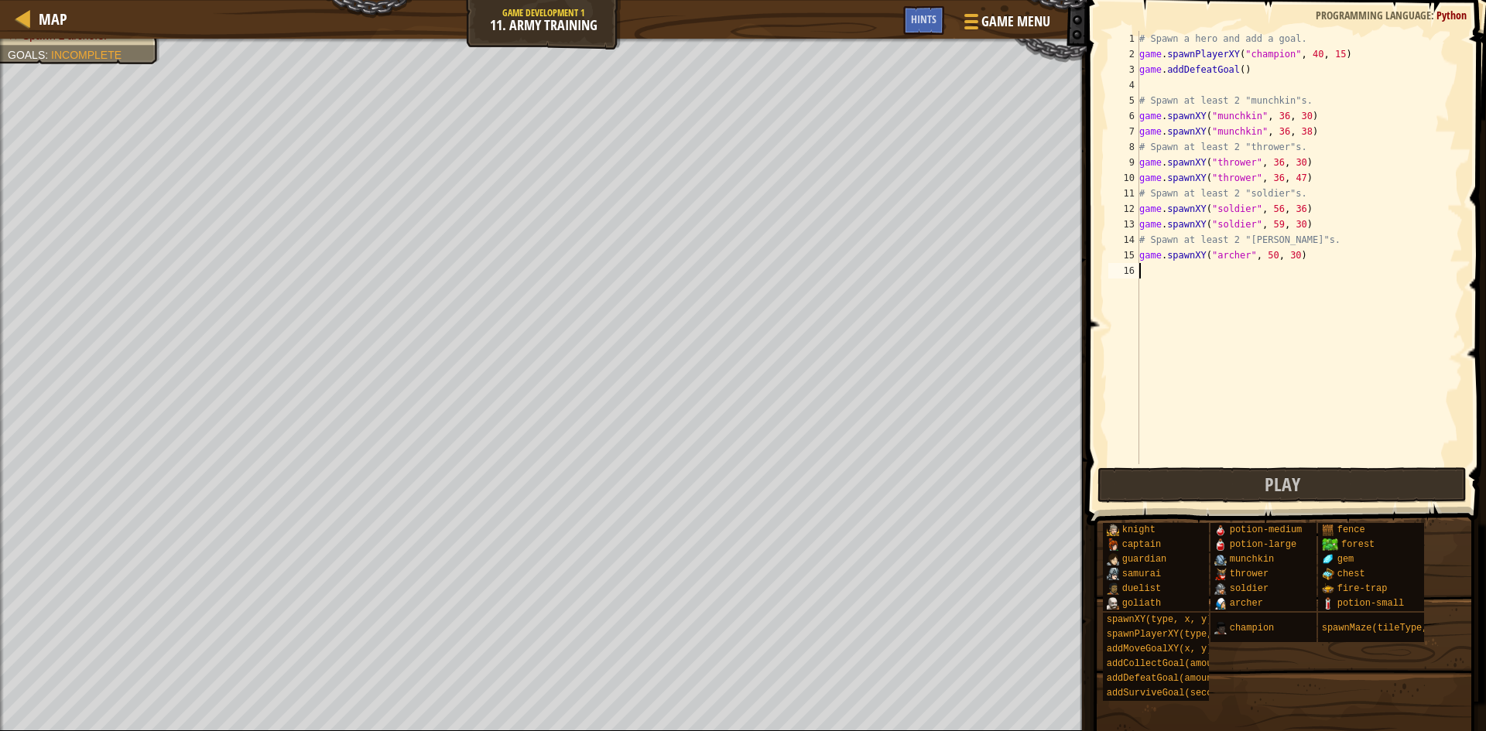
click at [1200, 272] on div "# Spawn a hero and add a goal. game . spawnPlayerXY ( "champion" , 40 , 15 ) ga…" at bounding box center [1299, 263] width 327 height 464
type textarea "h"
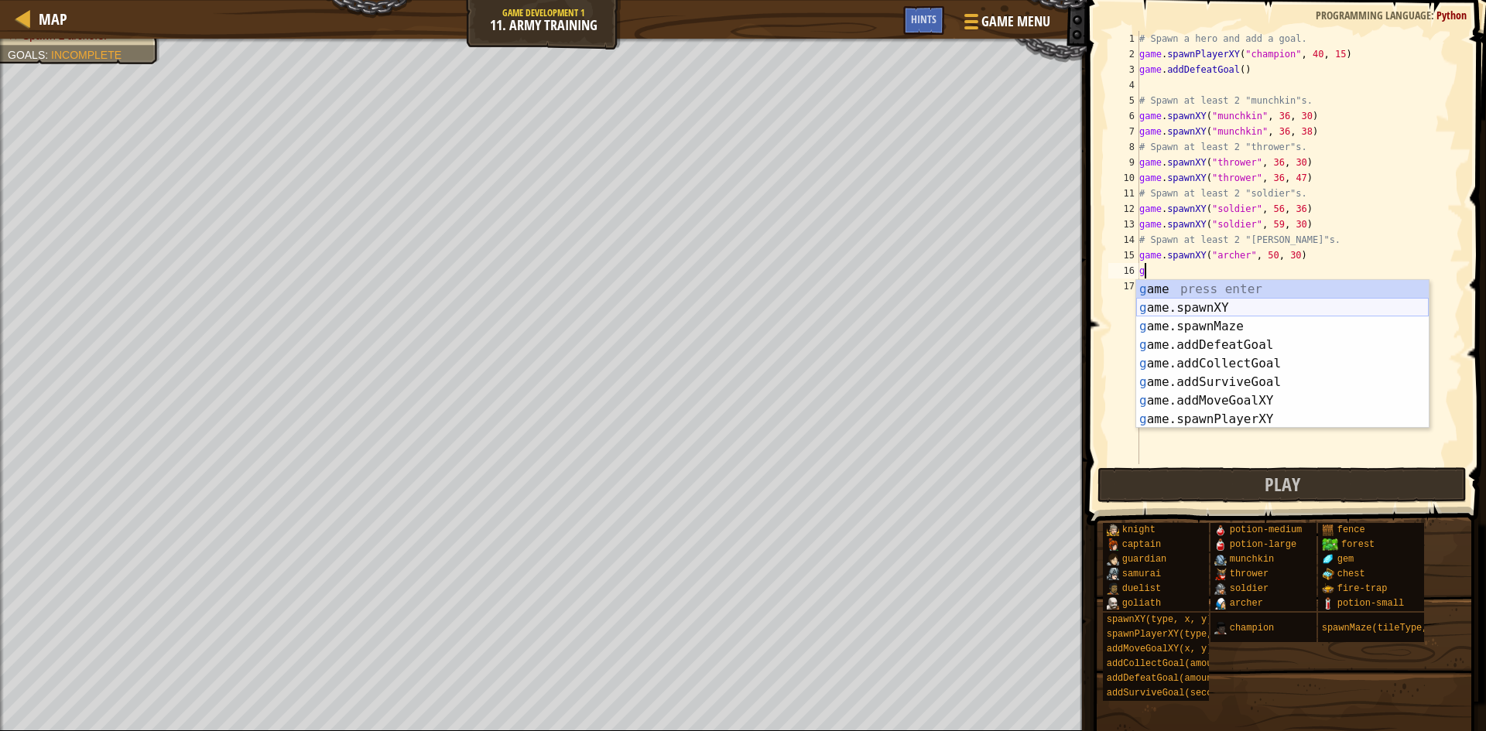
click at [1193, 303] on div "g ame press enter g ame.spawnXY press enter g ame.spawnMaze press enter g ame.a…" at bounding box center [1282, 373] width 293 height 186
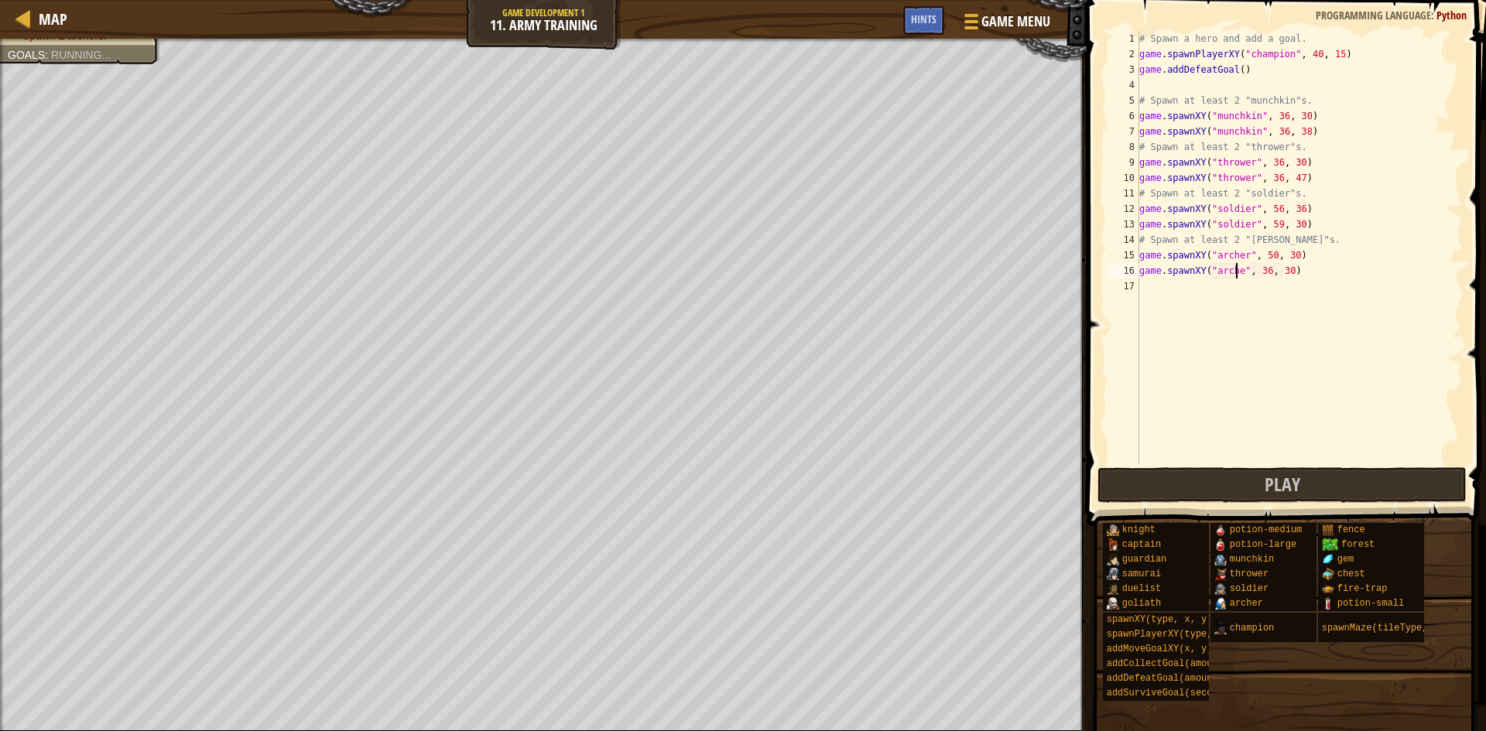
scroll to position [7, 9]
click at [1269, 271] on div "# Spawn a hero and add a goal. game . spawnPlayerXY ( "champion" , 40 , 15 ) ga…" at bounding box center [1299, 263] width 327 height 464
type textarea "game.spawnXY("[PERSON_NAME]", 70, 30)"
click at [1225, 490] on button "Play" at bounding box center [1282, 486] width 369 height 36
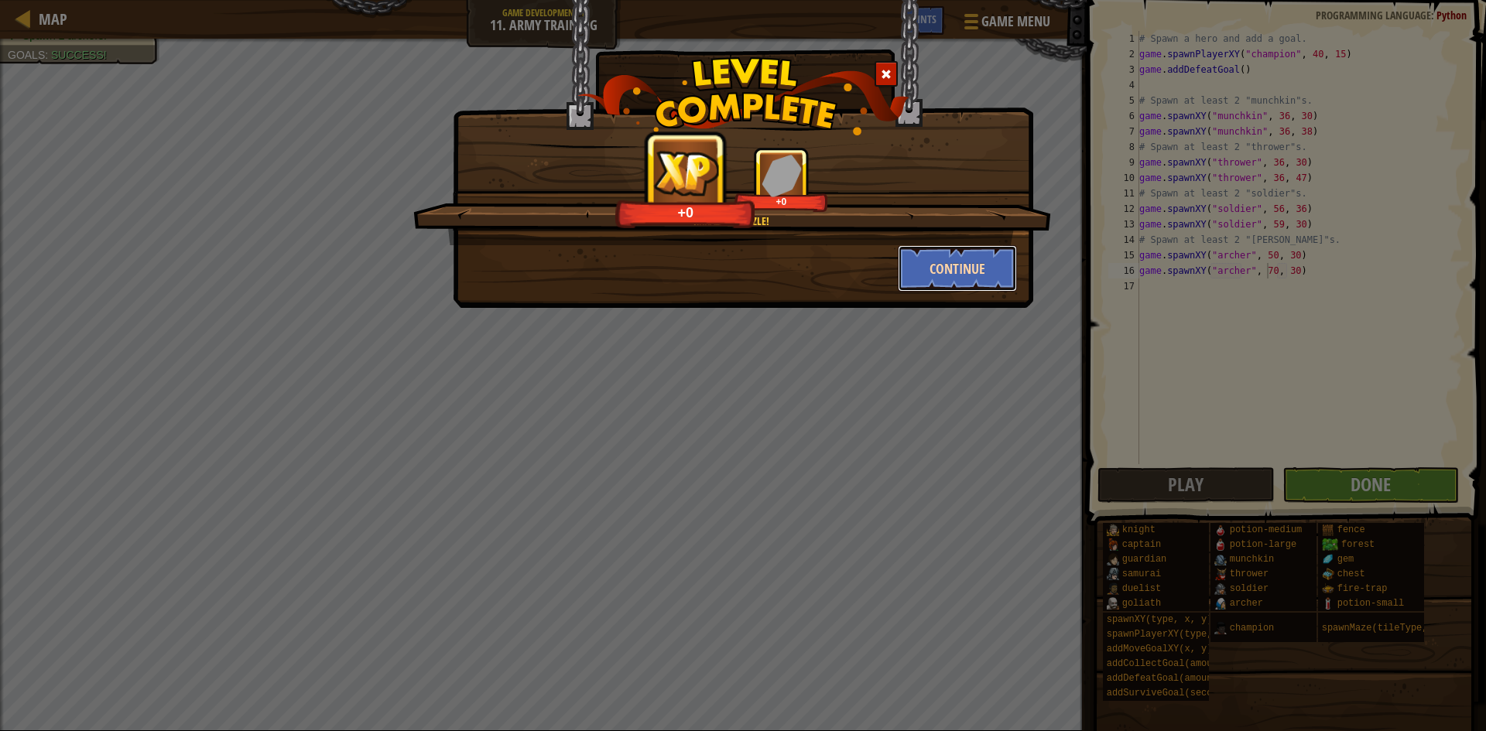
click at [913, 283] on button "Continue" at bounding box center [958, 268] width 120 height 46
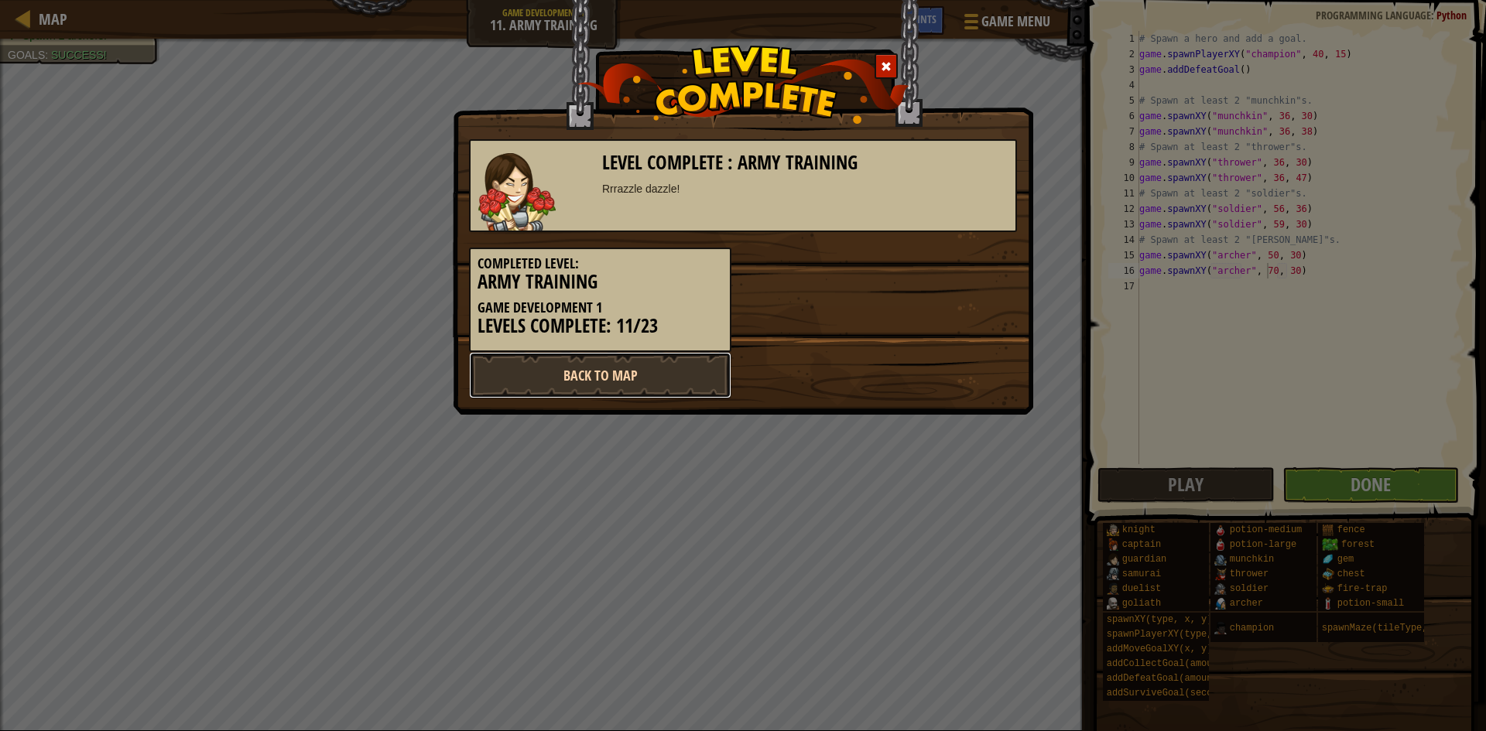
click at [578, 370] on link "Back to Map" at bounding box center [600, 375] width 262 height 46
